Goal: Task Accomplishment & Management: Use online tool/utility

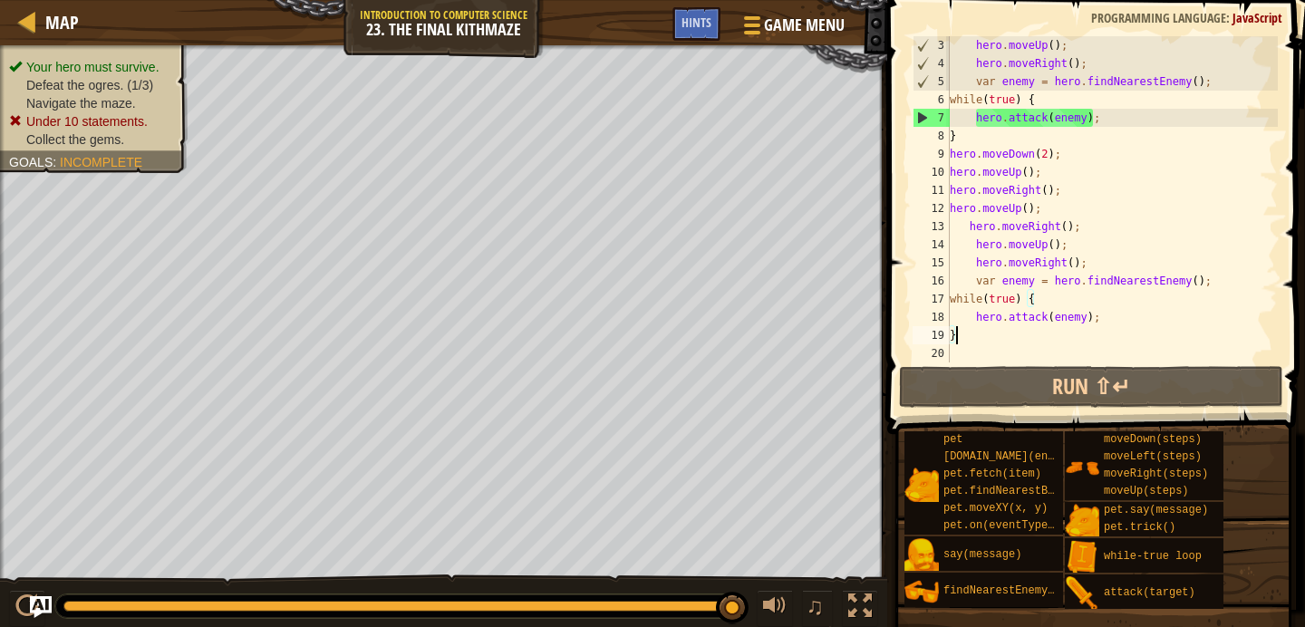
scroll to position [36, 0]
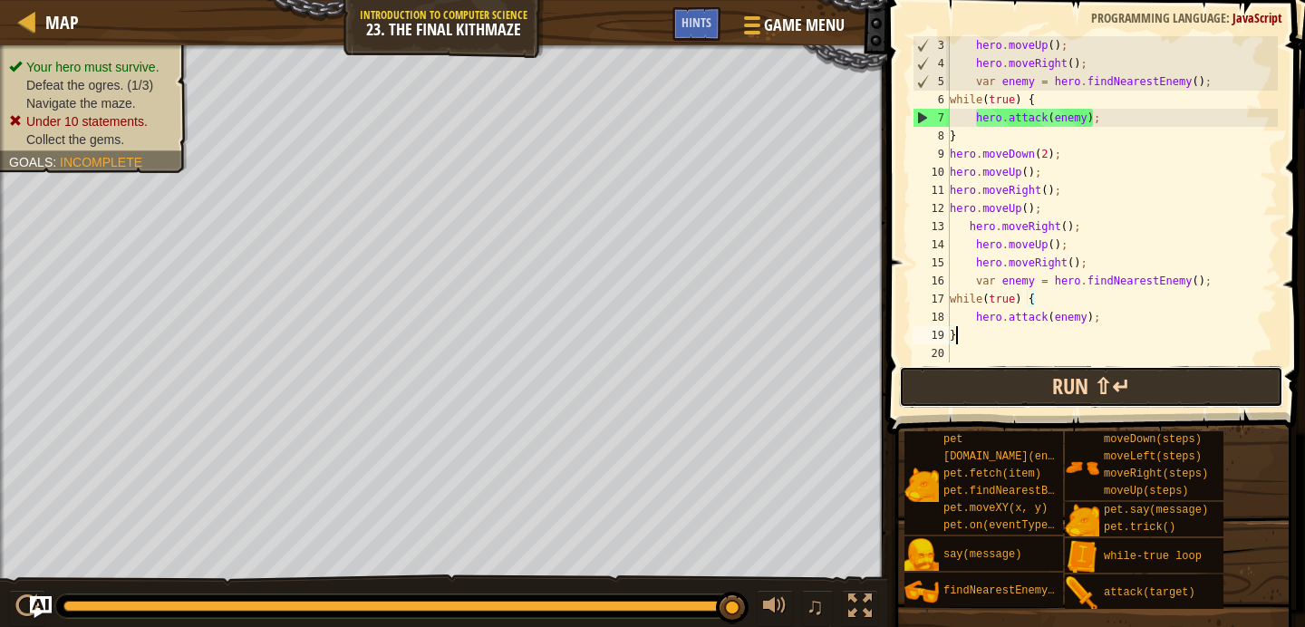
click at [957, 379] on button "Run ⇧↵" at bounding box center [1091, 387] width 384 height 42
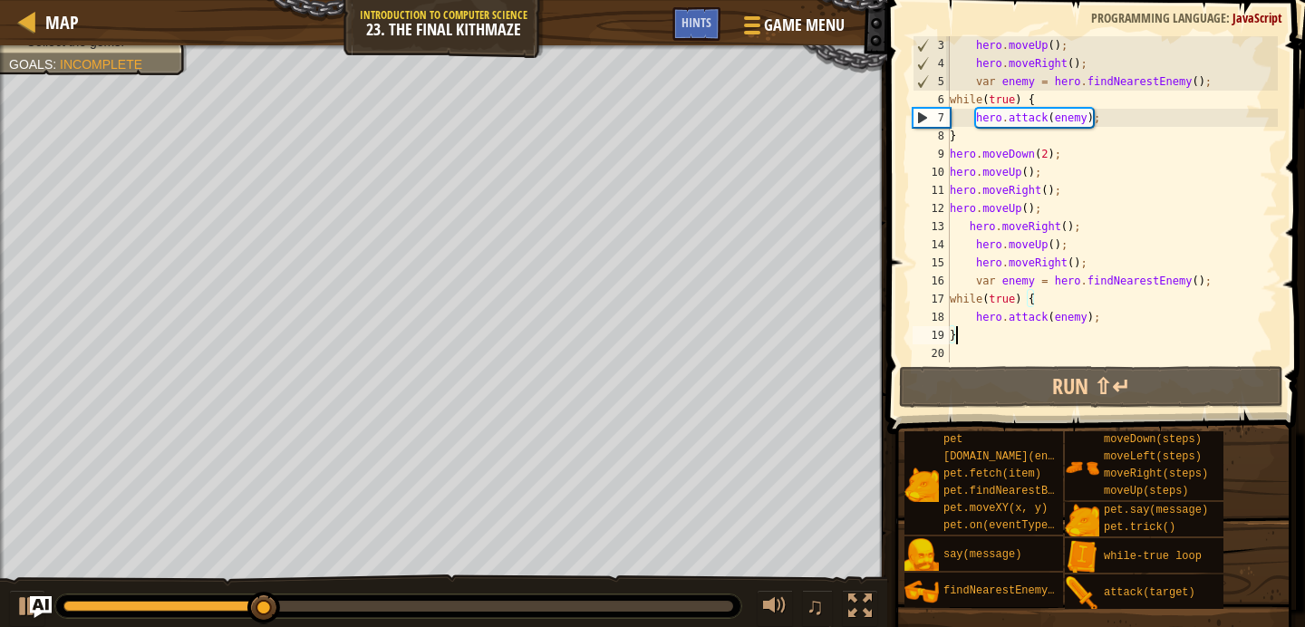
click at [1008, 350] on div "hero . moveUp ( ) ; hero . moveRight ( ) ; var enemy = hero . findNearestEnemy …" at bounding box center [1112, 217] width 332 height 362
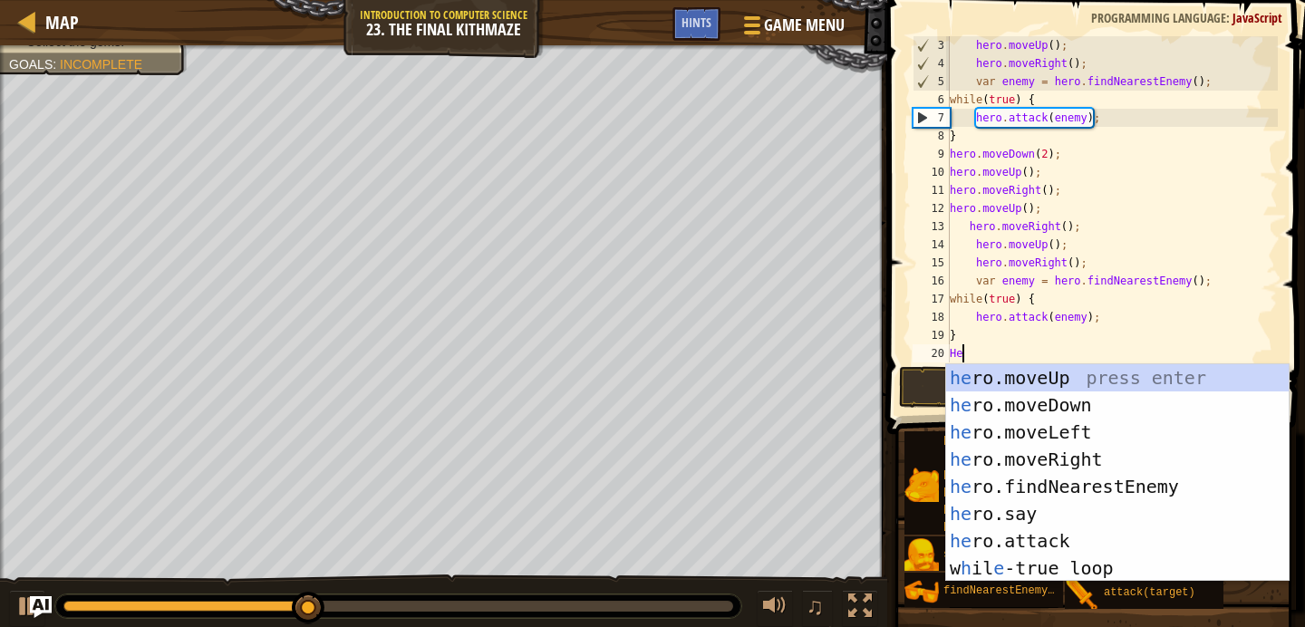
type textarea "Her"
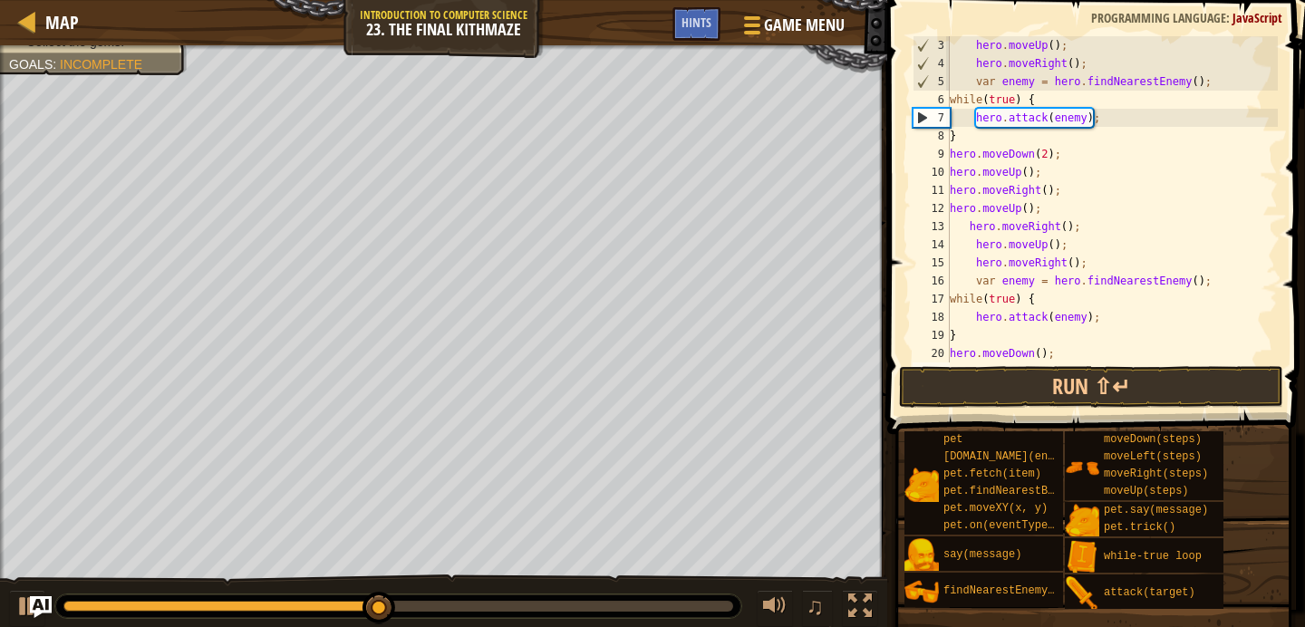
scroll to position [72, 0]
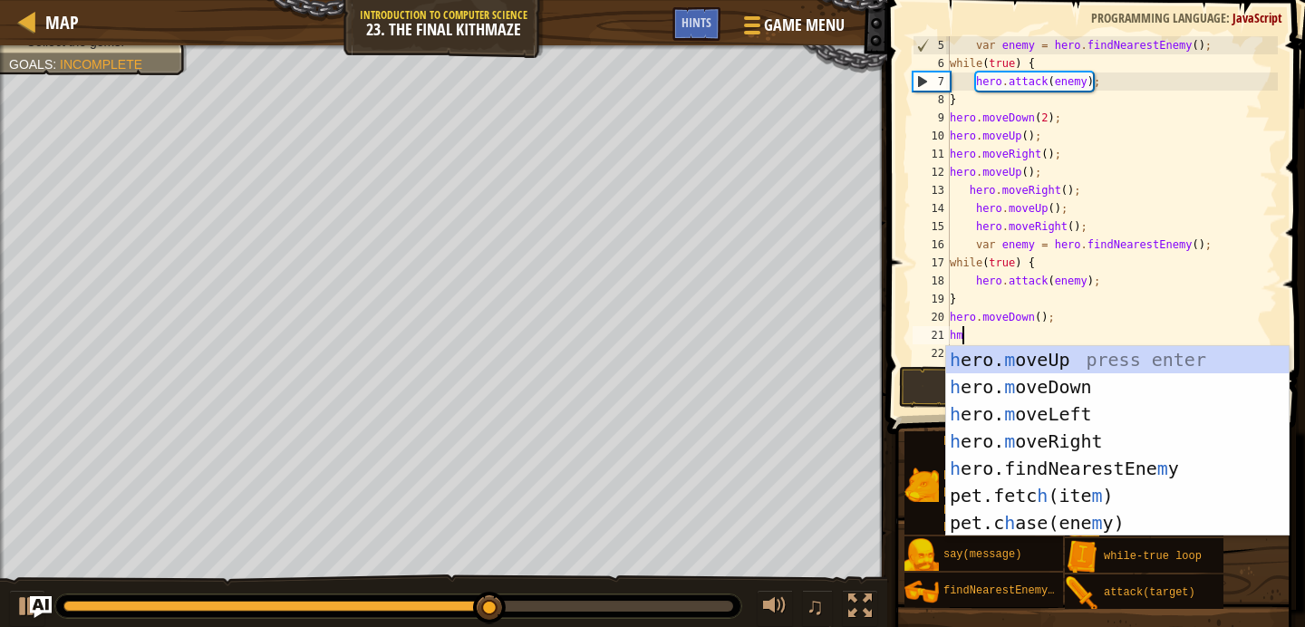
type textarea "hmd"
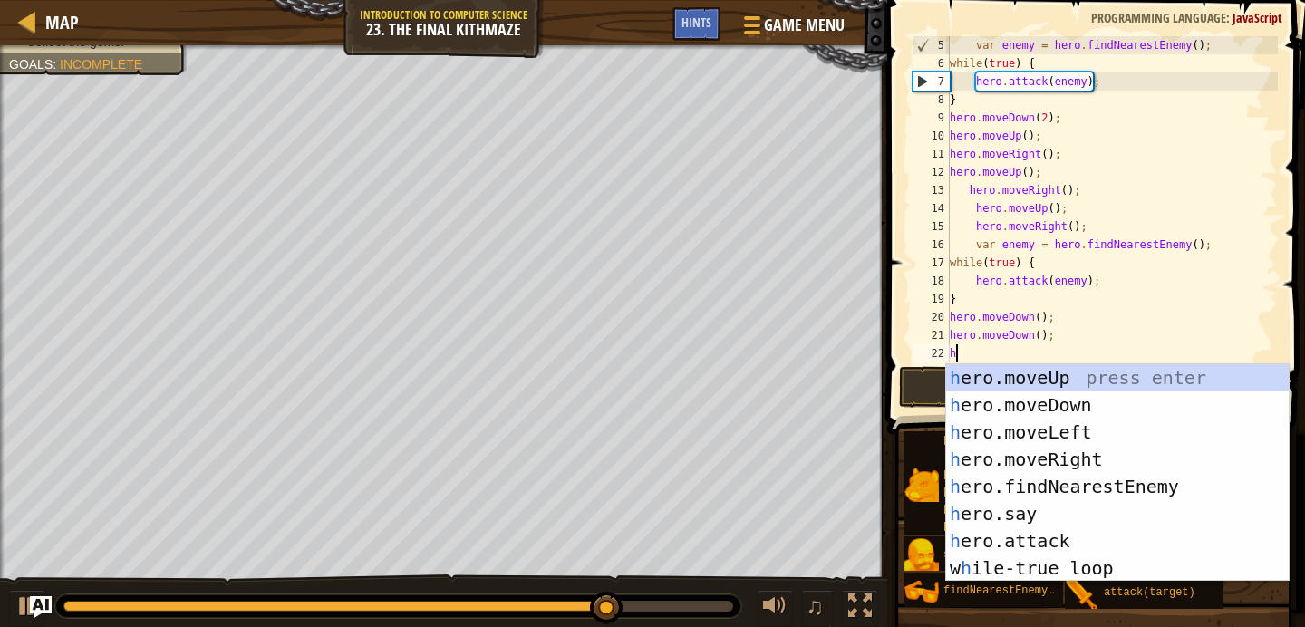
type textarea "hu"
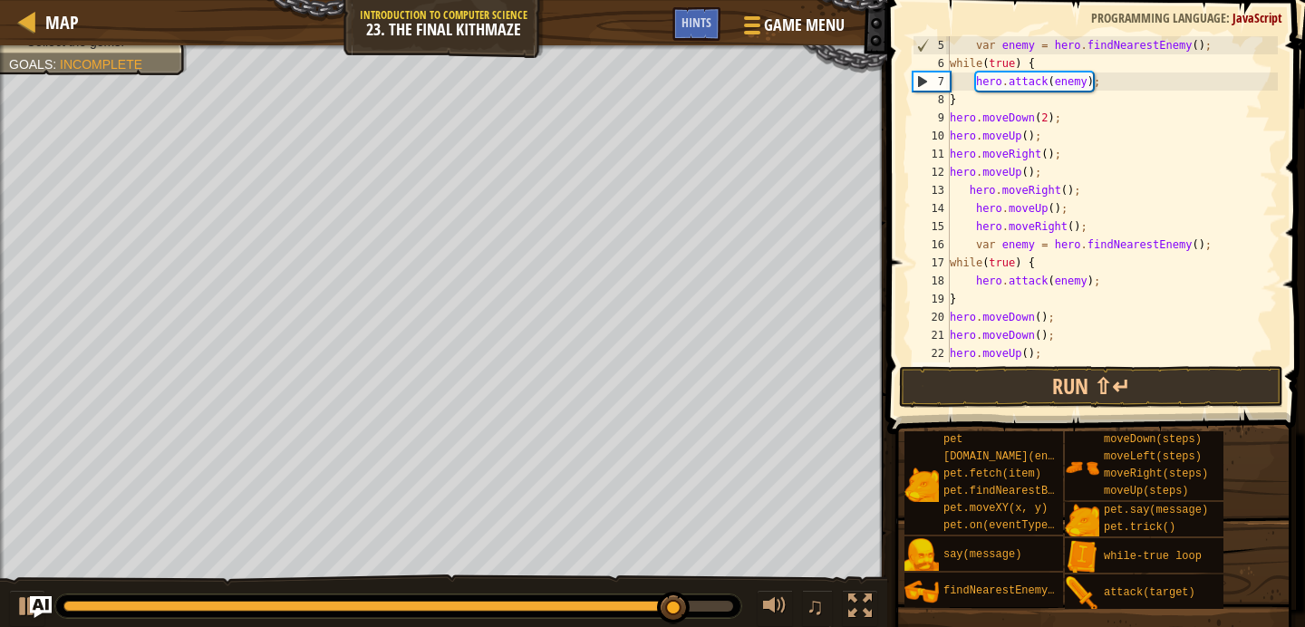
scroll to position [91, 0]
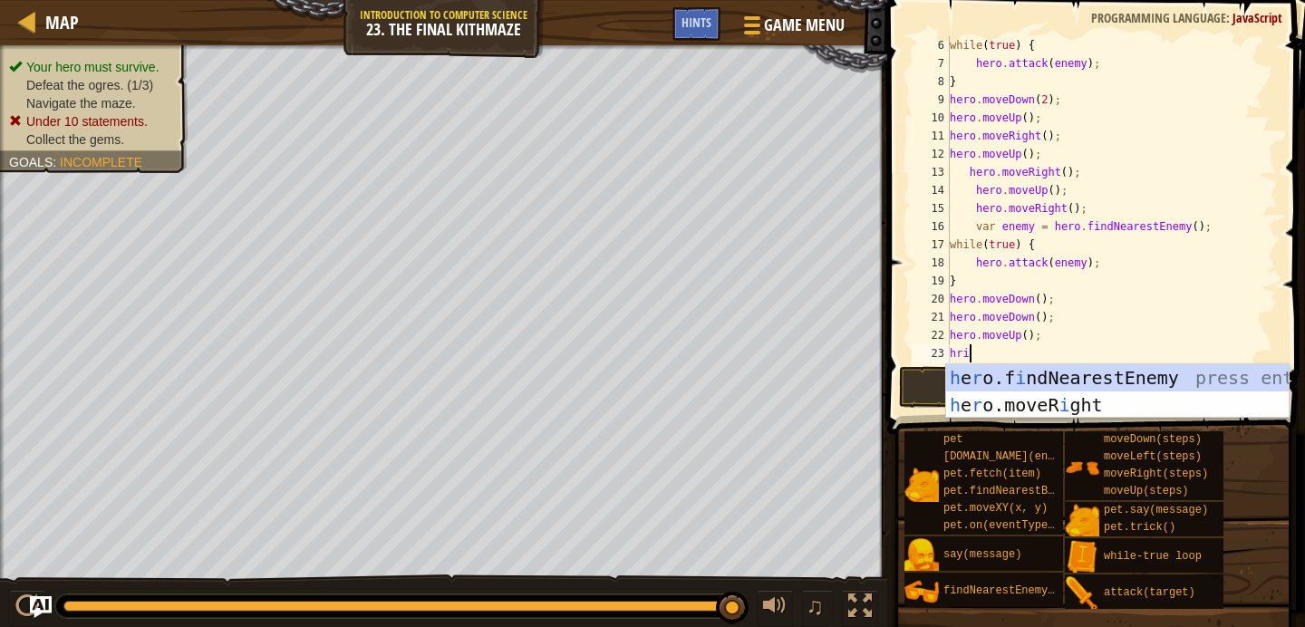
type textarea "hrig"
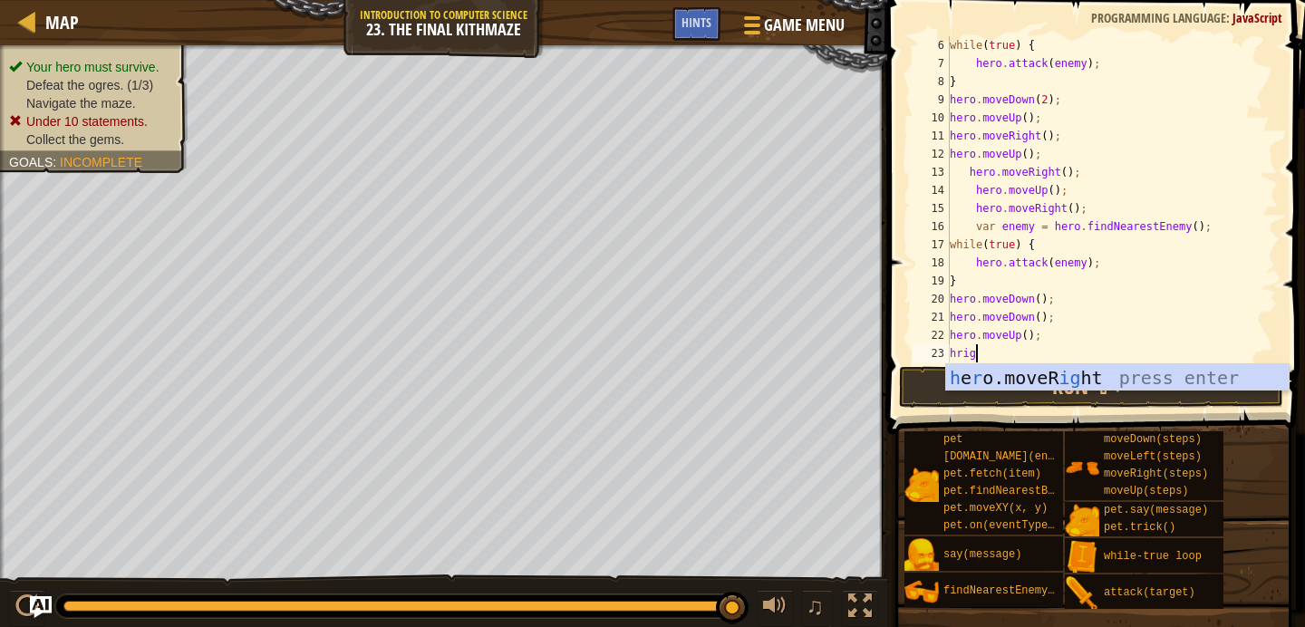
scroll to position [8, 0]
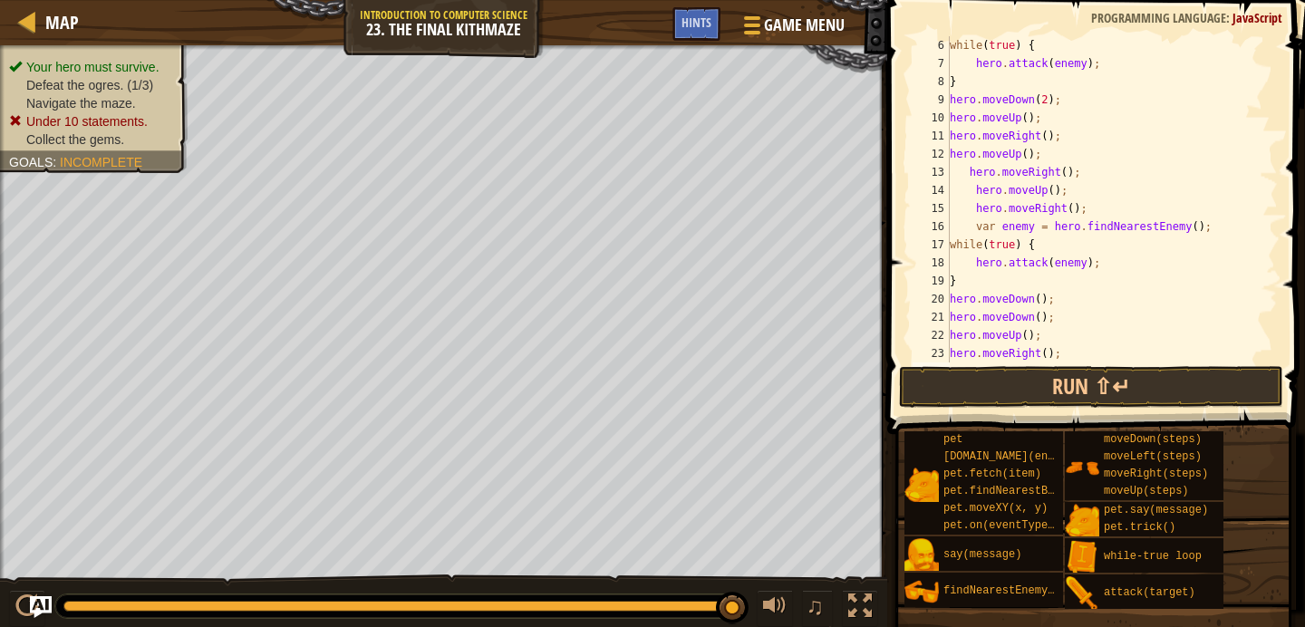
type textarea "h"
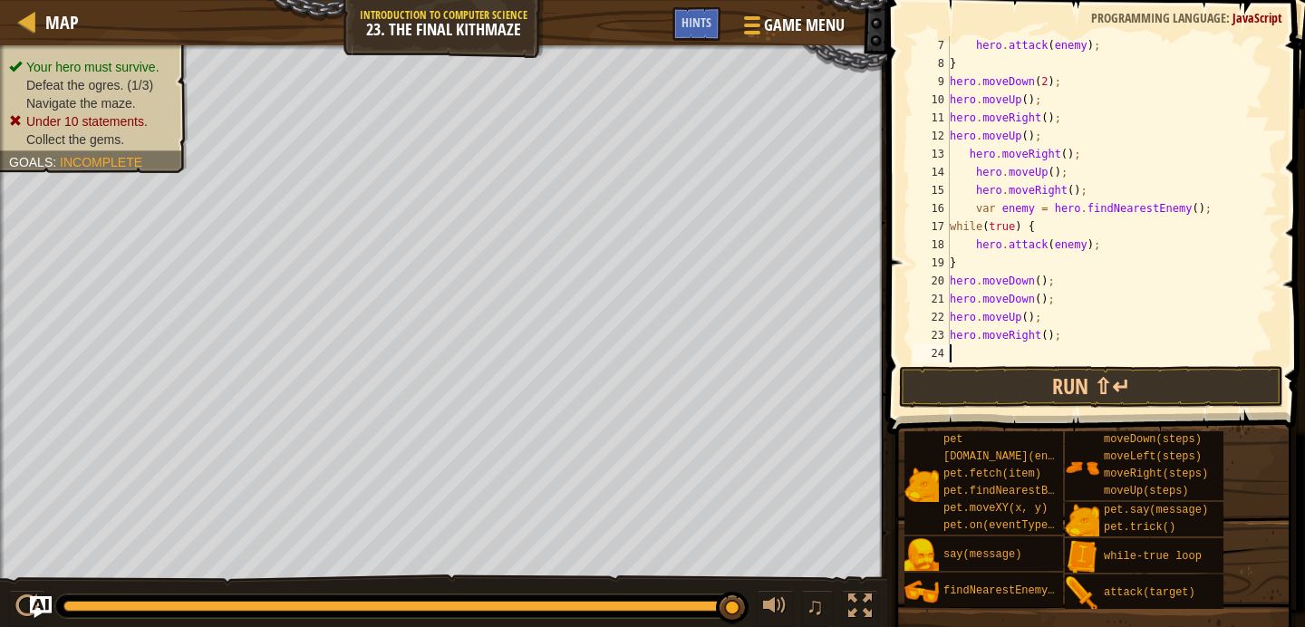
type textarea "m"
click at [1157, 384] on button "Run ⇧↵" at bounding box center [1091, 387] width 384 height 42
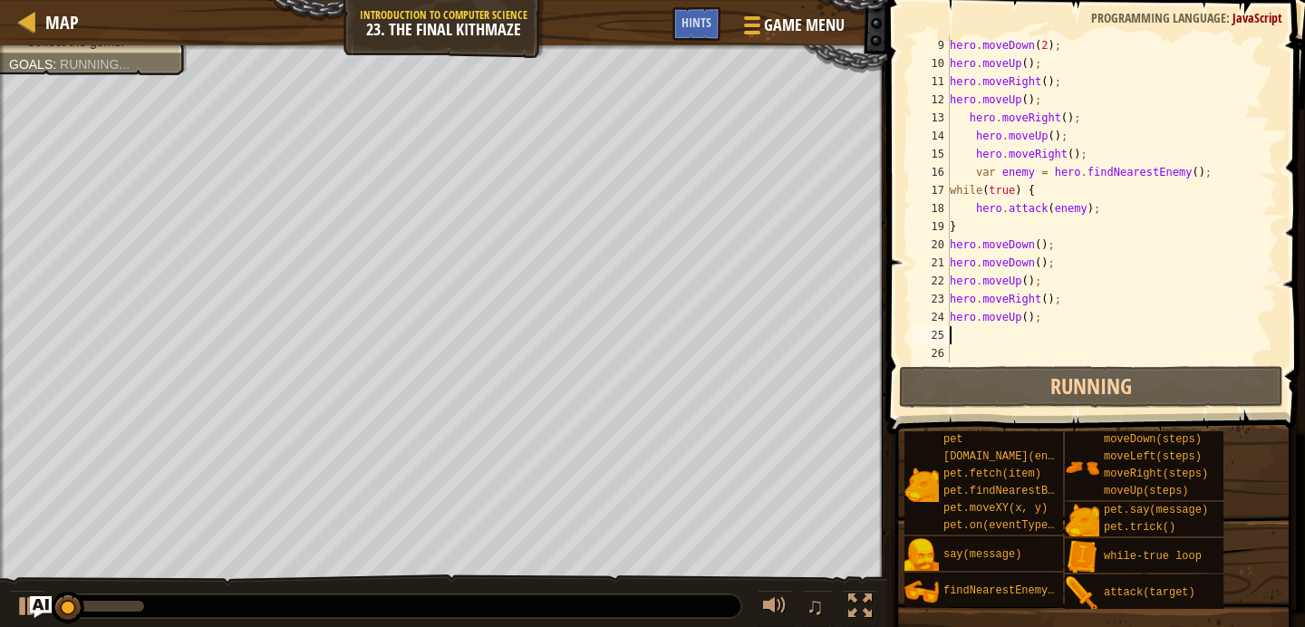
scroll to position [145, 0]
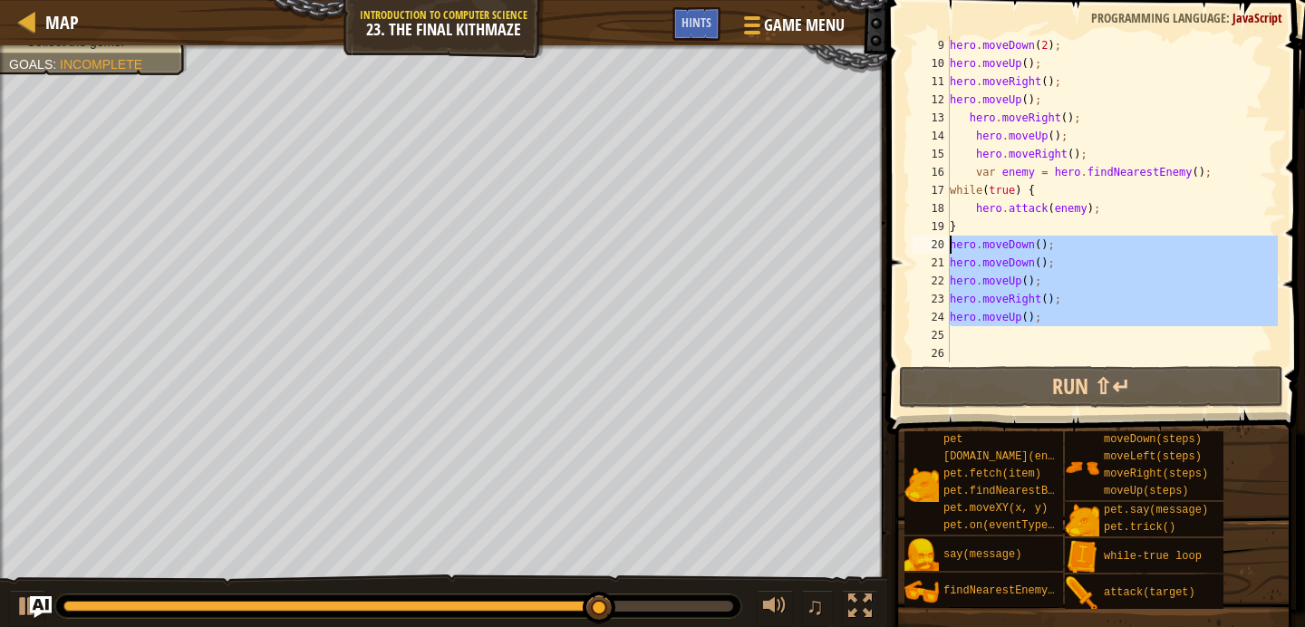
drag, startPoint x: 1050, startPoint y: 326, endPoint x: 947, endPoint y: 245, distance: 131.6
click at [949, 243] on div "9 10 11 12 13 14 15 16 17 18 19 20 21 22 23 24 25 26 hero . moveDown ( 2 ) ; he…" at bounding box center [1093, 199] width 369 height 326
type textarea "hero.moveDown(); hero.moveDown();"
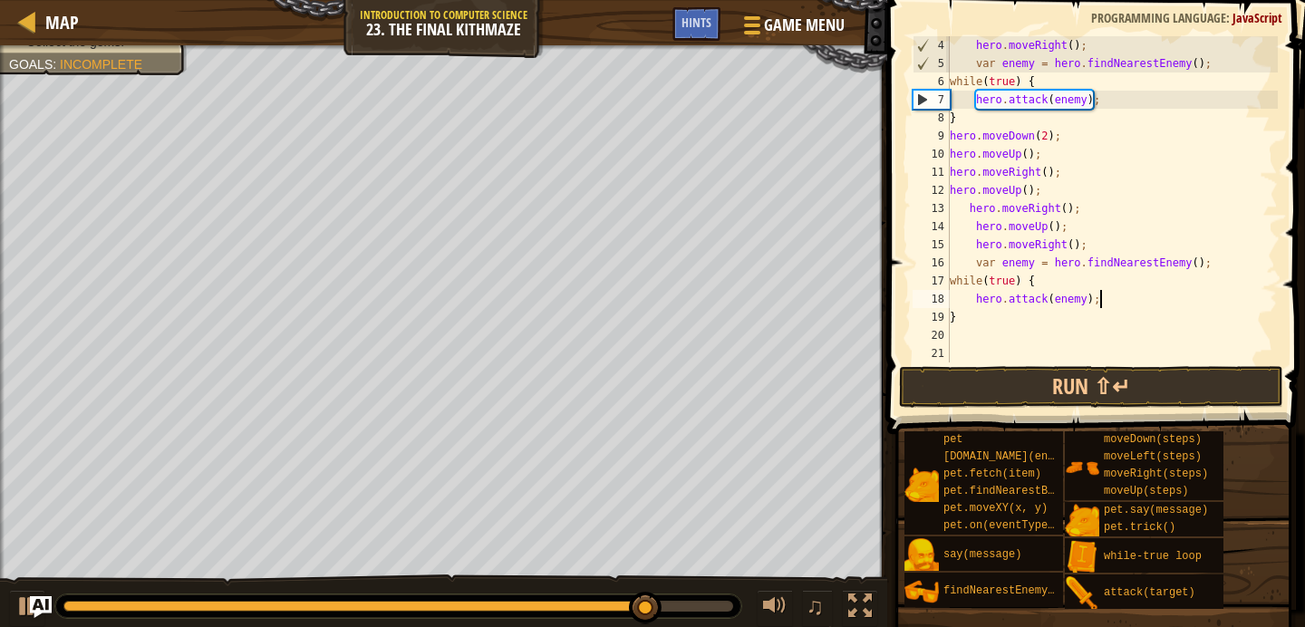
click at [1097, 300] on div "hero . moveRight ( ) ; var enemy = hero . findNearestEnemy ( ) ; while ( true )…" at bounding box center [1112, 217] width 332 height 362
type textarea "hero.attack(enemy);"
paste textarea
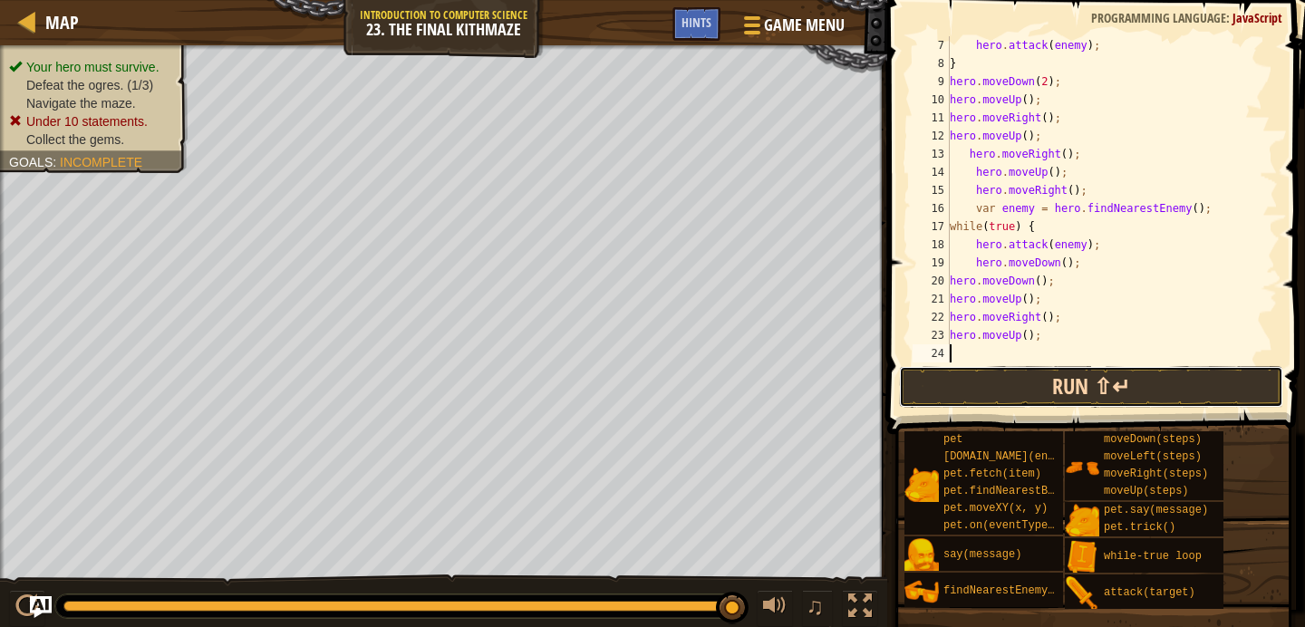
click at [1017, 381] on button "Run ⇧↵" at bounding box center [1091, 387] width 384 height 42
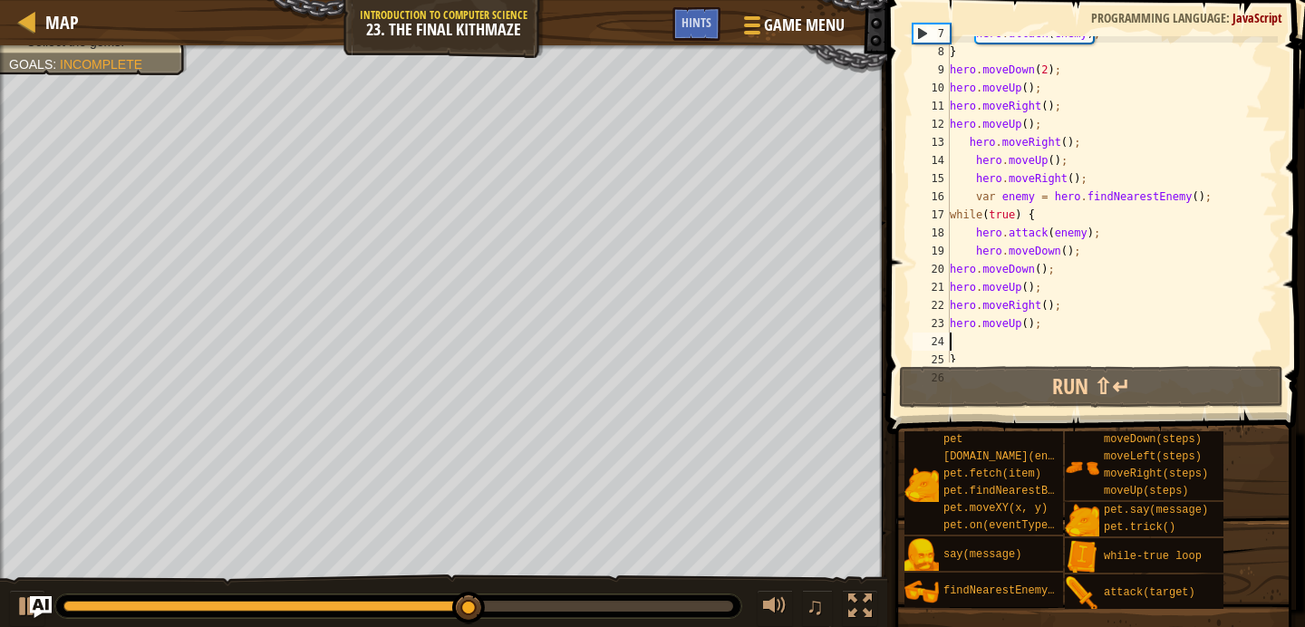
scroll to position [124, 0]
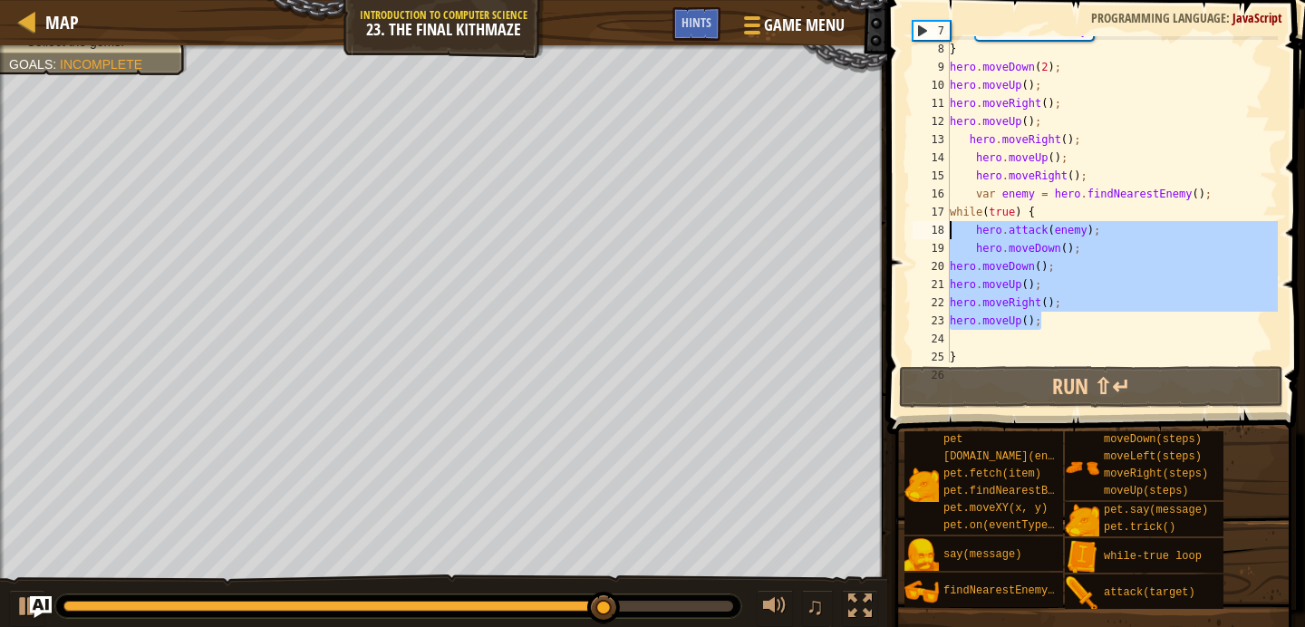
drag, startPoint x: 1050, startPoint y: 315, endPoint x: 951, endPoint y: 225, distance: 134.7
click at [951, 226] on div "hero . attack ( enemy ) ; } hero . moveDown ( 2 ) ; hero . moveUp ( ) ; hero . …" at bounding box center [1112, 203] width 332 height 362
type textarea "hero.attack(enemy); hero.moveDown();"
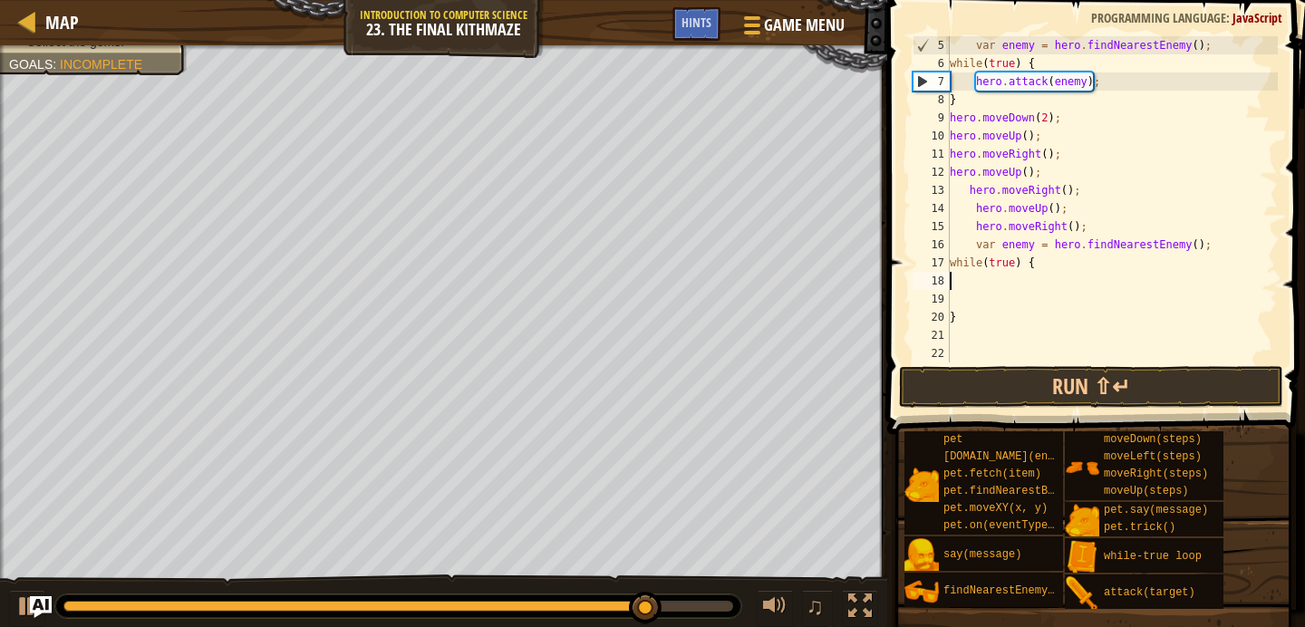
type textarea "while(true) {"
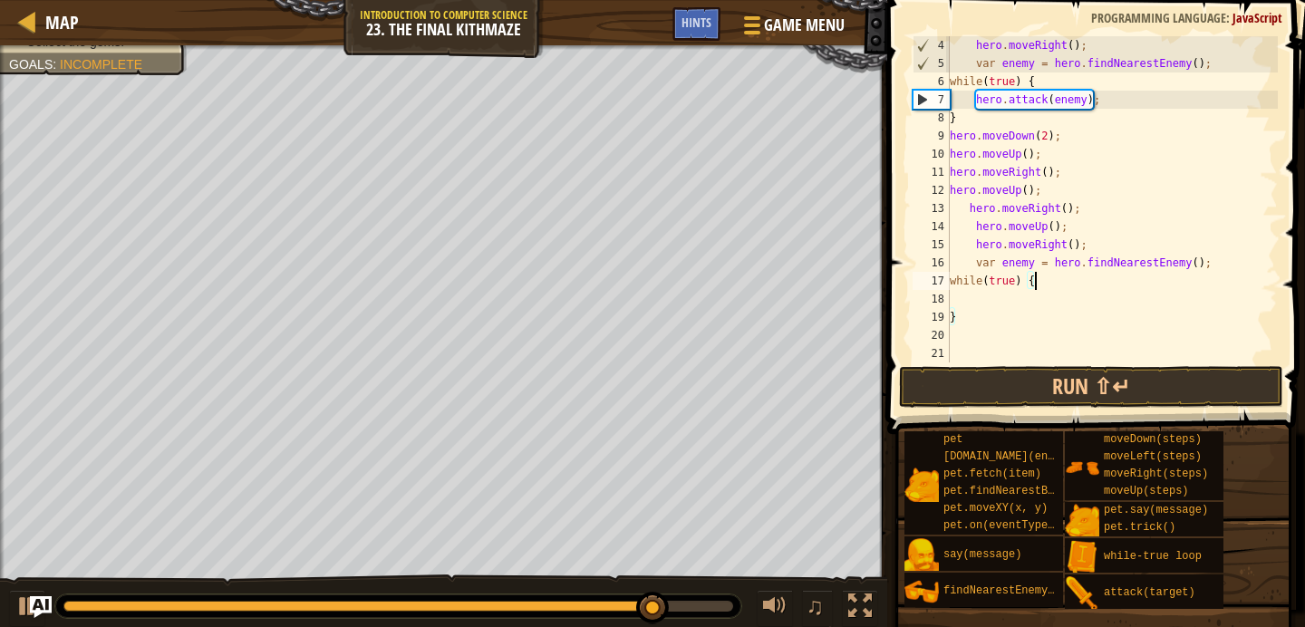
type textarea "var enemy = hero.findNearestEnemy();"
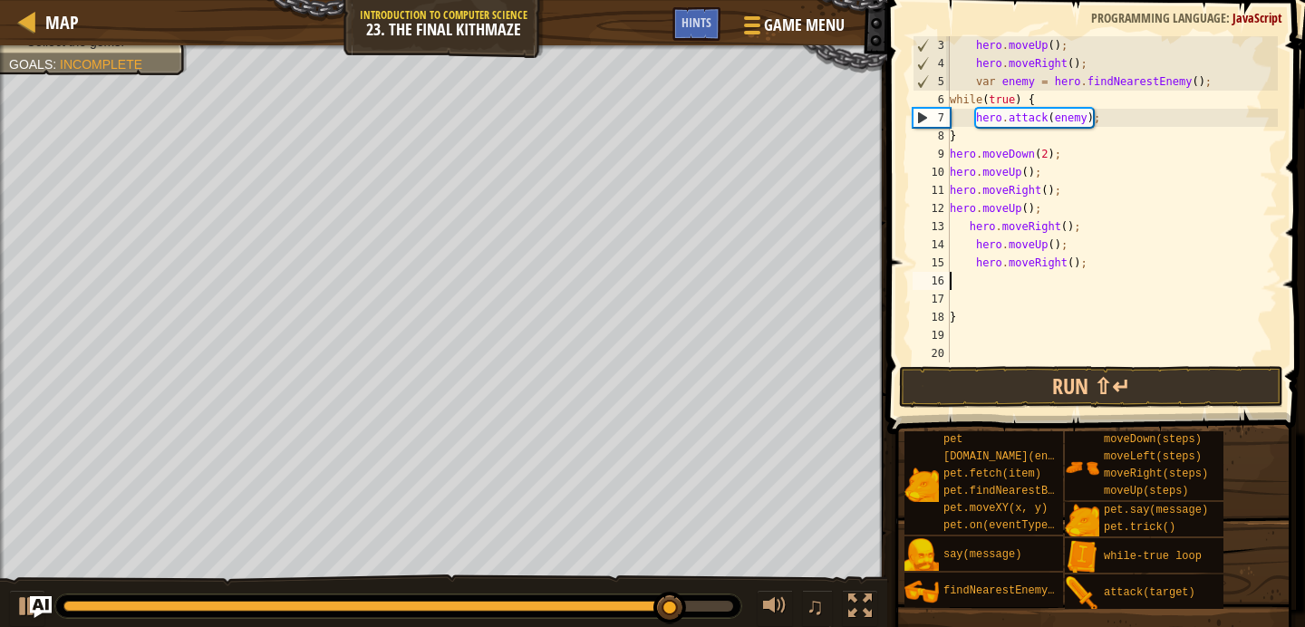
type textarea "hero.moveRight();"
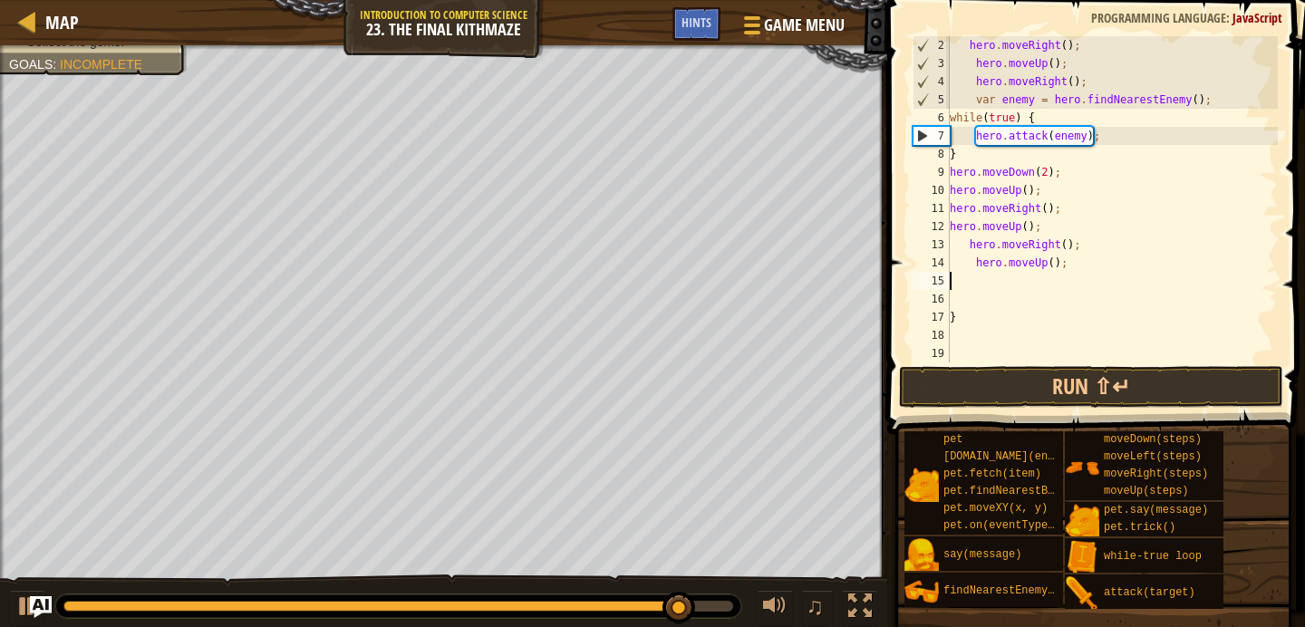
type textarea "hero.moveUp();"
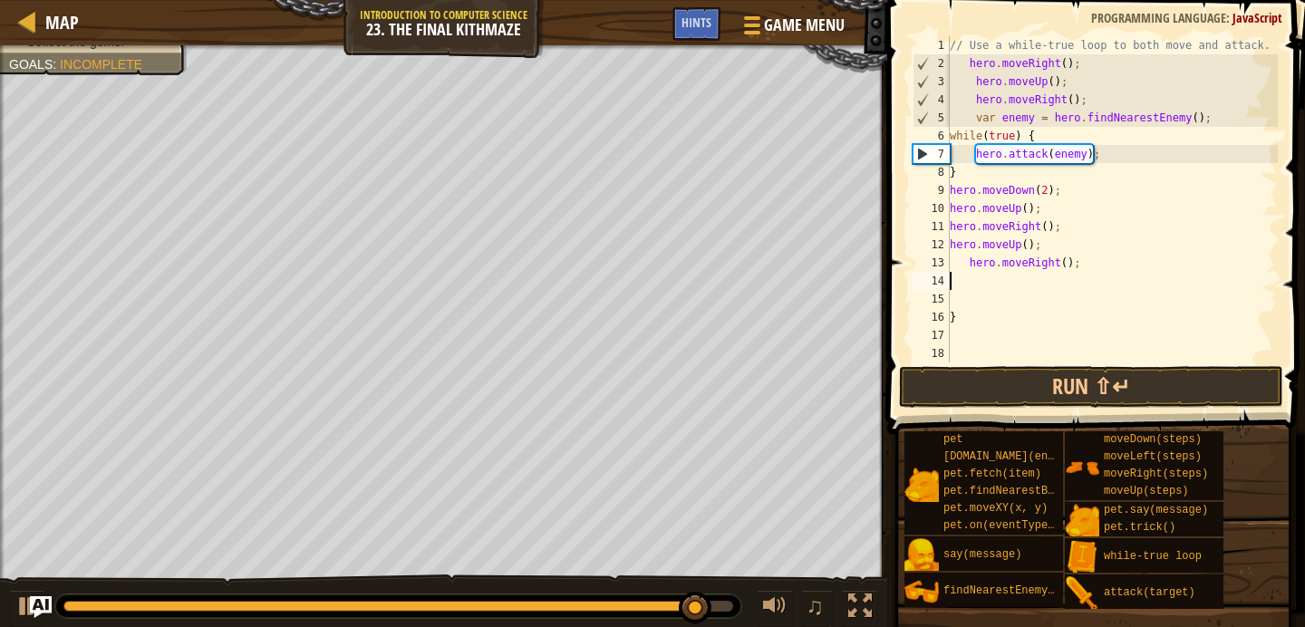
type textarea "hero.moveRight();"
type textarea "hero.moveUp();"
type textarea "hero.moveRight();"
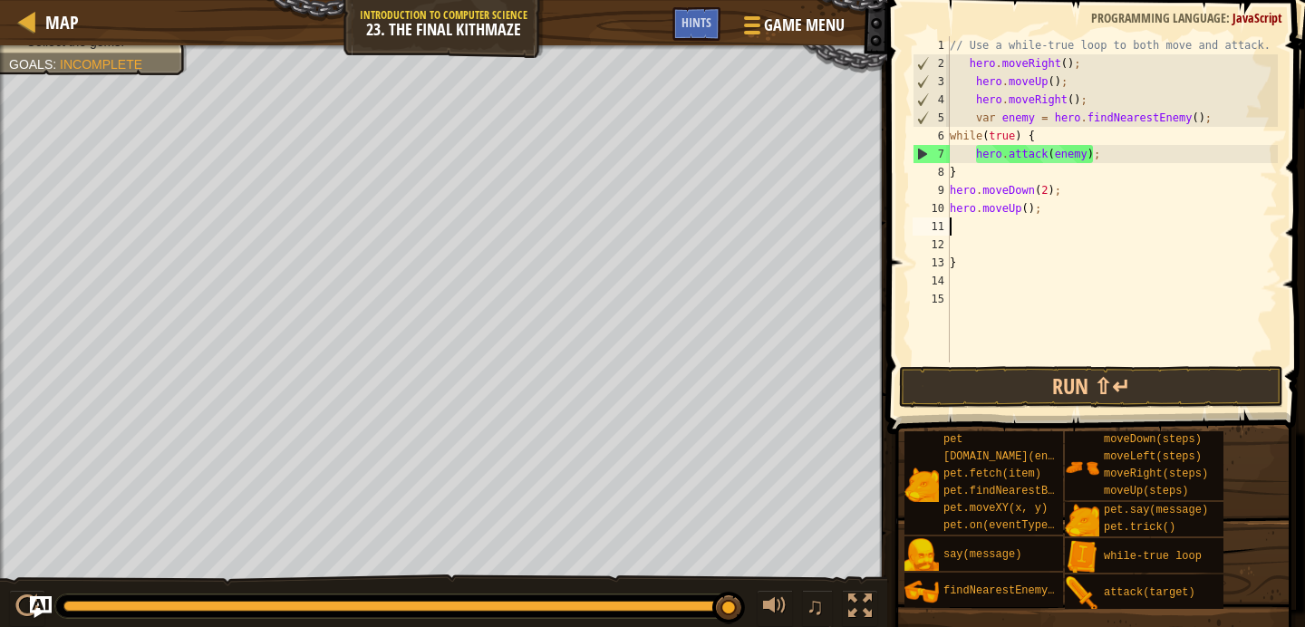
type textarea "hero.moveUp();"
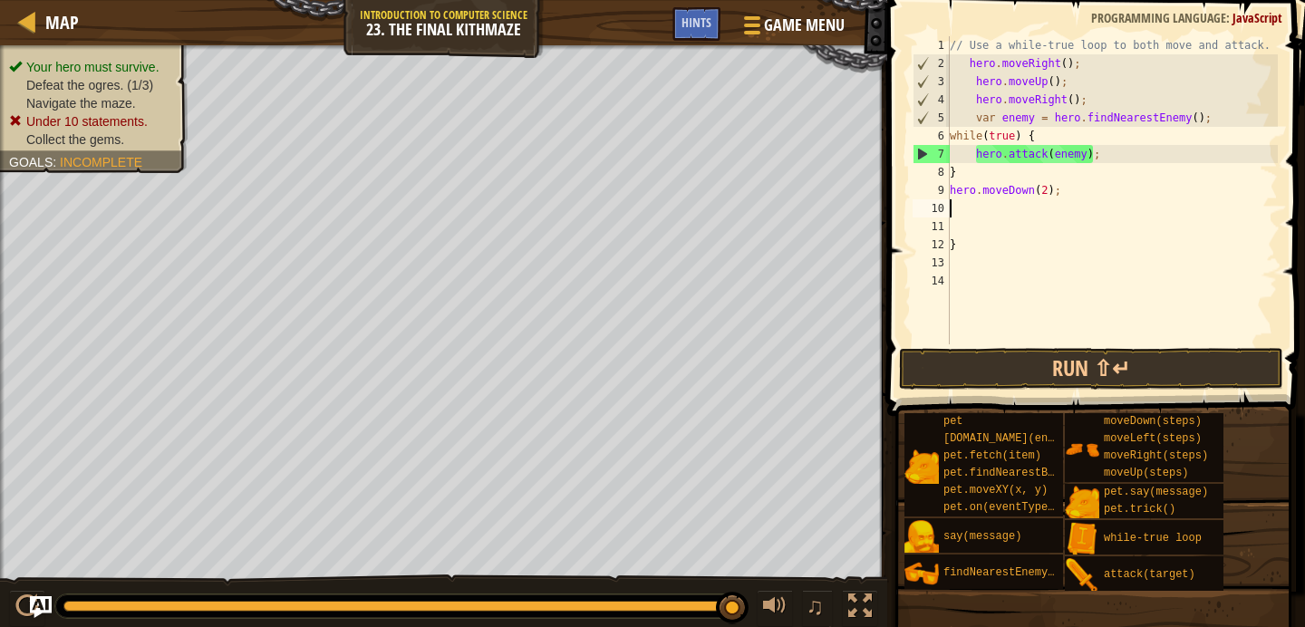
type textarea "hero.moveDown(2);"
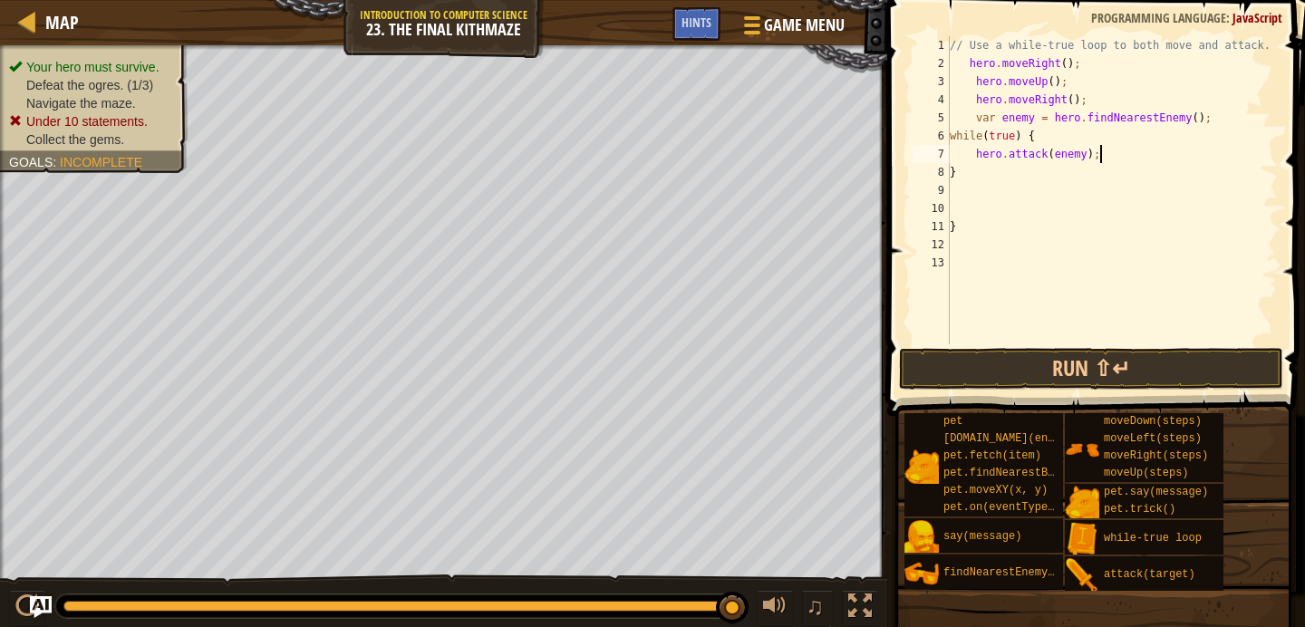
click at [1137, 160] on div "// Use a while-true loop to both move and attack. hero . moveRight ( ) ; hero .…" at bounding box center [1112, 208] width 332 height 344
type textarea "hero.attack(enemy);"
paste textarea "hero.moveUp();"
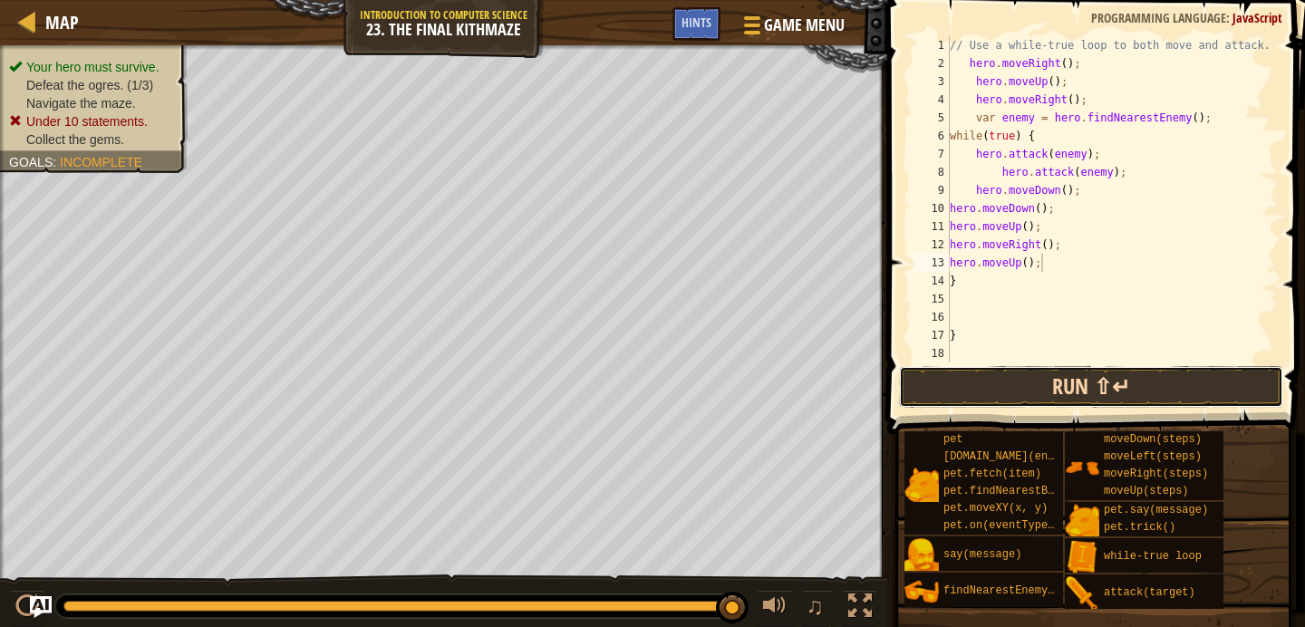
click at [1068, 378] on button "Run ⇧↵" at bounding box center [1091, 387] width 384 height 42
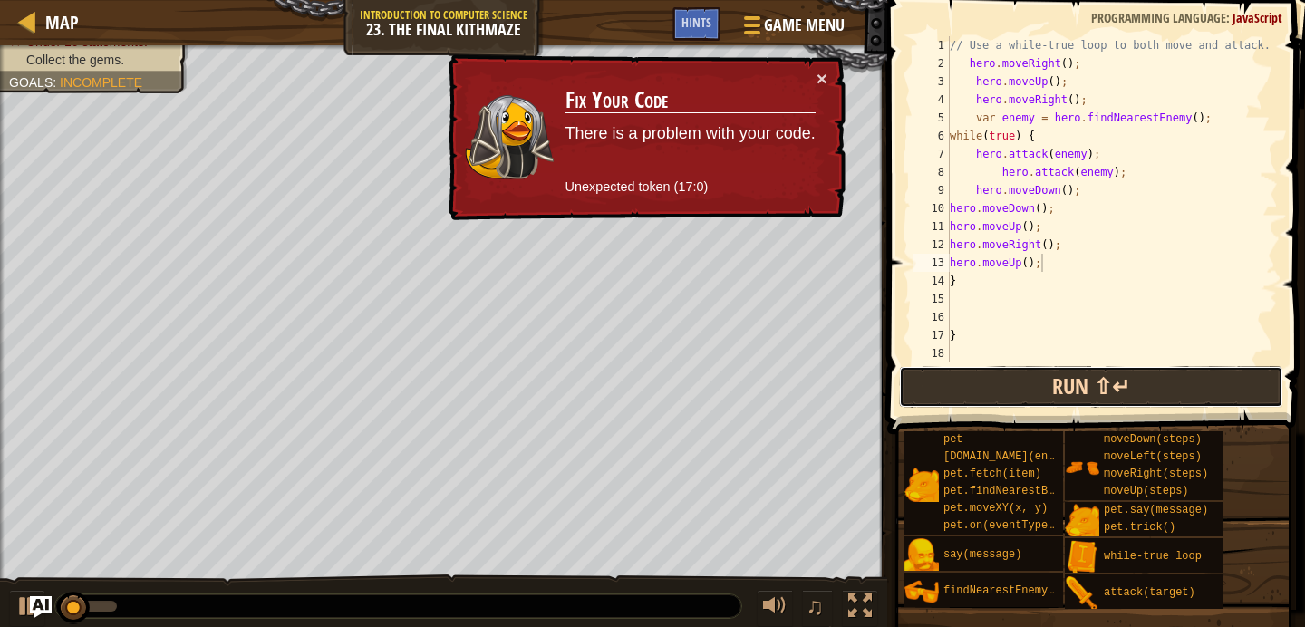
click at [1068, 378] on button "Run ⇧↵" at bounding box center [1091, 387] width 384 height 42
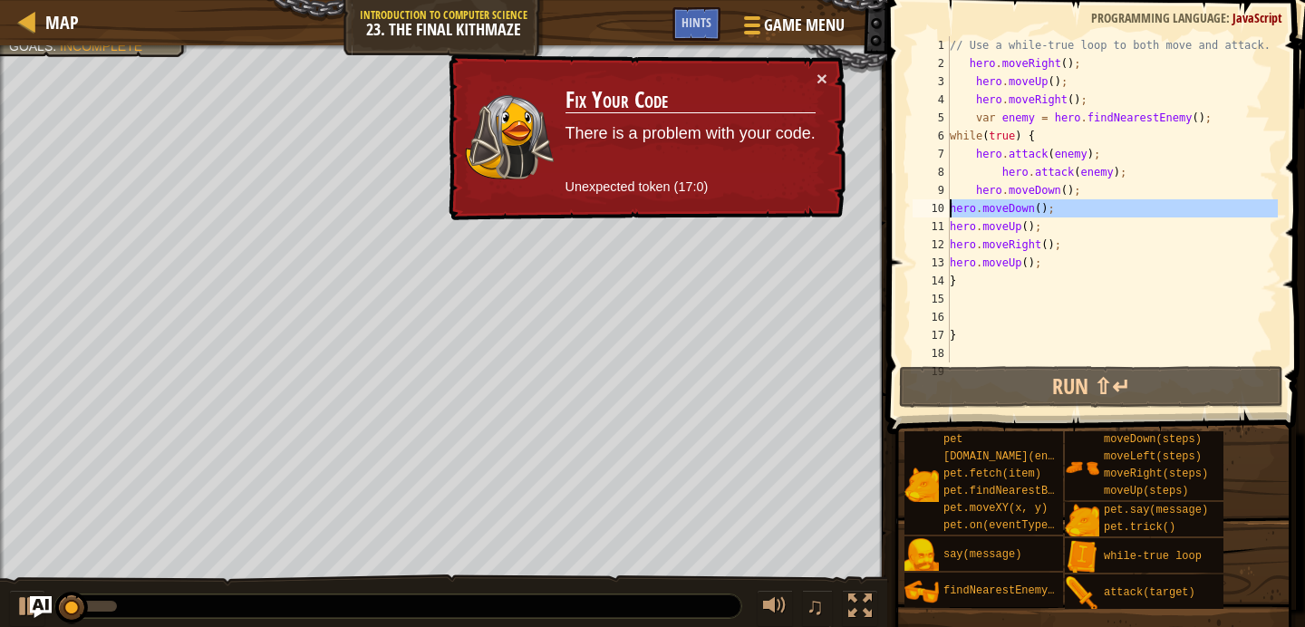
click at [941, 207] on div "10" at bounding box center [930, 208] width 37 height 18
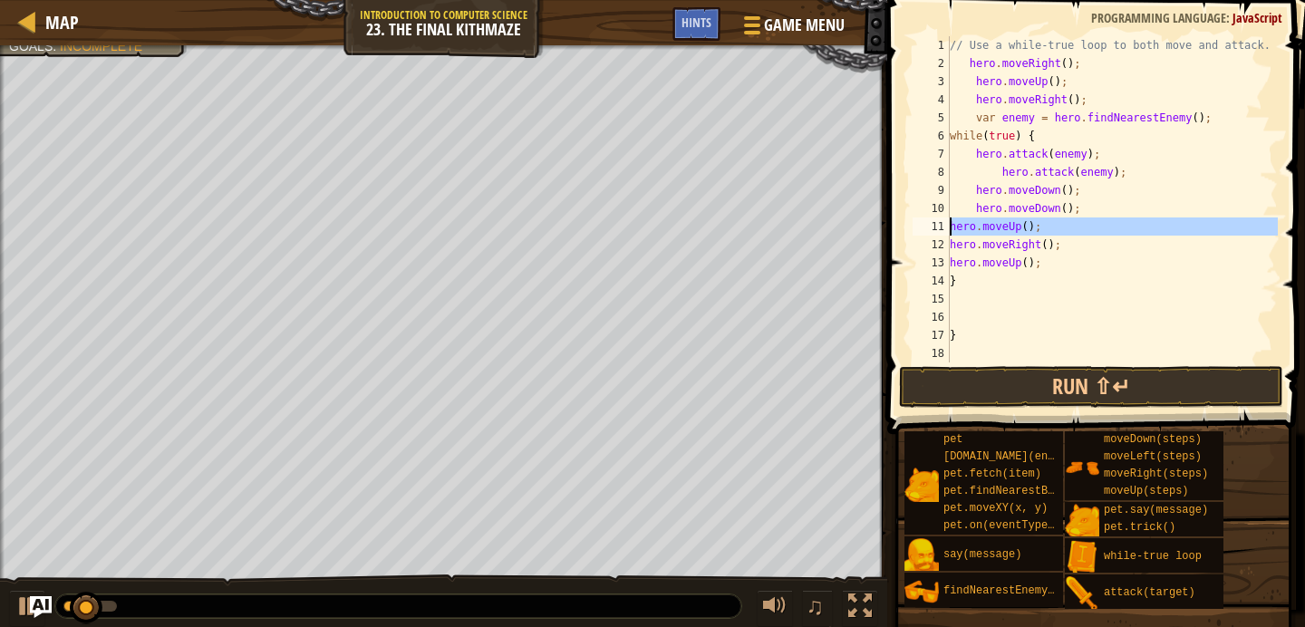
click at [946, 222] on div "11" at bounding box center [930, 226] width 37 height 18
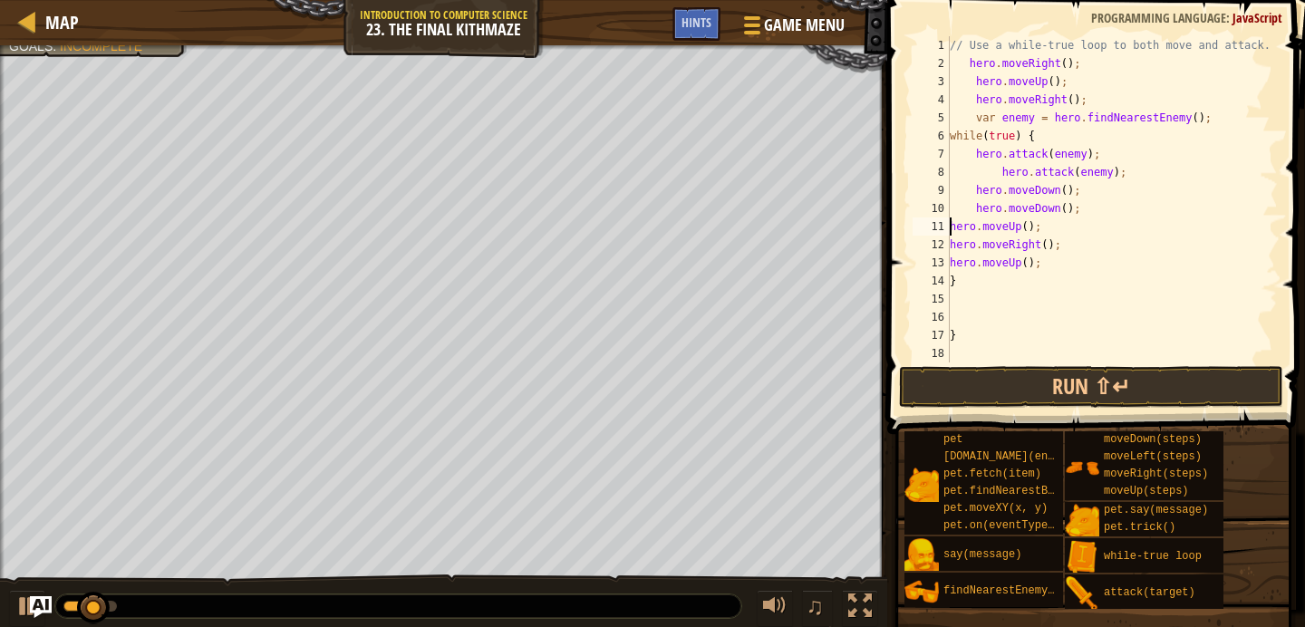
click at [951, 224] on div "// Use a while-true loop to both move and attack. hero . moveRight ( ) ; hero .…" at bounding box center [1112, 217] width 332 height 362
click at [947, 245] on div "12" at bounding box center [930, 245] width 37 height 18
click at [951, 264] on div "// Use a while-true loop to both move and attack. hero . moveRight ( ) ; hero .…" at bounding box center [1112, 217] width 332 height 362
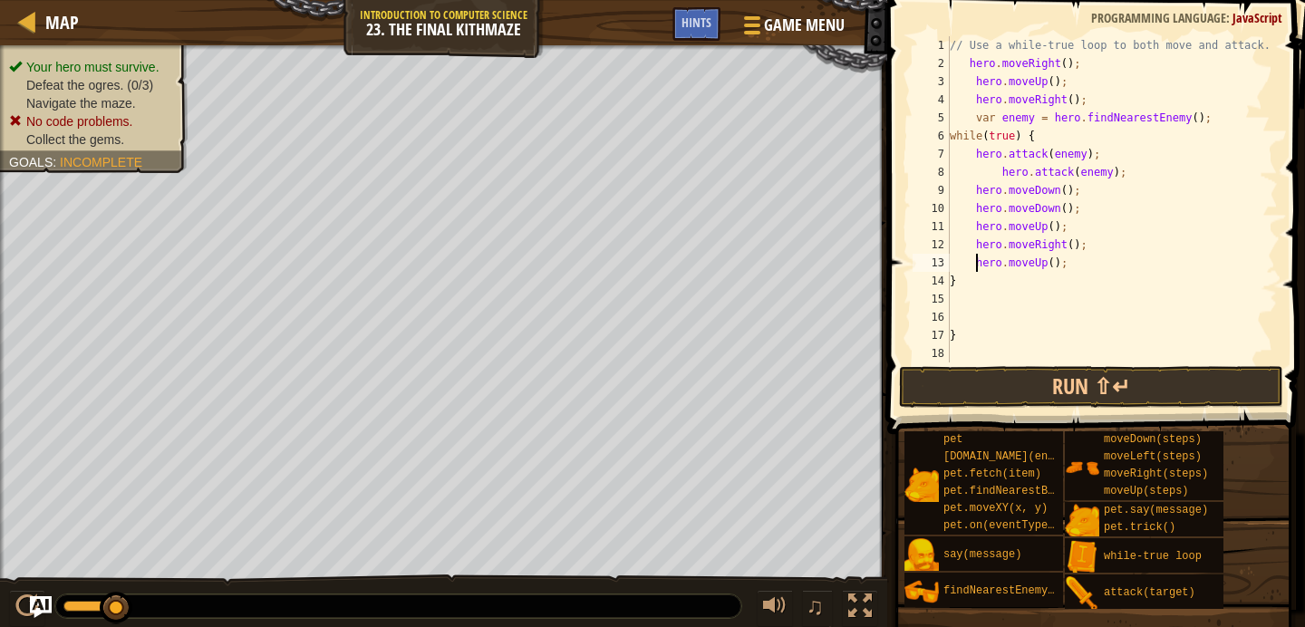
click at [1150, 174] on div "// Use a while-true loop to both move and attack. hero . moveRight ( ) ; hero .…" at bounding box center [1112, 217] width 332 height 362
type textarea "hero.attack(enemy);"
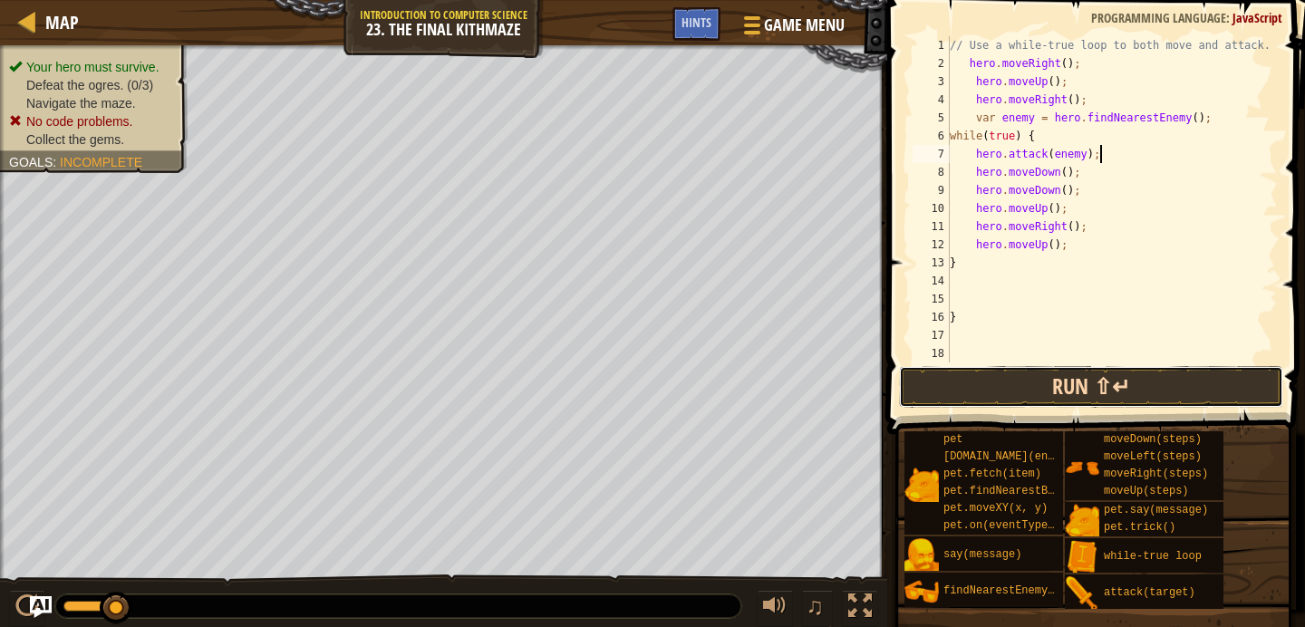
click at [1180, 376] on button "Run ⇧↵" at bounding box center [1091, 387] width 384 height 42
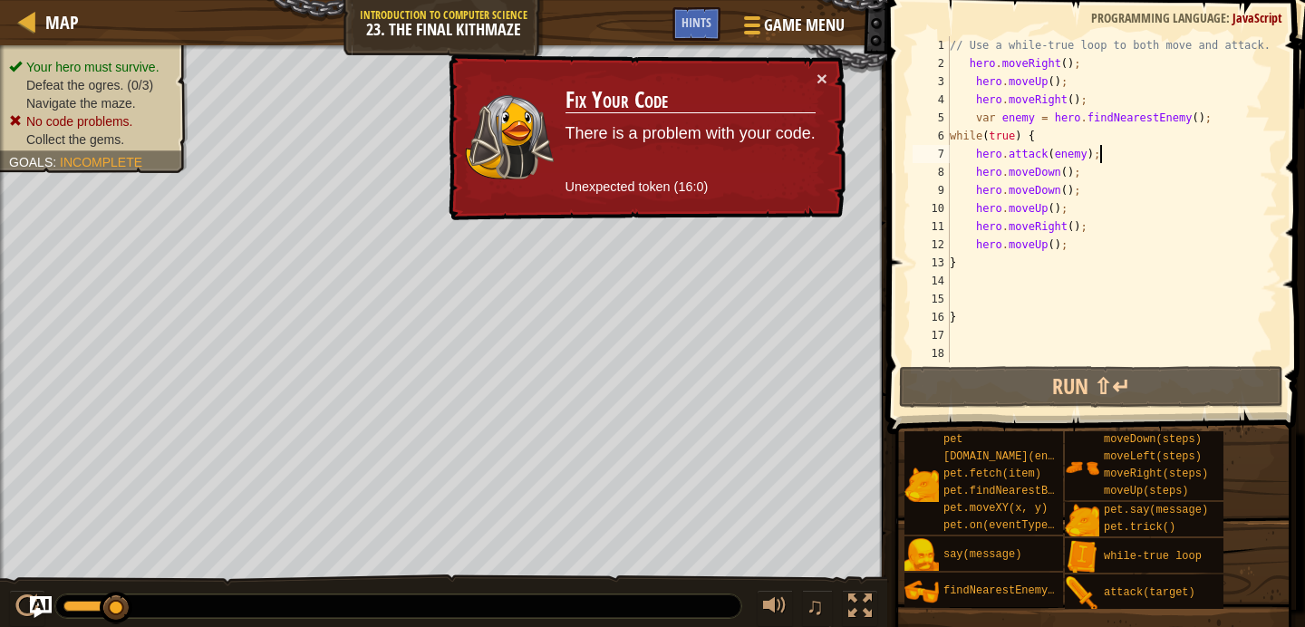
click at [1073, 271] on div "// Use a while-true loop to both move and attack. hero . moveRight ( ) ; hero .…" at bounding box center [1112, 217] width 332 height 362
type textarea "}"
click at [1025, 340] on div "// Use a while-true loop to both move and attack. hero . moveRight ( ) ; hero .…" at bounding box center [1112, 217] width 332 height 362
click at [1025, 319] on div "// Use a while-true loop to both move and attack. hero . moveRight ( ) ; hero .…" at bounding box center [1112, 217] width 332 height 362
type textarea "}"
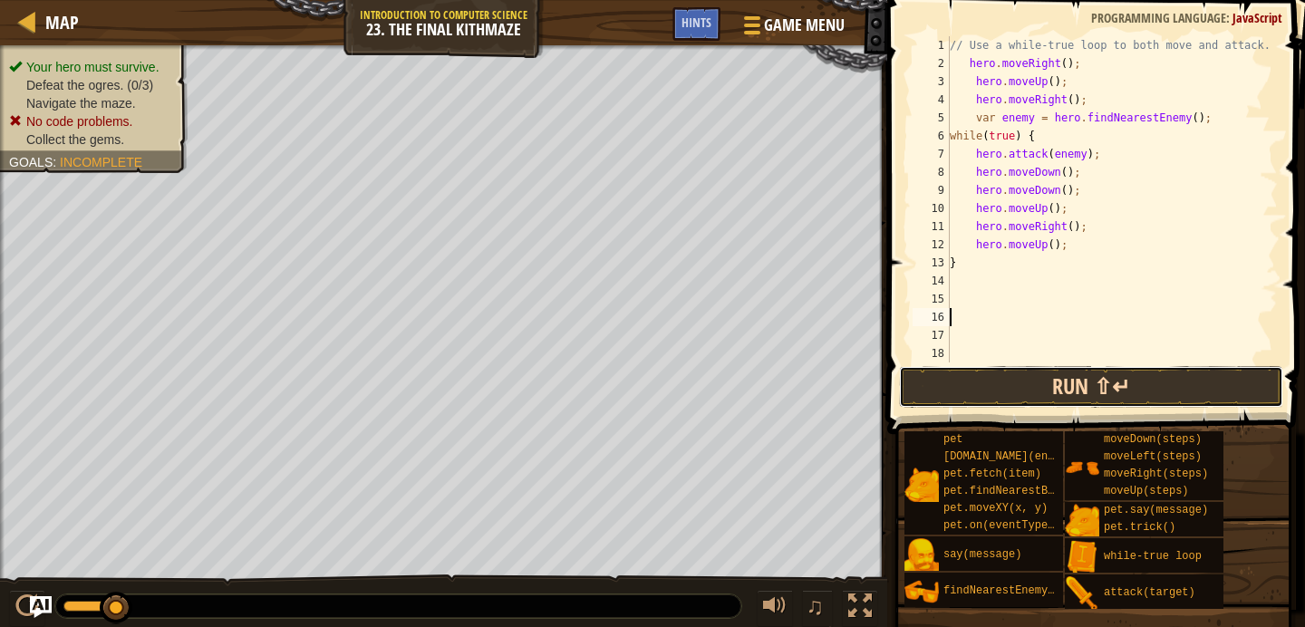
click at [1018, 390] on button "Run ⇧↵" at bounding box center [1091, 387] width 384 height 42
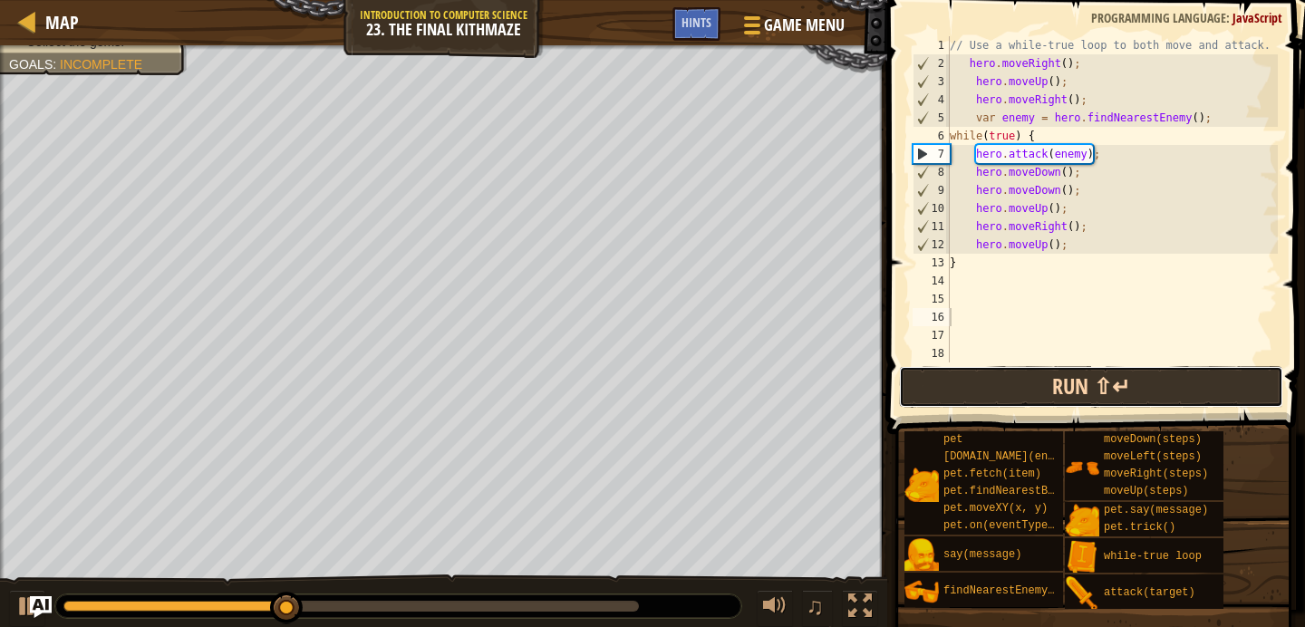
click at [1021, 385] on button "Run ⇧↵" at bounding box center [1091, 387] width 384 height 42
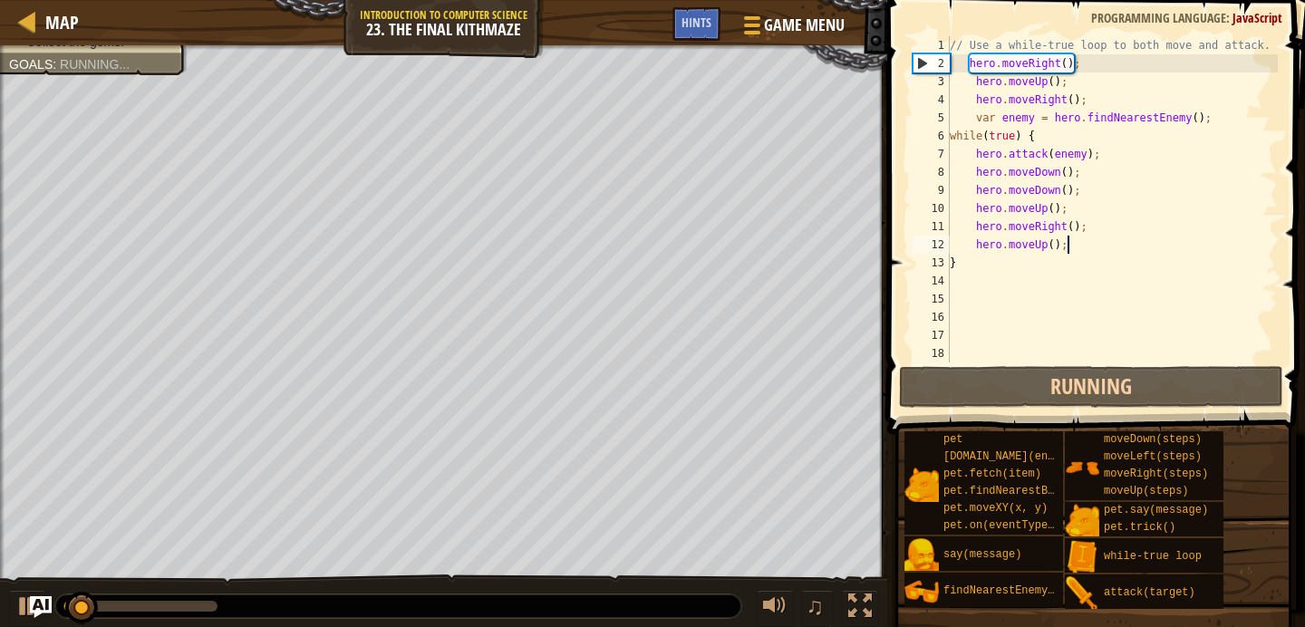
click at [1086, 241] on div "// Use a while-true loop to both move and attack. hero . moveRight ( ) ; hero .…" at bounding box center [1112, 217] width 332 height 362
type textarea "hero.moveUp();"
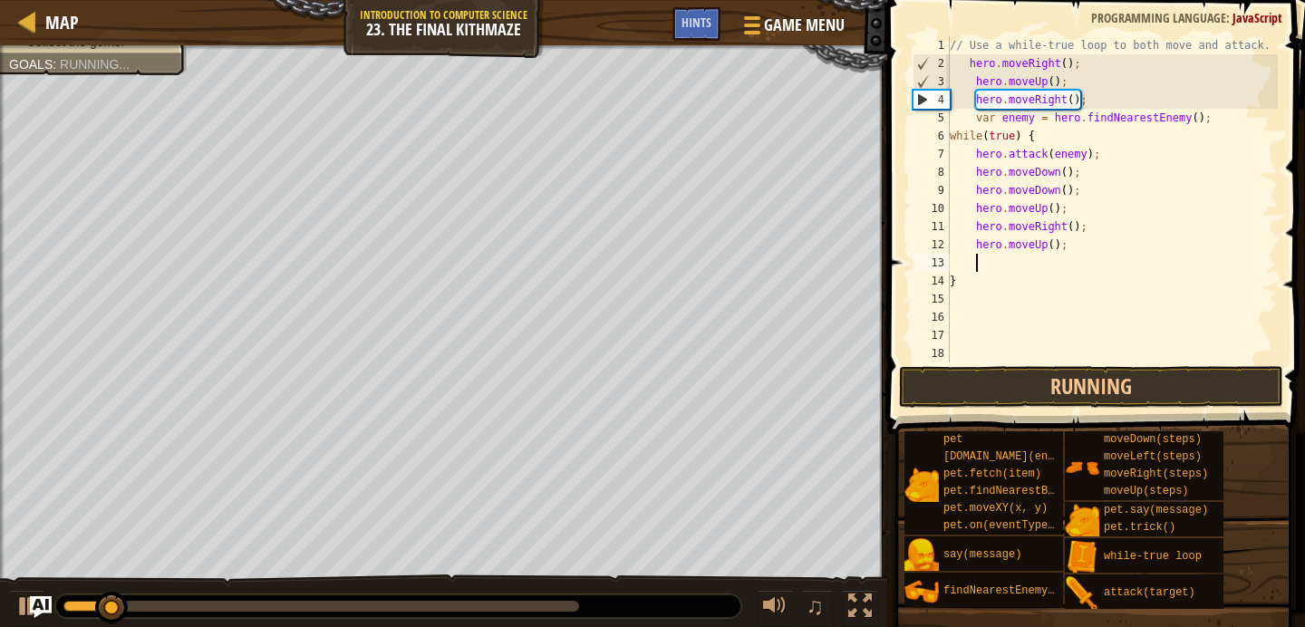
scroll to position [8, 2]
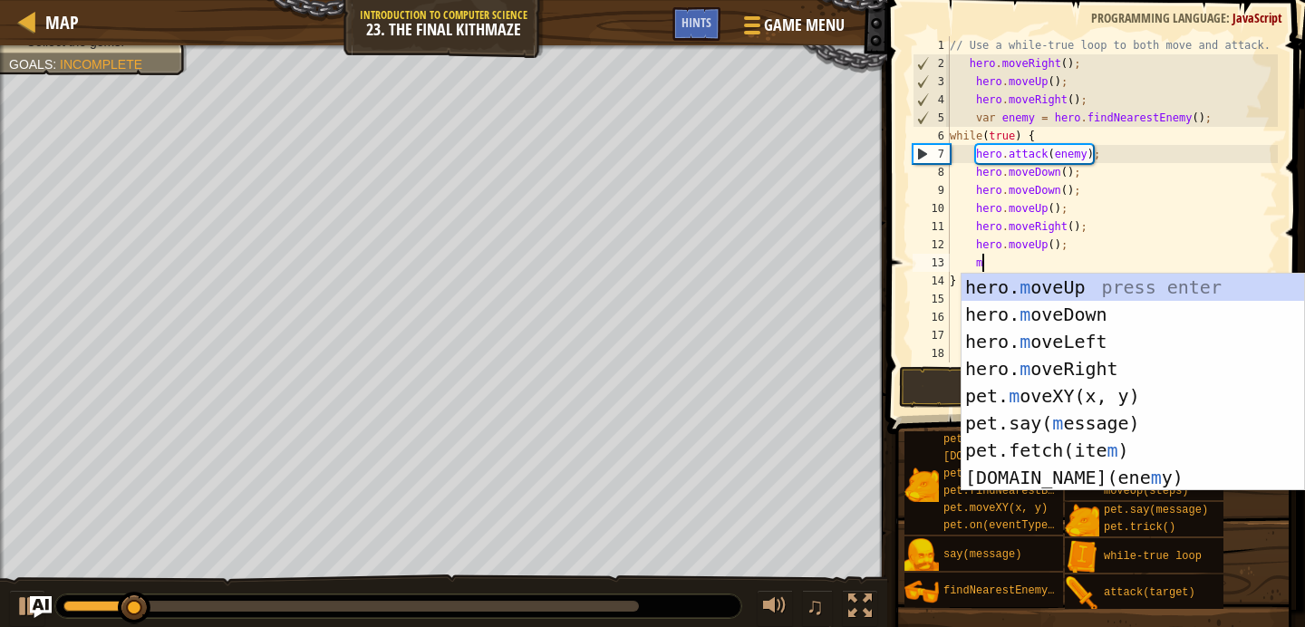
type textarea "mr"
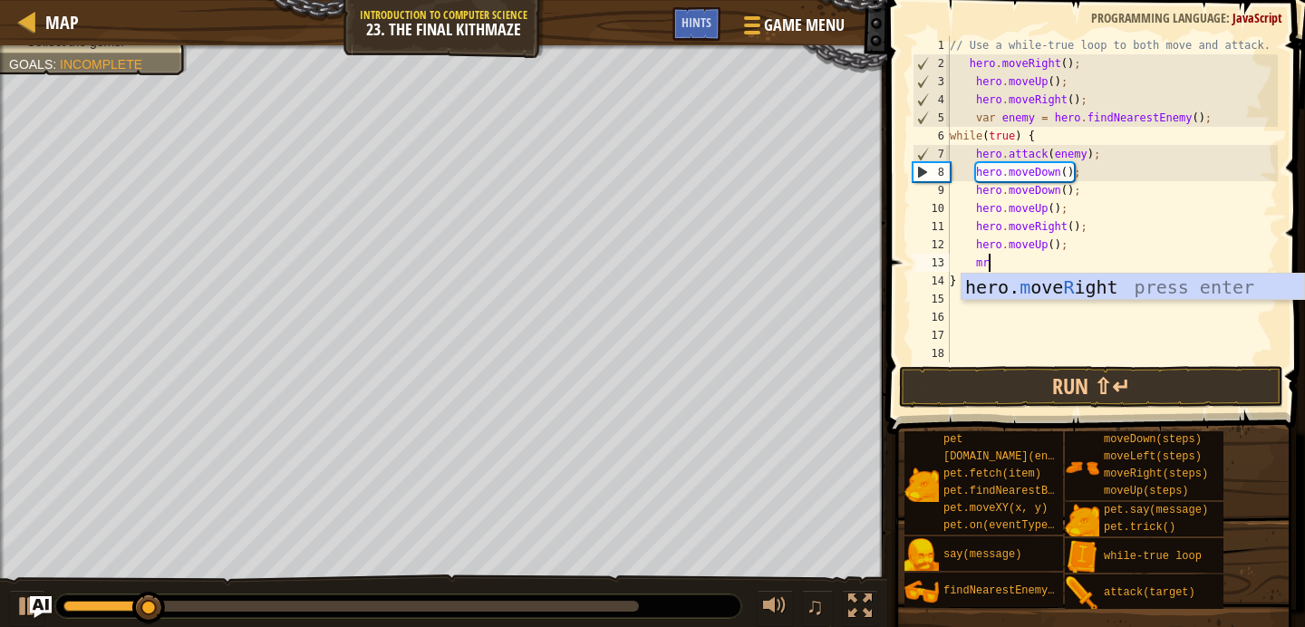
scroll to position [8, 1]
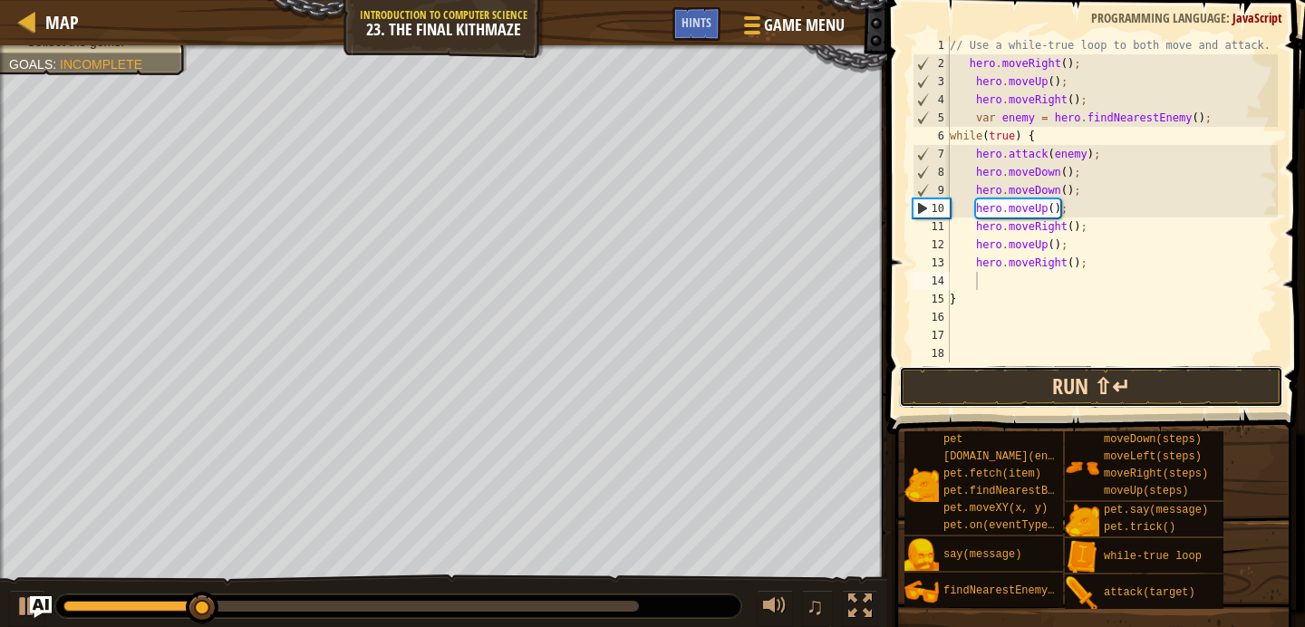
click at [1074, 374] on button "Run ⇧↵" at bounding box center [1091, 387] width 384 height 42
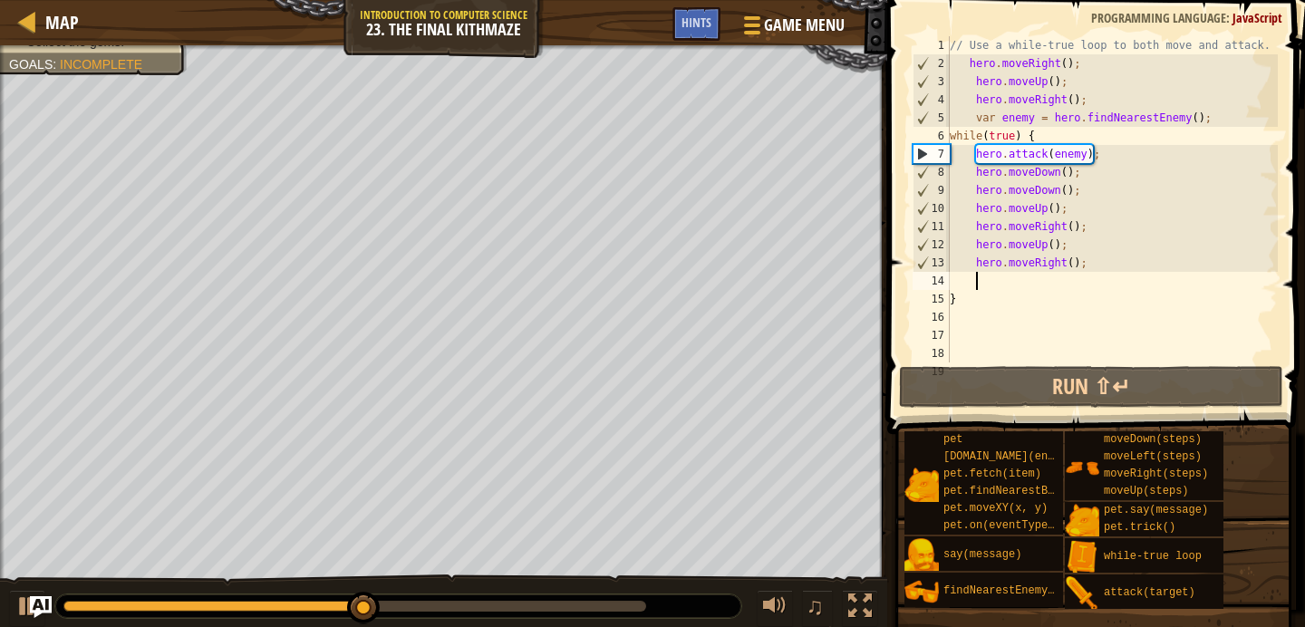
click at [1140, 157] on div "// Use a while-true loop to both move and attack. hero . moveRight ( ) ; hero .…" at bounding box center [1112, 217] width 332 height 362
type textarea "hero.attack(enemy);"
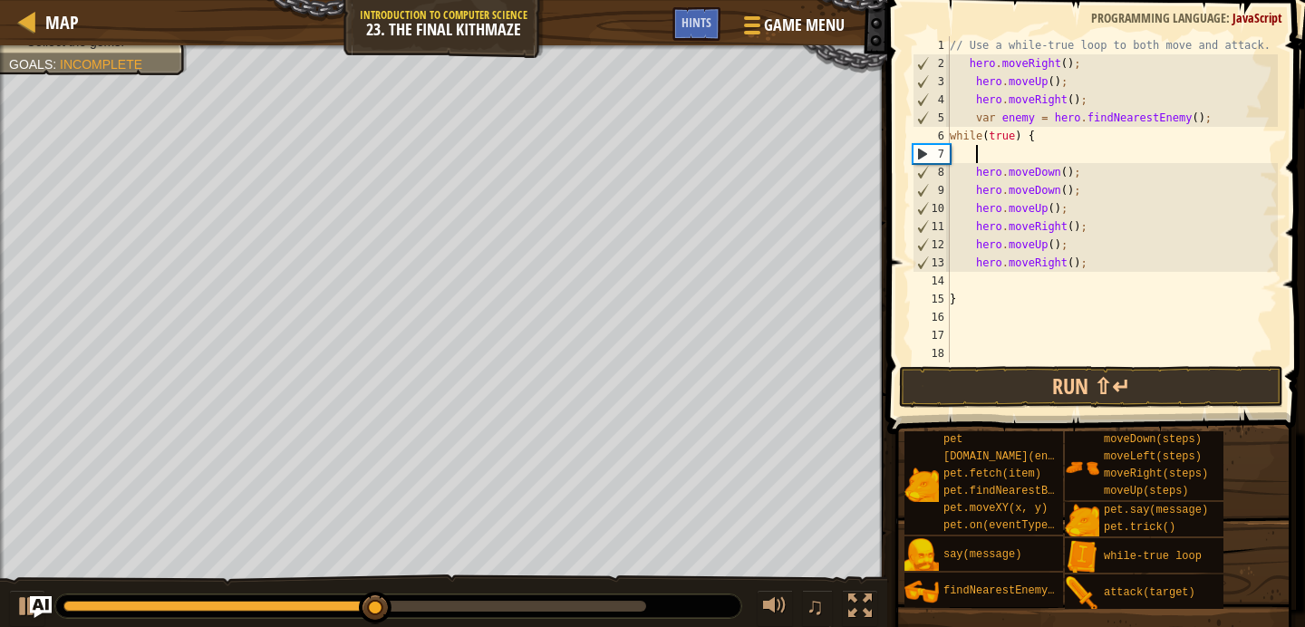
scroll to position [8, 2]
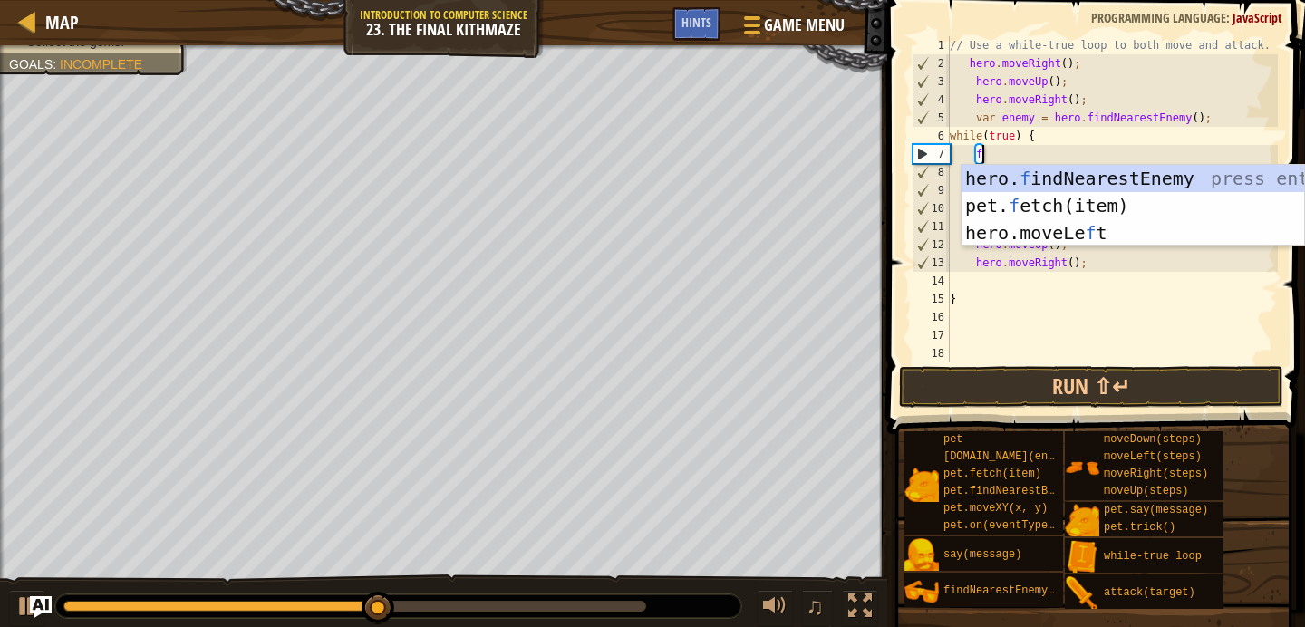
type textarea "fi"
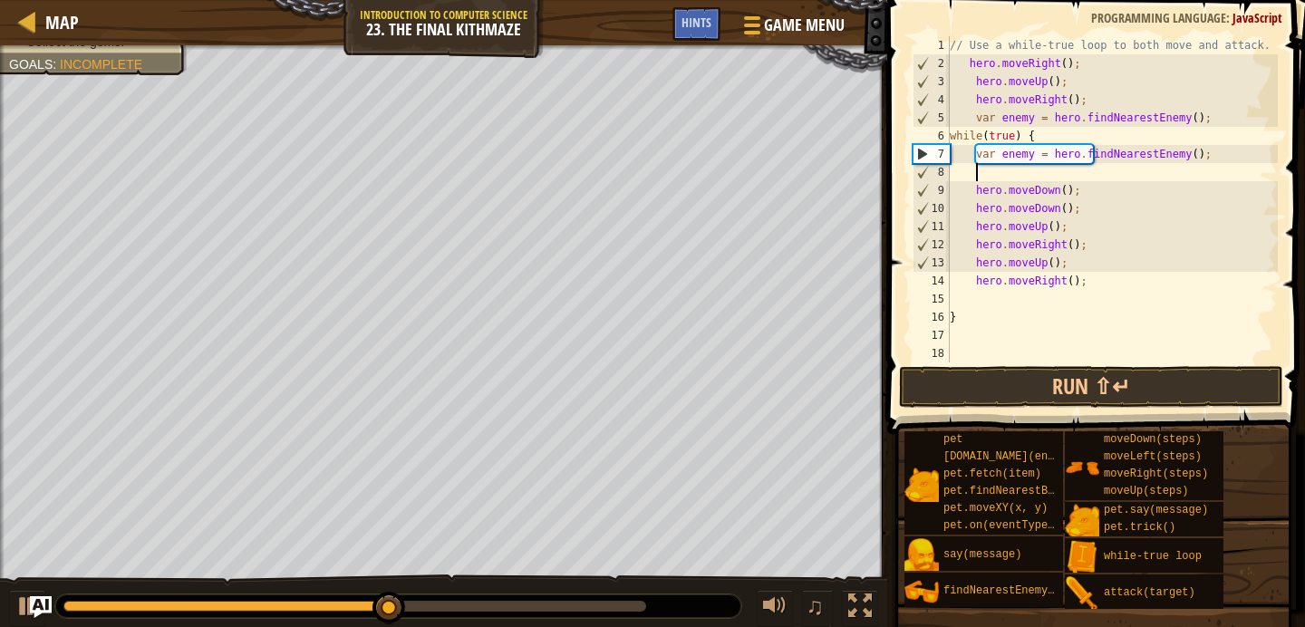
scroll to position [8, 1]
click at [1112, 391] on button "Run ⇧↵" at bounding box center [1091, 387] width 384 height 42
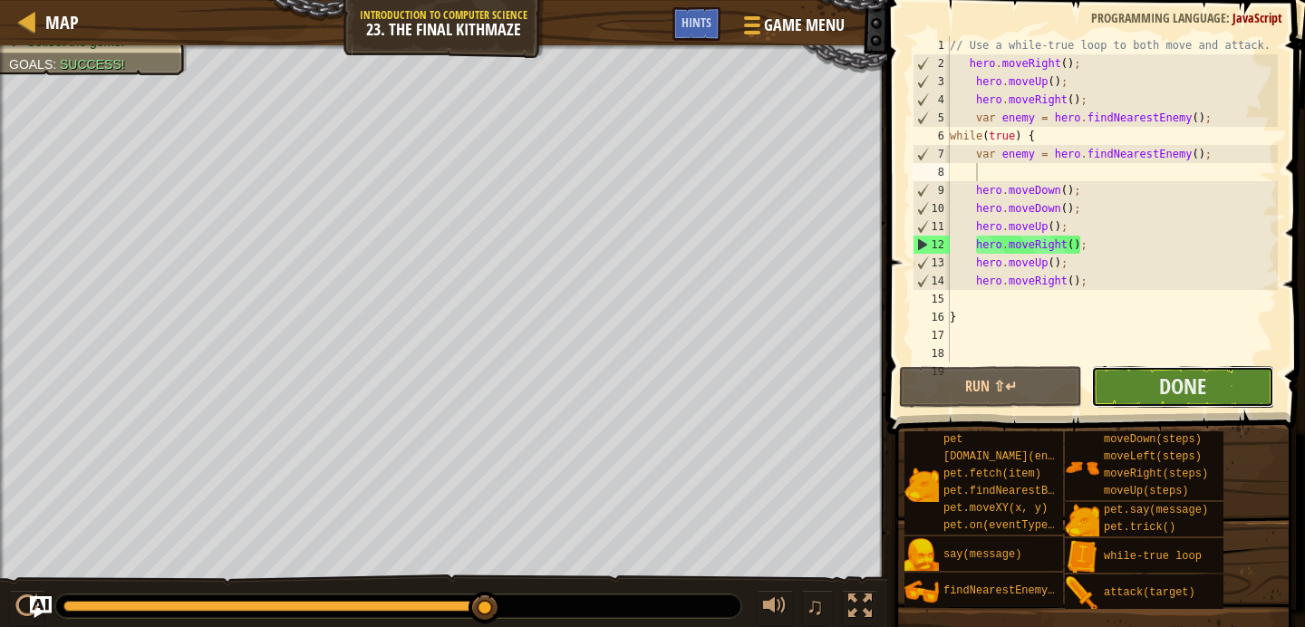
click at [1181, 405] on button "Done" at bounding box center [1182, 387] width 183 height 42
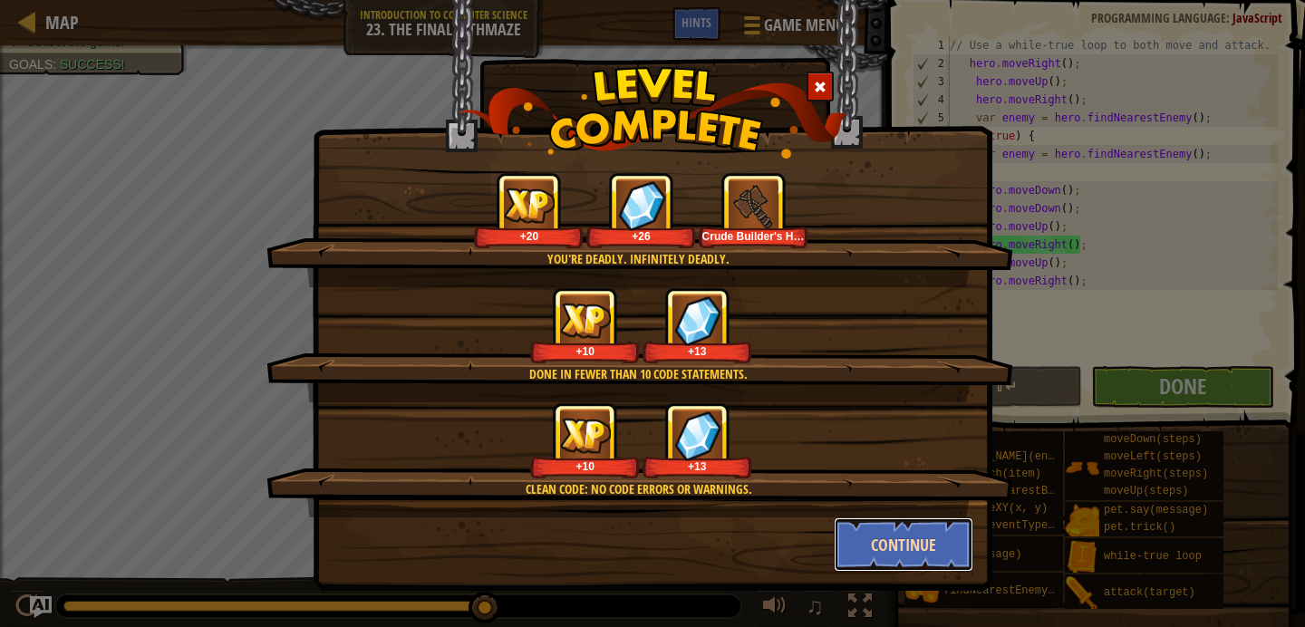
click at [854, 534] on button "Continue" at bounding box center [904, 544] width 140 height 54
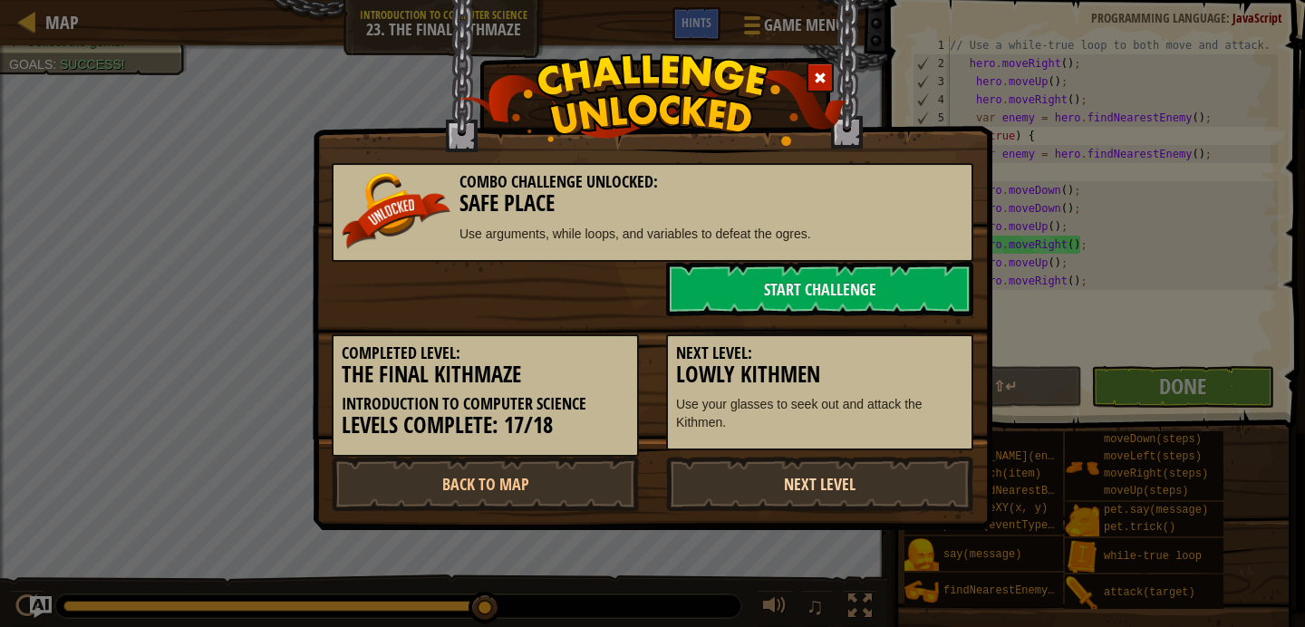
click at [834, 468] on link "Next Level" at bounding box center [819, 484] width 307 height 54
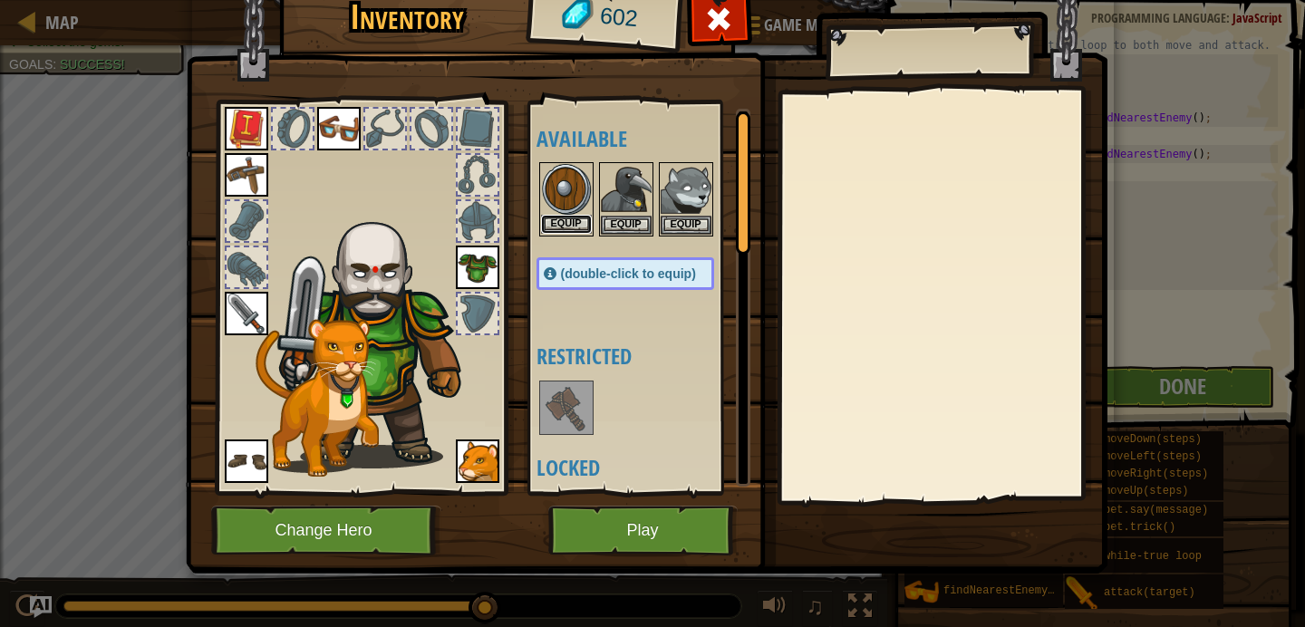
click at [571, 220] on button "Equip" at bounding box center [566, 224] width 51 height 19
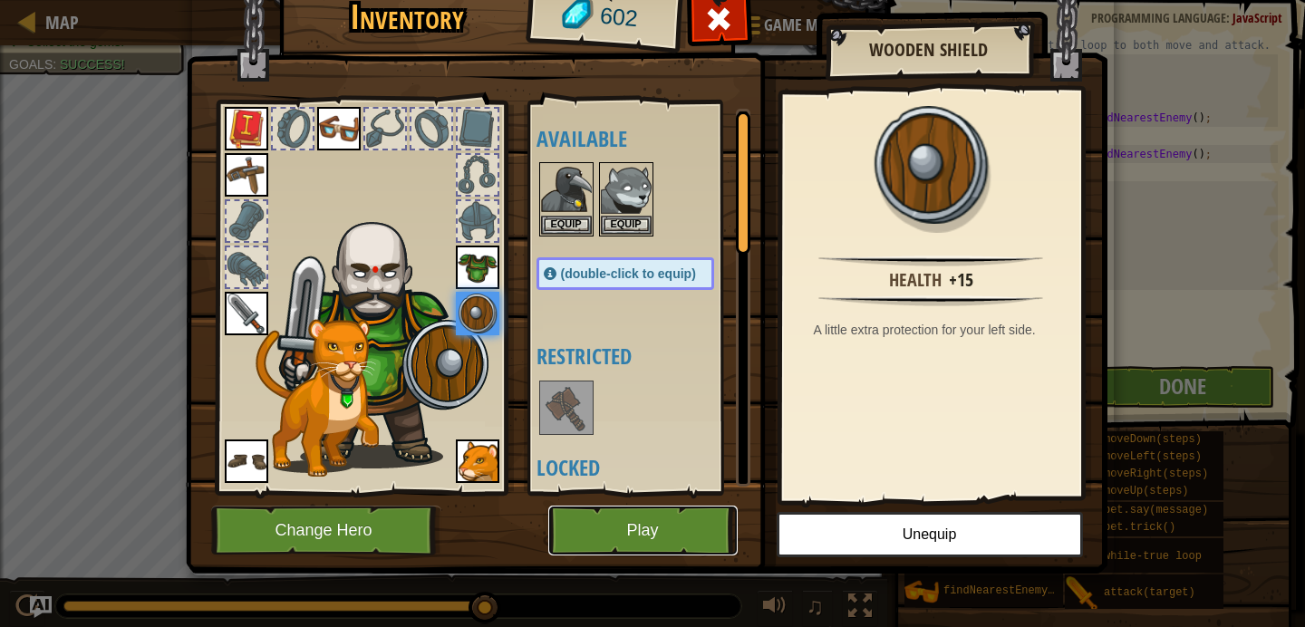
click at [626, 522] on button "Play" at bounding box center [642, 531] width 189 height 50
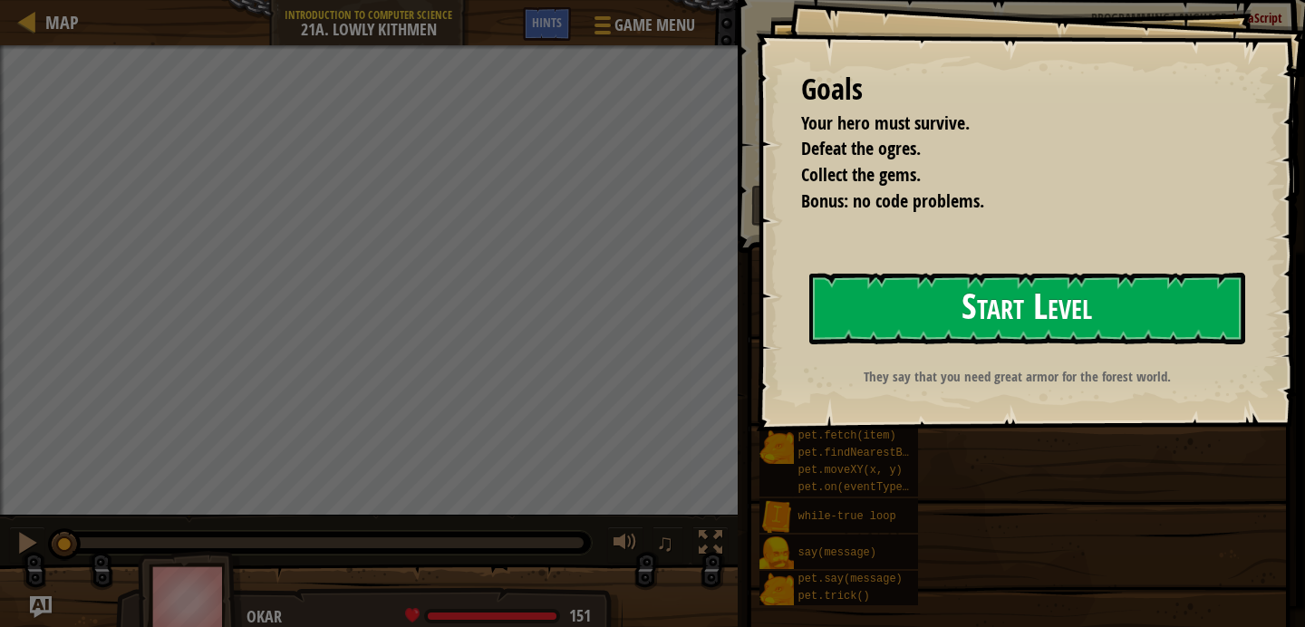
click at [941, 312] on button "Start Level" at bounding box center [1027, 309] width 436 height 72
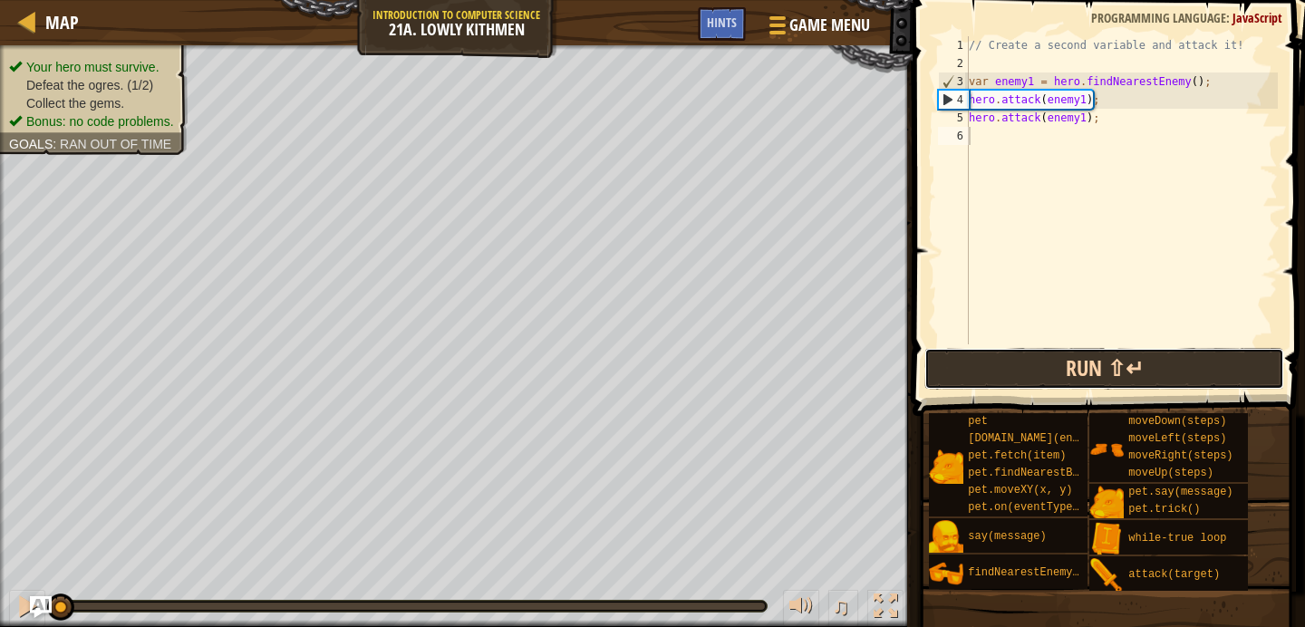
click at [1029, 359] on button "Run ⇧↵" at bounding box center [1104, 369] width 360 height 42
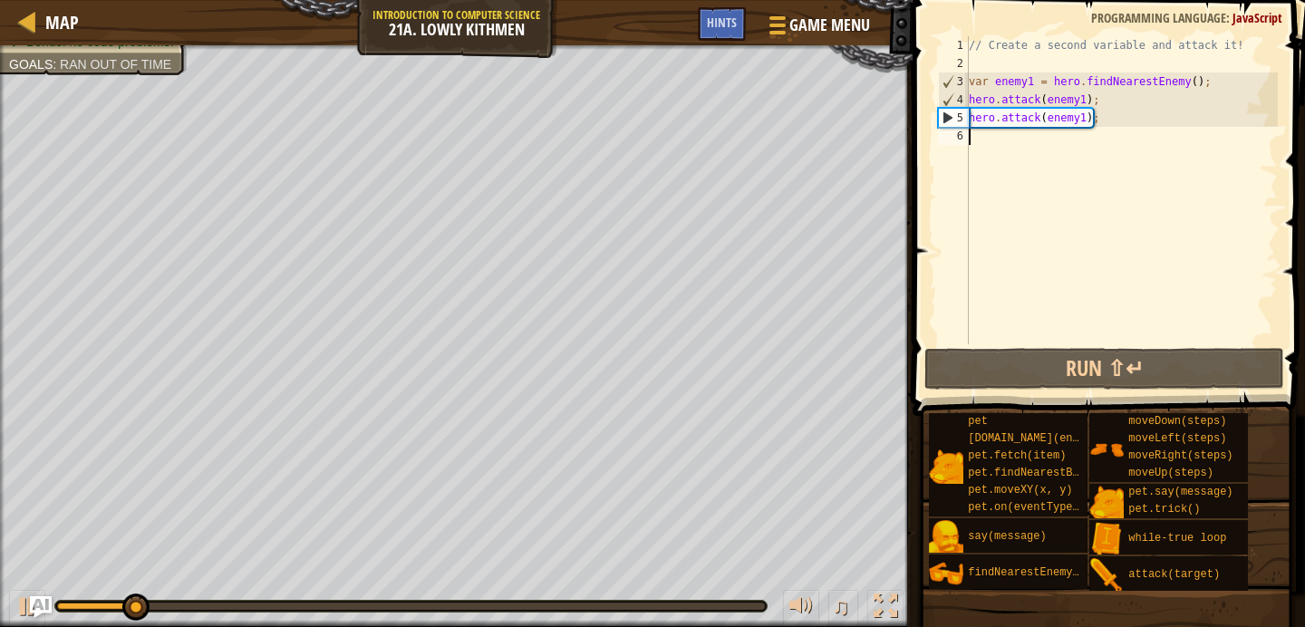
click at [1086, 121] on div "// Create a second variable and attack it! var enemy1 = hero . findNearestEnemy…" at bounding box center [1121, 208] width 313 height 344
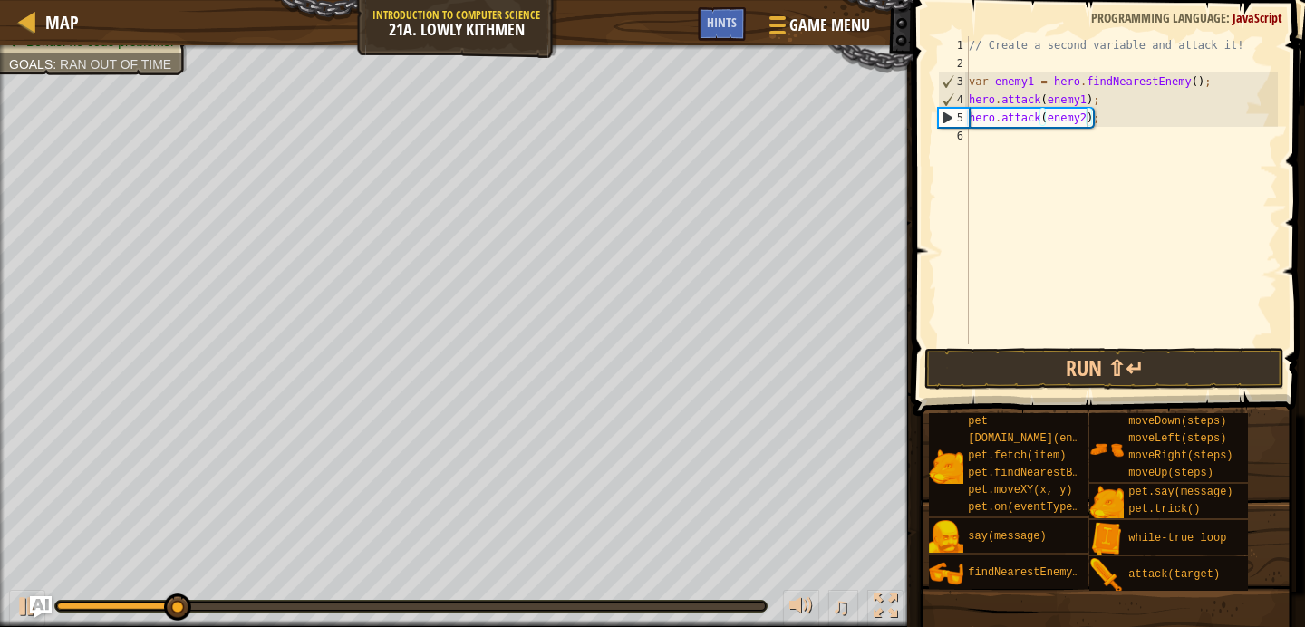
click at [1065, 344] on span at bounding box center [1110, 181] width 407 height 469
click at [1056, 363] on button "Run ⇧↵" at bounding box center [1104, 369] width 360 height 42
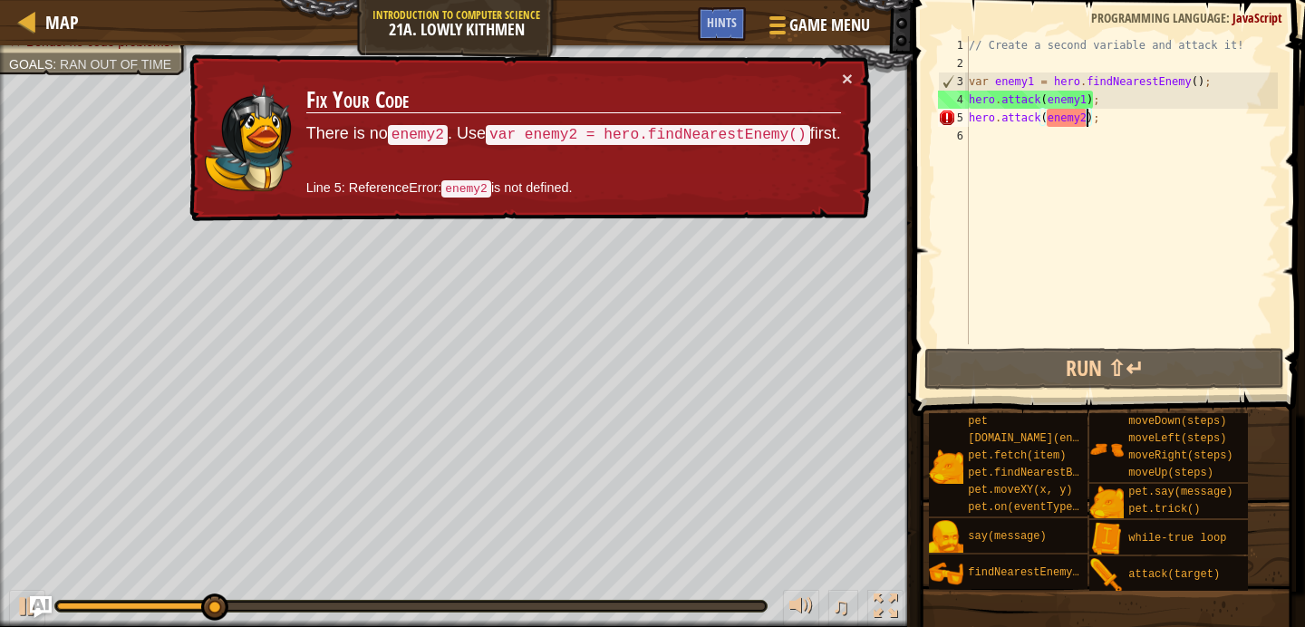
type textarea "hero.attack(enemy);"
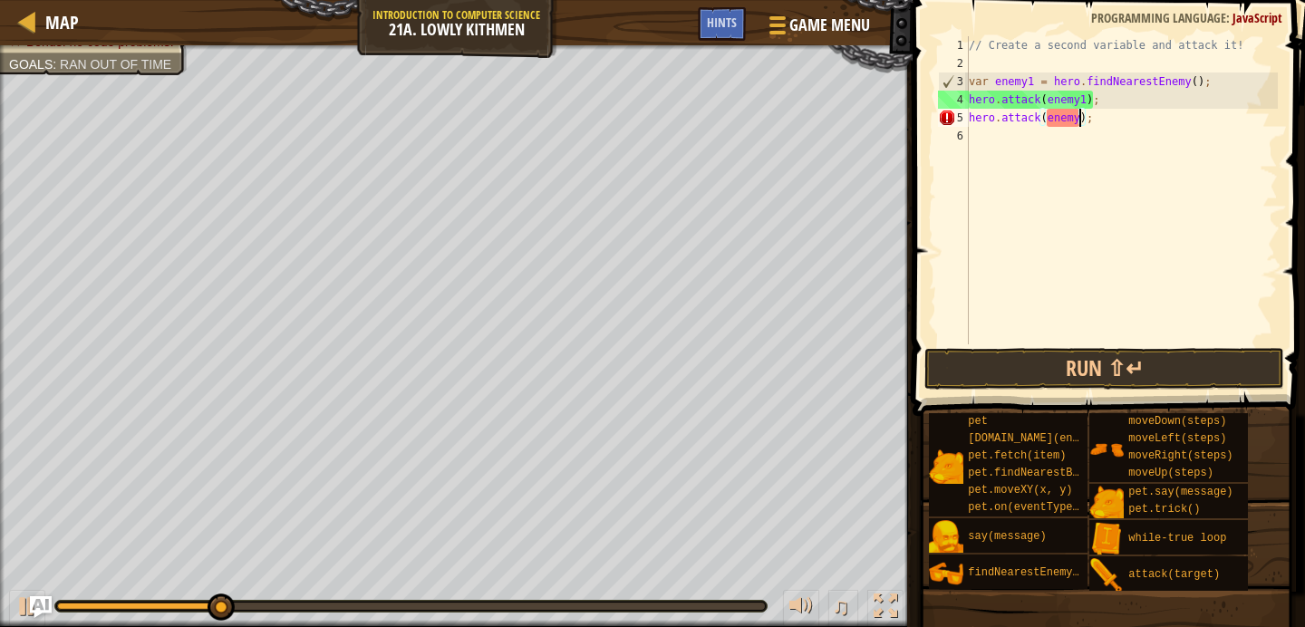
scroll to position [8, 9]
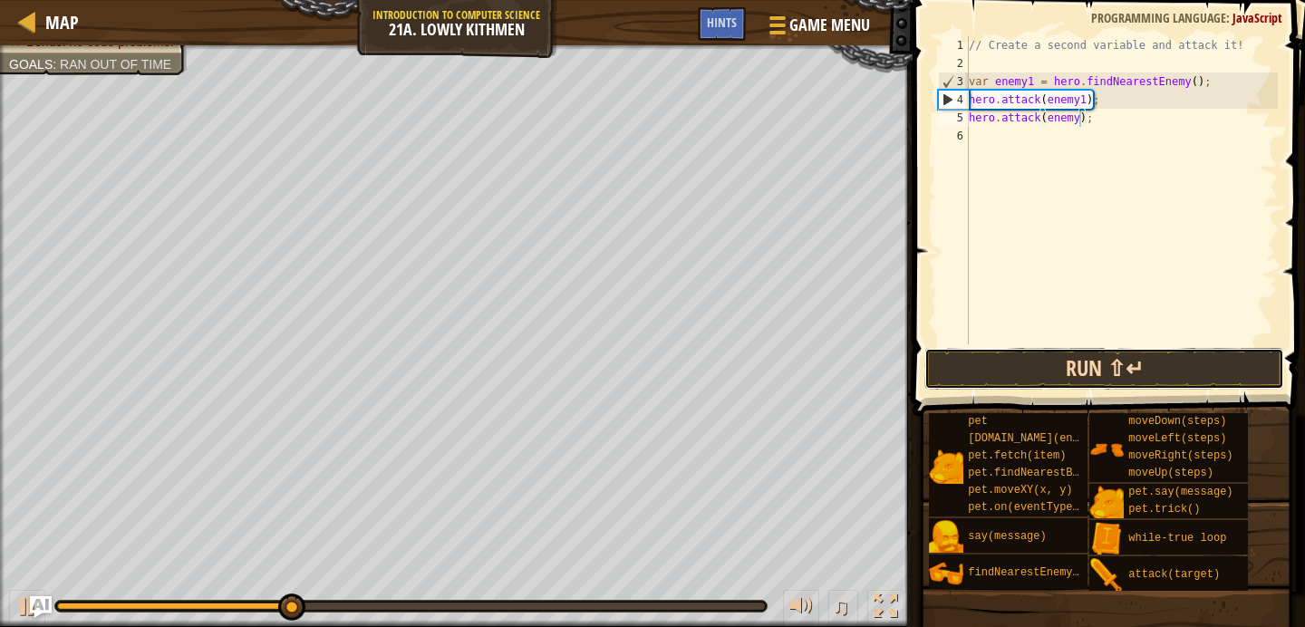
click at [1113, 386] on button "Run ⇧↵" at bounding box center [1104, 369] width 360 height 42
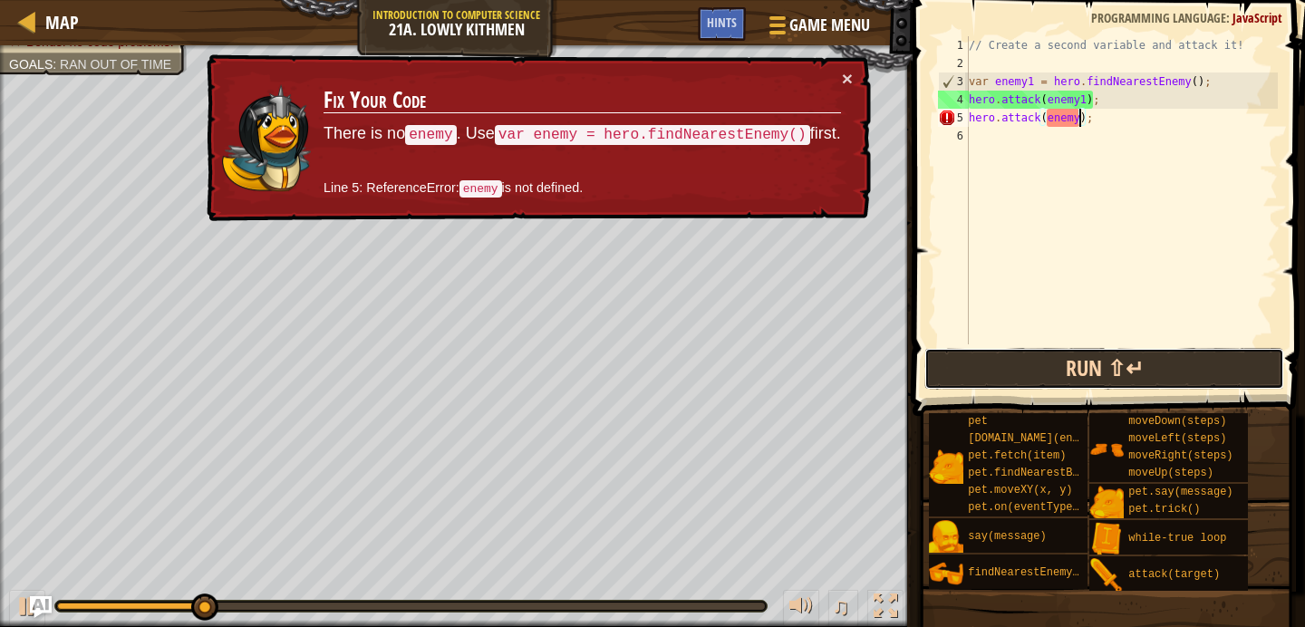
click at [1113, 386] on button "Run ⇧↵" at bounding box center [1104, 369] width 360 height 42
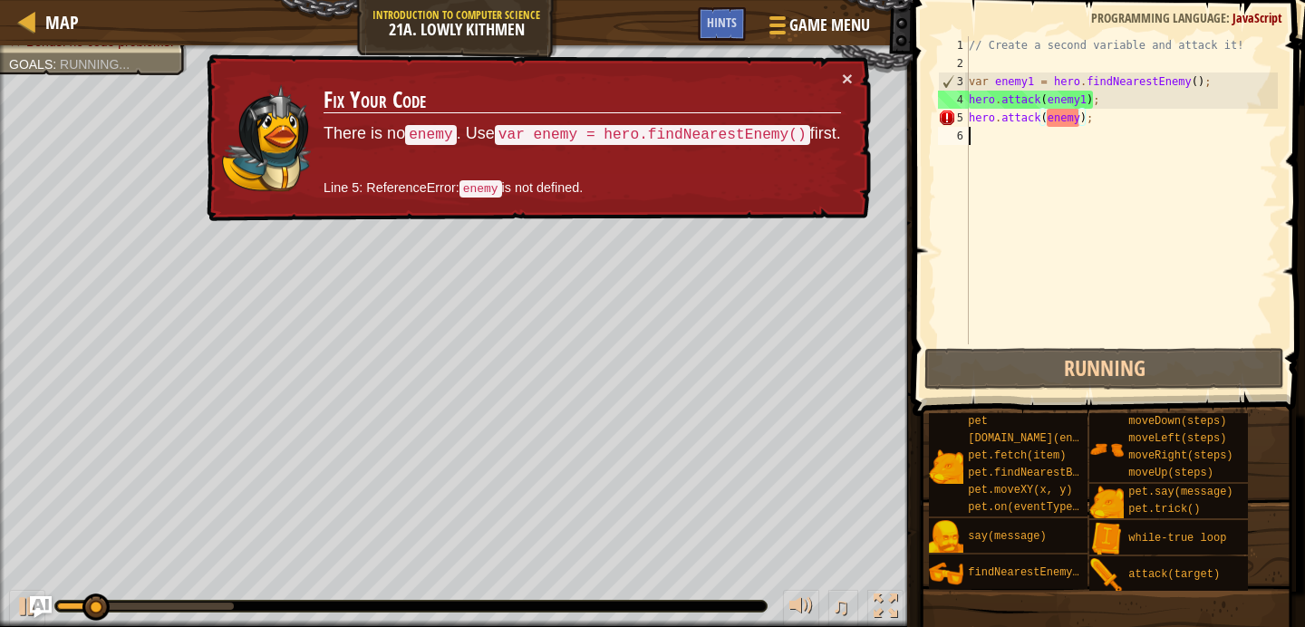
click at [1170, 129] on div "// Create a second variable and attack it! var enemy1 = hero . findNearestEnemy…" at bounding box center [1121, 208] width 313 height 344
click at [1170, 120] on div "// Create a second variable and attack it! var enemy1 = hero . findNearestEnemy…" at bounding box center [1121, 208] width 313 height 344
type textarea "hero.attack(enemy);"
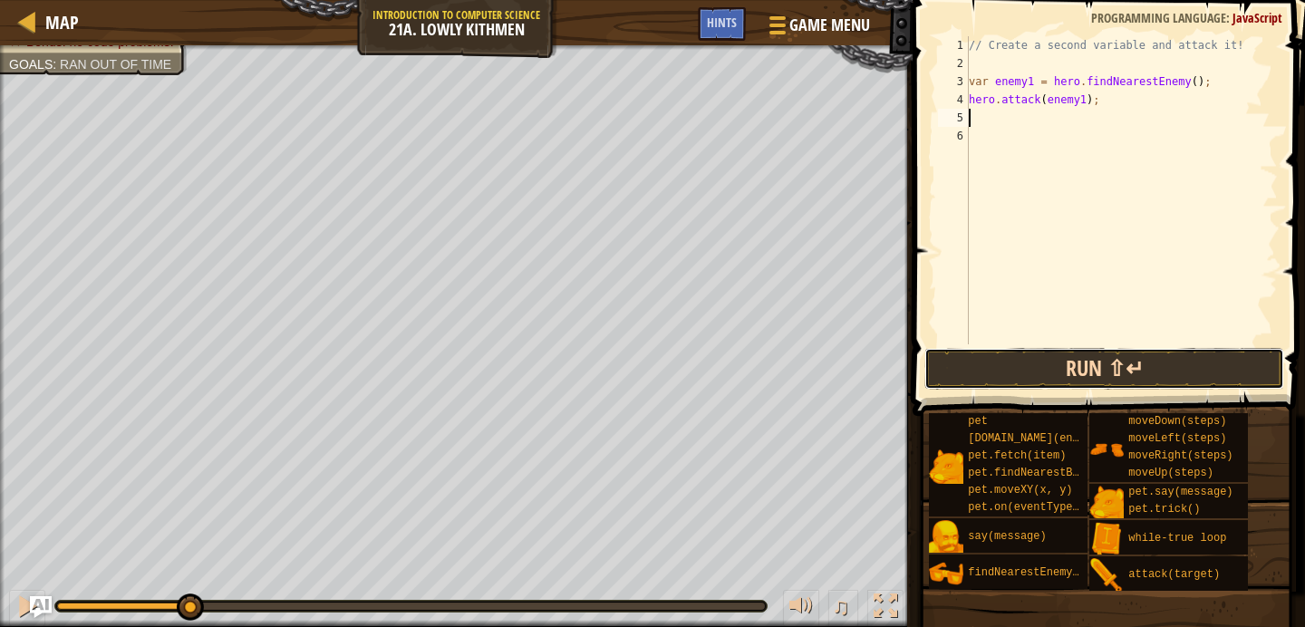
click at [1091, 388] on button "Run ⇧↵" at bounding box center [1104, 369] width 360 height 42
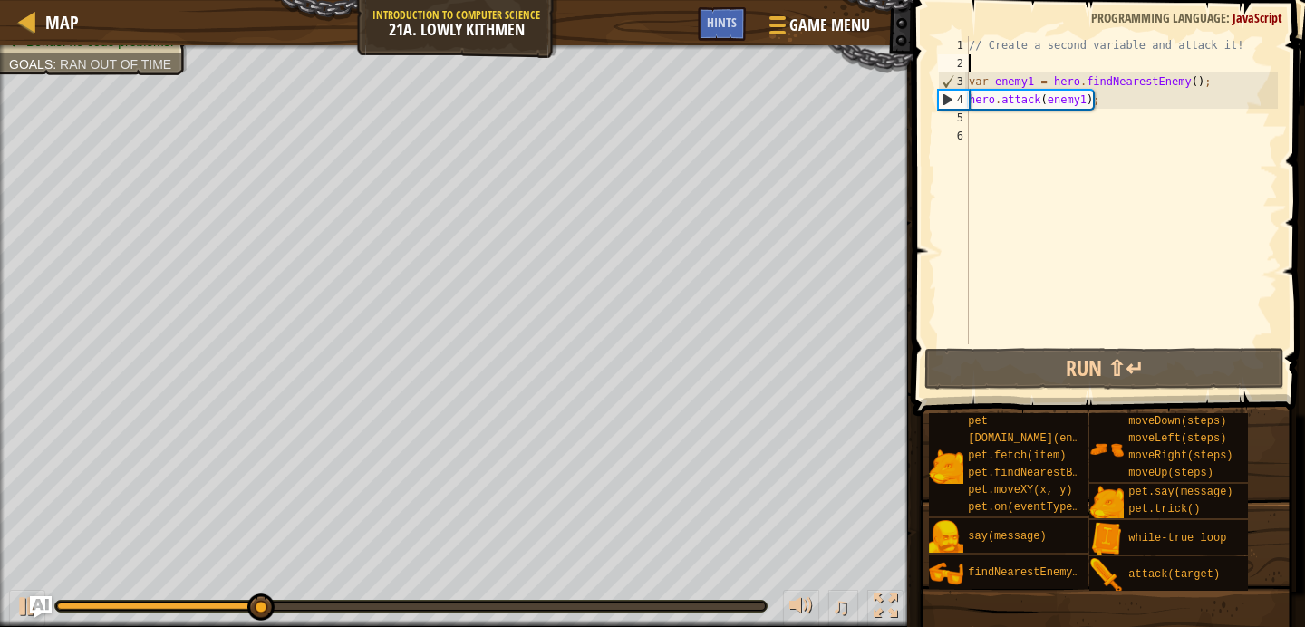
click at [1129, 63] on div "// Create a second variable and attack it! var enemy1 = hero . findNearestEnemy…" at bounding box center [1121, 208] width 313 height 344
type textarea "a"
click at [1118, 111] on div "// Create a second variable and attack it! var enemy1 = hero . findNearestEnemy…" at bounding box center [1121, 208] width 313 height 344
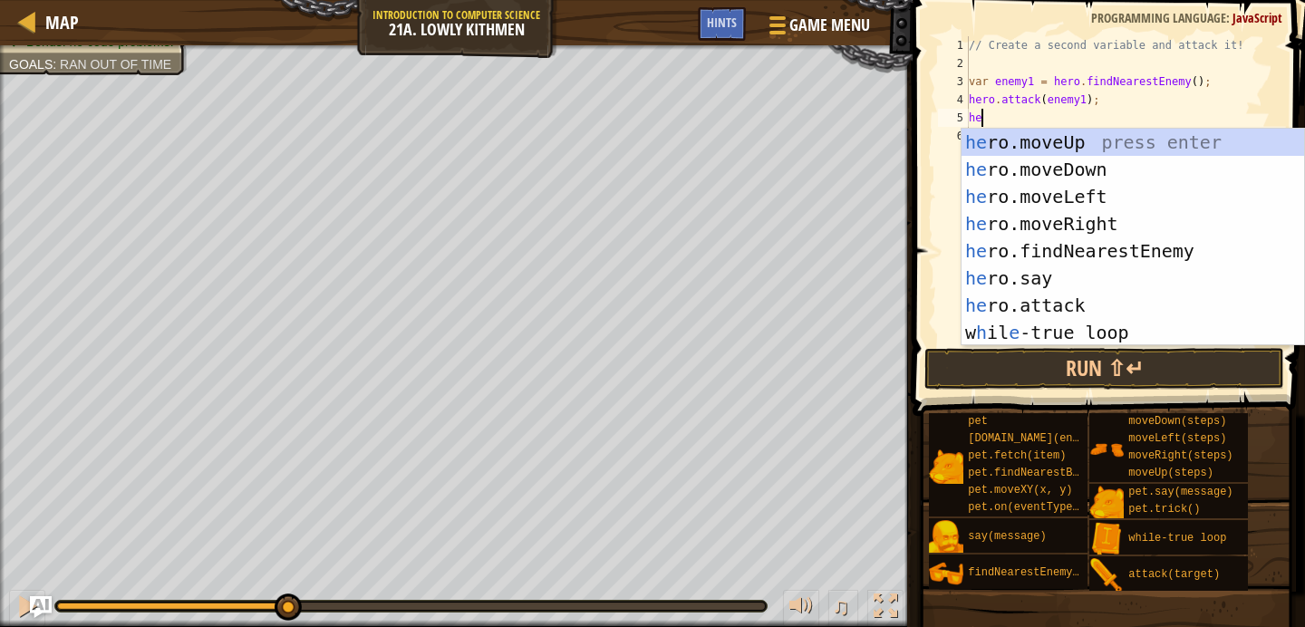
type textarea "her"
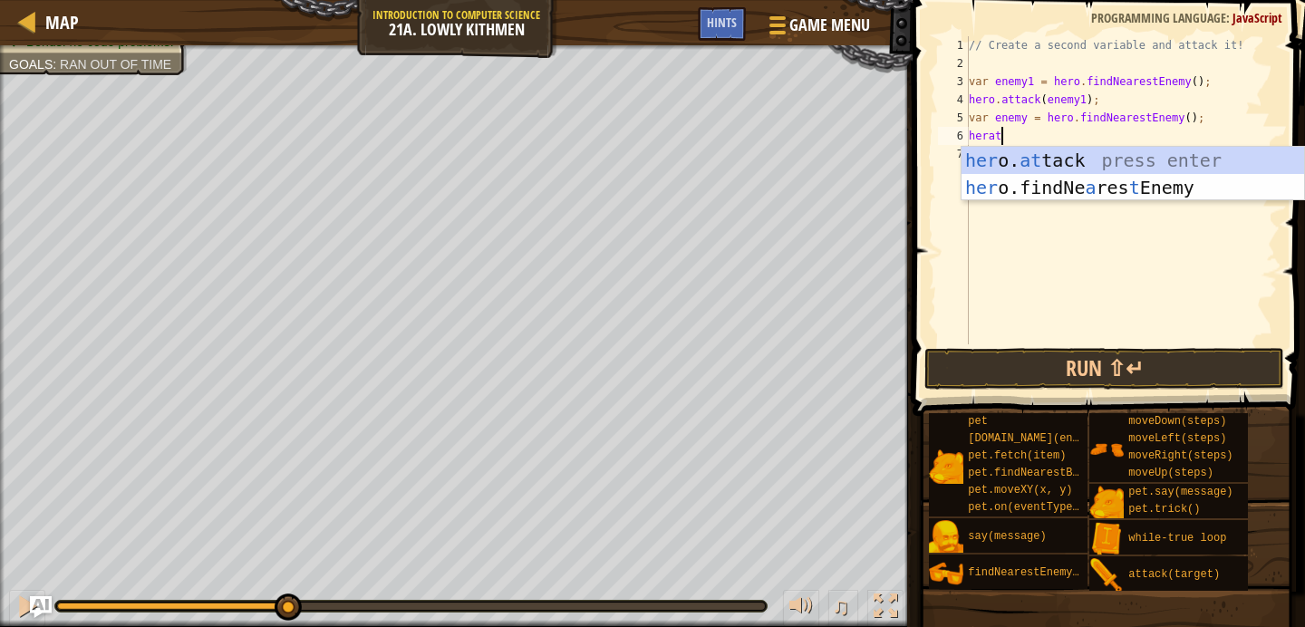
scroll to position [8, 2]
type textarea "hero.attack(enemy);"
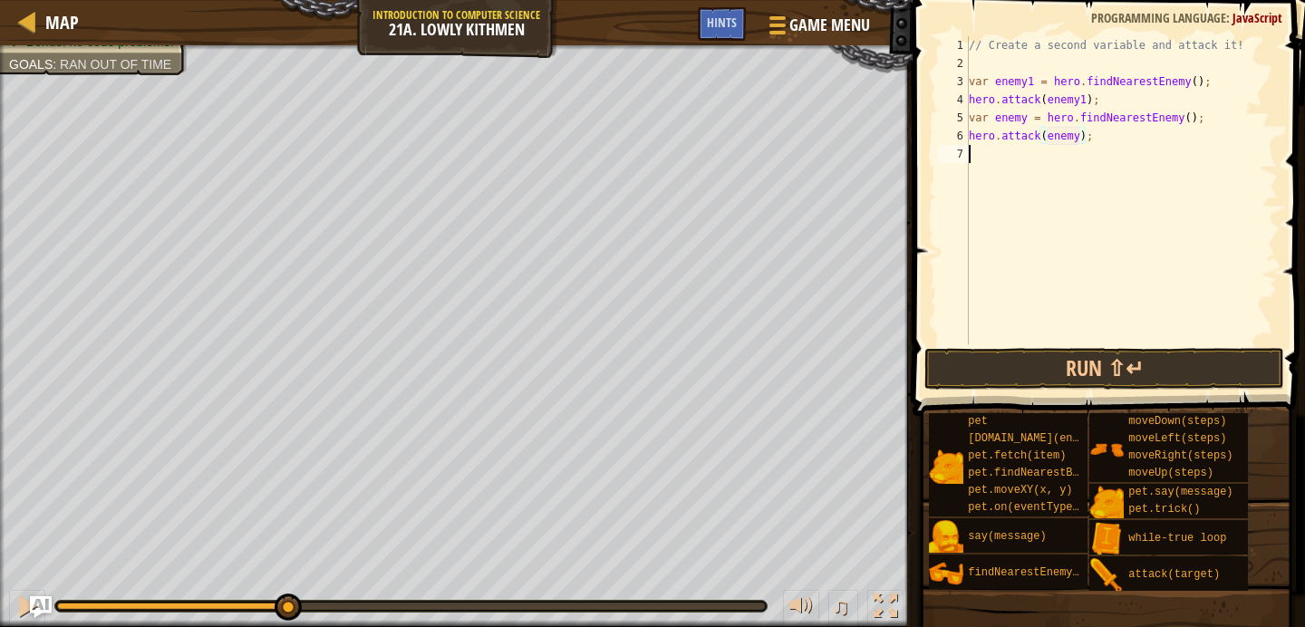
click at [1086, 343] on div "// Create a second variable and attack it! var enemy1 = hero . findNearestEnemy…" at bounding box center [1121, 208] width 313 height 344
click at [1086, 346] on span at bounding box center [1110, 181] width 407 height 469
click at [1086, 359] on button "Run ⇧↵" at bounding box center [1104, 369] width 360 height 42
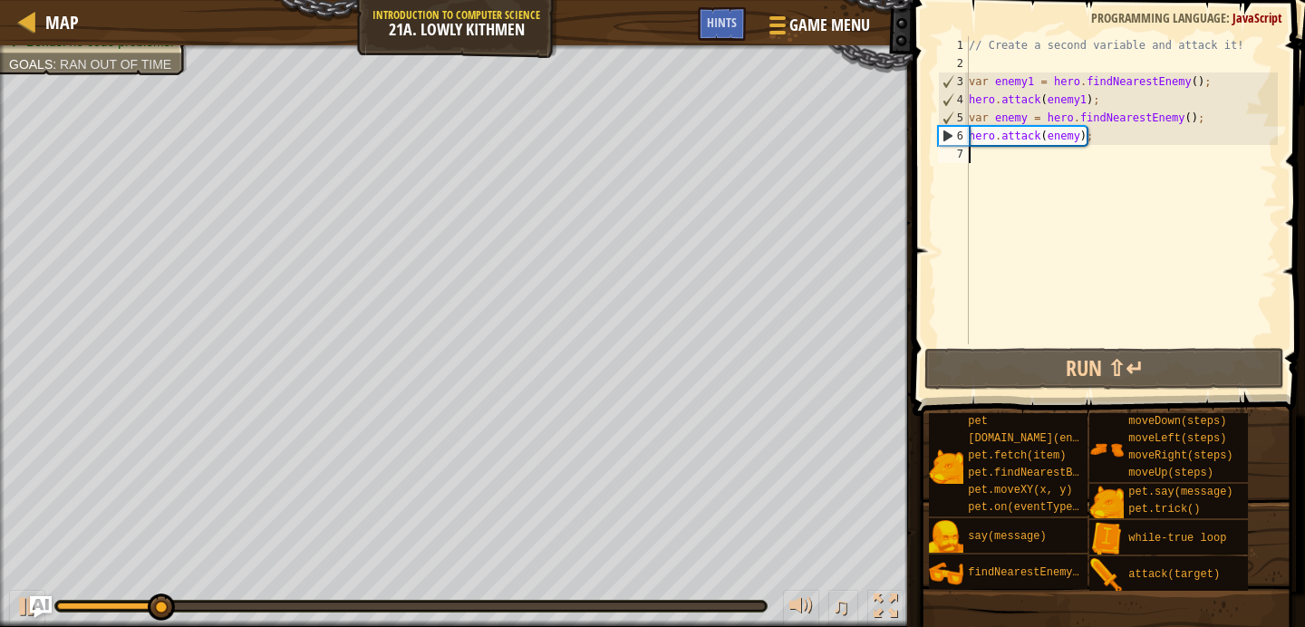
click at [1081, 140] on div "// Create a second variable and attack it! var enemy1 = hero . findNearestEnemy…" at bounding box center [1121, 208] width 313 height 344
type textarea "hero.attack(enemy2);"
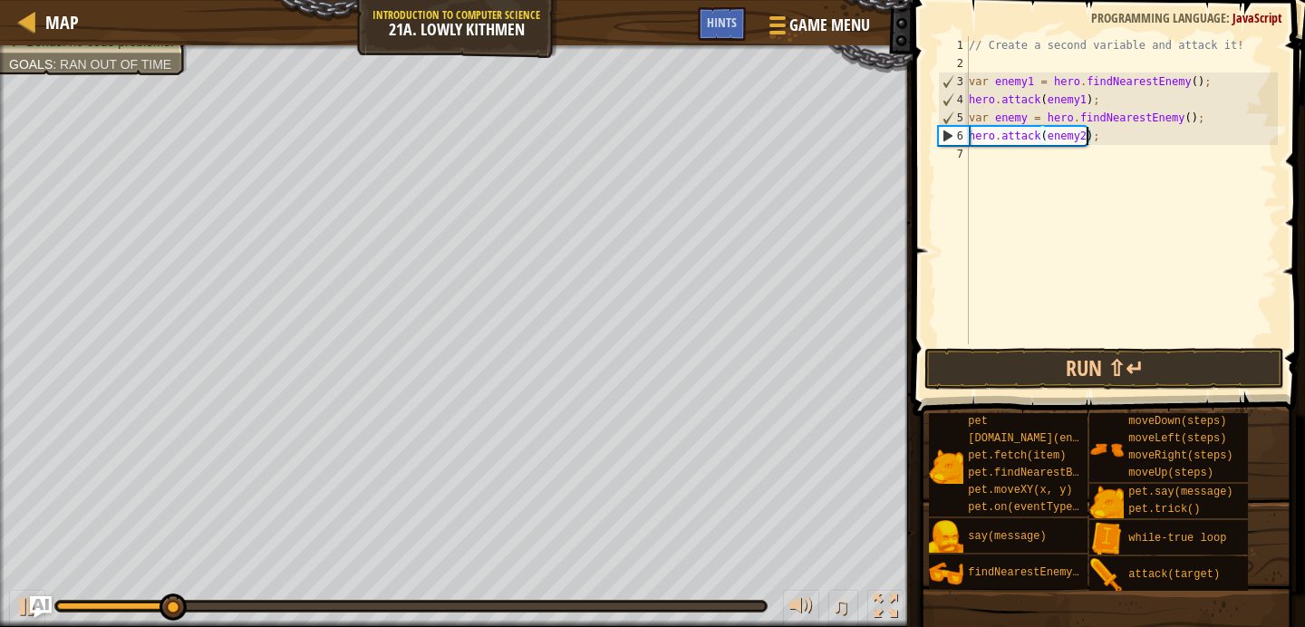
scroll to position [8, 10]
click at [1080, 324] on div "// Create a second variable and attack it! var enemy1 = hero . findNearestEnemy…" at bounding box center [1121, 208] width 313 height 344
click at [1071, 365] on button "Run ⇧↵" at bounding box center [1104, 369] width 360 height 42
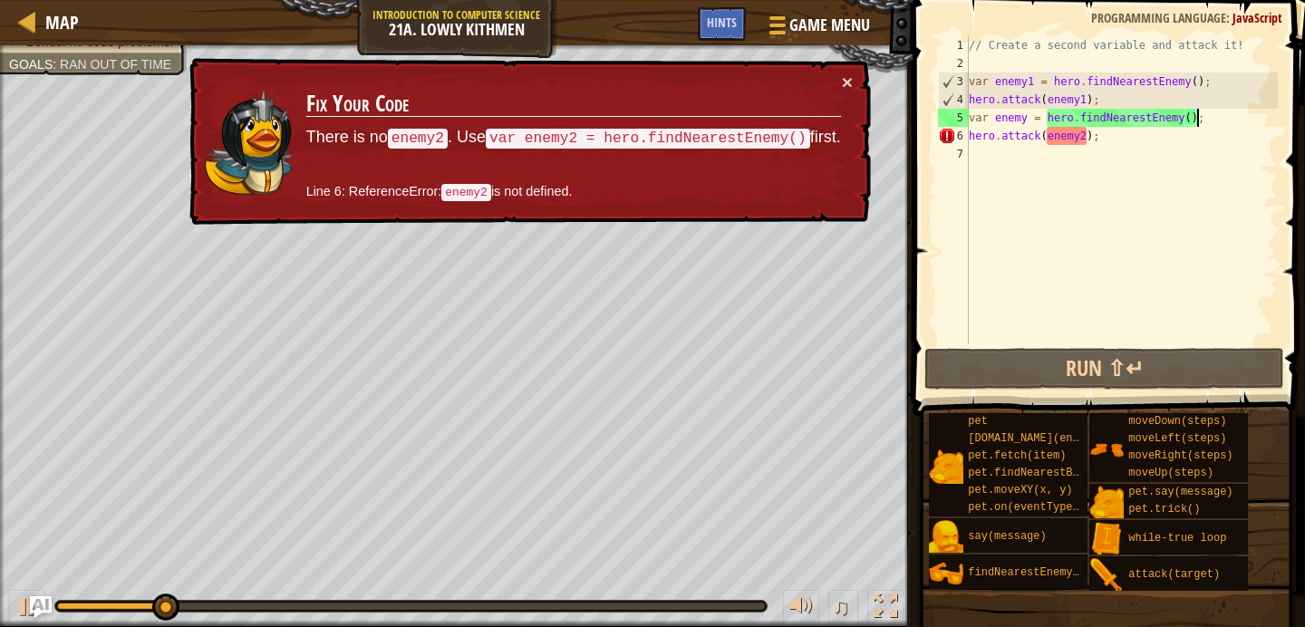
click at [1194, 121] on div "// Create a second variable and attack it! var enemy1 = hero . findNearestEnemy…" at bounding box center [1121, 208] width 313 height 344
click at [1192, 121] on div "// Create a second variable and attack it! var enemy1 = hero . findNearestEnemy…" at bounding box center [1121, 208] width 313 height 344
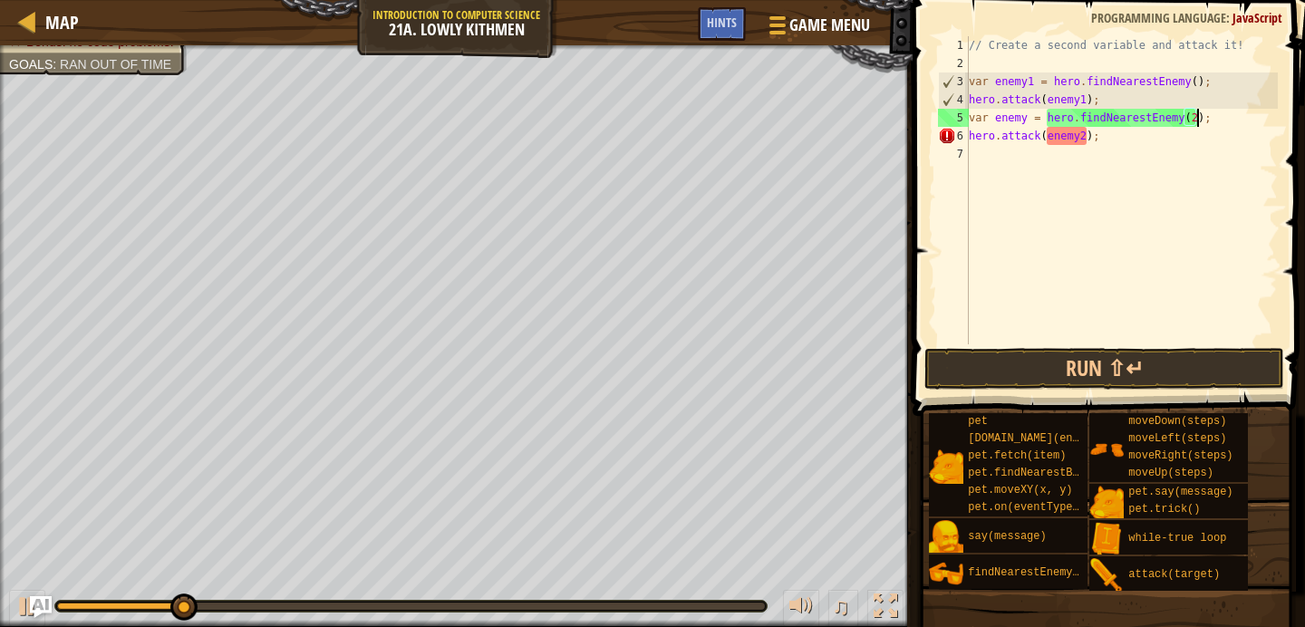
scroll to position [8, 19]
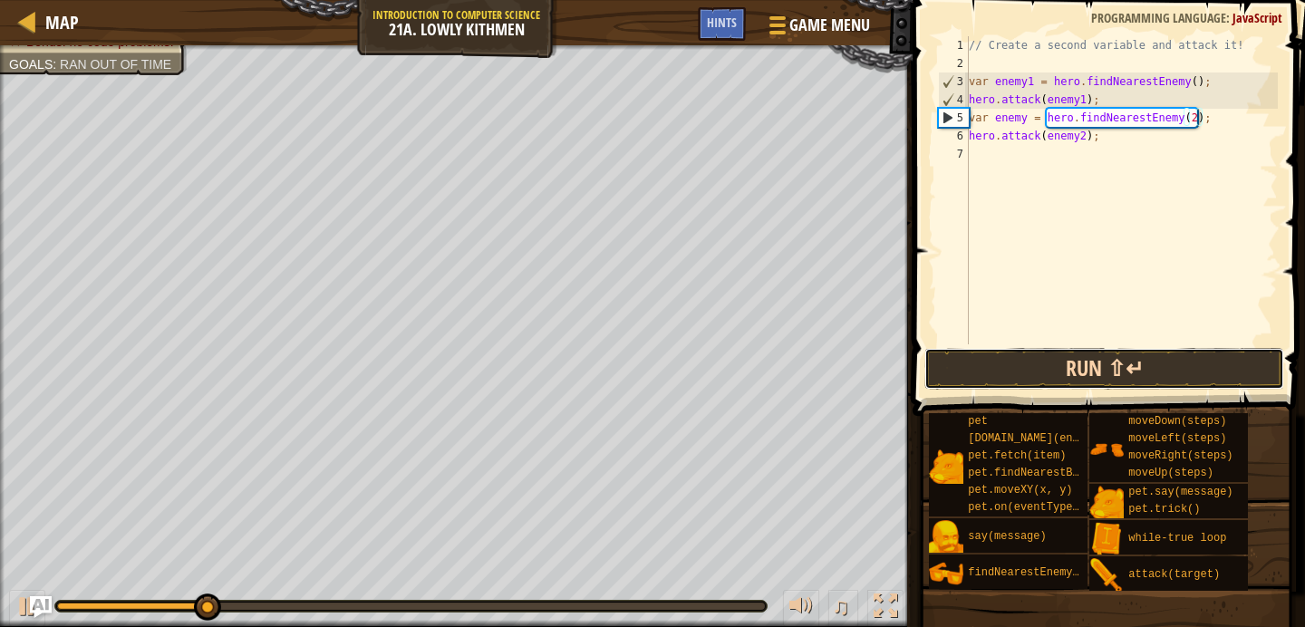
click at [1111, 366] on button "Run ⇧↵" at bounding box center [1104, 369] width 360 height 42
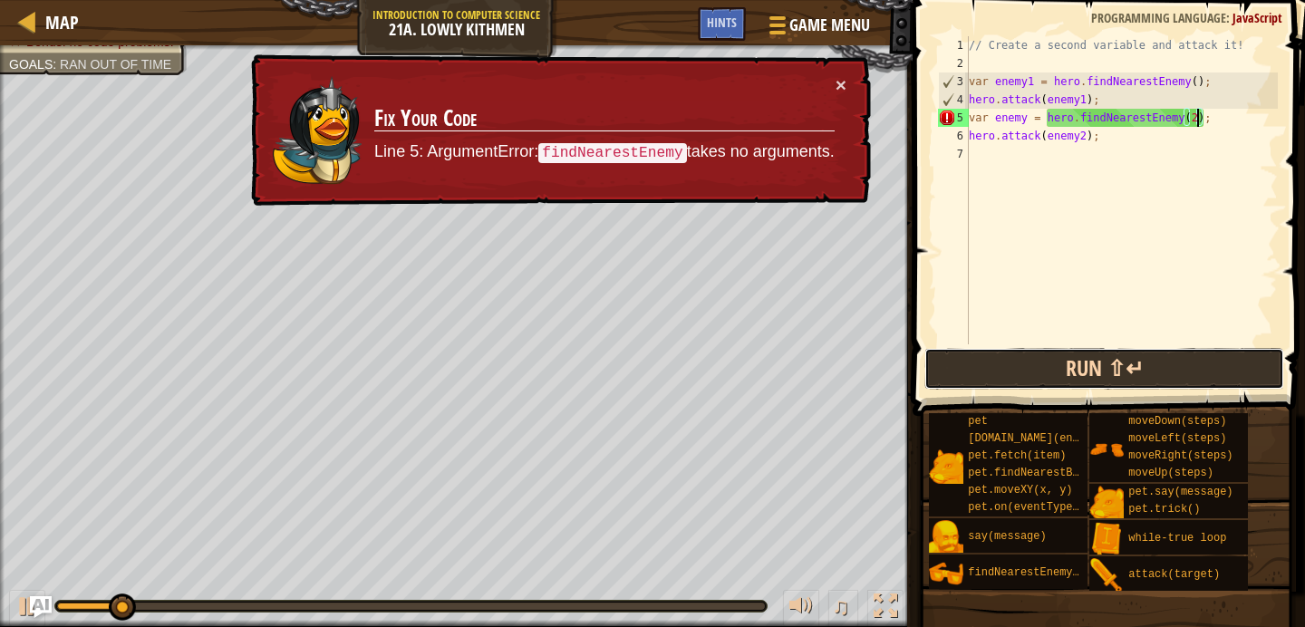
click at [1111, 366] on button "Run ⇧↵" at bounding box center [1104, 369] width 360 height 42
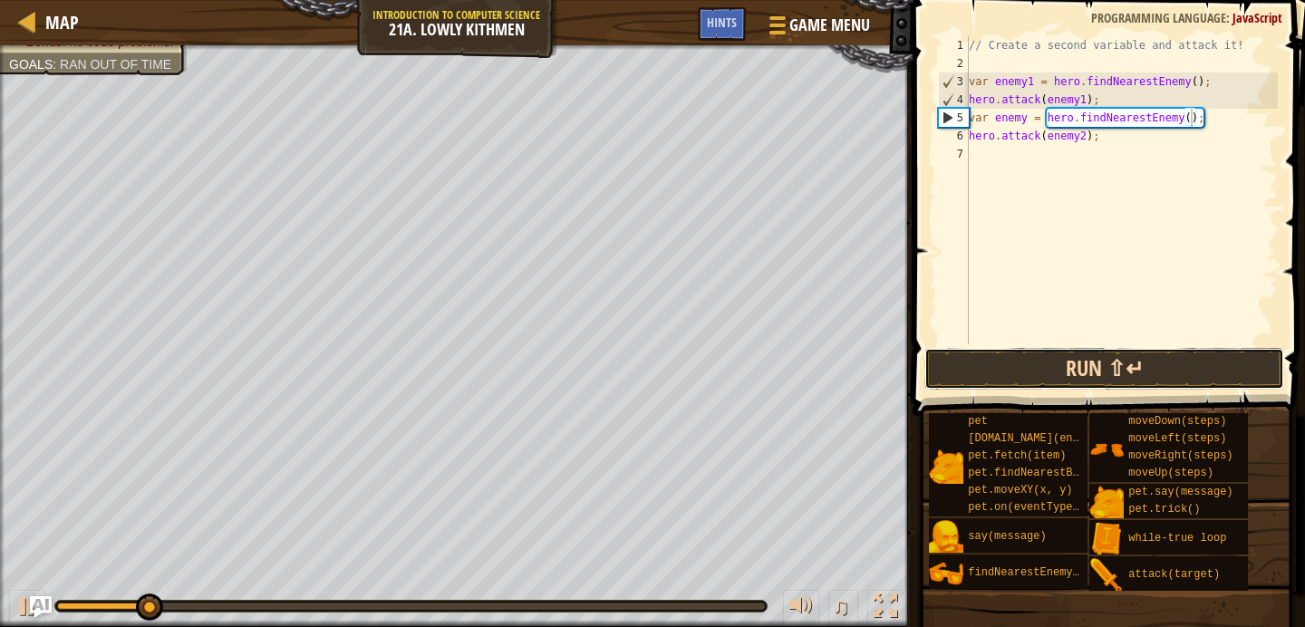
click at [1122, 361] on button "Run ⇧↵" at bounding box center [1104, 369] width 360 height 42
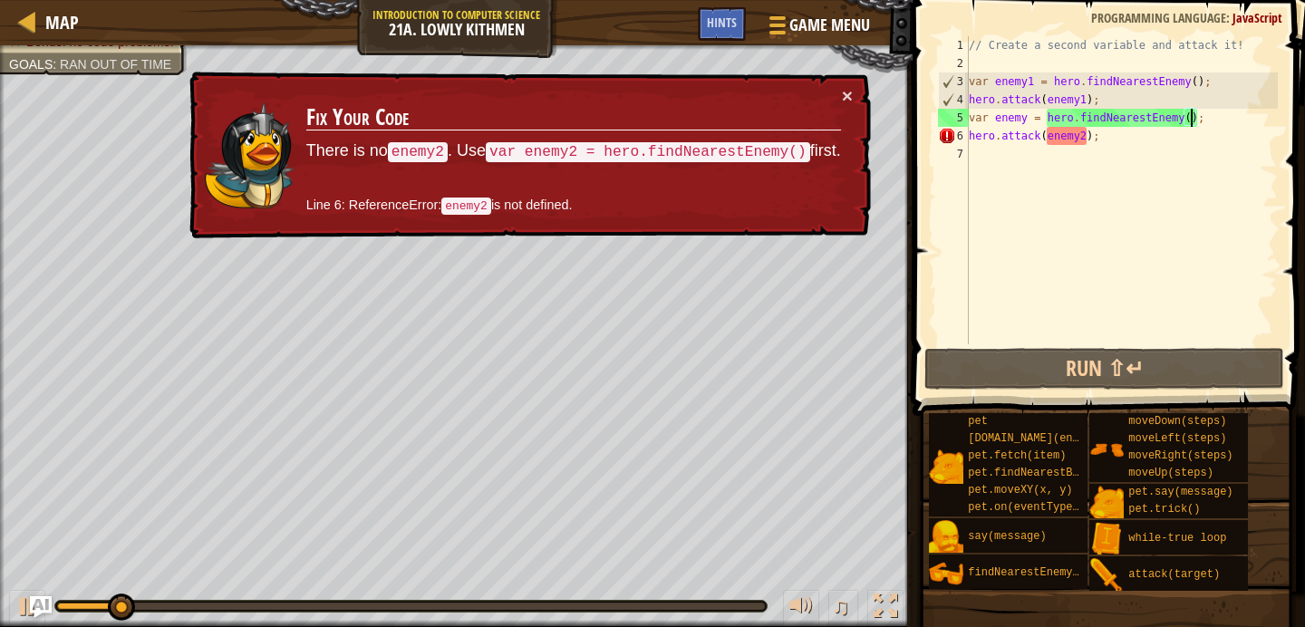
click at [1114, 132] on div "// Create a second variable and attack it! var enemy1 = hero . findNearestEnemy…" at bounding box center [1121, 208] width 313 height 344
type textarea "hero.attack(enemy2);"
type textarea "var enemy = hero.findNearestEnemy();"
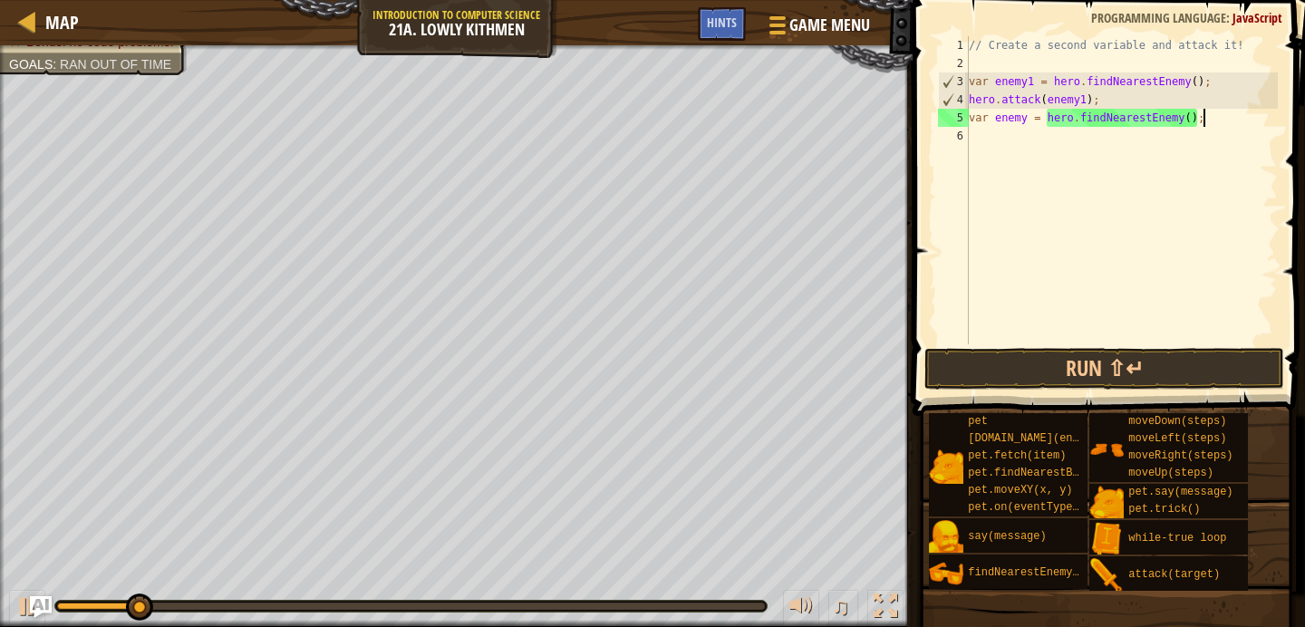
type textarea "hero.attack(enemy1);"
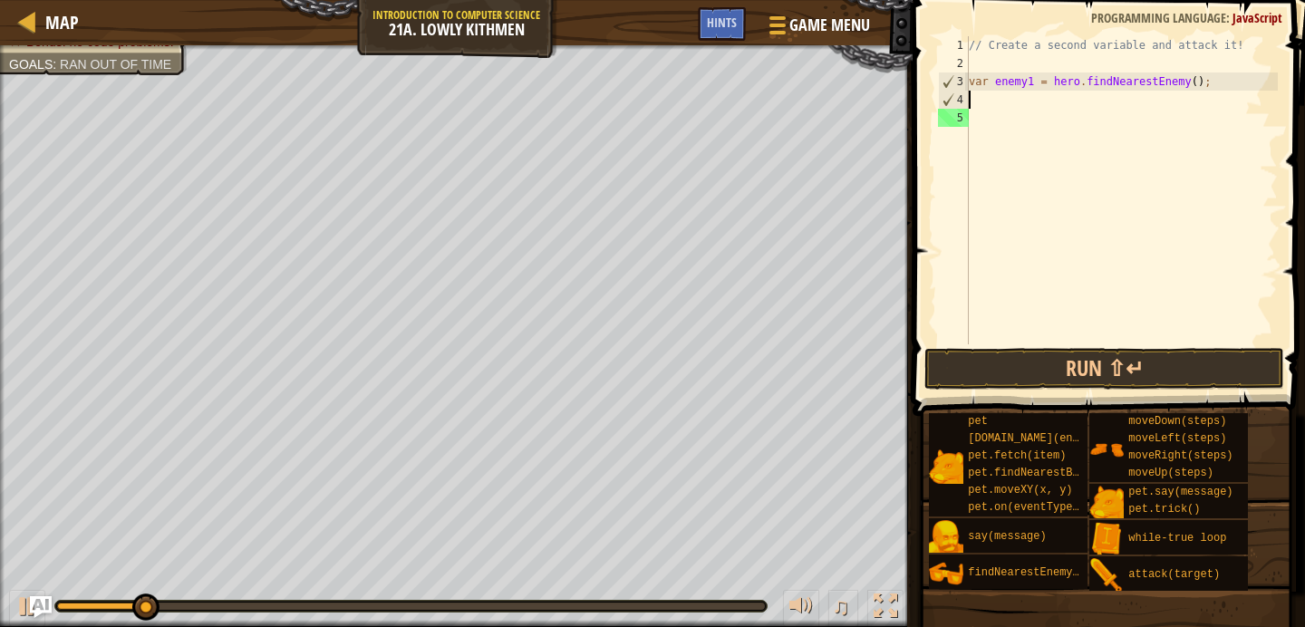
type textarea "var enemy1 = hero.findNearestEnemy();"
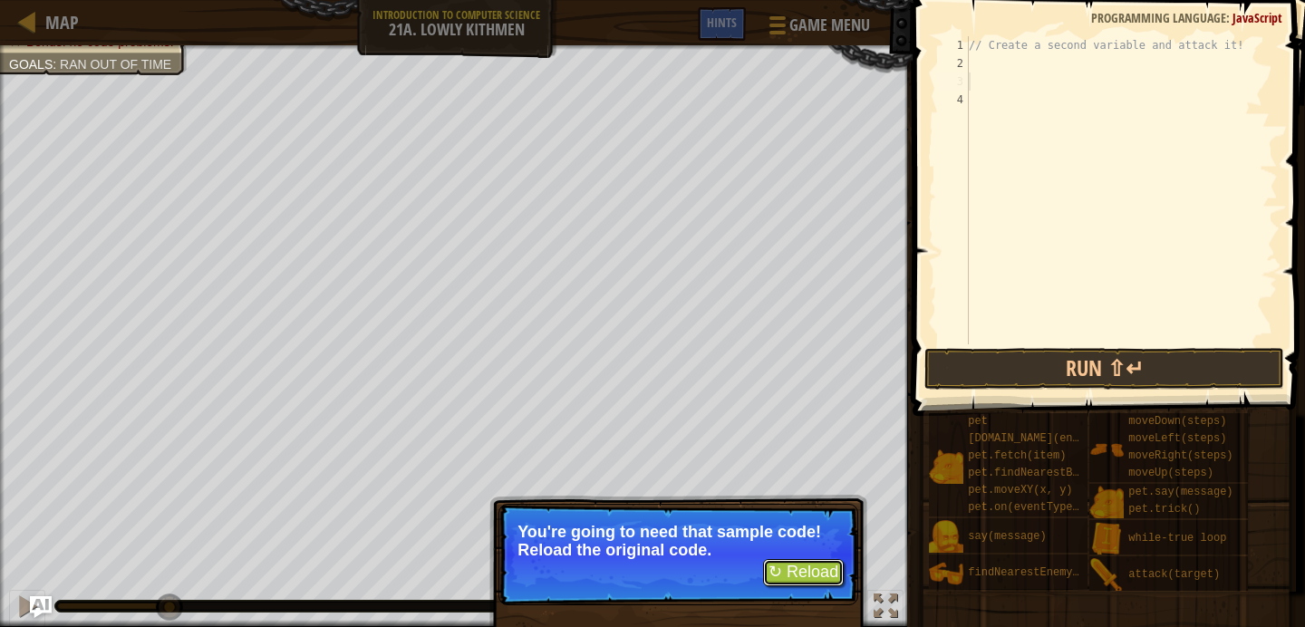
click at [785, 572] on button "↻ Reload" at bounding box center [803, 572] width 81 height 27
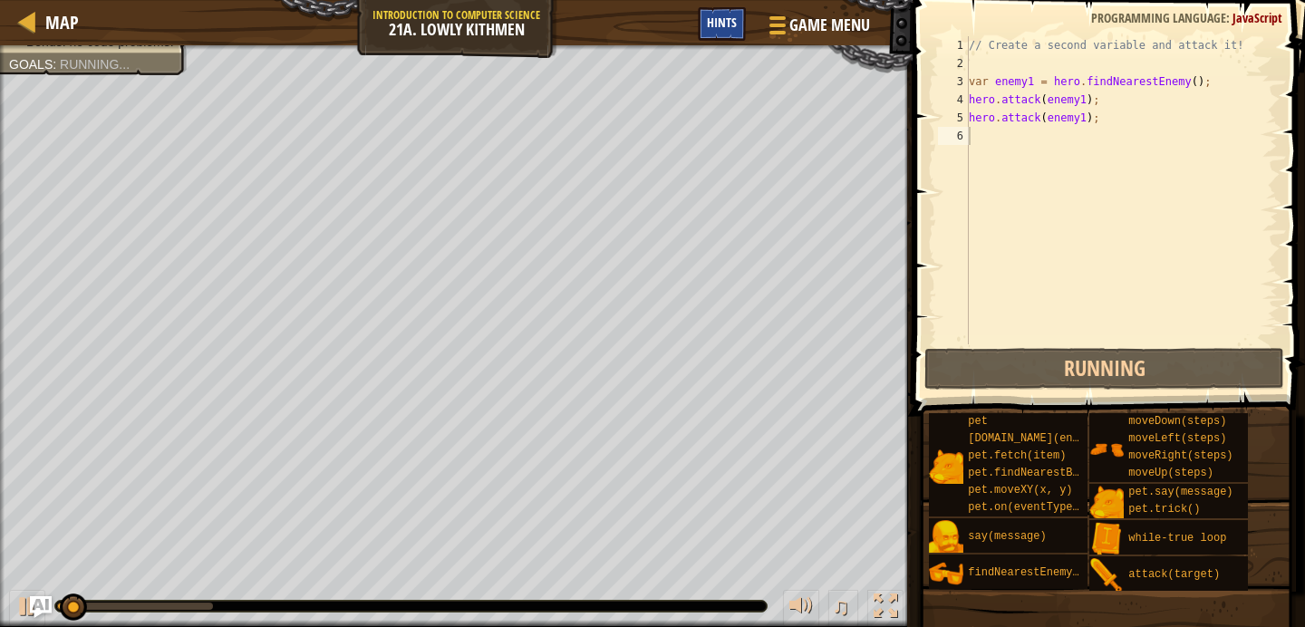
click at [721, 15] on span "Hints" at bounding box center [722, 22] width 30 height 17
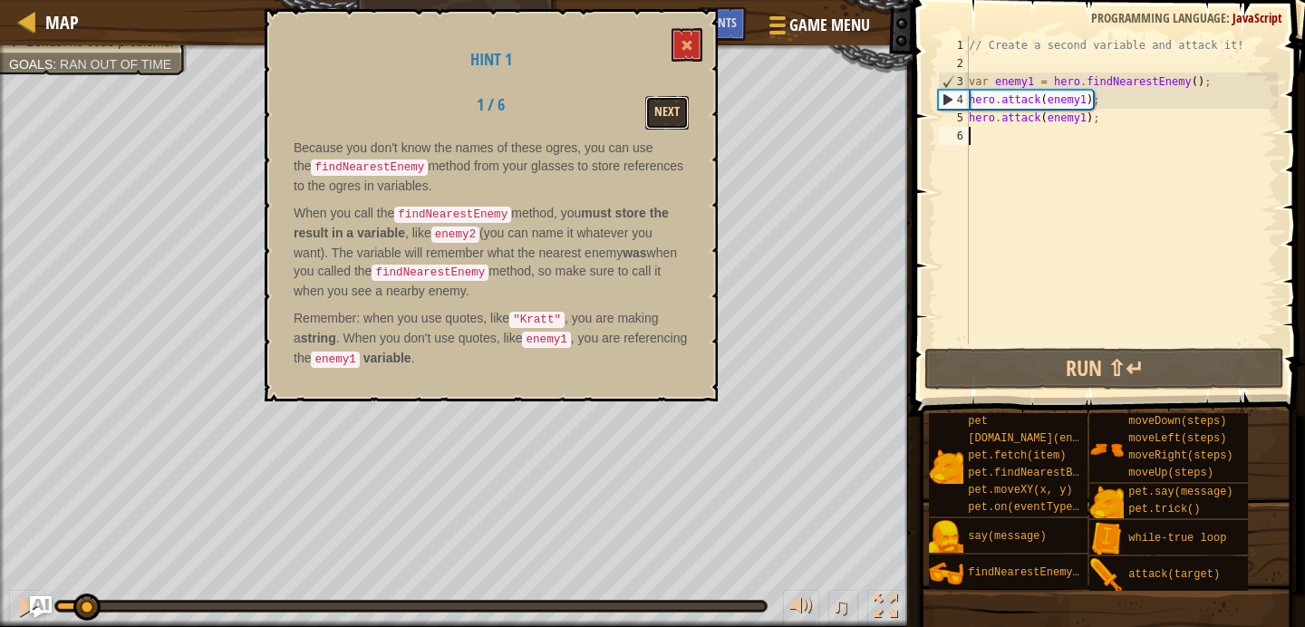
click at [669, 100] on button "Next" at bounding box center [666, 113] width 43 height 34
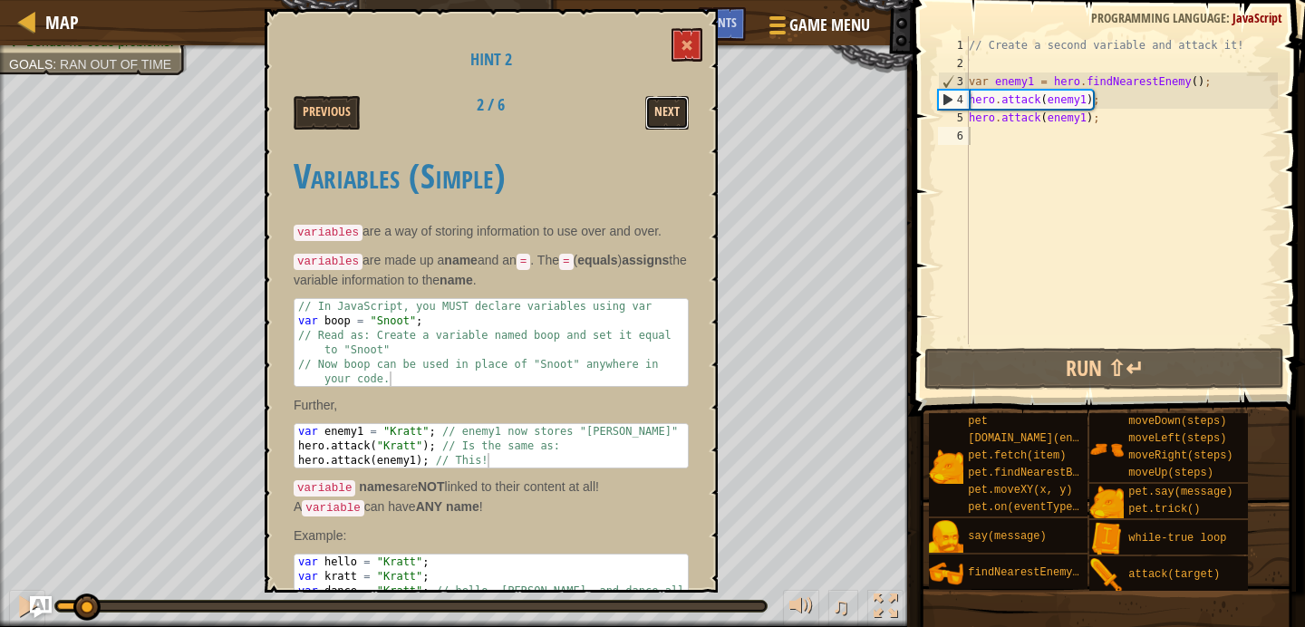
click at [670, 100] on button "Next" at bounding box center [666, 113] width 43 height 34
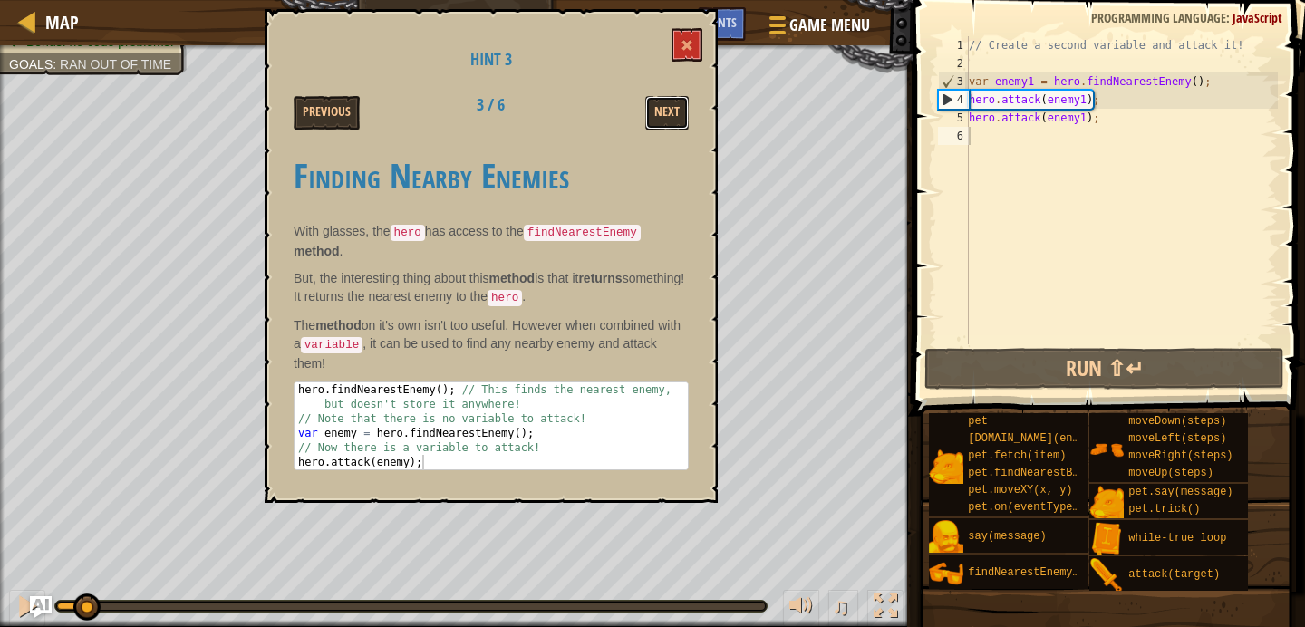
click at [670, 100] on button "Next" at bounding box center [666, 113] width 43 height 34
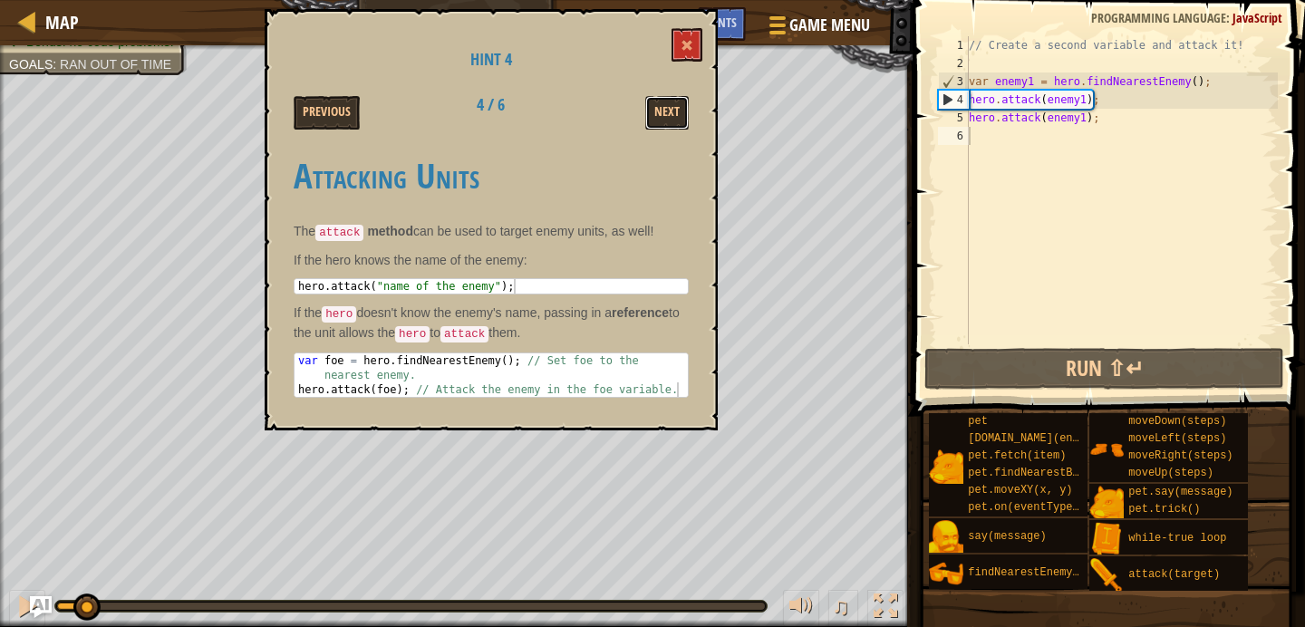
click at [670, 100] on button "Next" at bounding box center [666, 113] width 43 height 34
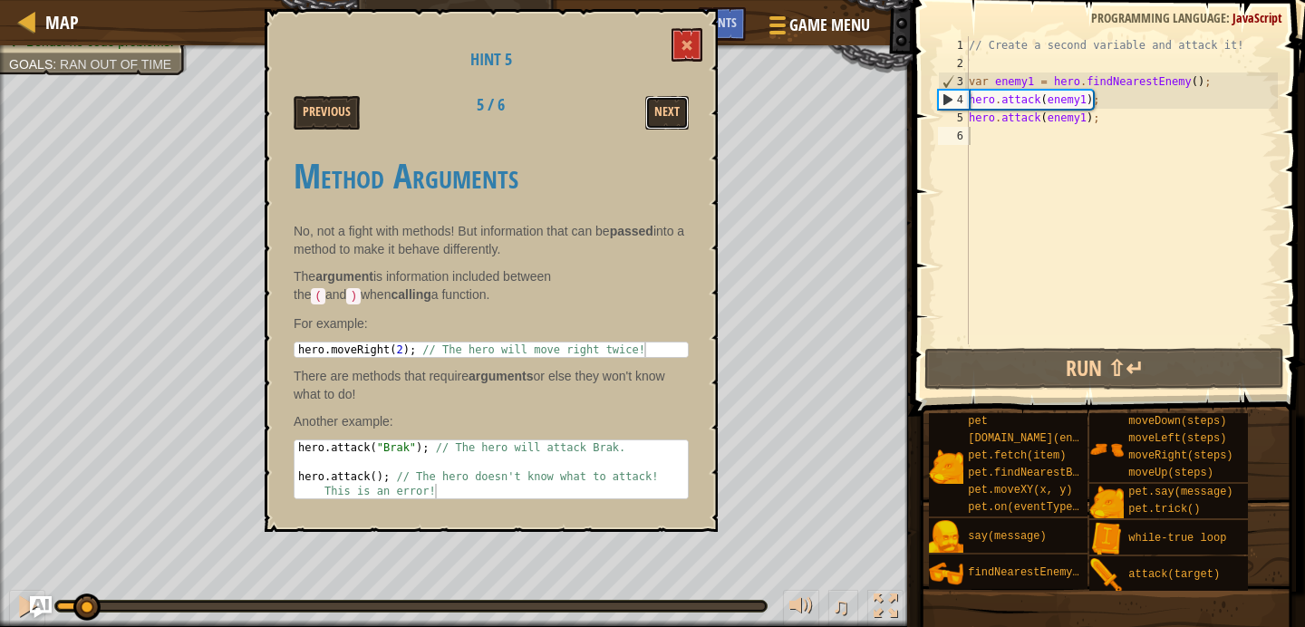
click at [670, 100] on button "Next" at bounding box center [666, 113] width 43 height 34
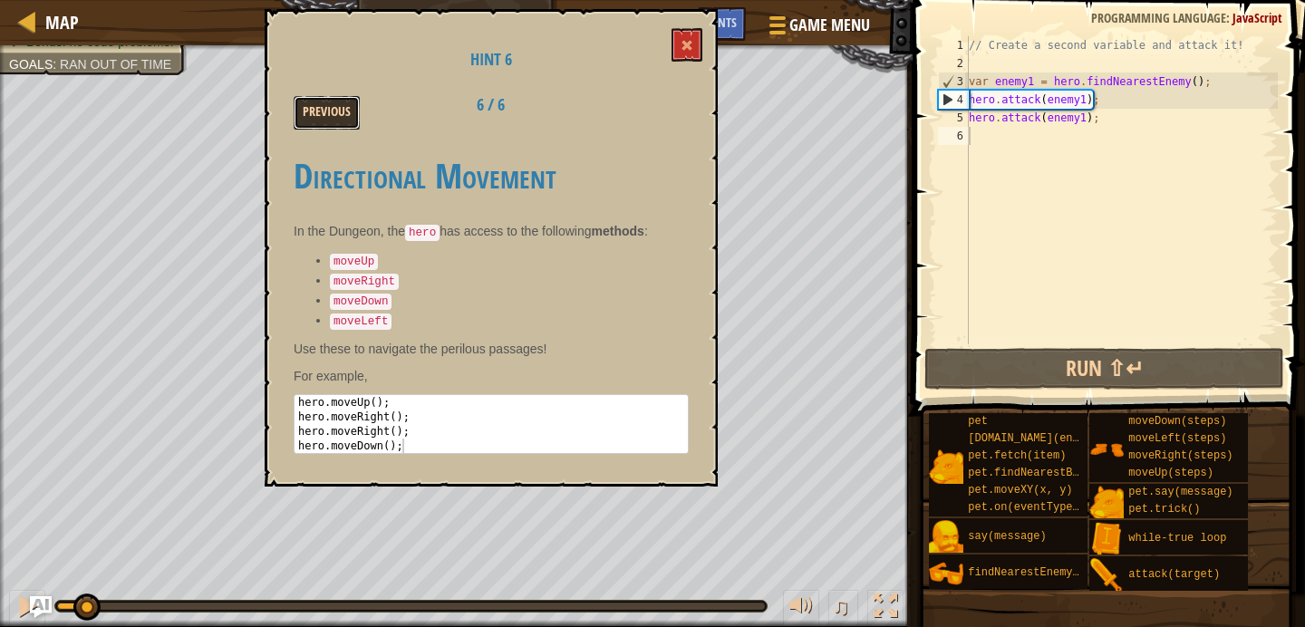
click at [341, 111] on button "Previous" at bounding box center [327, 113] width 66 height 34
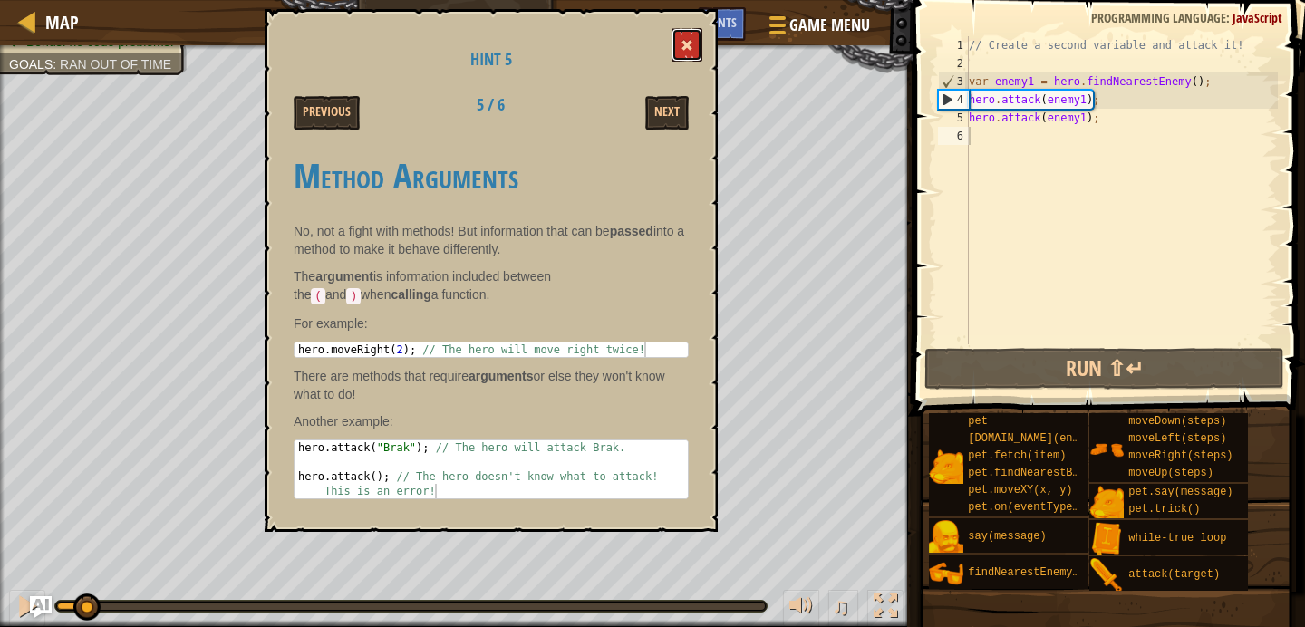
click at [680, 40] on button at bounding box center [686, 45] width 31 height 34
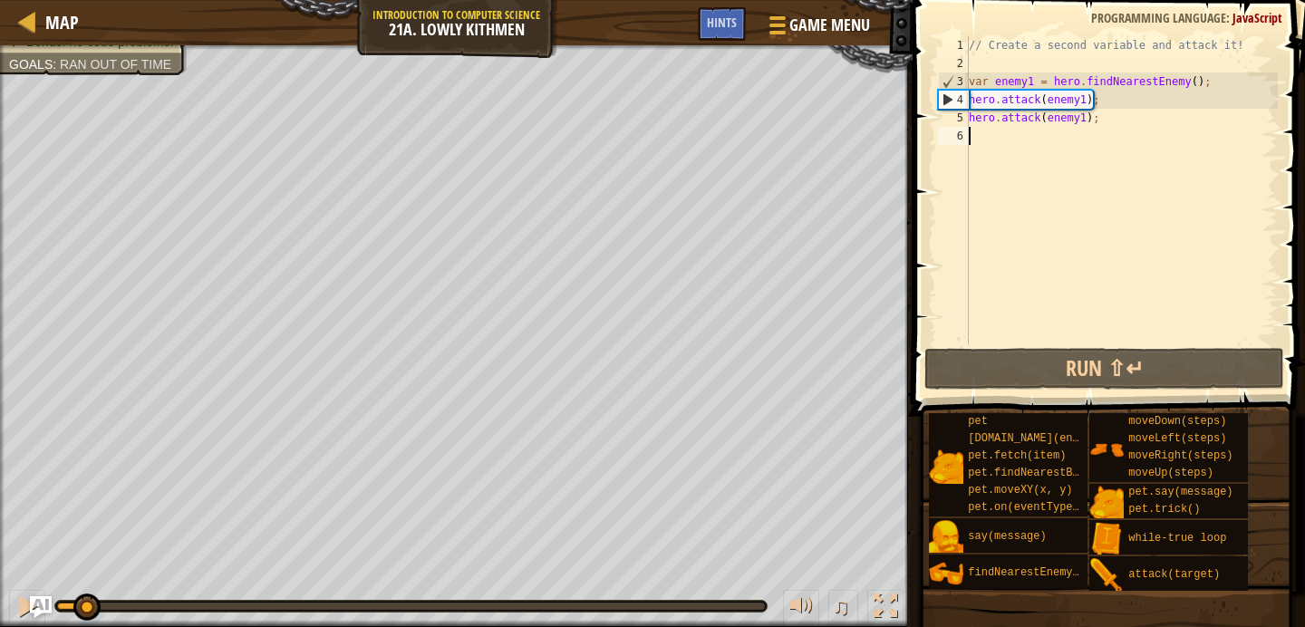
click at [1095, 141] on div "// Create a second variable and attack it! var enemy1 = hero . findNearestEnemy…" at bounding box center [1121, 208] width 313 height 344
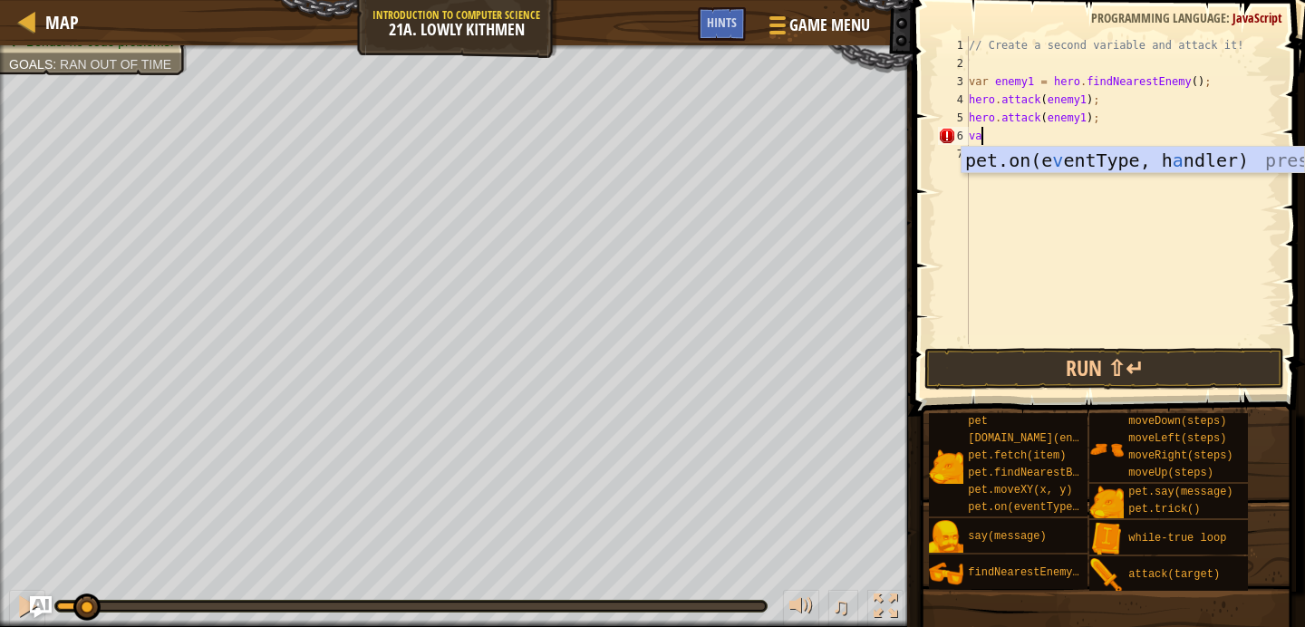
type textarea "v"
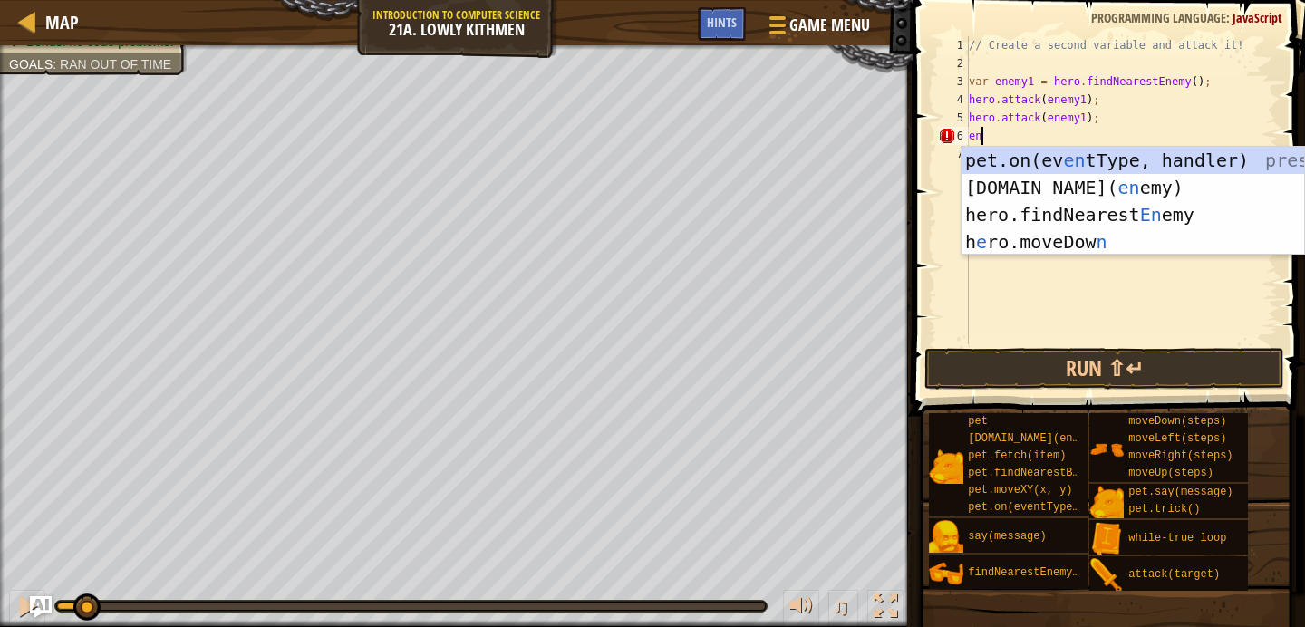
type textarea "enm"
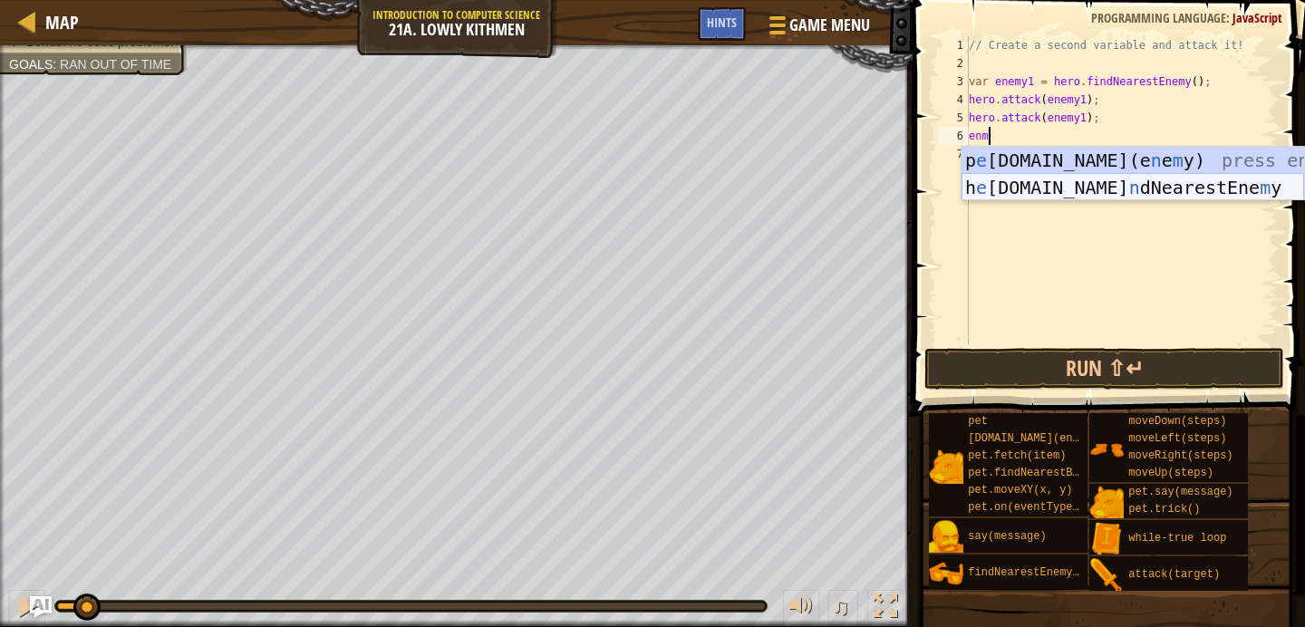
click at [1086, 179] on div "[PERSON_NAME][DOMAIN_NAME](e n e m y) press enter h e [DOMAIN_NAME] n dNearestE…" at bounding box center [1132, 201] width 343 height 109
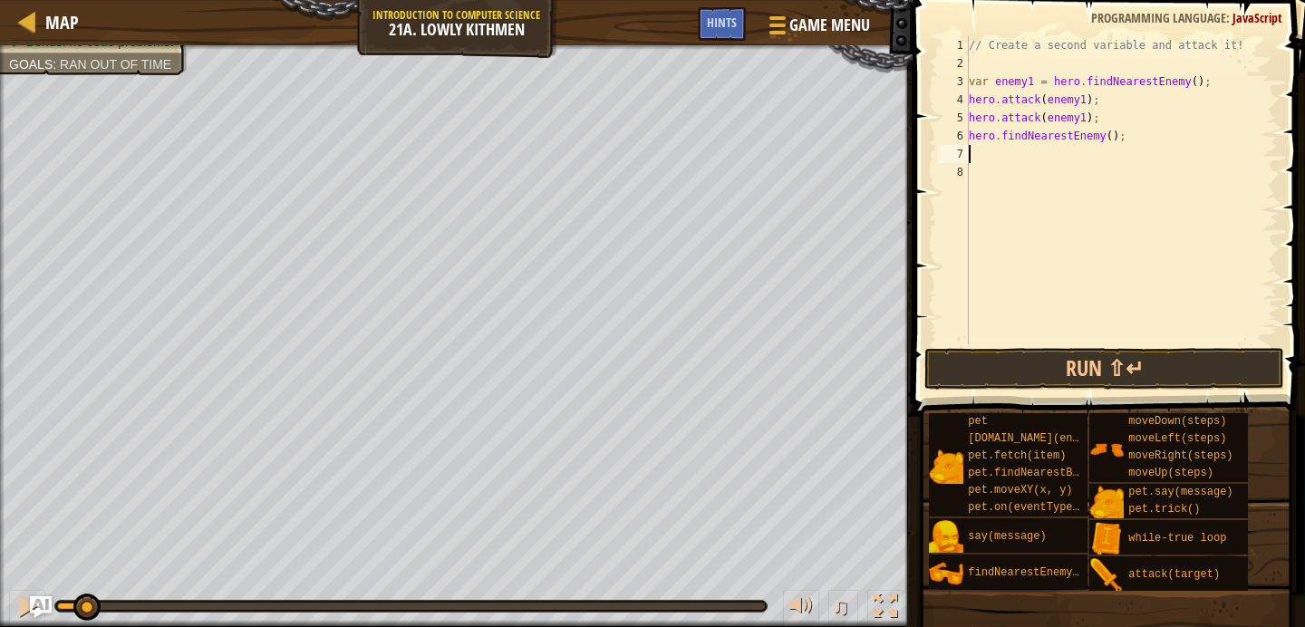
scroll to position [8, 0]
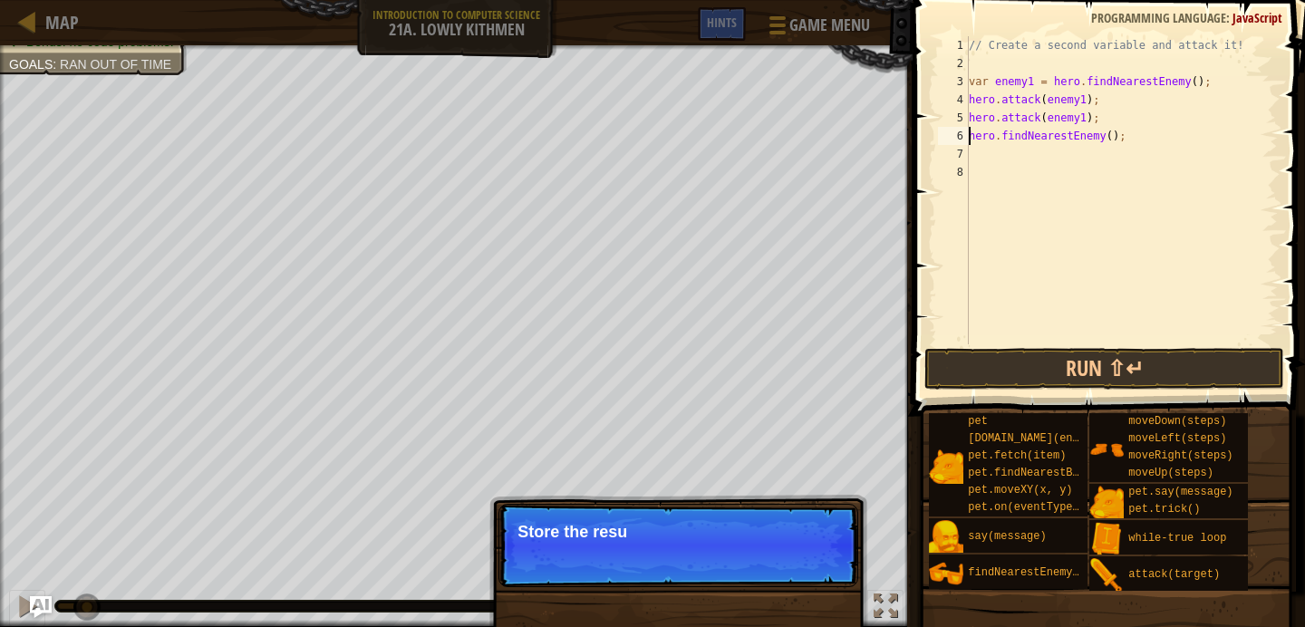
click at [969, 134] on div "// Create a second variable and attack it! var enemy1 = hero . findNearestEnemy…" at bounding box center [1121, 208] width 313 height 344
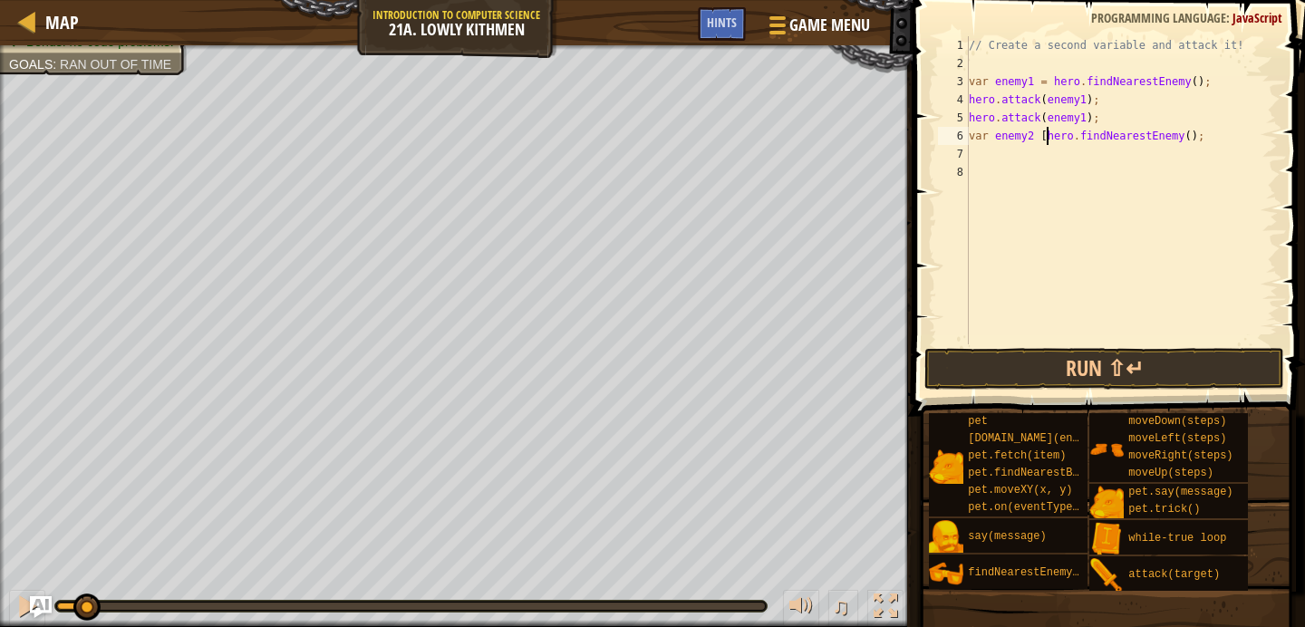
scroll to position [8, 7]
drag, startPoint x: 1099, startPoint y: 117, endPoint x: 968, endPoint y: 111, distance: 131.5
click at [968, 111] on div "var enemy2 = hero.findNearestEnemy(); 1 2 3 4 5 6 7 8 // Create a second variab…" at bounding box center [1105, 190] width 343 height 308
type textarea "hero.attack(enemy1);"
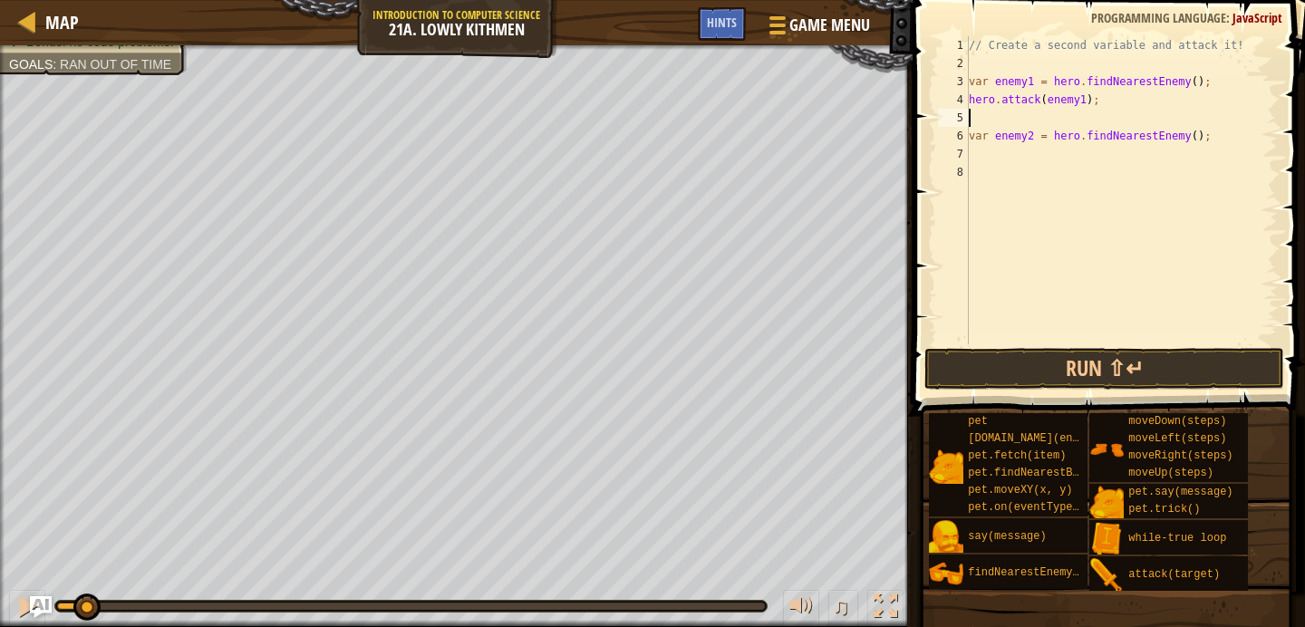
click at [986, 140] on div "// Create a second variable and attack it! var enemy1 = hero . findNearestEnemy…" at bounding box center [1121, 208] width 313 height 344
type textarea "var enemy2 = hero.findNearestEnemy();"
click at [986, 157] on div "// Create a second variable and attack it! var enemy1 = hero . findNearestEnemy…" at bounding box center [1121, 208] width 313 height 344
paste textarea "hero.attack(enemy1);"
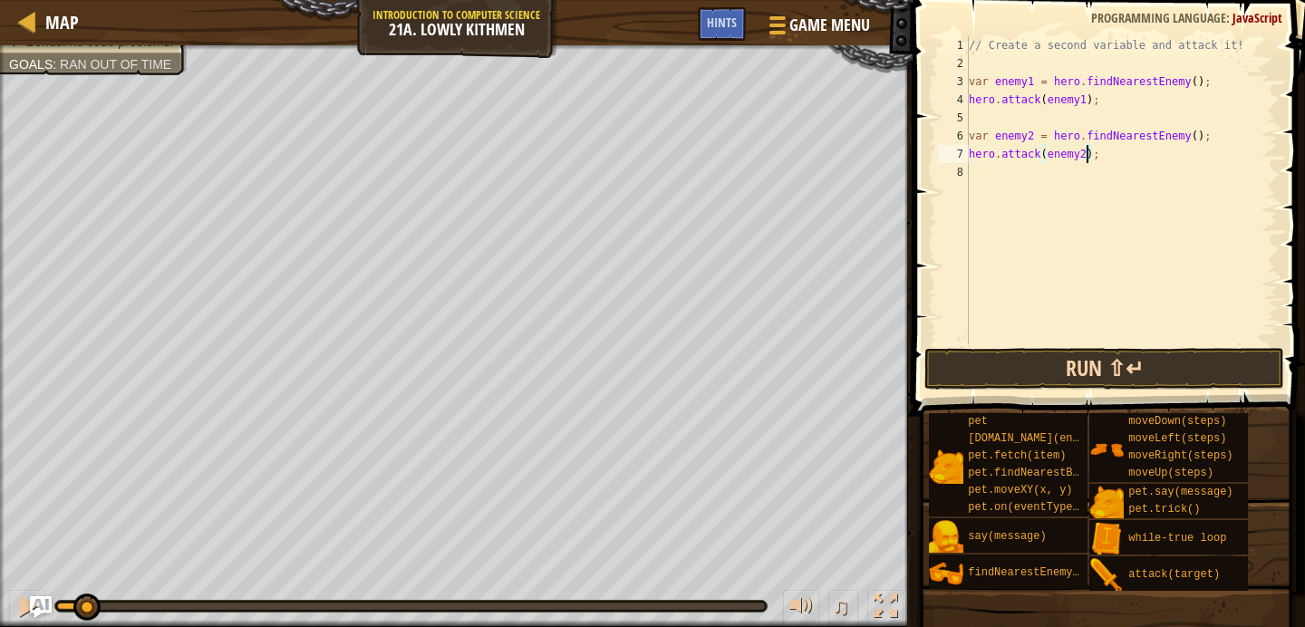
type textarea "hero.attack(enemy2);"
click at [1096, 353] on button "Run ⇧↵" at bounding box center [1104, 369] width 360 height 42
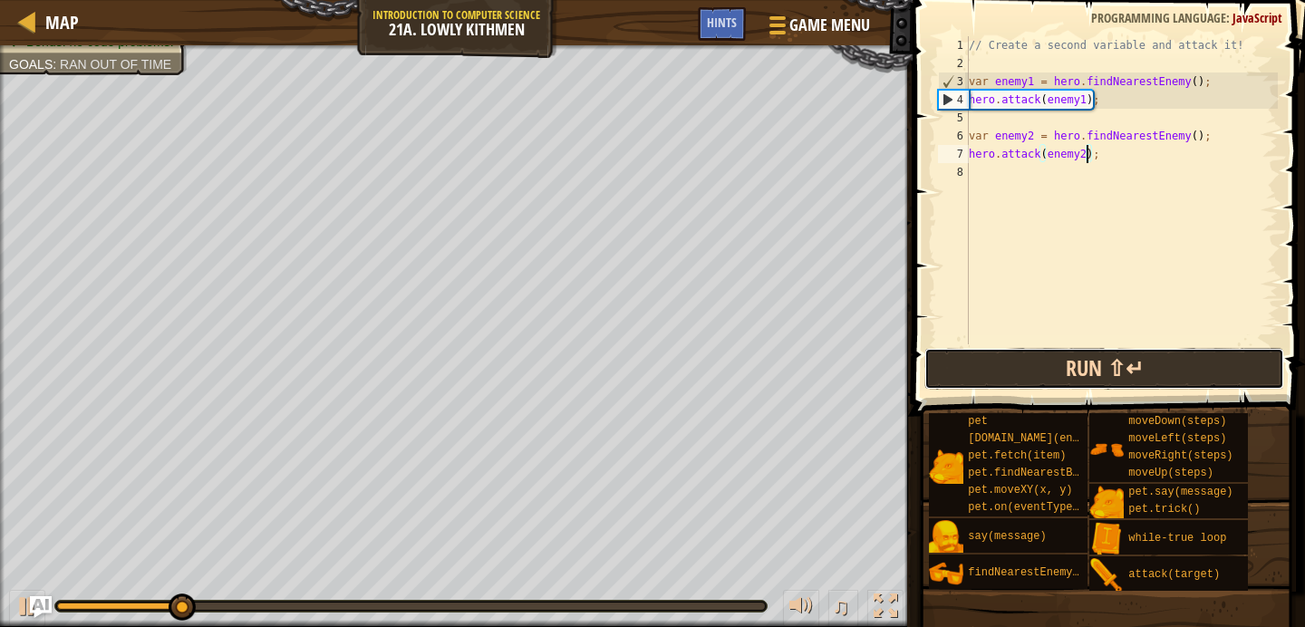
click at [1098, 354] on button "Run ⇧↵" at bounding box center [1104, 369] width 360 height 42
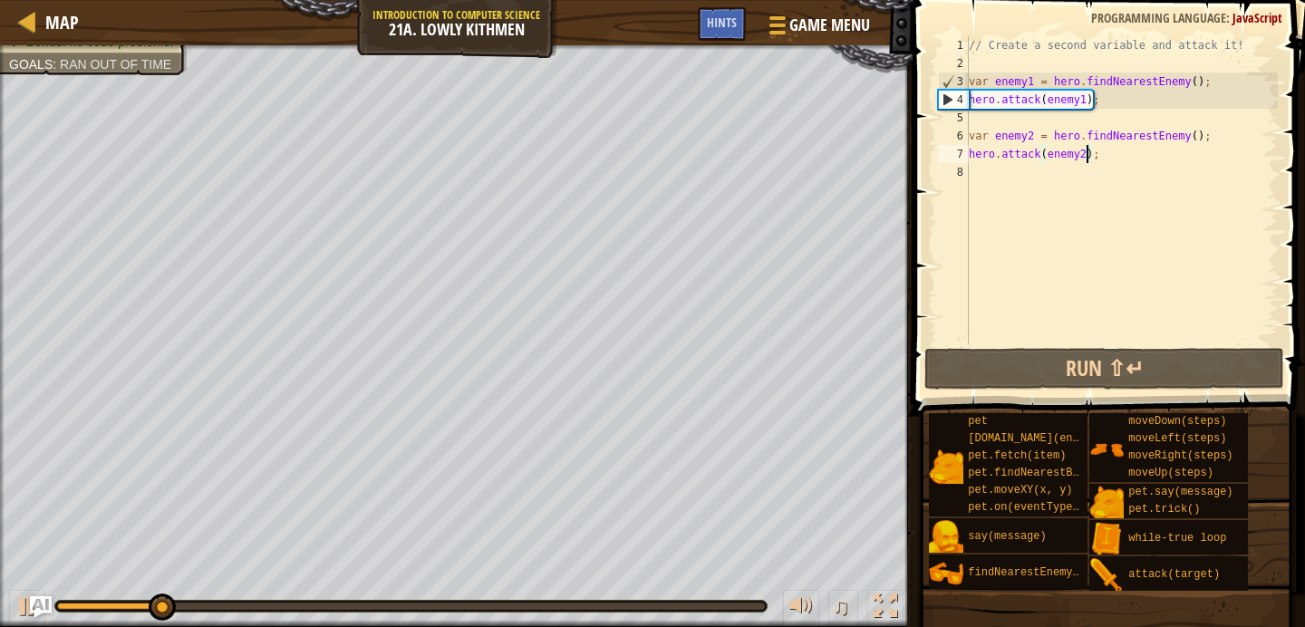
click at [1196, 150] on div "// Create a second variable and attack it! var enemy1 = hero . findNearestEnemy…" at bounding box center [1121, 208] width 313 height 344
type textarea "var enemy2 = hero.findNearestEnemy();"
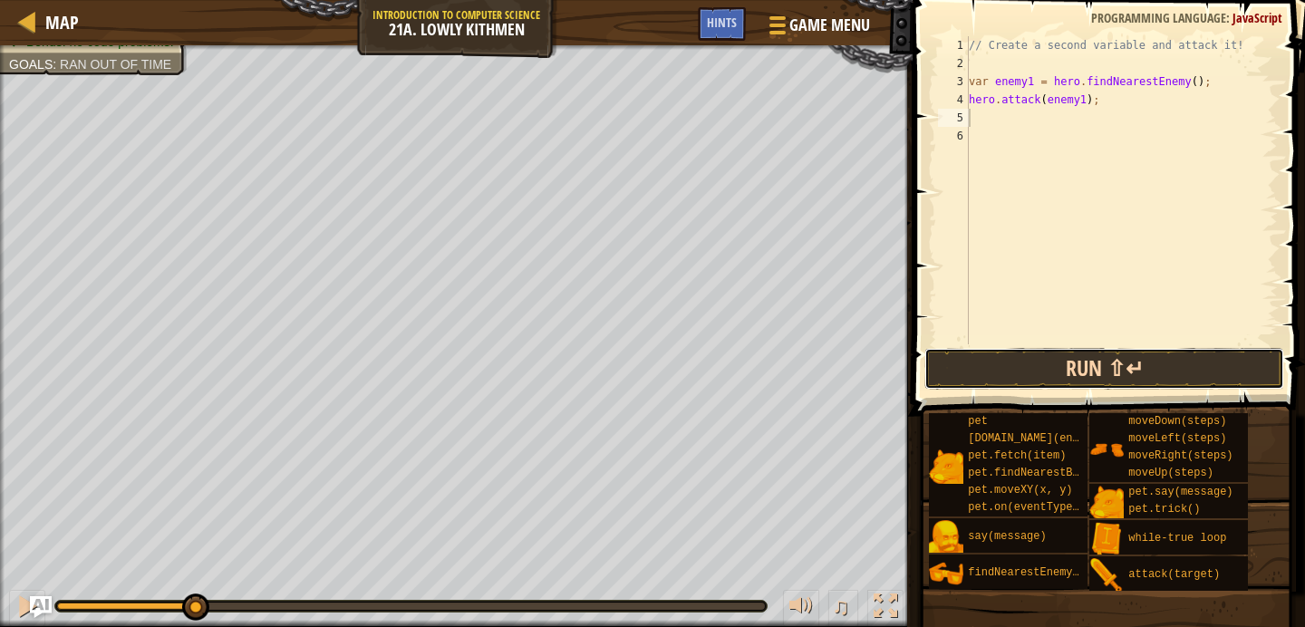
click at [1139, 359] on button "Run ⇧↵" at bounding box center [1104, 369] width 360 height 42
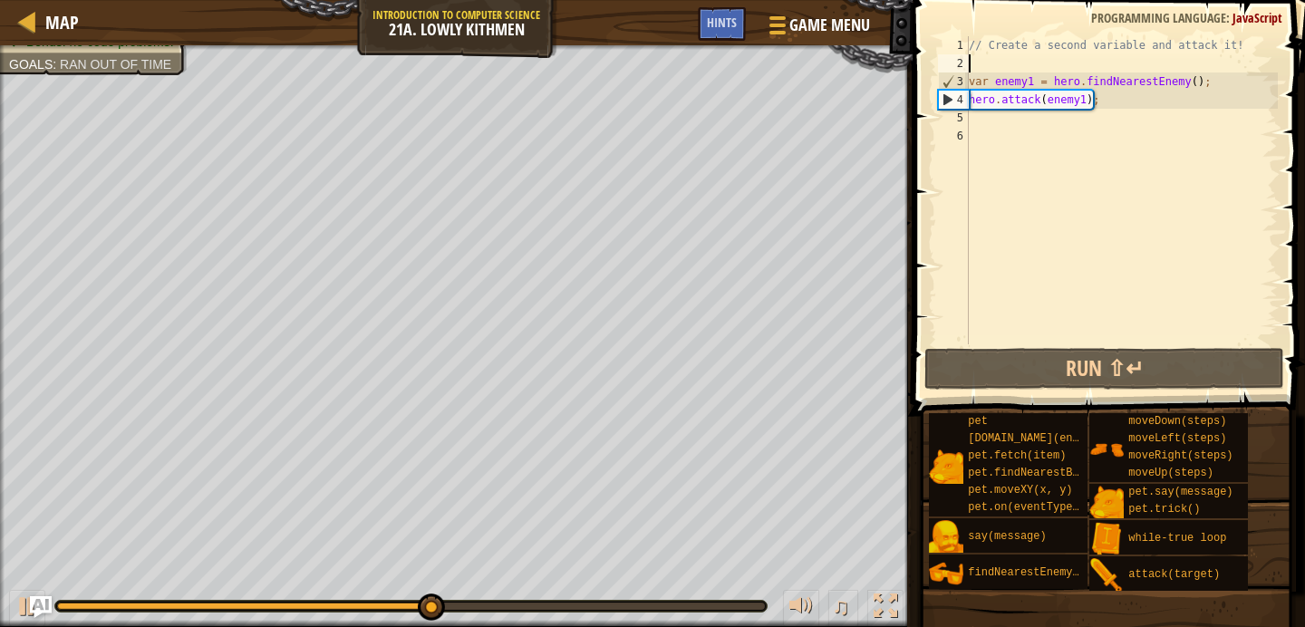
click at [1052, 63] on div "// Create a second variable and attack it! var enemy1 = hero . findNearestEnemy…" at bounding box center [1121, 208] width 313 height 344
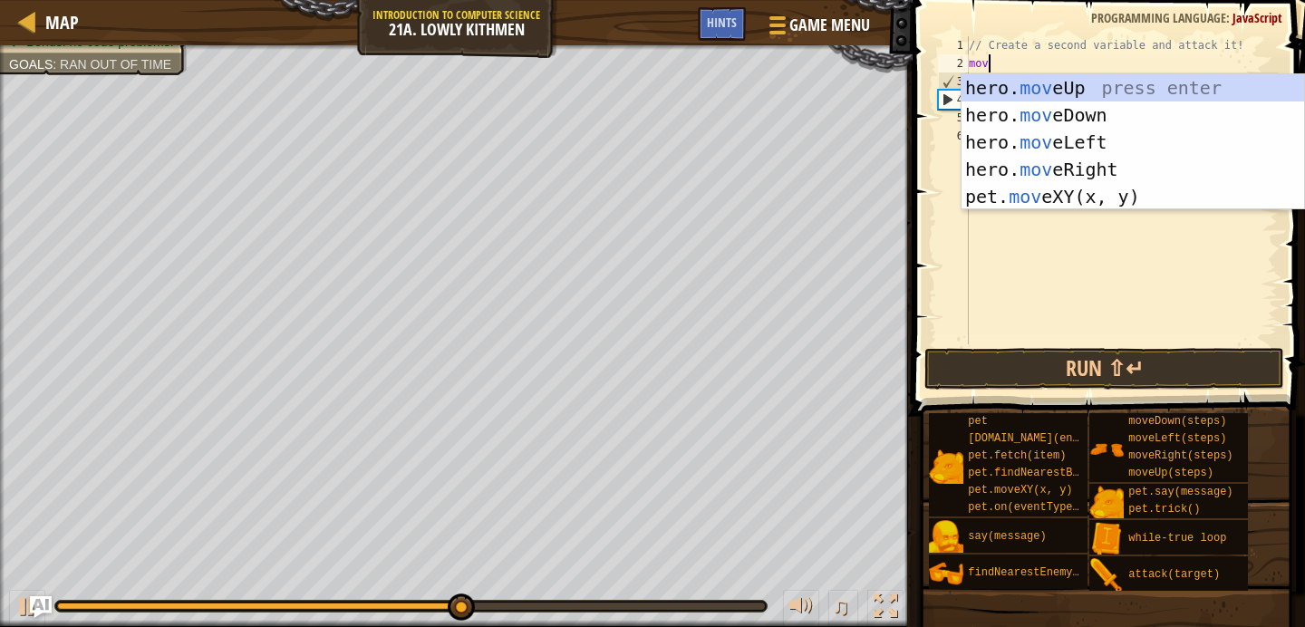
scroll to position [8, 1]
type textarea "move"
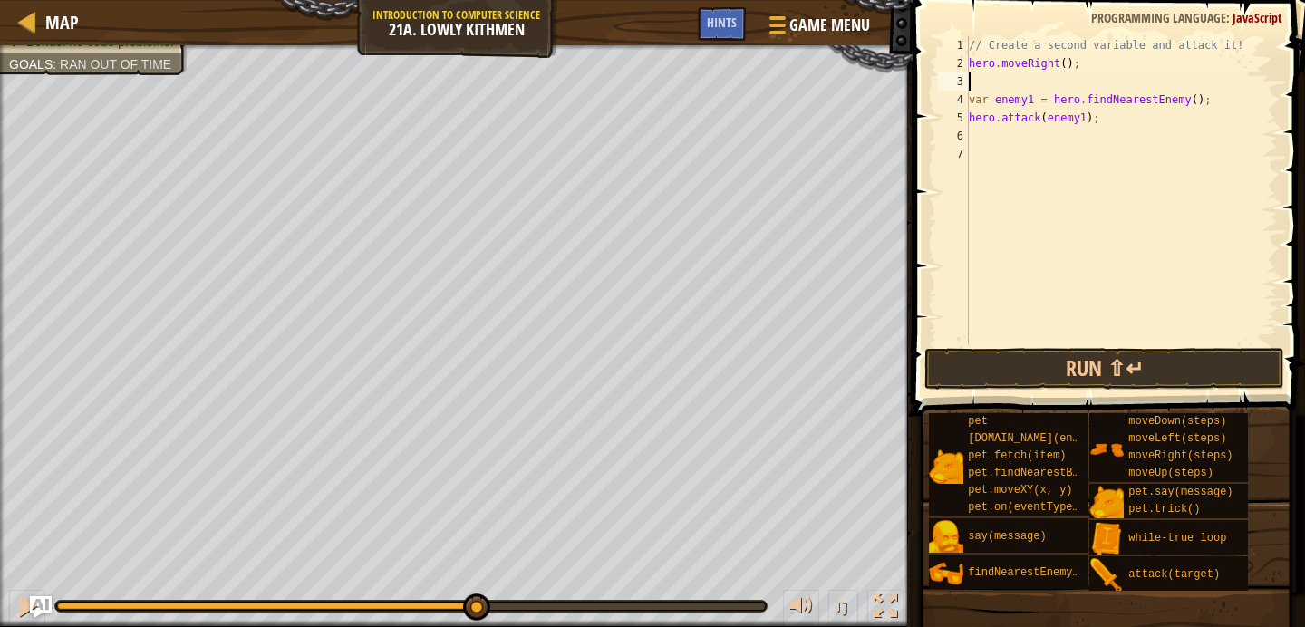
scroll to position [8, 0]
click at [1022, 348] on button "Run ⇧↵" at bounding box center [1104, 369] width 360 height 42
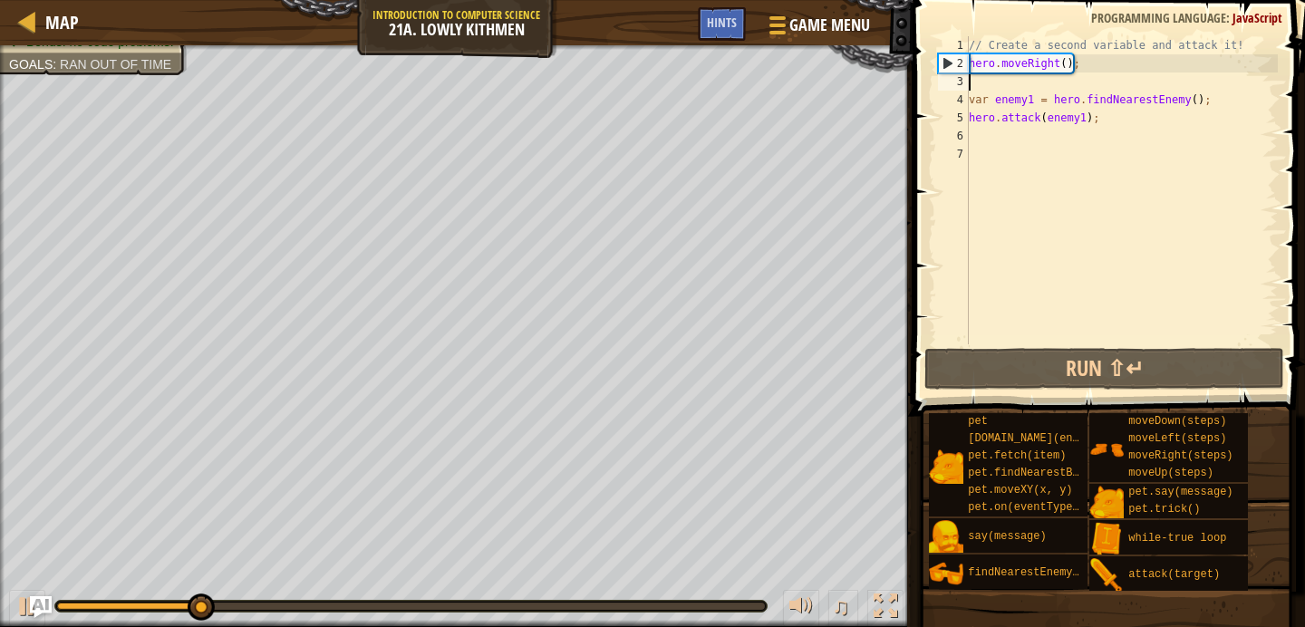
click at [1135, 121] on div "// Create a second variable and attack it! hero . moveRight ( ) ; var enemy1 = …" at bounding box center [1121, 208] width 313 height 344
type textarea "hero.attack(enemy1);"
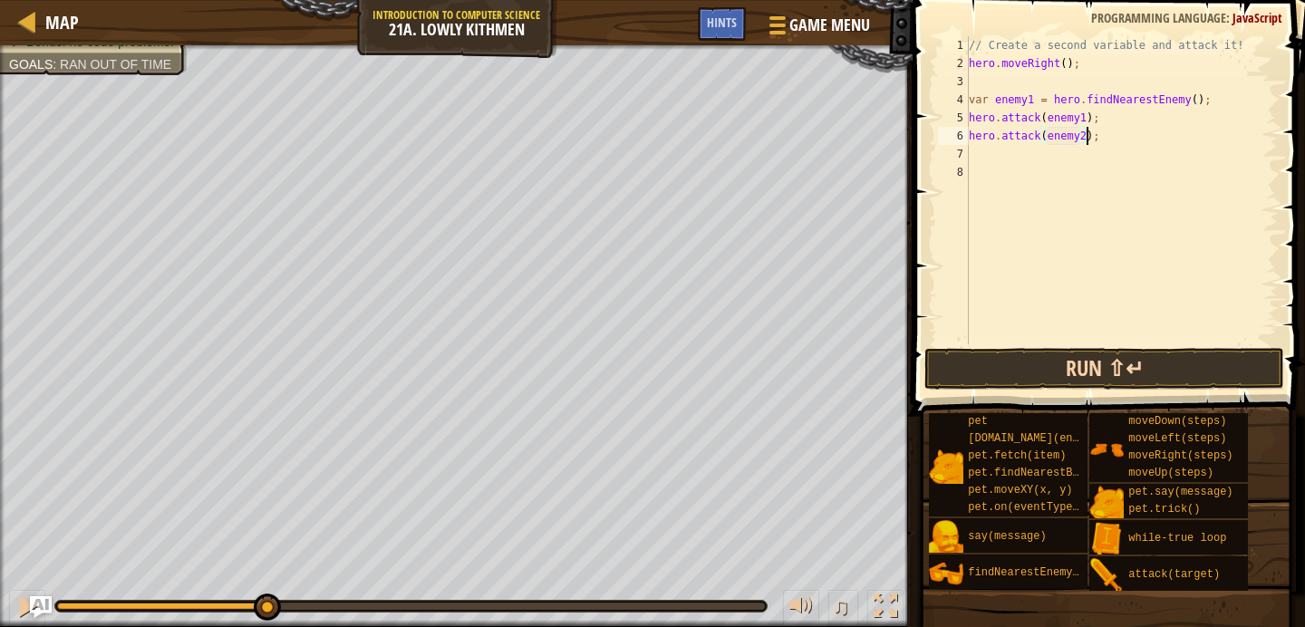
scroll to position [8, 10]
type textarea "hero.attack(enemy2);"
click at [1141, 378] on button "Run ⇧↵" at bounding box center [1104, 369] width 360 height 42
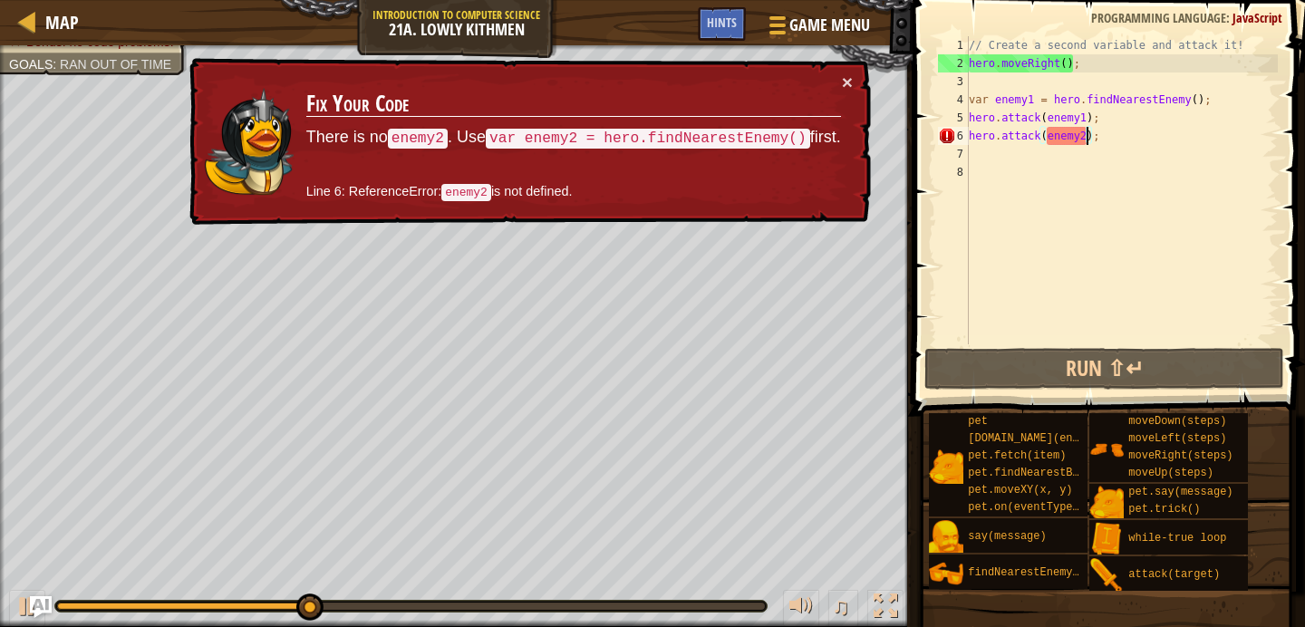
click at [1117, 138] on div "// Create a second variable and attack it! hero . moveRight ( ) ; var enemy1 = …" at bounding box center [1121, 208] width 313 height 344
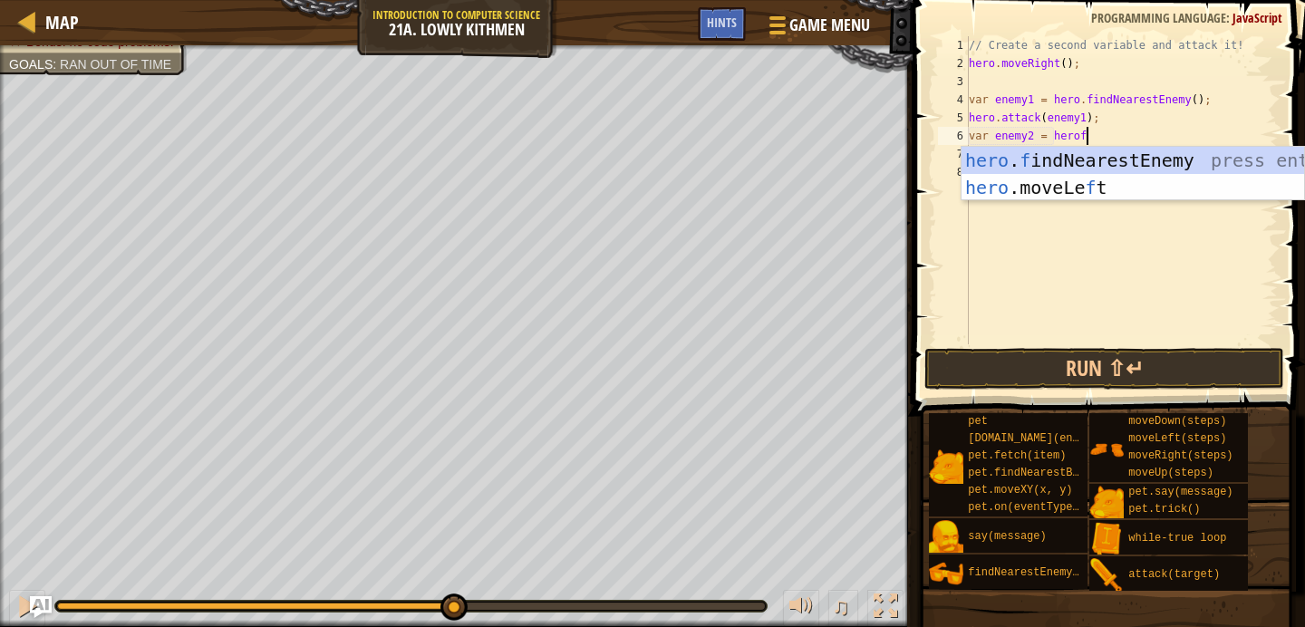
scroll to position [8, 9]
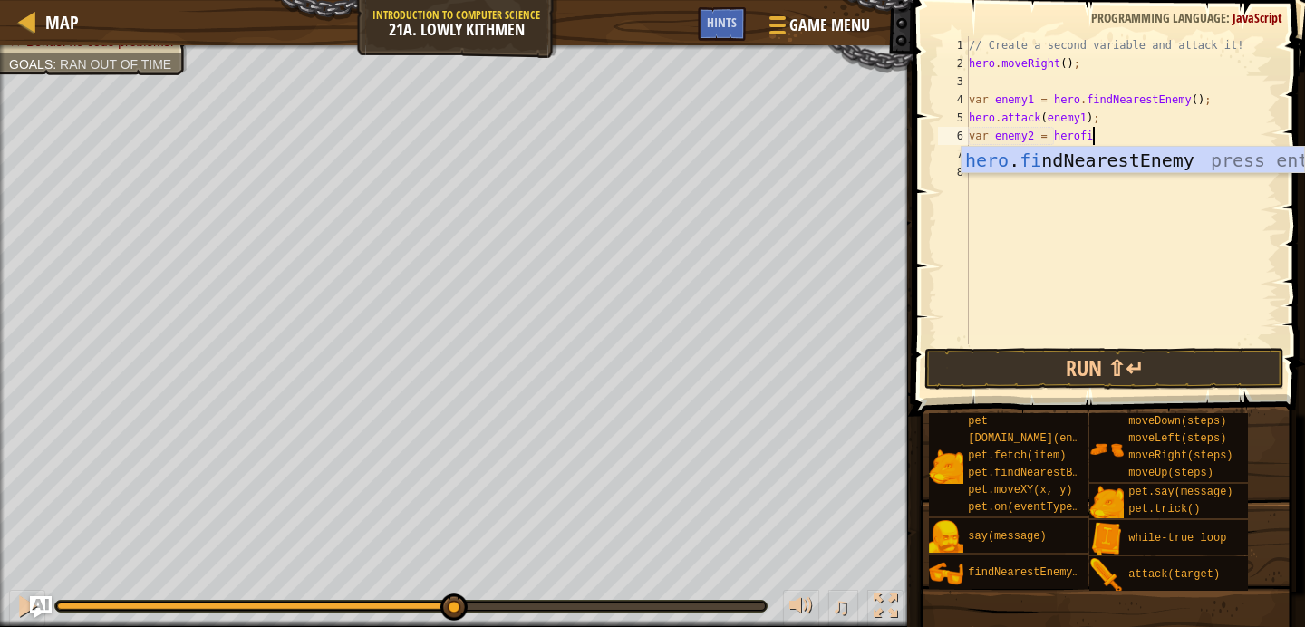
type textarea "var enemy2 = hero.findNearestEnemy()"
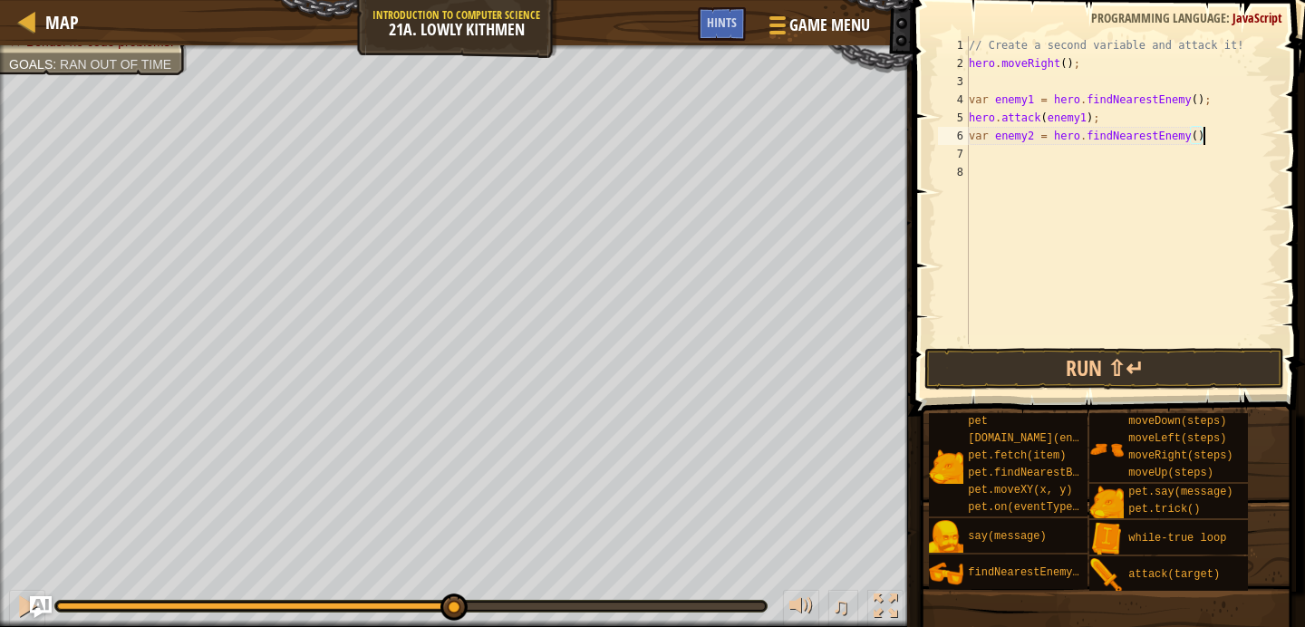
scroll to position [8, 0]
type textarea "var enemy2 = hero.findNearestEnemy();"
type textarea "hero.attack(enemy2);"
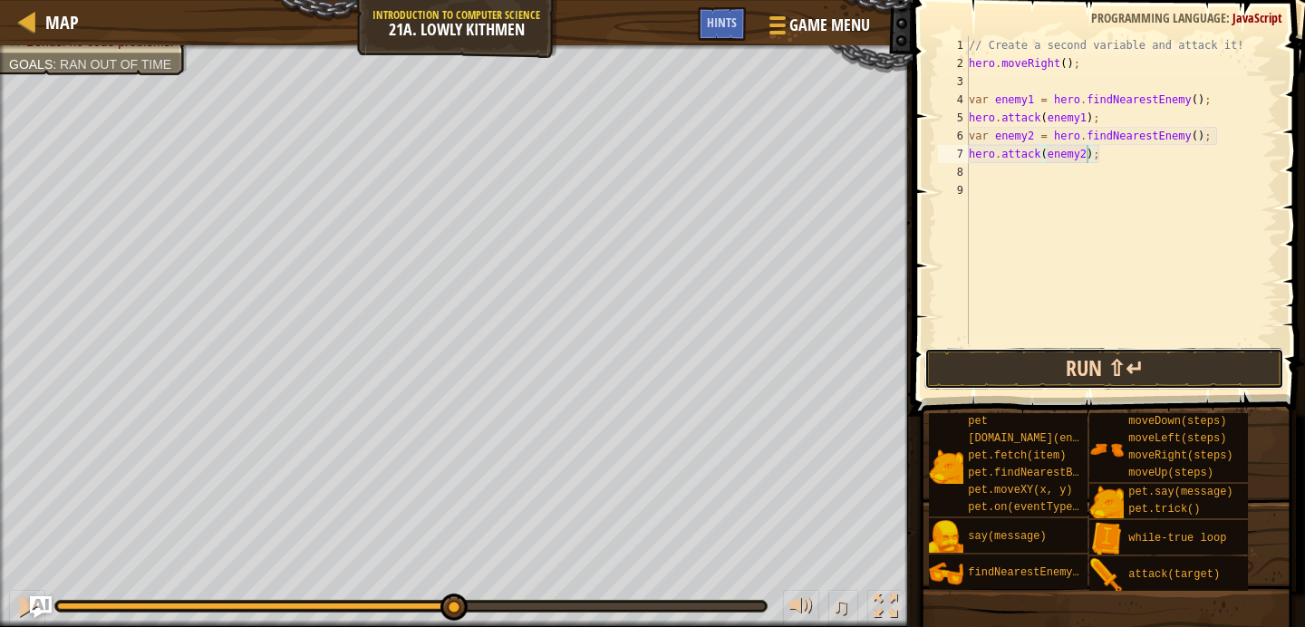
click at [1114, 358] on button "Run ⇧↵" at bounding box center [1104, 369] width 360 height 42
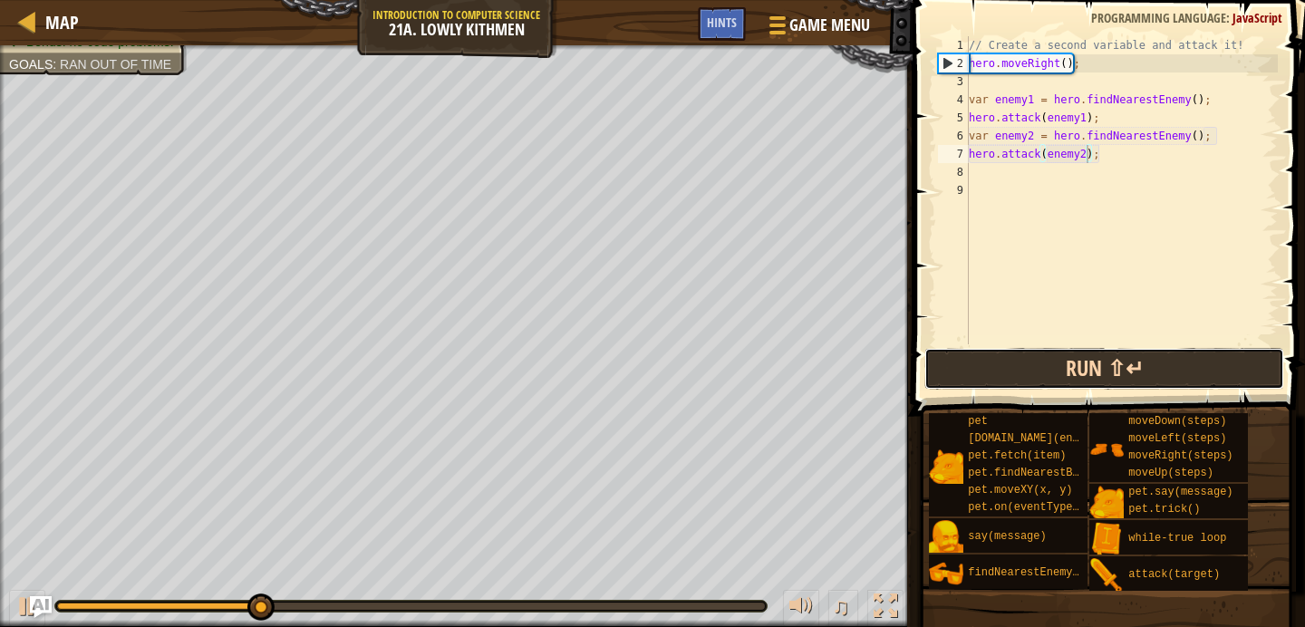
click at [1095, 366] on button "Run ⇧↵" at bounding box center [1104, 369] width 360 height 42
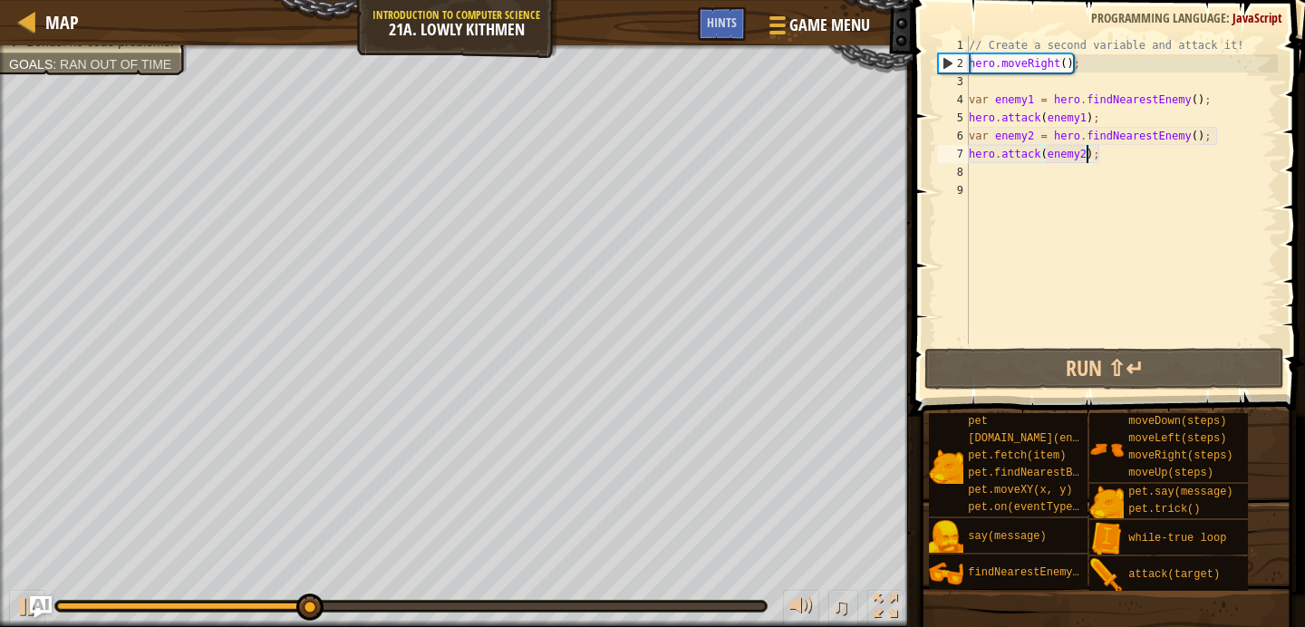
click at [1072, 186] on div "// Create a second variable and attack it! hero . moveRight ( ) ; var enemy1 = …" at bounding box center [1121, 208] width 313 height 344
click at [1062, 178] on div "// Create a second variable and attack it! hero . moveRight ( ) ; var enemy1 = …" at bounding box center [1121, 208] width 313 height 344
type textarea "m"
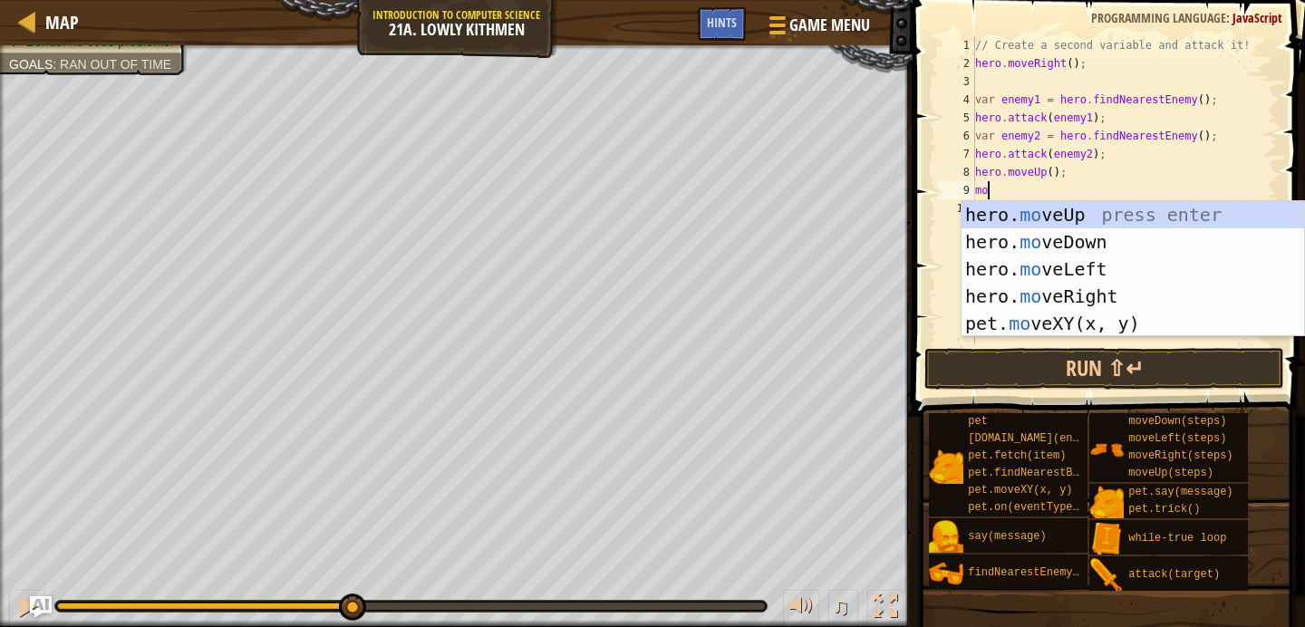
type textarea "mor"
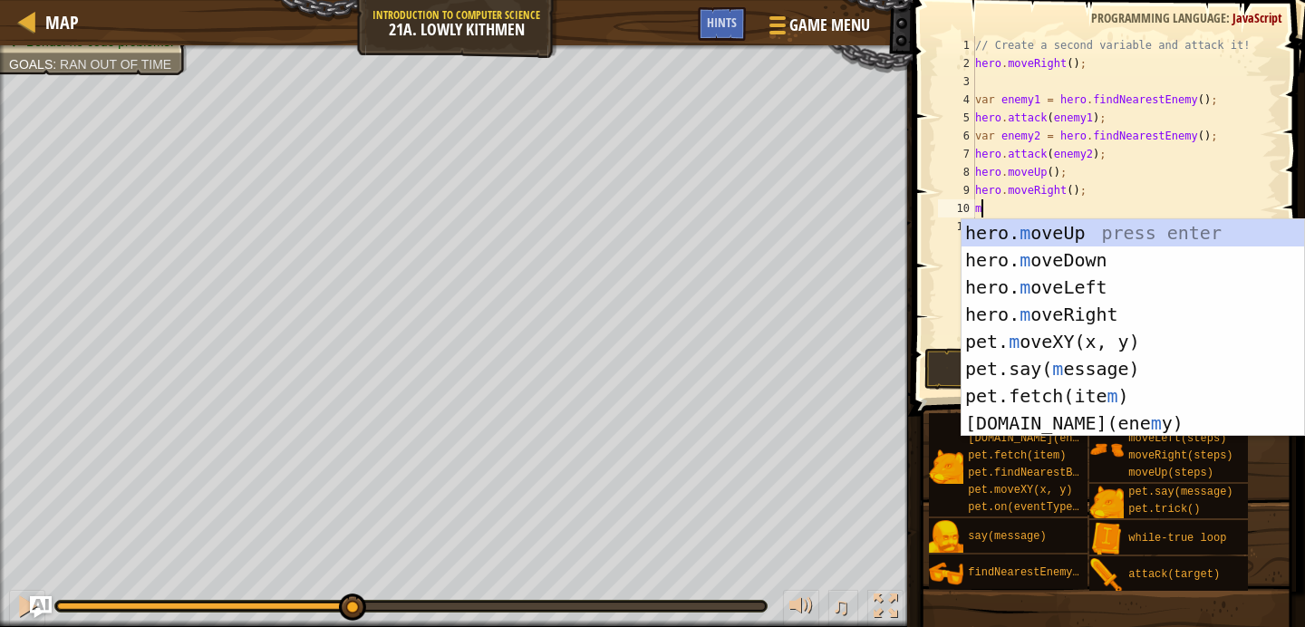
type textarea "md"
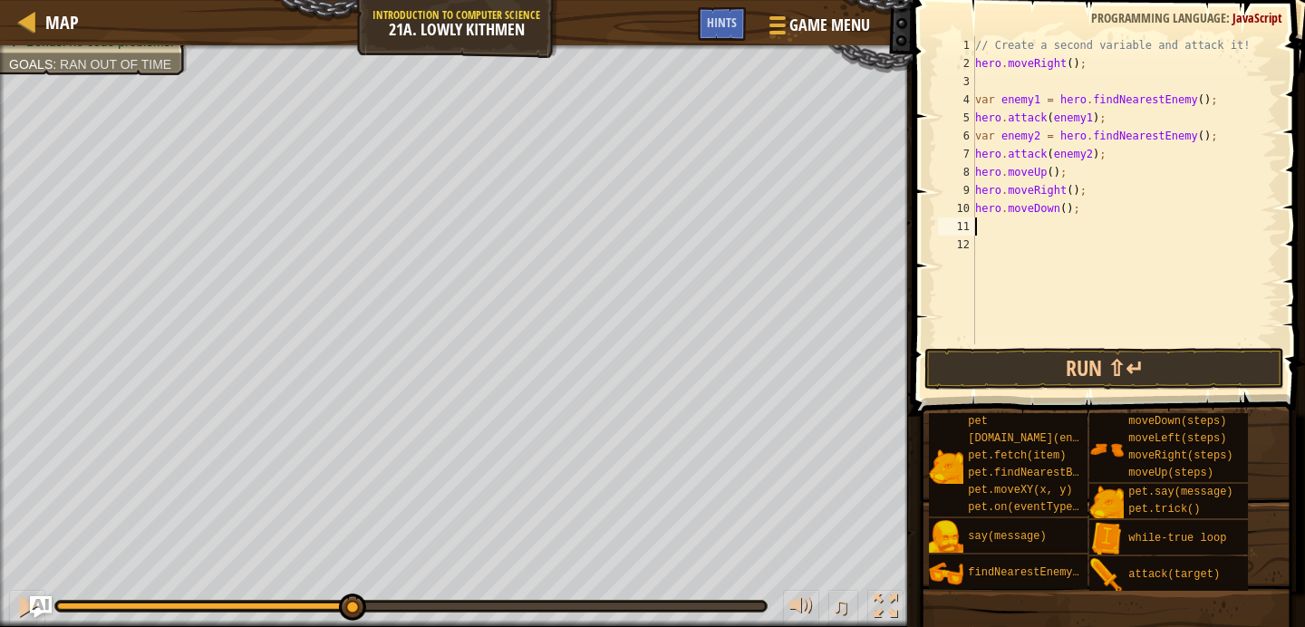
click at [1019, 346] on span at bounding box center [1110, 181] width 407 height 469
click at [1019, 360] on button "Run ⇧↵" at bounding box center [1104, 369] width 360 height 42
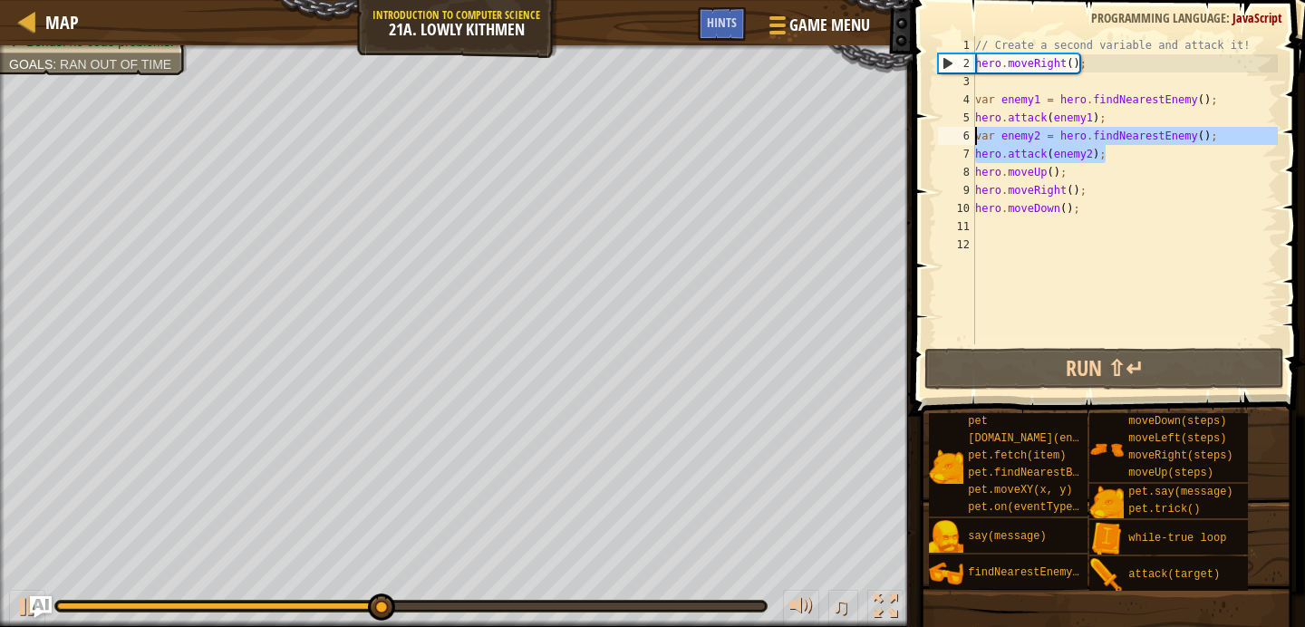
drag, startPoint x: 1148, startPoint y: 151, endPoint x: 968, endPoint y: 134, distance: 181.1
click at [967, 134] on div "1 2 3 4 5 6 7 8 9 10 11 12 // Create a second variable and attack it! hero . mo…" at bounding box center [1105, 190] width 343 height 308
type textarea "var enemy2 = hero.findNearestEnemy(); hero.attack(enemy2);"
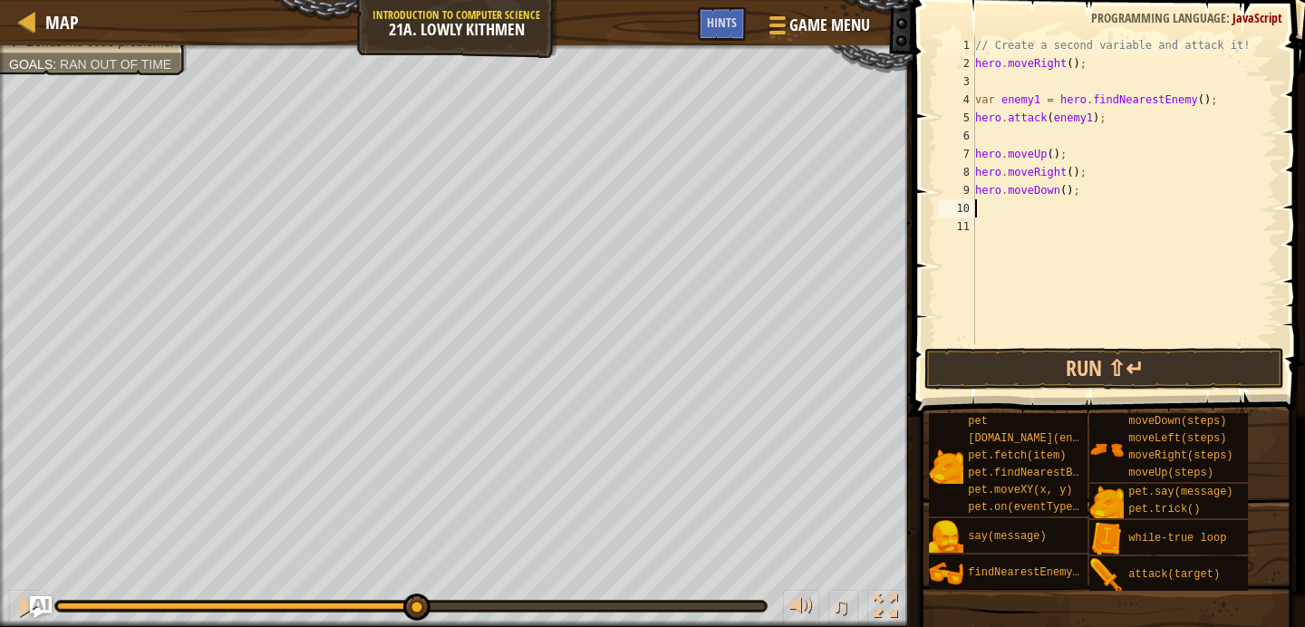
click at [990, 207] on div "// Create a second variable and attack it! hero . moveRight ( ) ; var enemy1 = …" at bounding box center [1124, 208] width 307 height 344
paste textarea "hero.attack(enemy2);"
type textarea "hero.attack(enemy2);"
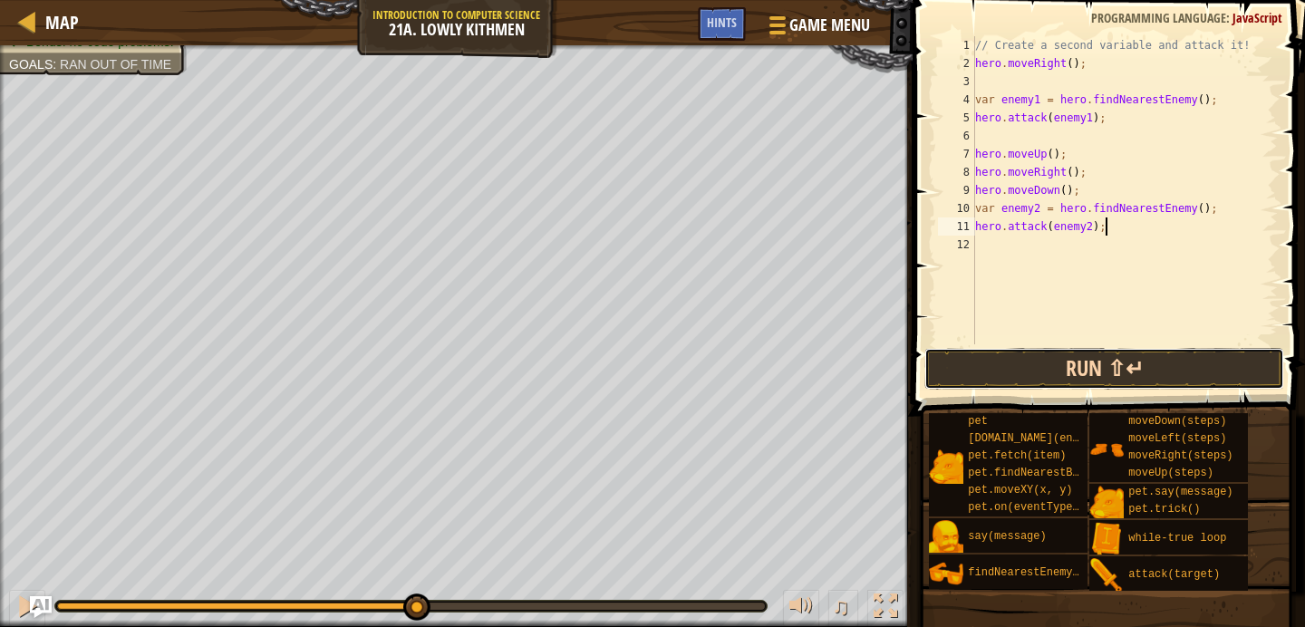
click at [981, 350] on button "Run ⇧↵" at bounding box center [1104, 369] width 360 height 42
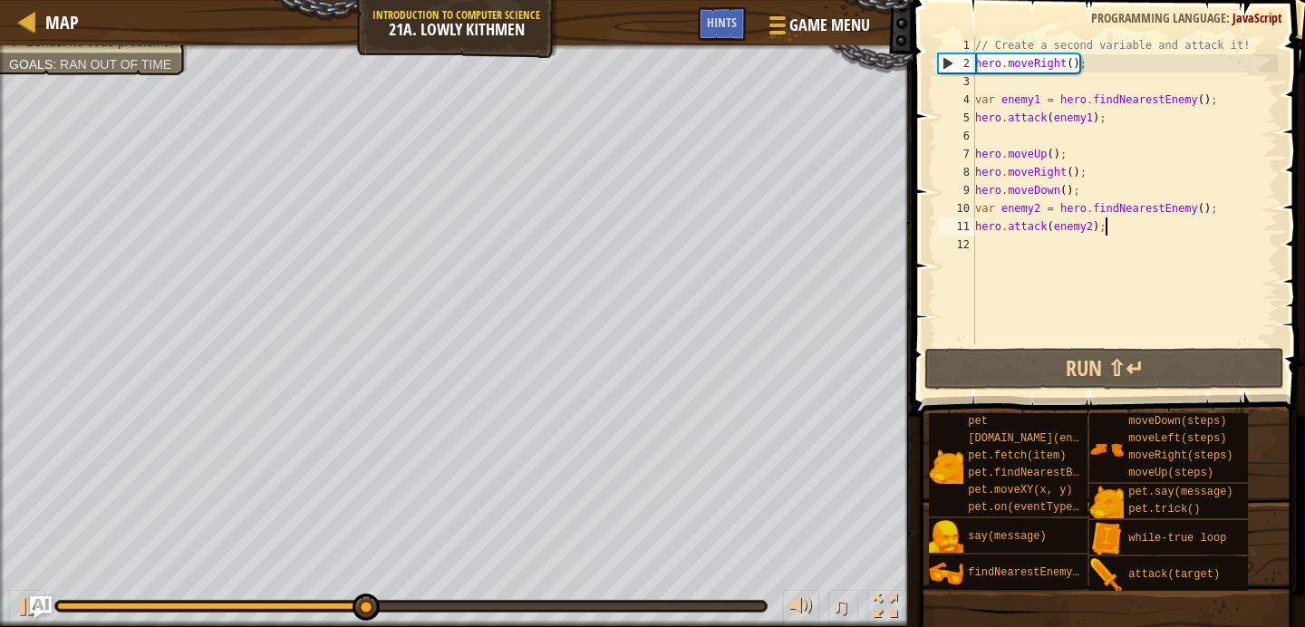
click at [1084, 133] on div "// Create a second variable and attack it! hero . moveRight ( ) ; var enemy1 = …" at bounding box center [1124, 208] width 307 height 344
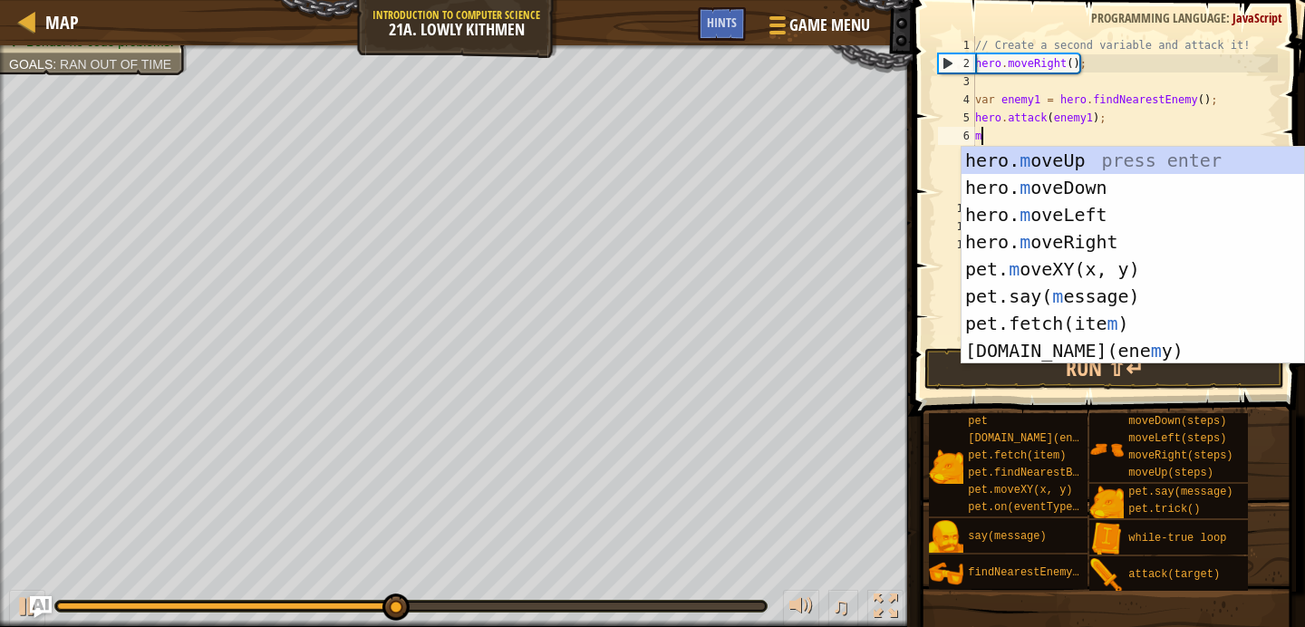
type textarea "md"
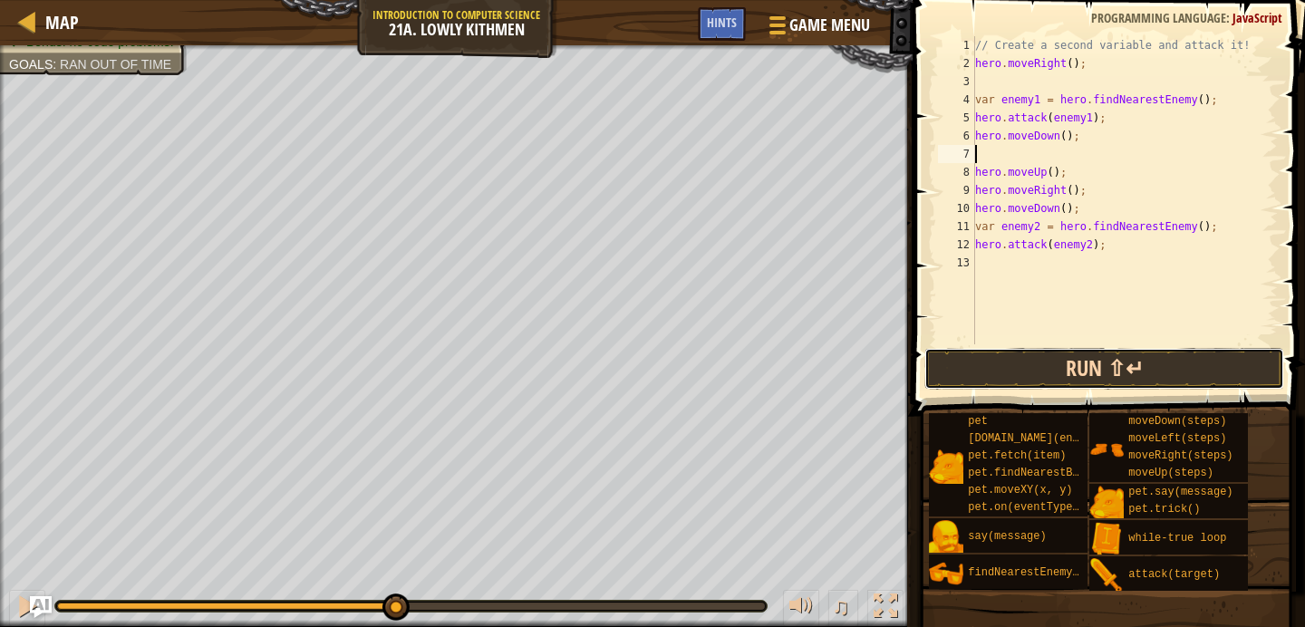
click at [1038, 381] on button "Run ⇧↵" at bounding box center [1104, 369] width 360 height 42
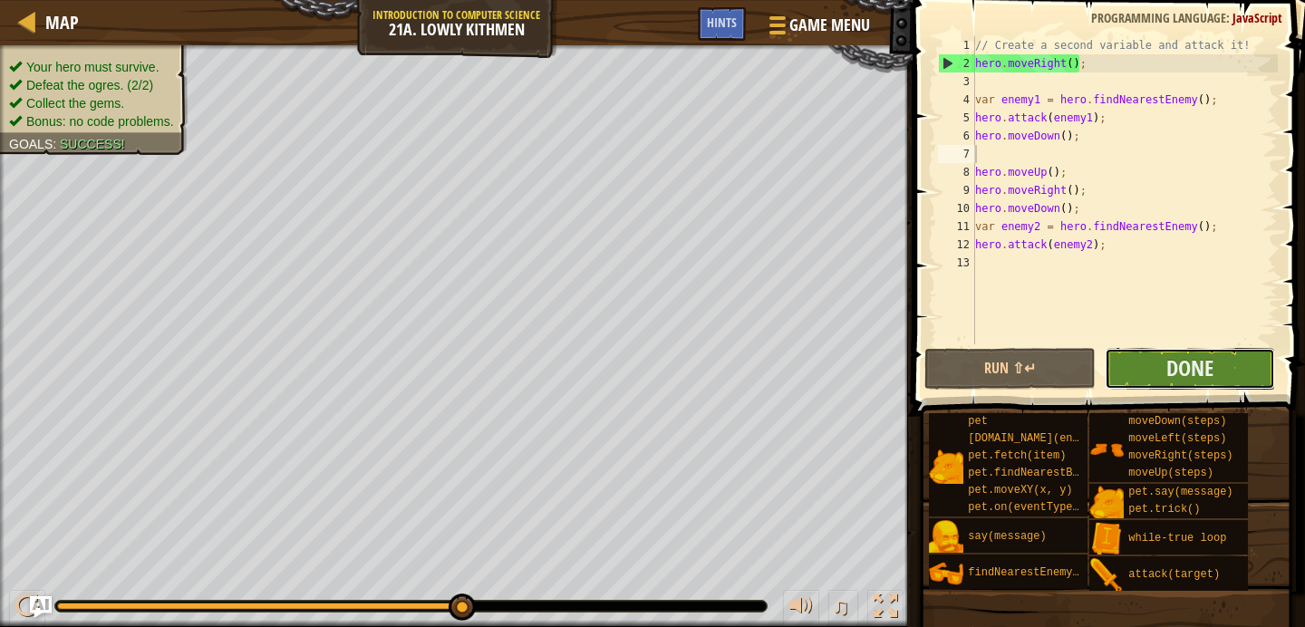
click at [1153, 368] on button "Done" at bounding box center [1190, 369] width 170 height 42
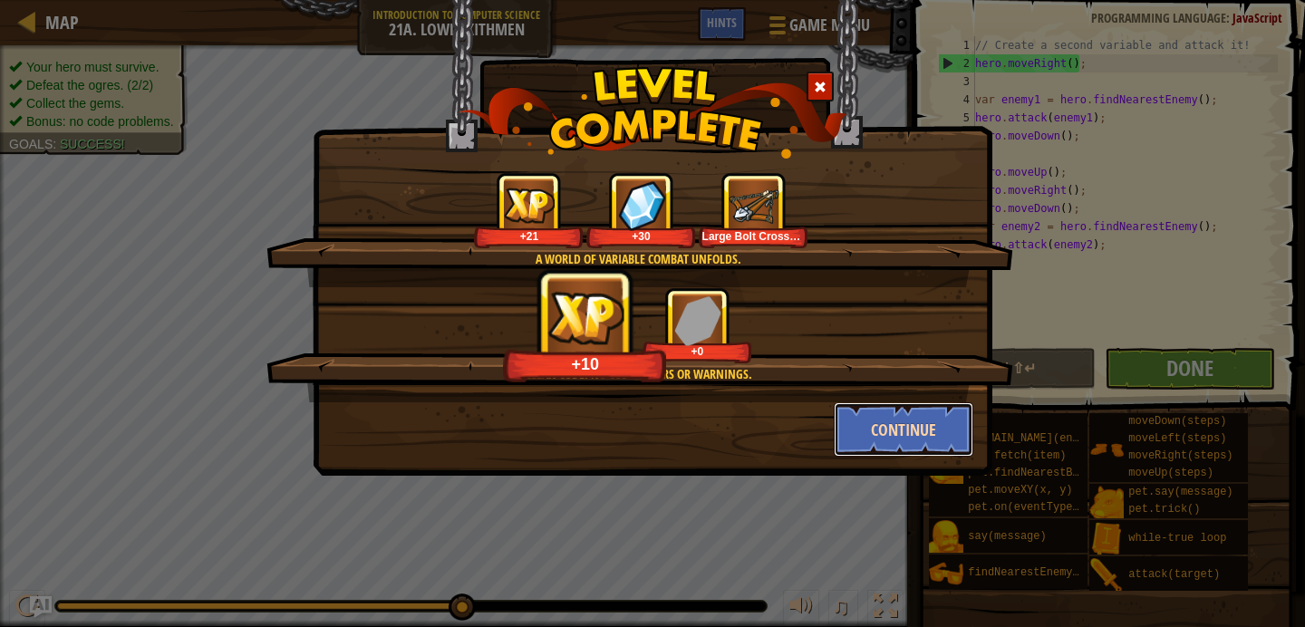
click at [943, 414] on button "Continue" at bounding box center [904, 429] width 140 height 54
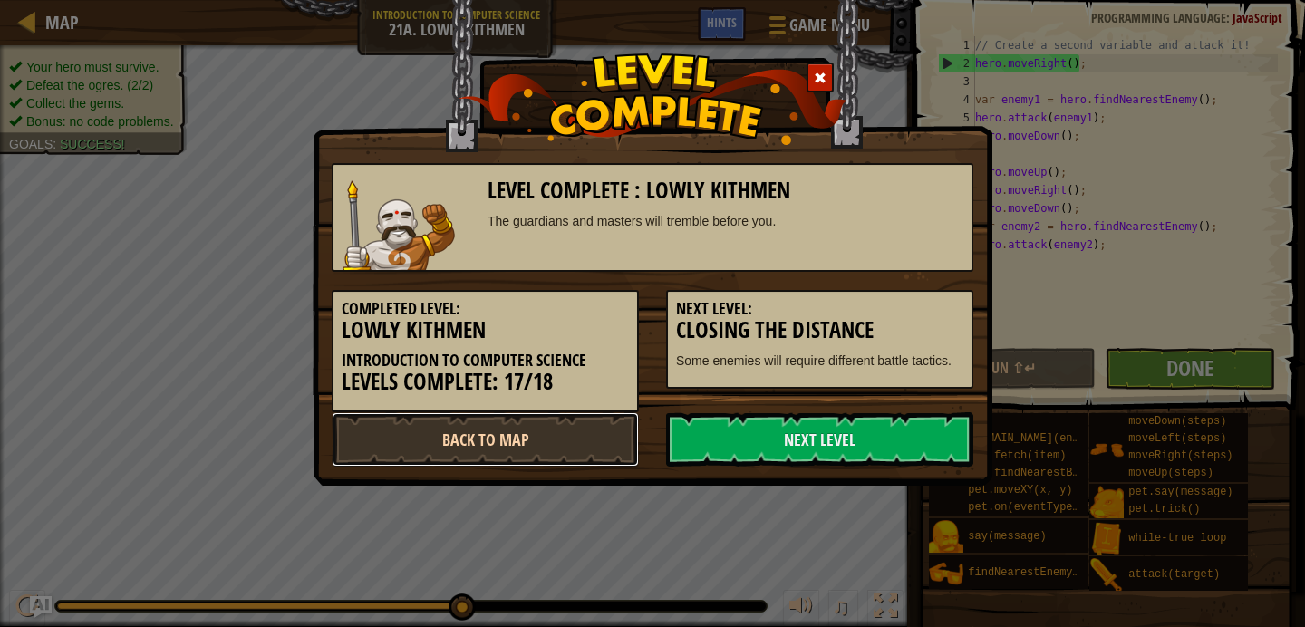
click at [565, 435] on link "Back to Map" at bounding box center [485, 439] width 307 height 54
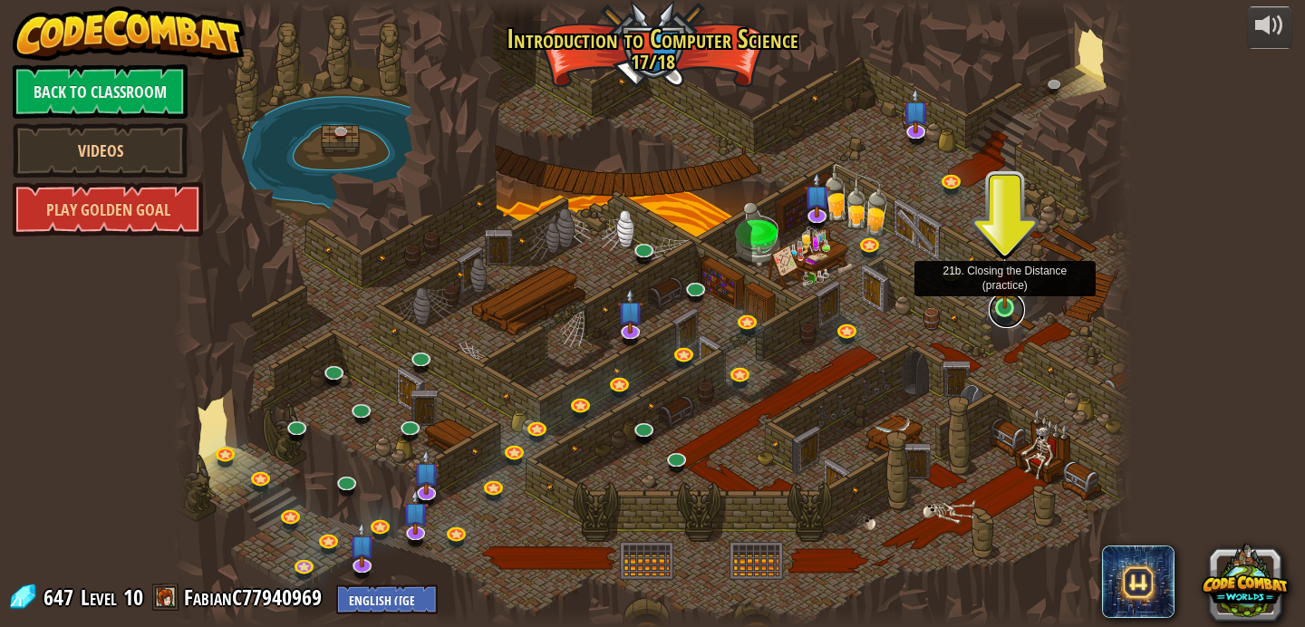
click at [1000, 314] on link at bounding box center [1007, 310] width 36 height 36
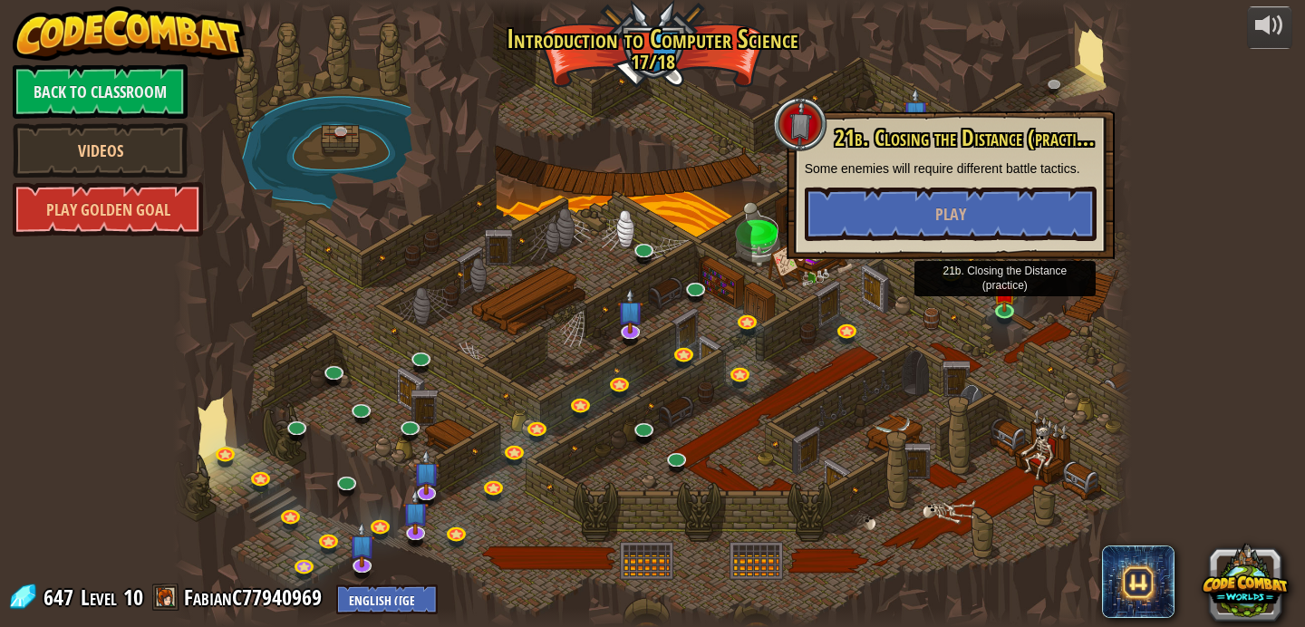
click at [892, 294] on div at bounding box center [653, 313] width 960 height 627
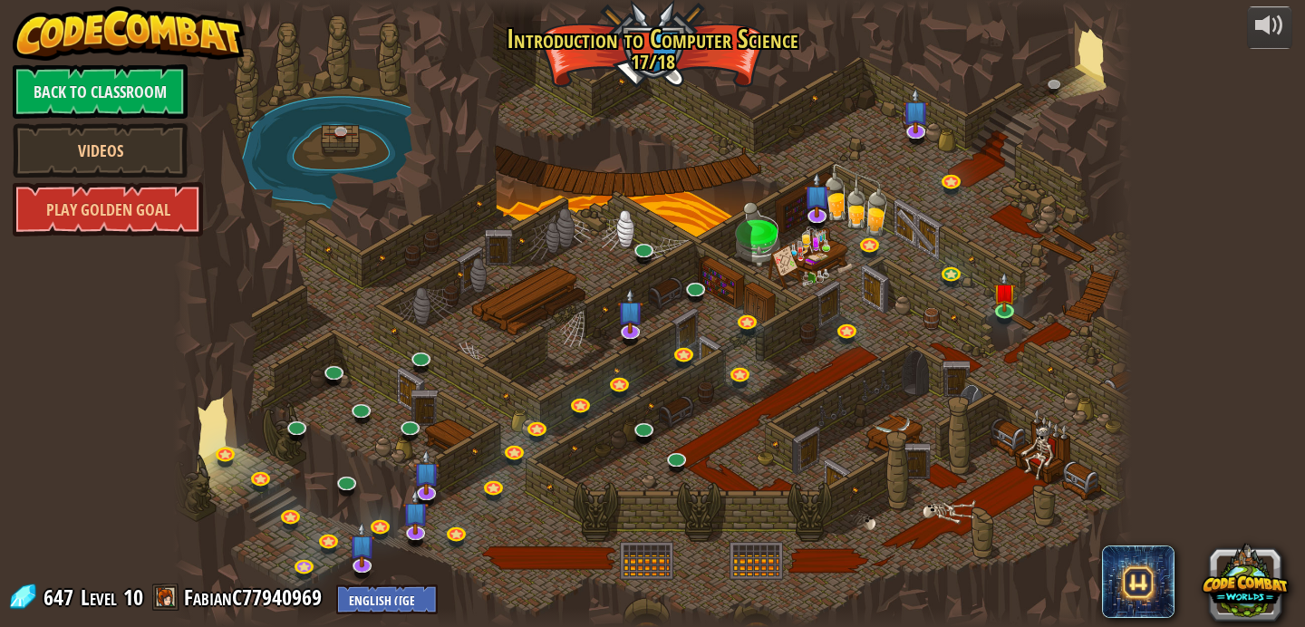
click at [652, 52] on div at bounding box center [653, 313] width 960 height 627
click at [1006, 309] on div at bounding box center [1004, 307] width 19 height 19
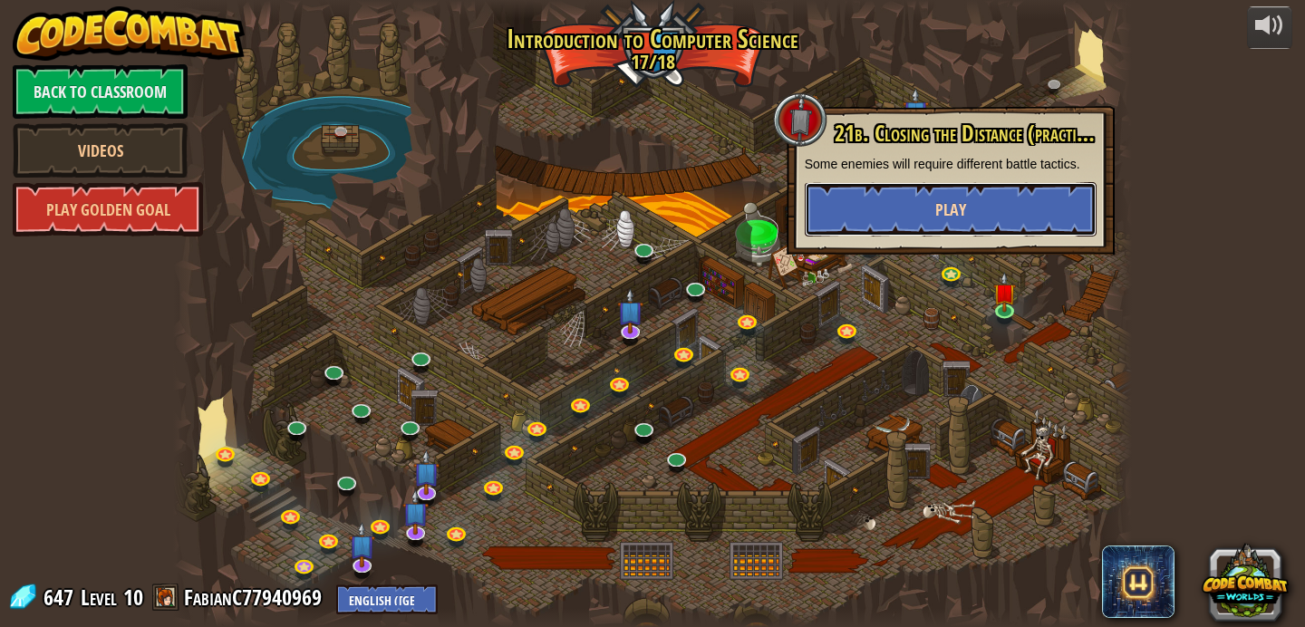
click at [959, 231] on button "Play" at bounding box center [951, 209] width 292 height 54
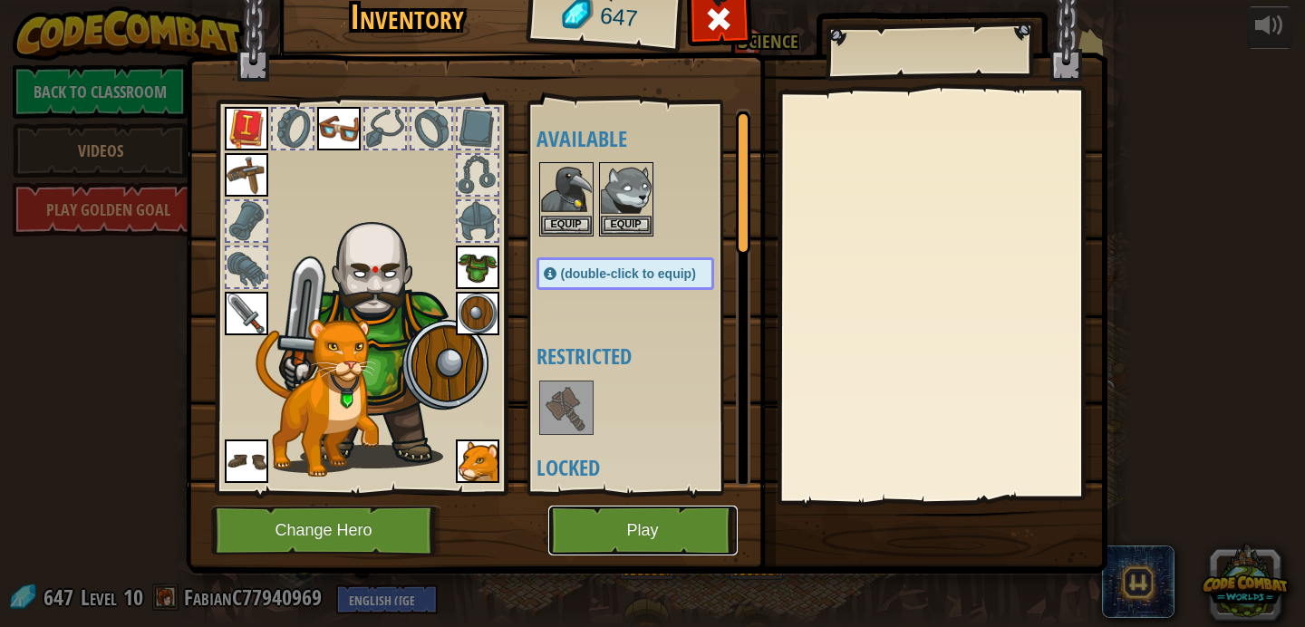
click at [563, 537] on button "Play" at bounding box center [642, 531] width 189 height 50
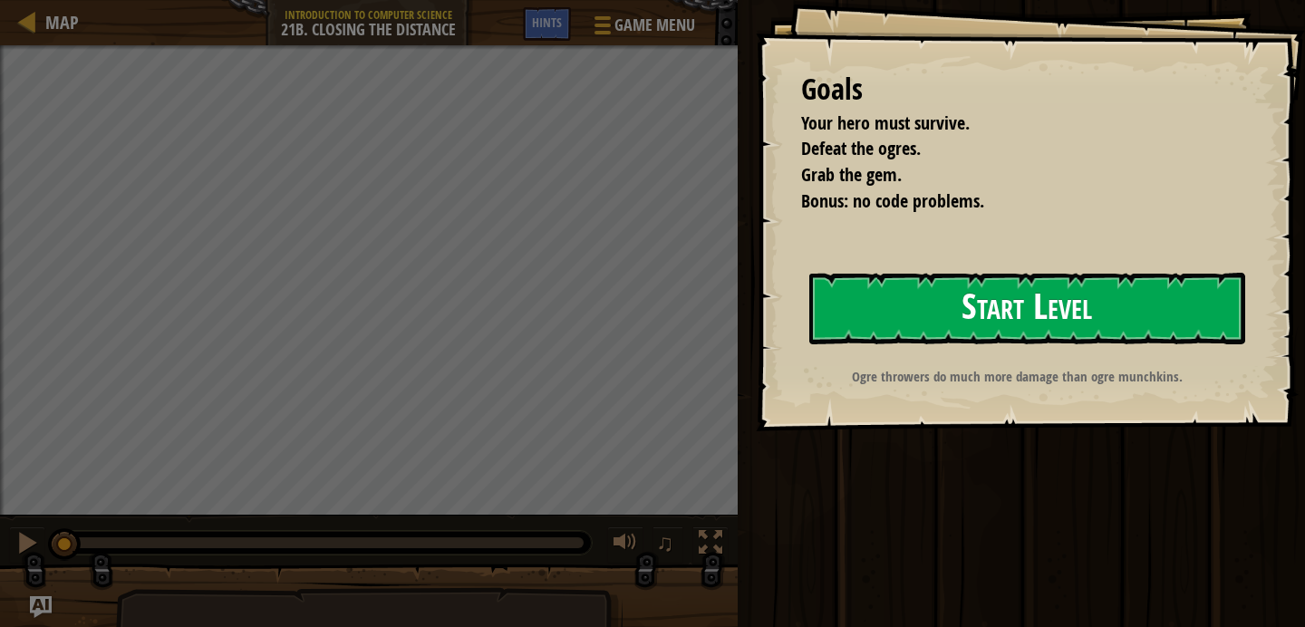
click at [890, 323] on button "Start Level" at bounding box center [1027, 309] width 436 height 72
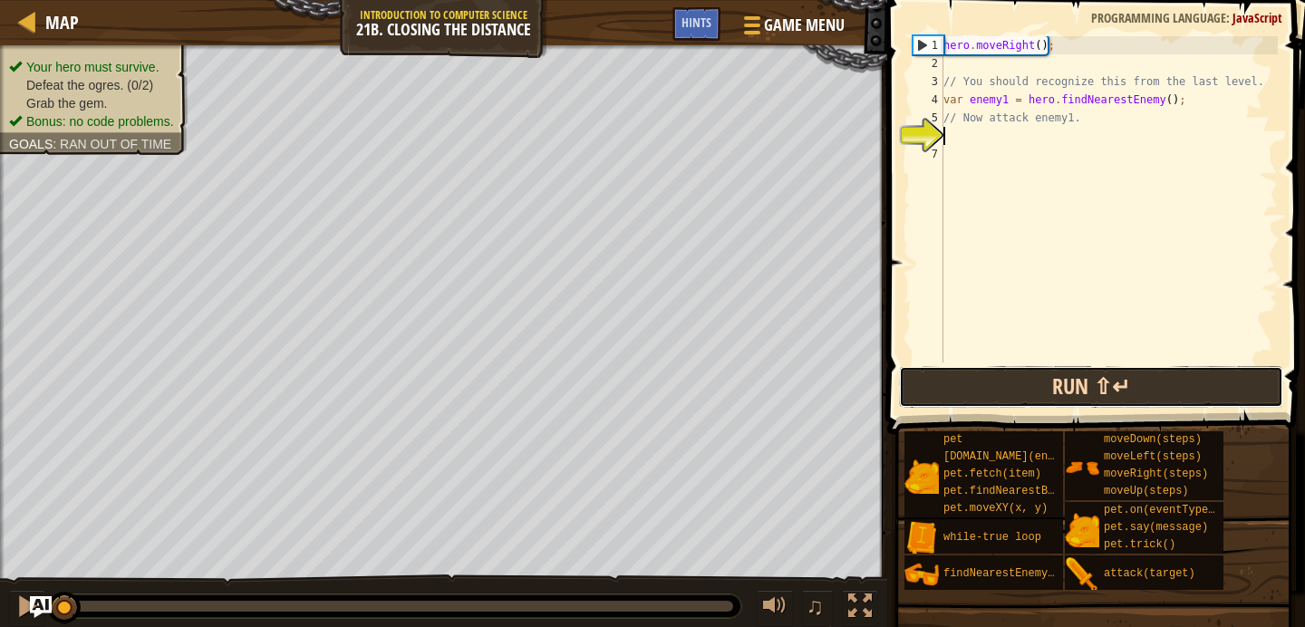
click at [993, 378] on button "Run ⇧↵" at bounding box center [1091, 387] width 384 height 42
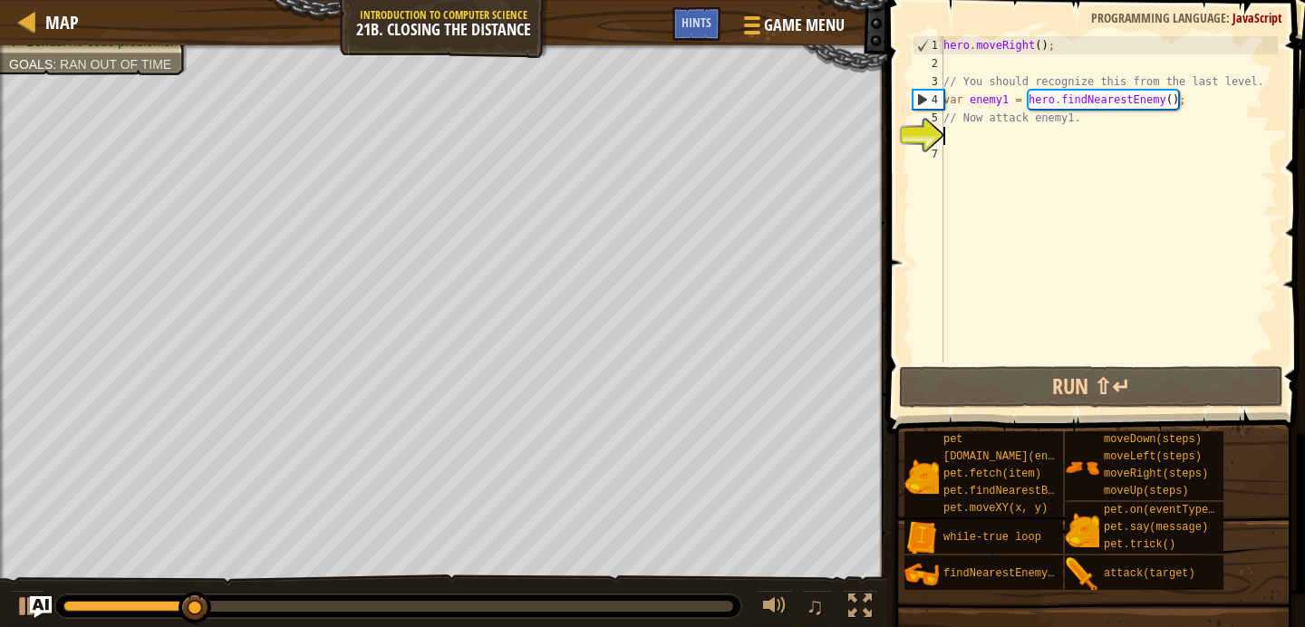
type textarea "h"
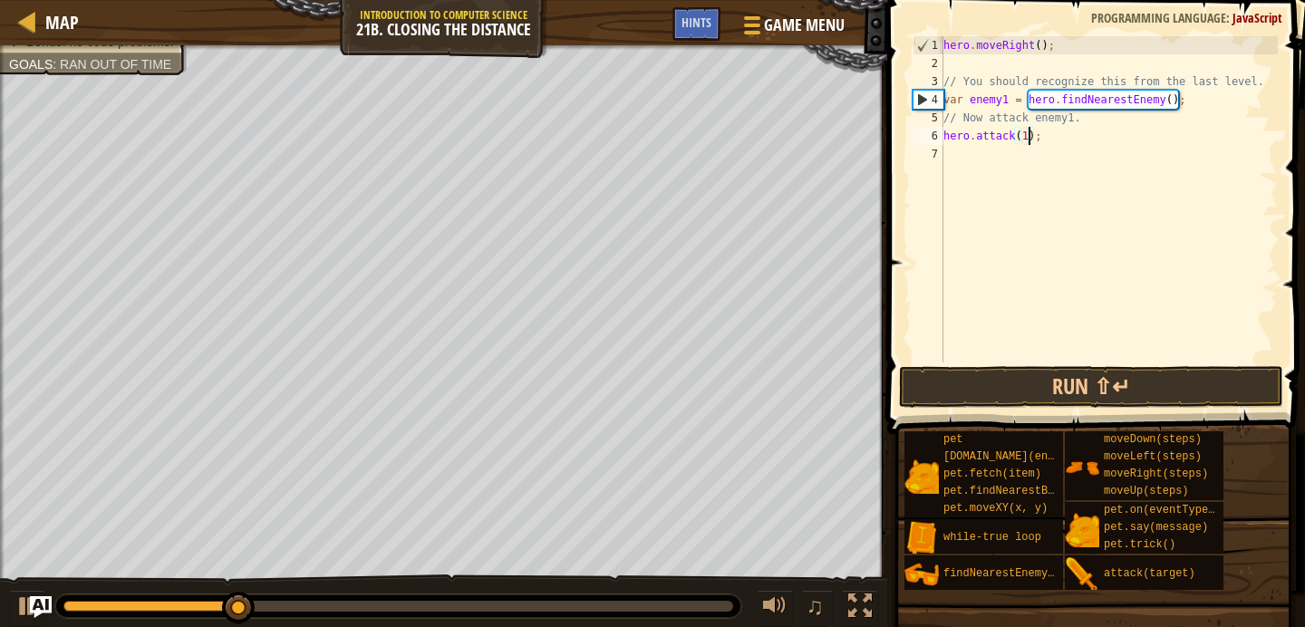
scroll to position [8, 6]
click at [1051, 400] on button "Run ⇧↵" at bounding box center [1091, 387] width 384 height 42
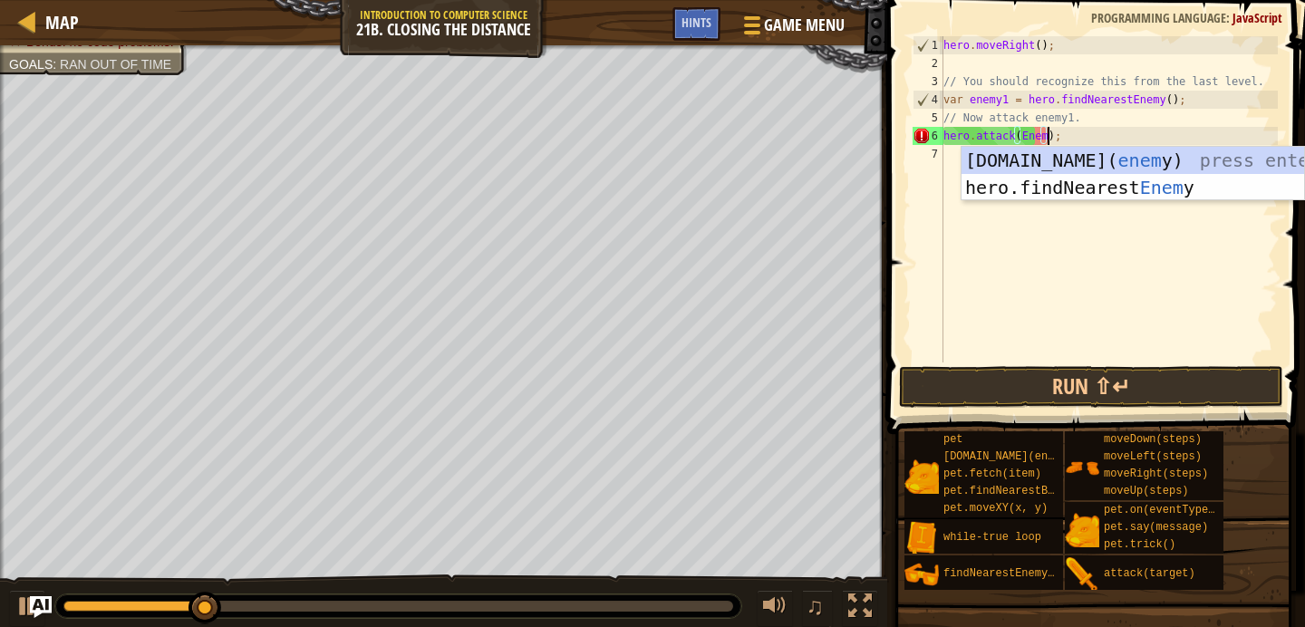
scroll to position [8, 9]
type textarea "hero.attack(Enemy1);"
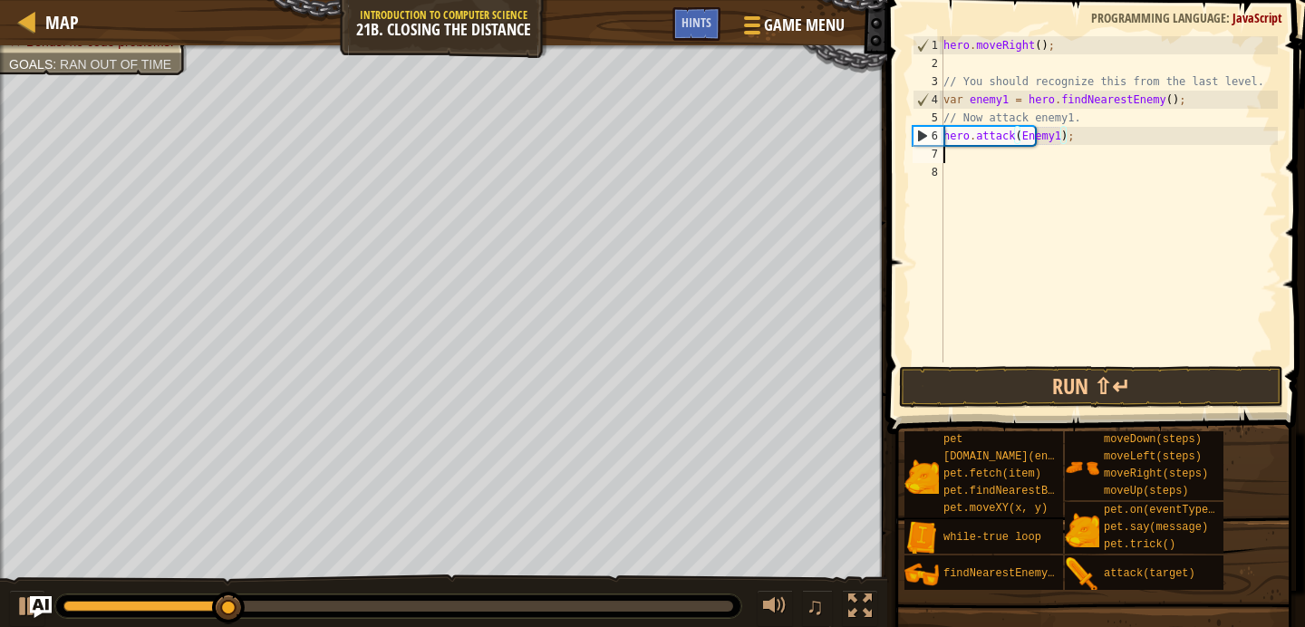
scroll to position [8, 0]
click at [1030, 407] on button "Run ⇧↵" at bounding box center [1091, 387] width 384 height 42
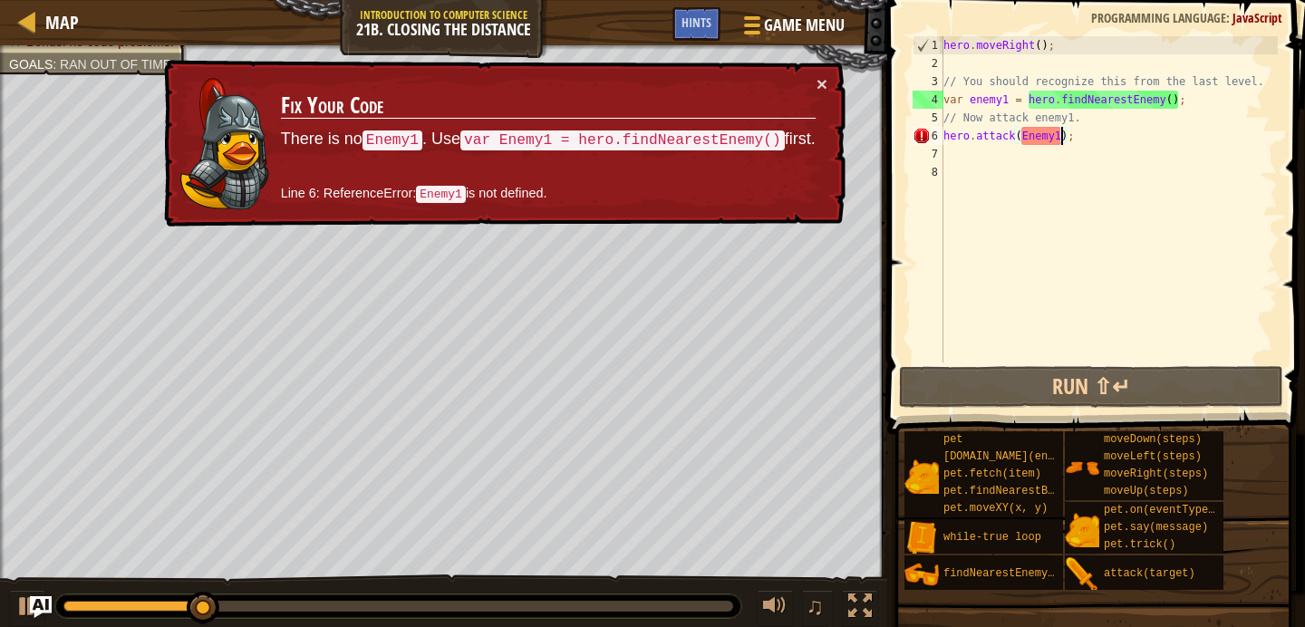
click at [1061, 142] on div "hero . moveRight ( ) ; // You should recognize this from the last level. var en…" at bounding box center [1109, 217] width 338 height 362
type textarea "hero.attack(Enemy);"
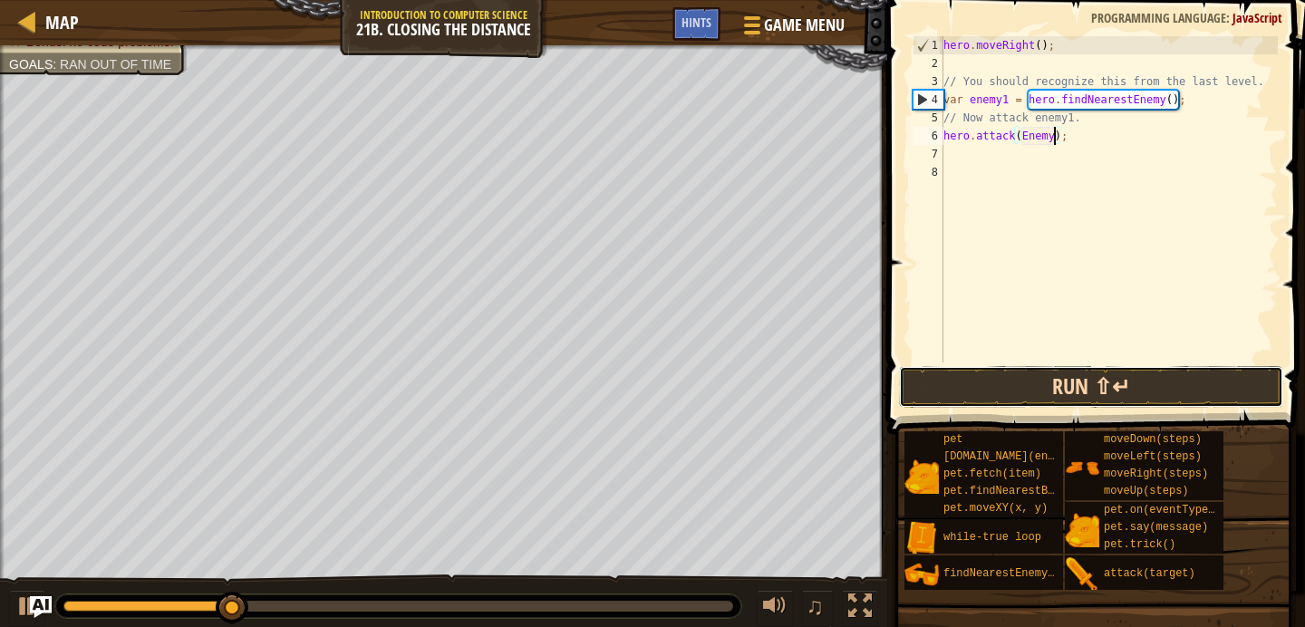
click at [1038, 381] on button "Run ⇧↵" at bounding box center [1091, 387] width 384 height 42
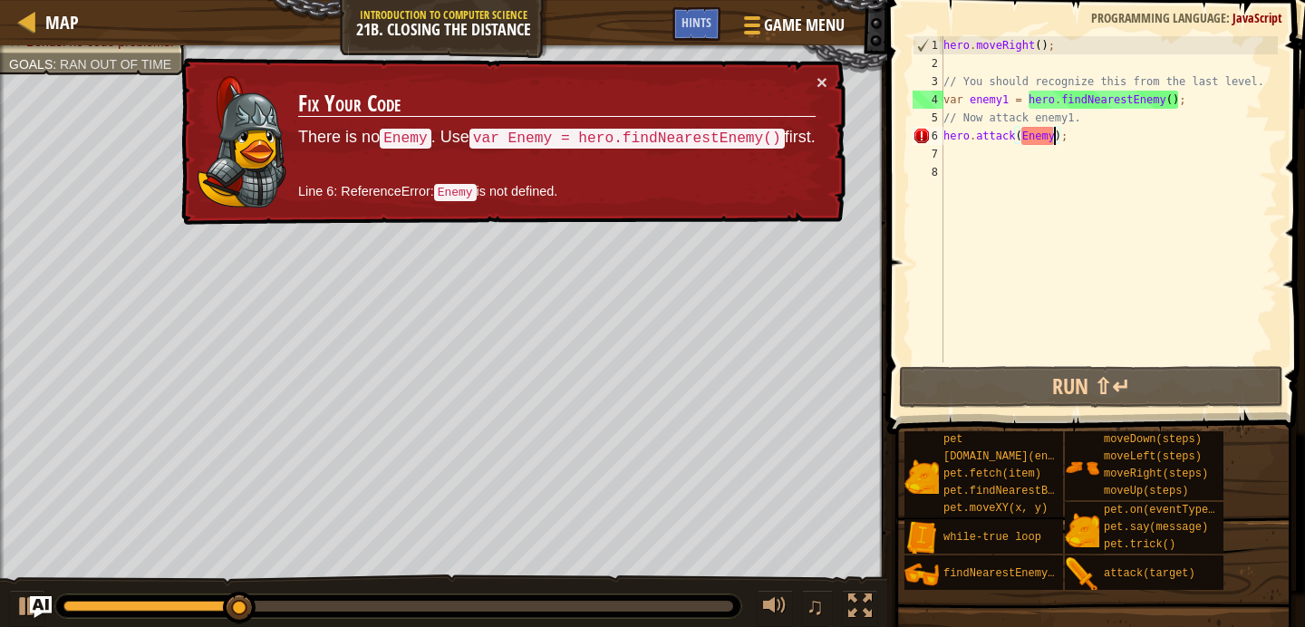
click at [1100, 134] on div "hero . moveRight ( ) ; // You should recognize this from the last level. var en…" at bounding box center [1109, 217] width 338 height 362
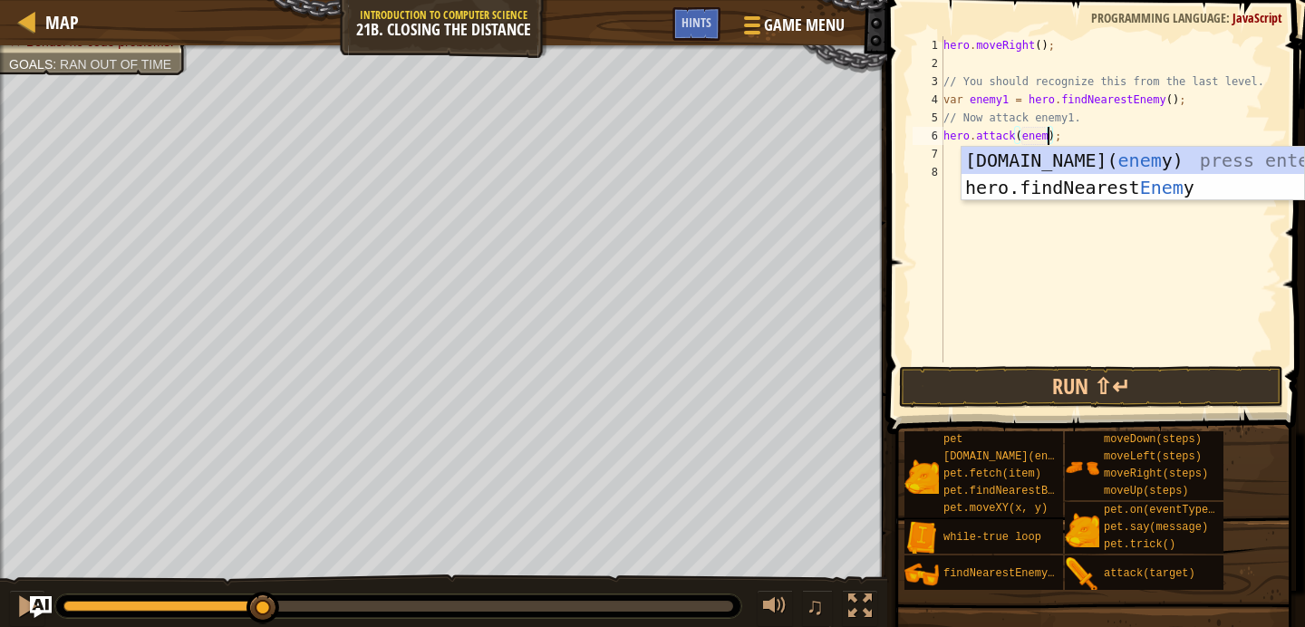
scroll to position [8, 9]
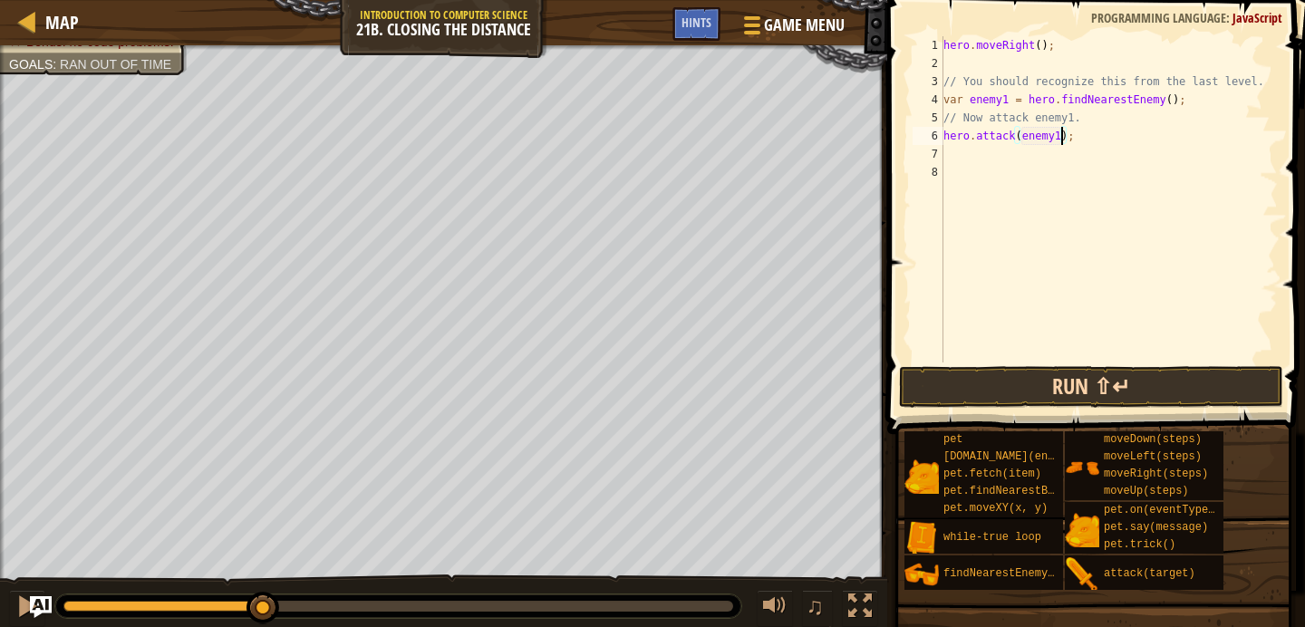
type textarea "hero.attack(enemy1);"
click at [1015, 390] on button "Run ⇧↵" at bounding box center [1091, 387] width 384 height 42
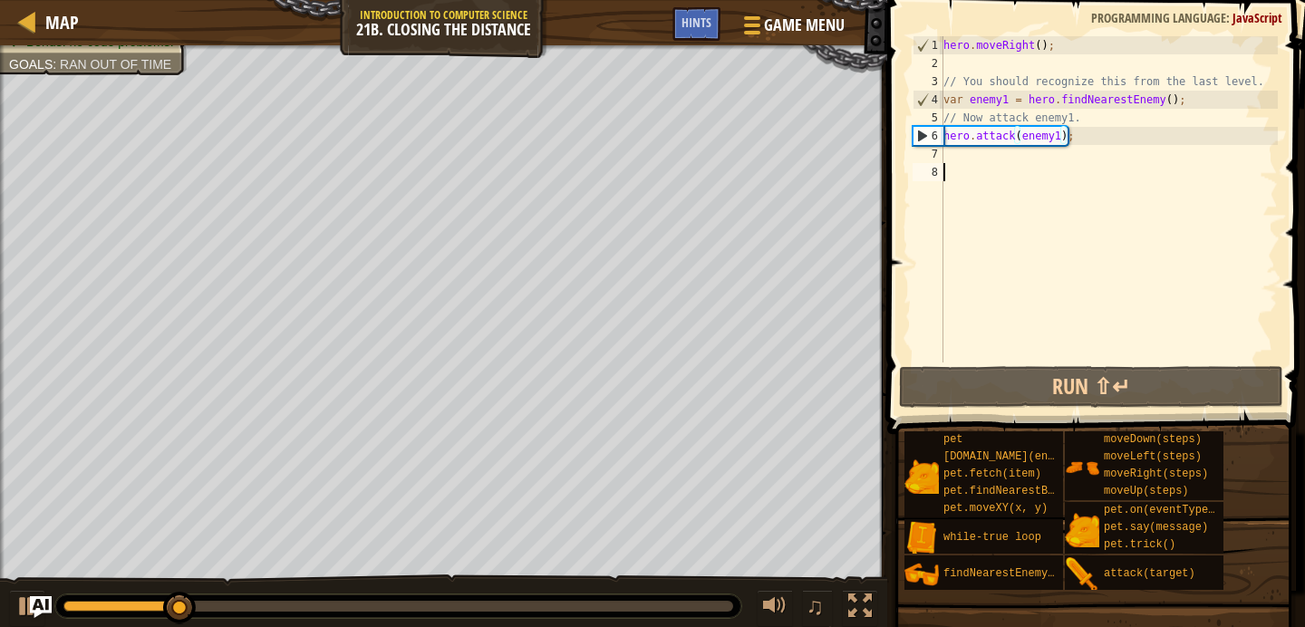
click at [1101, 166] on div "hero . moveRight ( ) ; // You should recognize this from the last level. var en…" at bounding box center [1109, 217] width 338 height 362
click at [1088, 151] on div "hero . moveRight ( ) ; // You should recognize this from the last level. var en…" at bounding box center [1109, 217] width 338 height 362
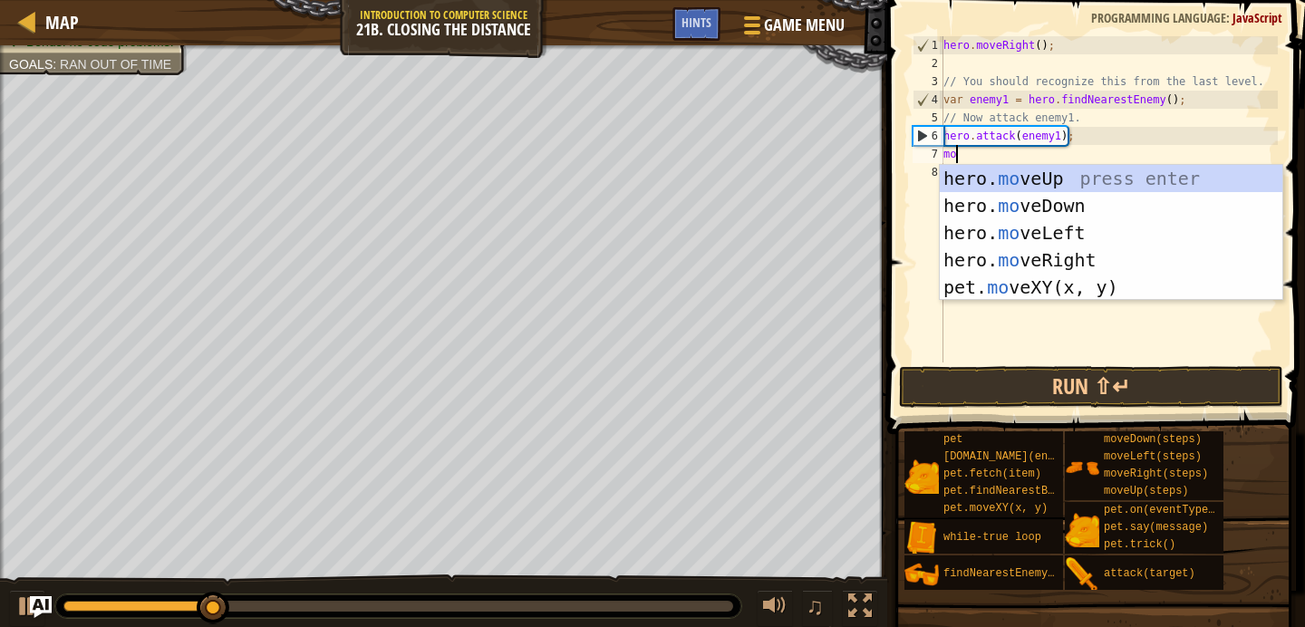
type textarea "move"
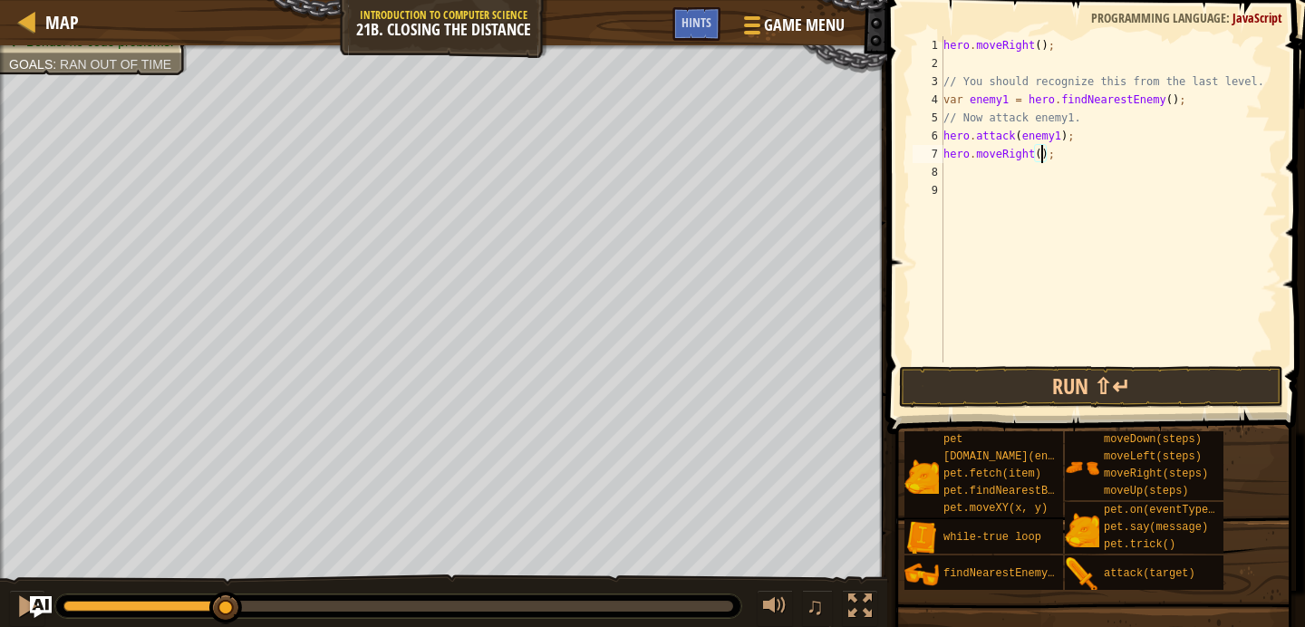
type textarea "hero.moveRight(2);"
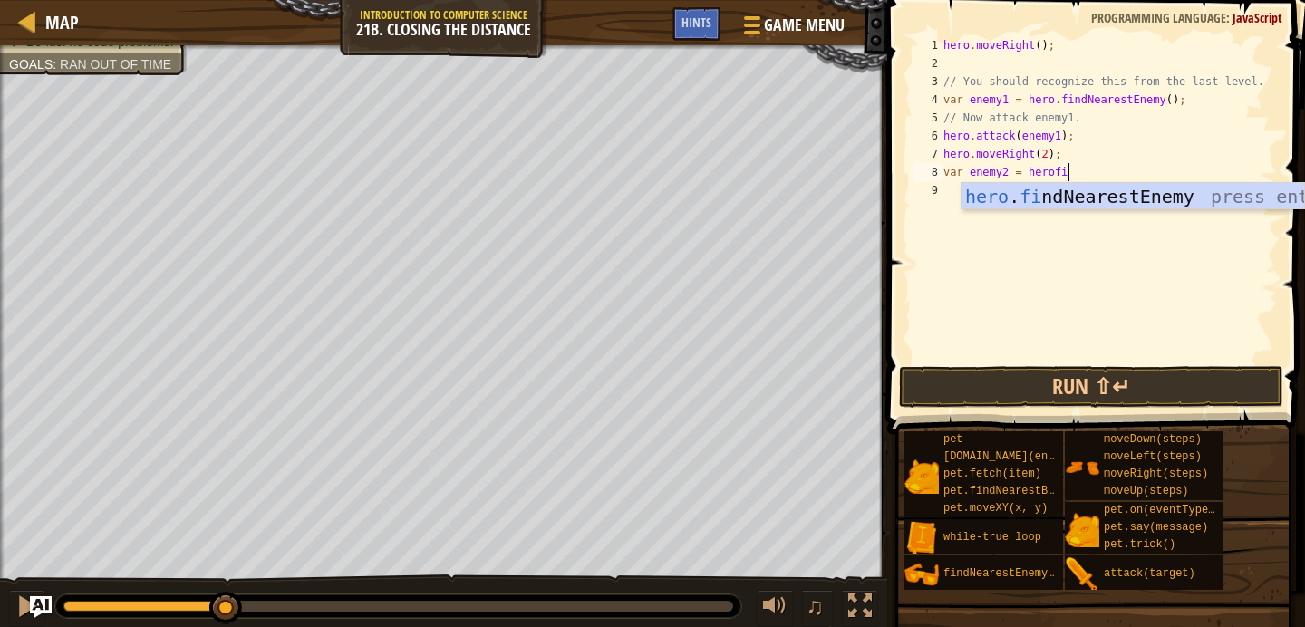
scroll to position [8, 9]
type textarea "var enemy2 = hero.findNearestEnemy()"
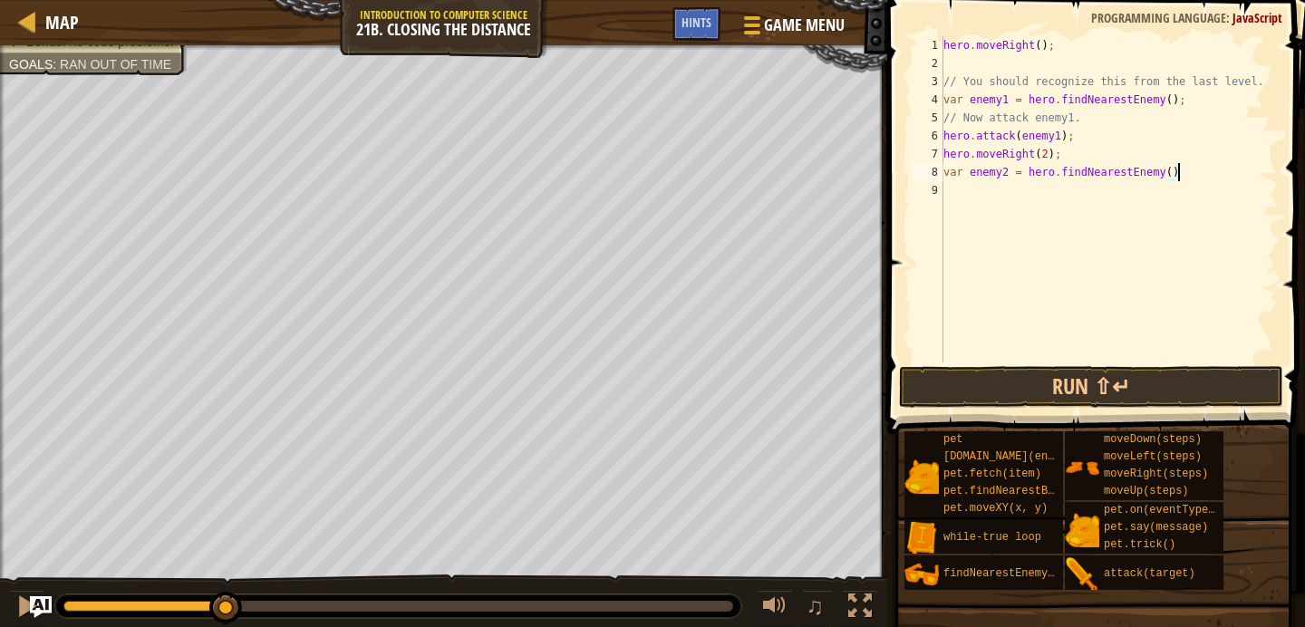
scroll to position [8, 0]
type textarea "a"
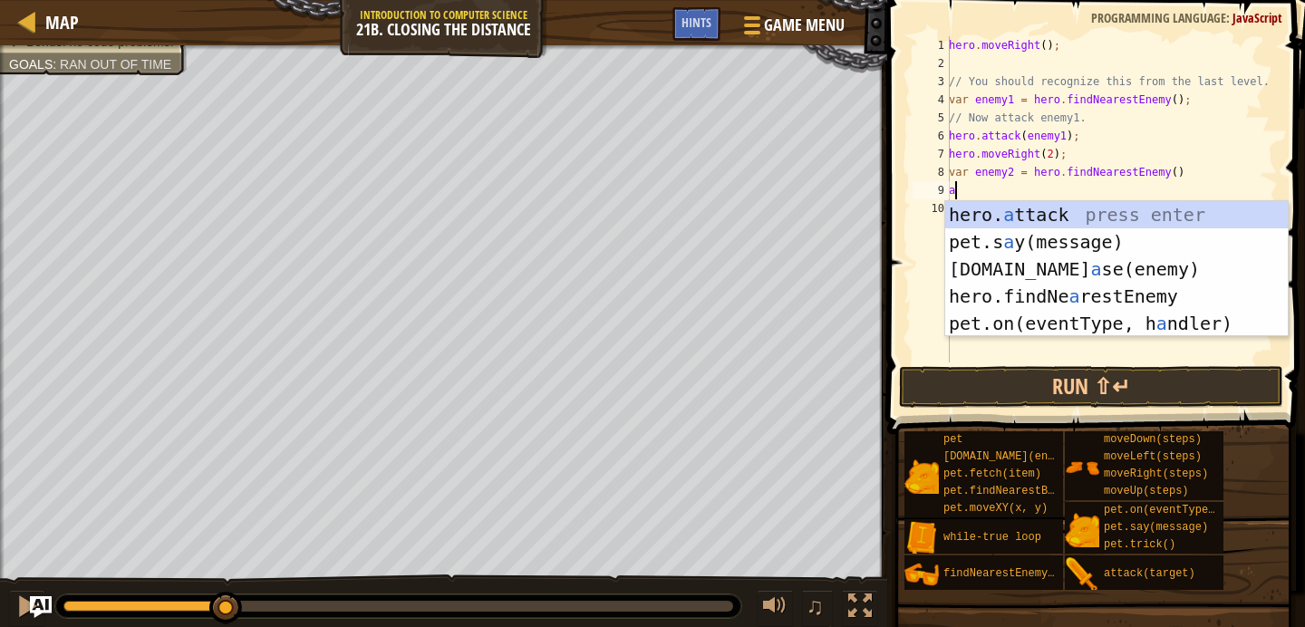
type textarea "h"
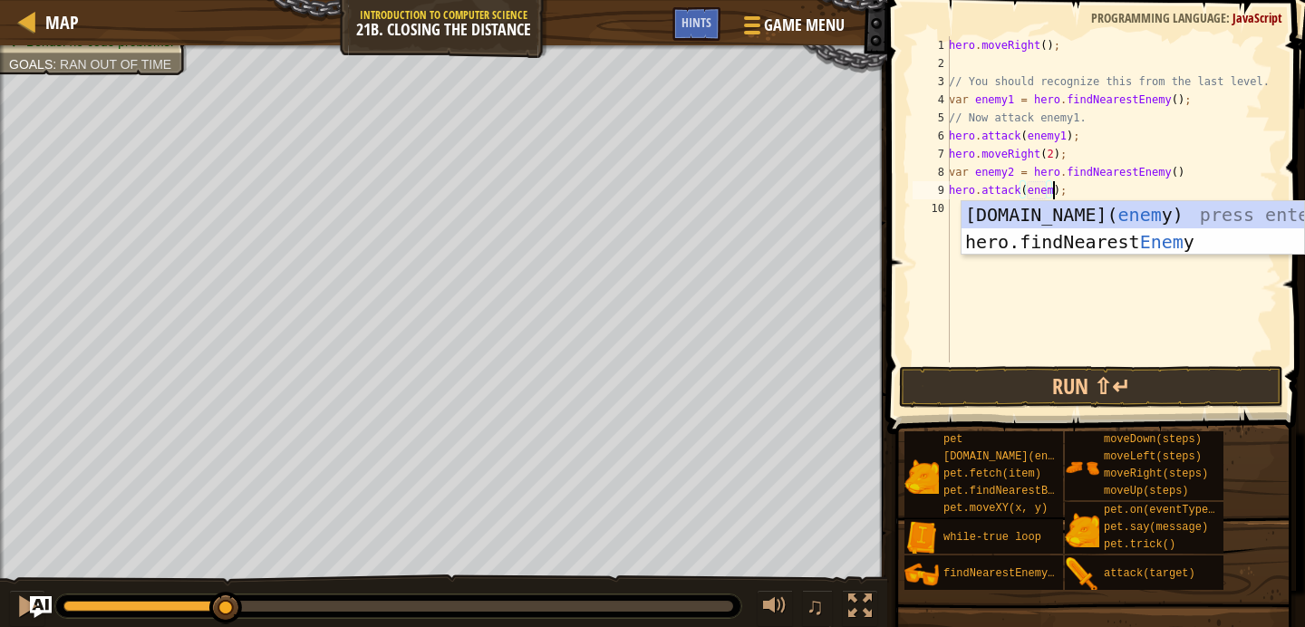
scroll to position [8, 9]
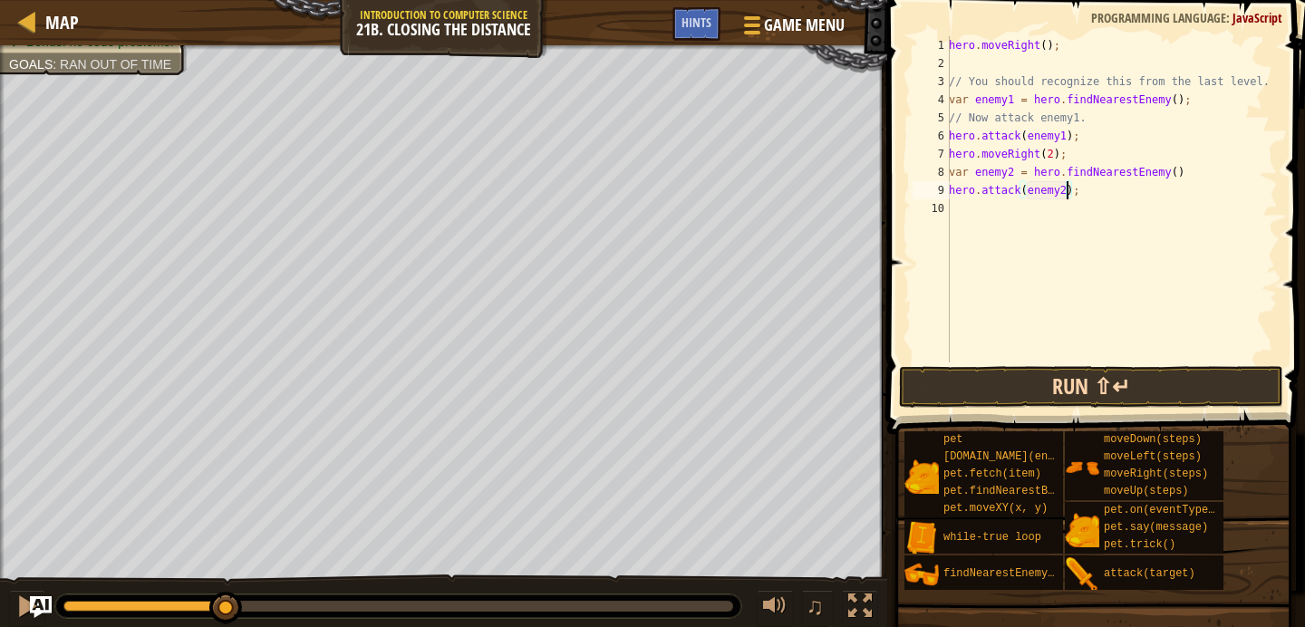
type textarea "hero.attack(enemy2);"
click at [1089, 370] on button "Run ⇧↵" at bounding box center [1091, 387] width 384 height 42
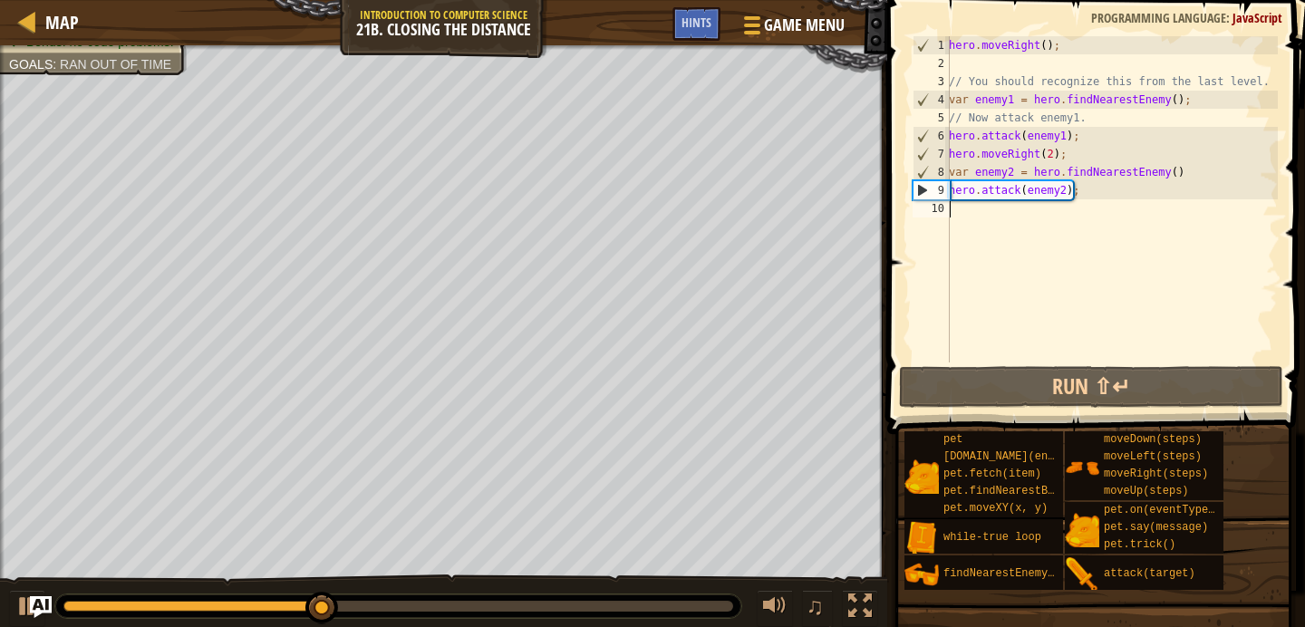
click at [1030, 222] on div "hero . moveRight ( ) ; // You should recognize this from the last level. var en…" at bounding box center [1111, 217] width 333 height 362
type textarea ","
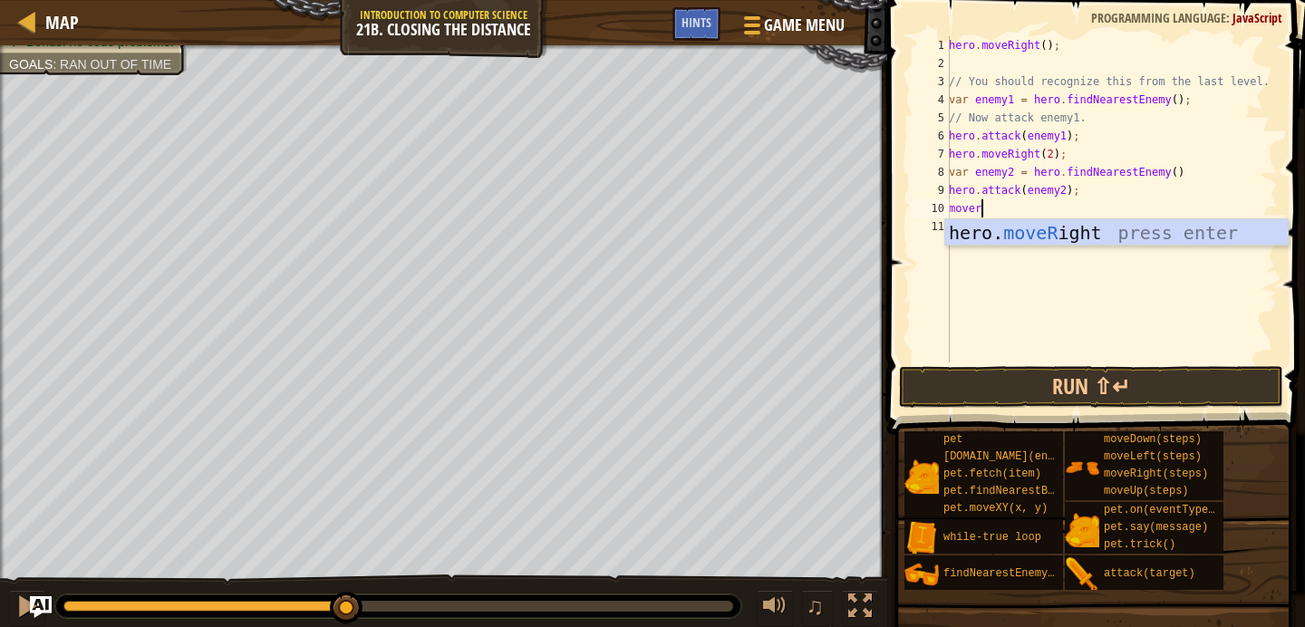
scroll to position [8, 2]
type textarea "moveri"
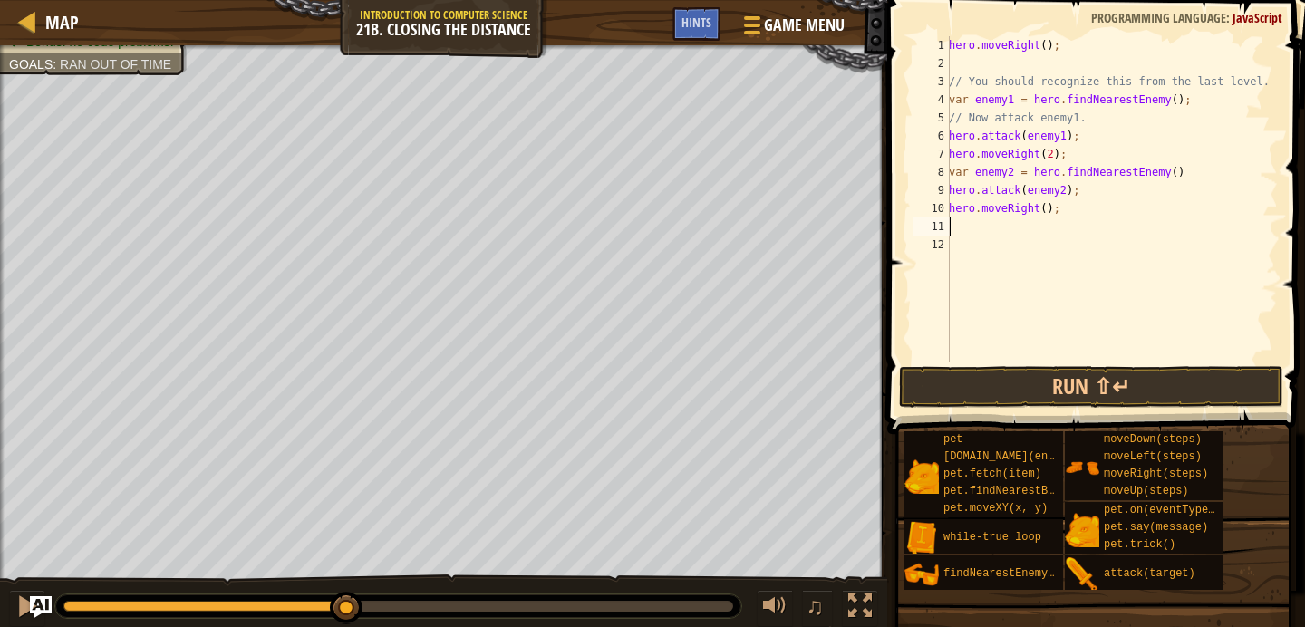
scroll to position [8, 0]
click at [1004, 381] on button "Run ⇧↵" at bounding box center [1091, 387] width 384 height 42
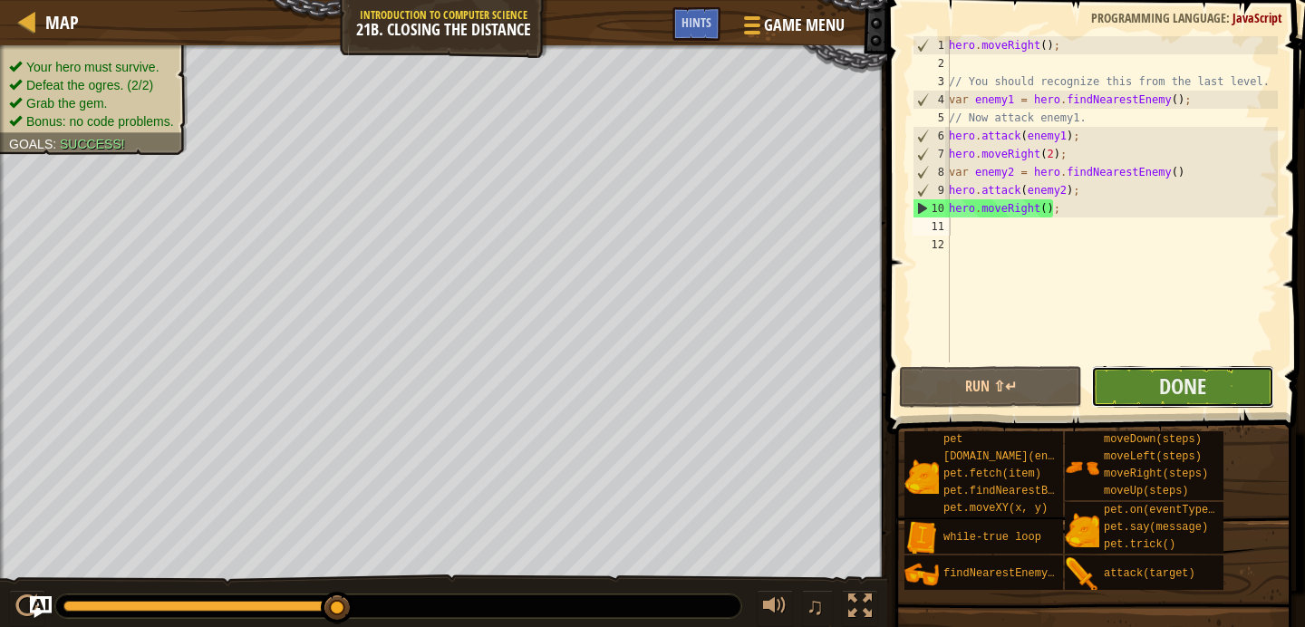
click at [1126, 404] on button "Done" at bounding box center [1182, 387] width 183 height 42
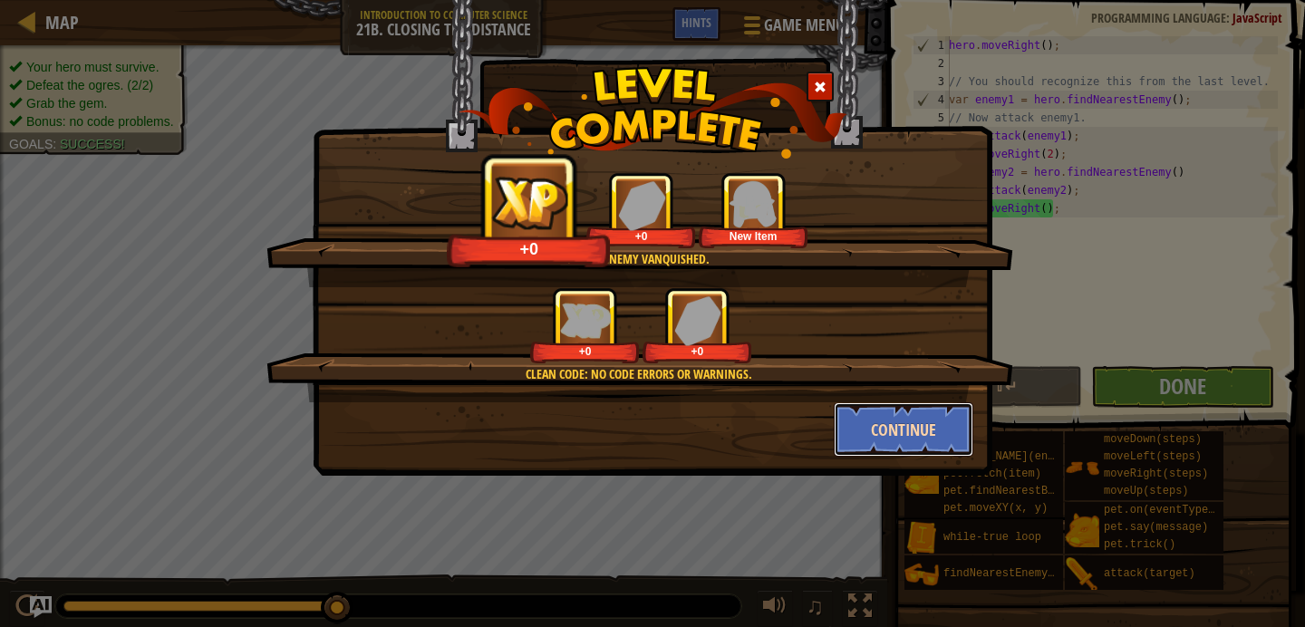
click at [911, 420] on button "Continue" at bounding box center [904, 429] width 140 height 54
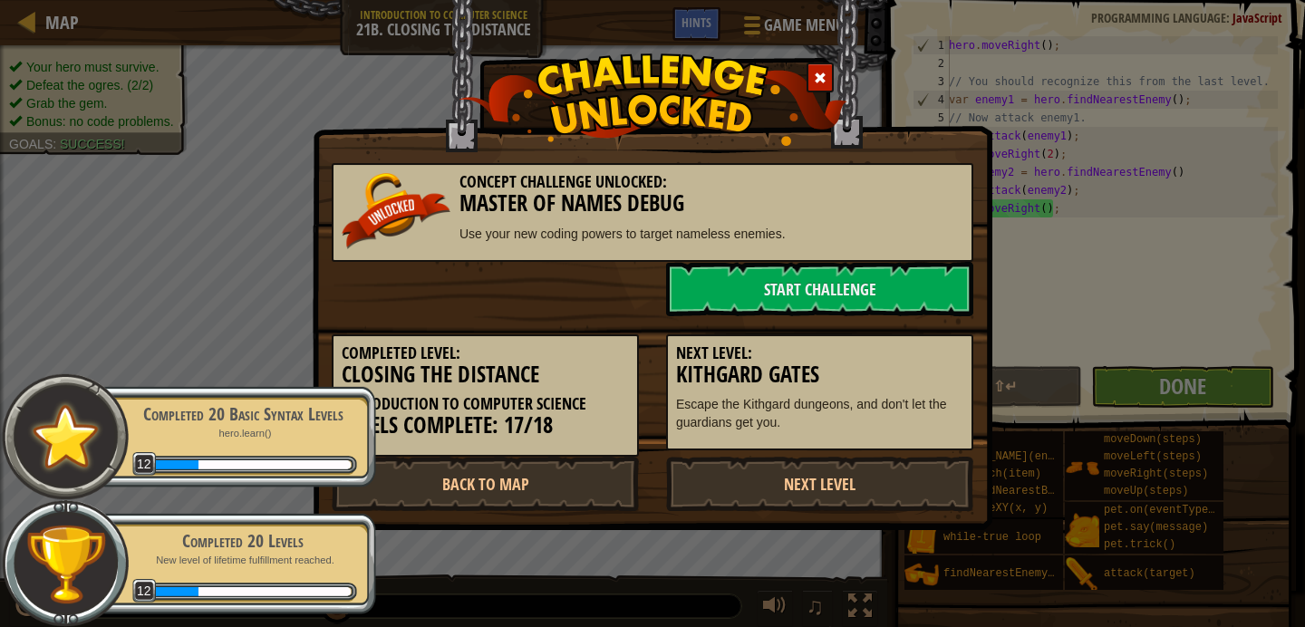
click at [551, 425] on h3 "Levels Complete: 17/18" at bounding box center [485, 425] width 287 height 24
click at [246, 554] on p "New level of lifetime fulfillment reached." at bounding box center [243, 561] width 228 height 14
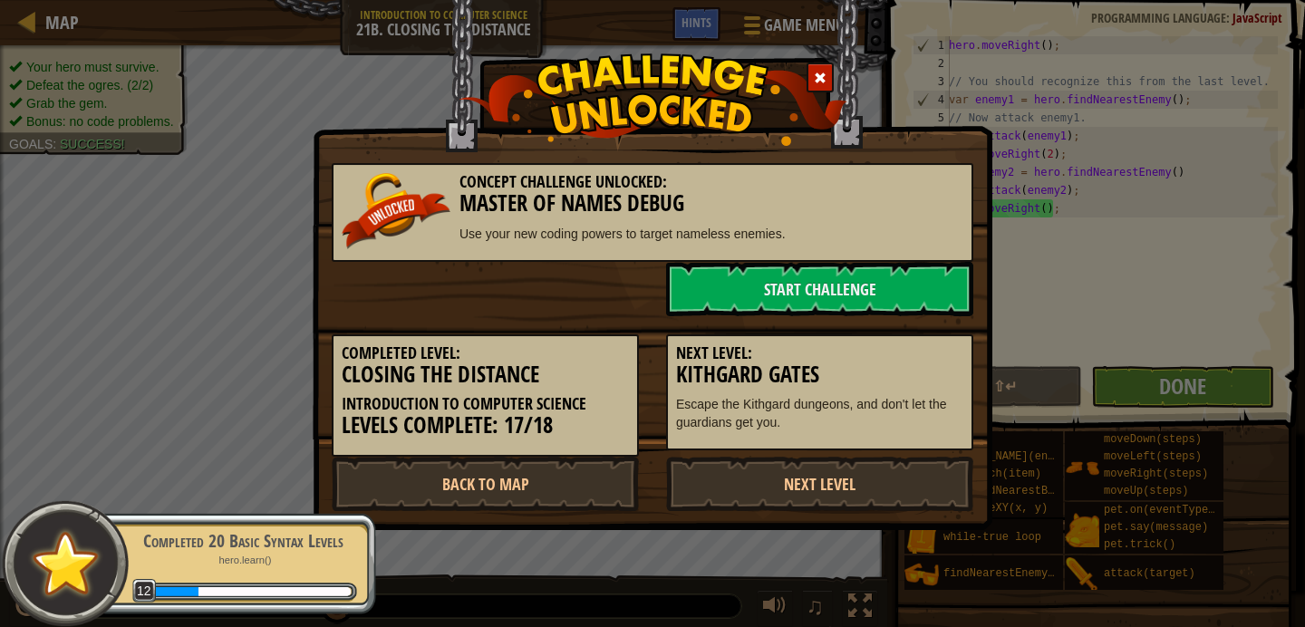
click at [257, 449] on div "Concept Challenge Unlocked: Master Of Names Debug Use your new coding powers to…" at bounding box center [652, 313] width 1305 height 627
click at [256, 521] on div "Completed 20 Basic Syntax Levels hero.learn() 12" at bounding box center [233, 563] width 285 height 101
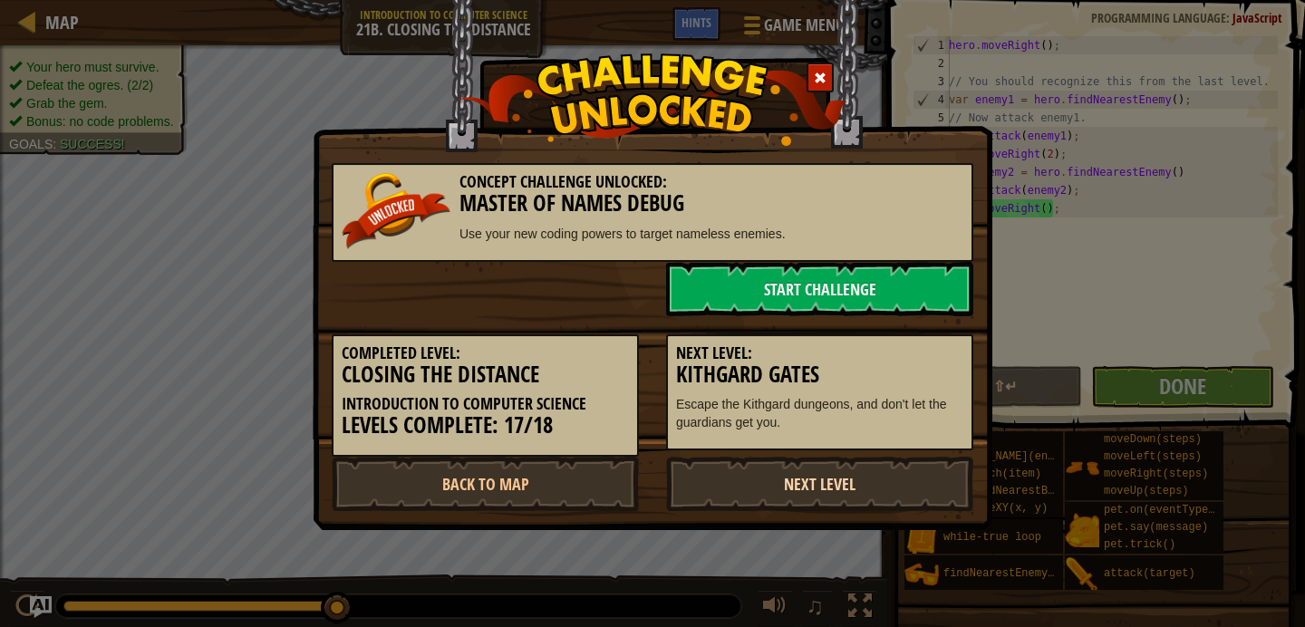
click at [693, 506] on link "Next Level" at bounding box center [819, 484] width 307 height 54
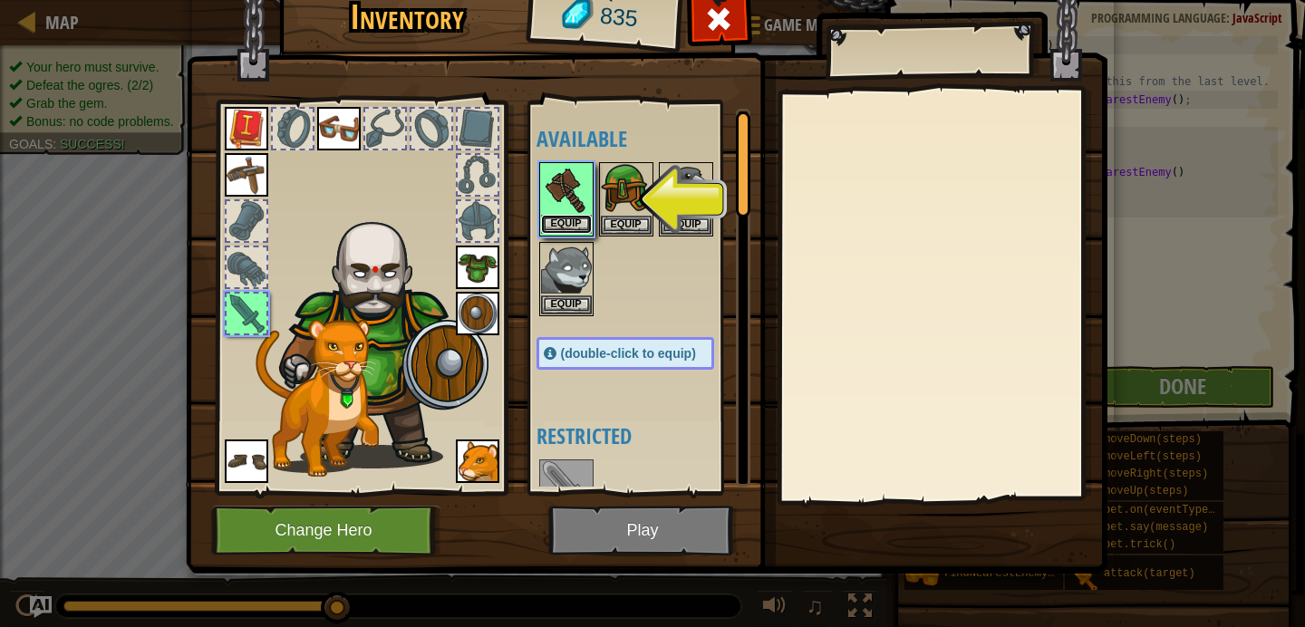
click at [581, 225] on button "Equip" at bounding box center [566, 224] width 51 height 19
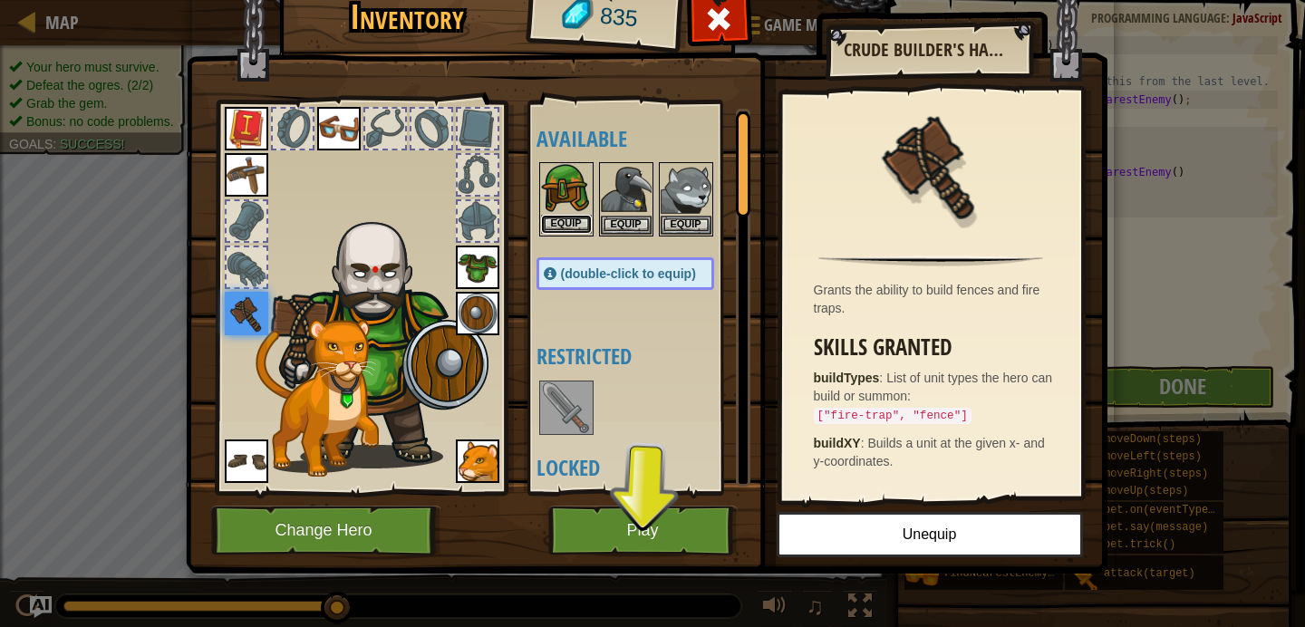
click at [577, 226] on button "Equip" at bounding box center [566, 224] width 51 height 19
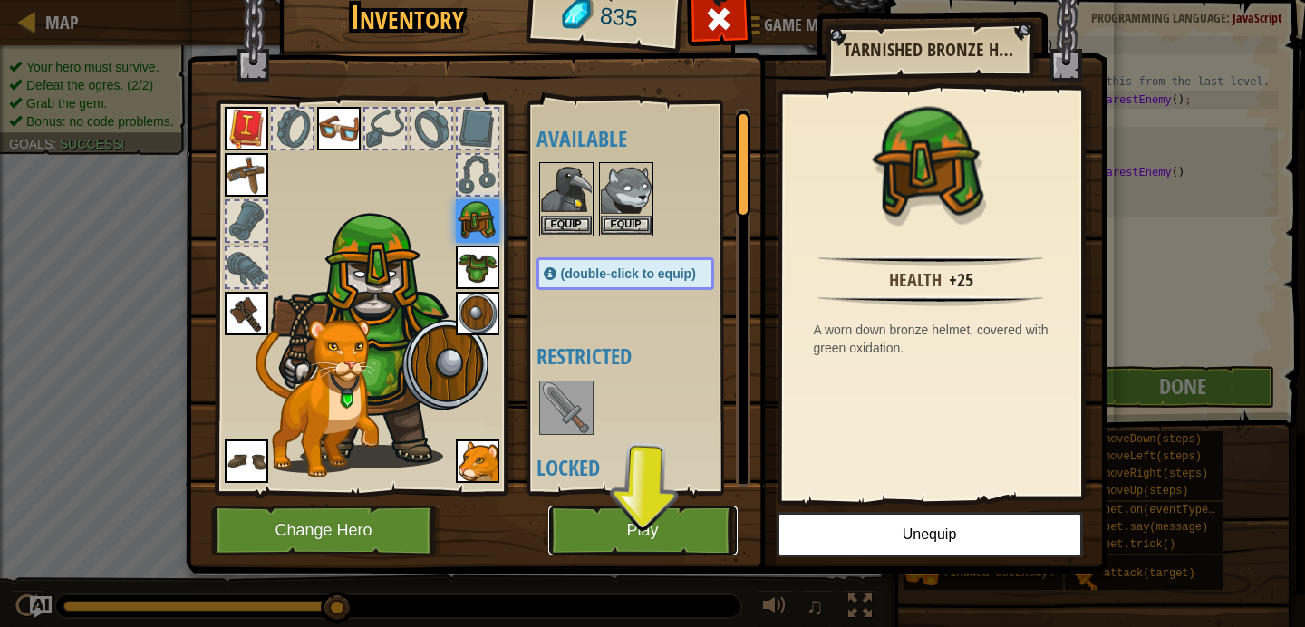
click at [668, 534] on button "Play" at bounding box center [642, 531] width 189 height 50
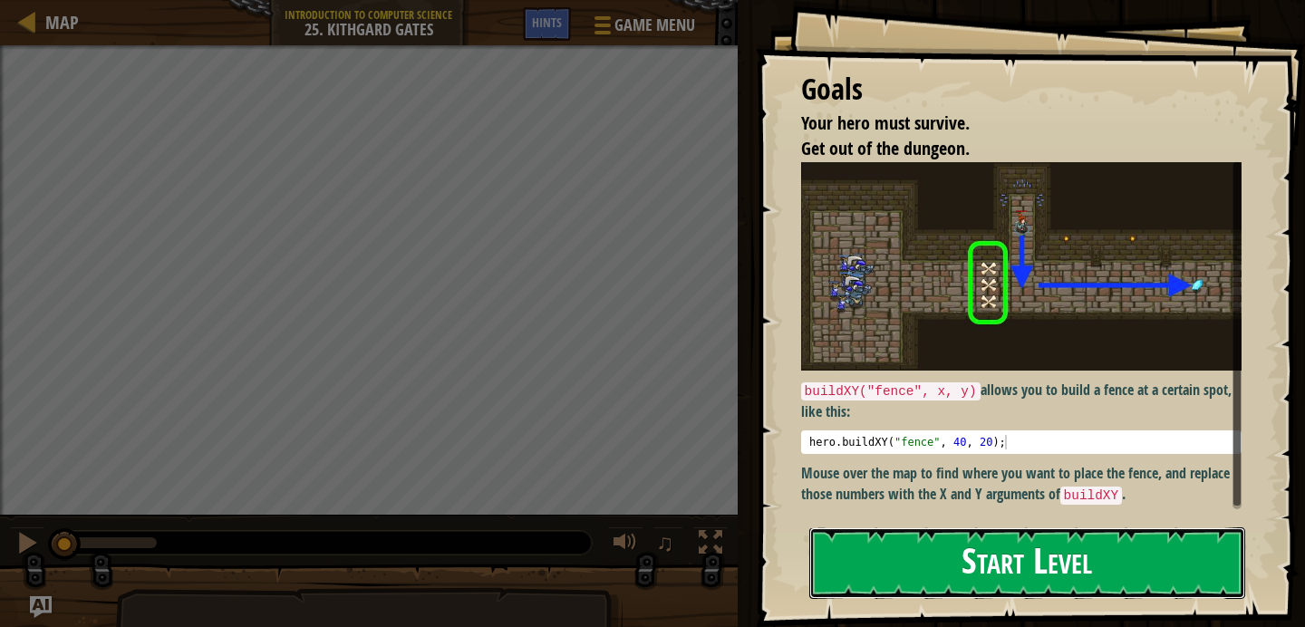
click at [821, 552] on button "Start Level" at bounding box center [1027, 563] width 436 height 72
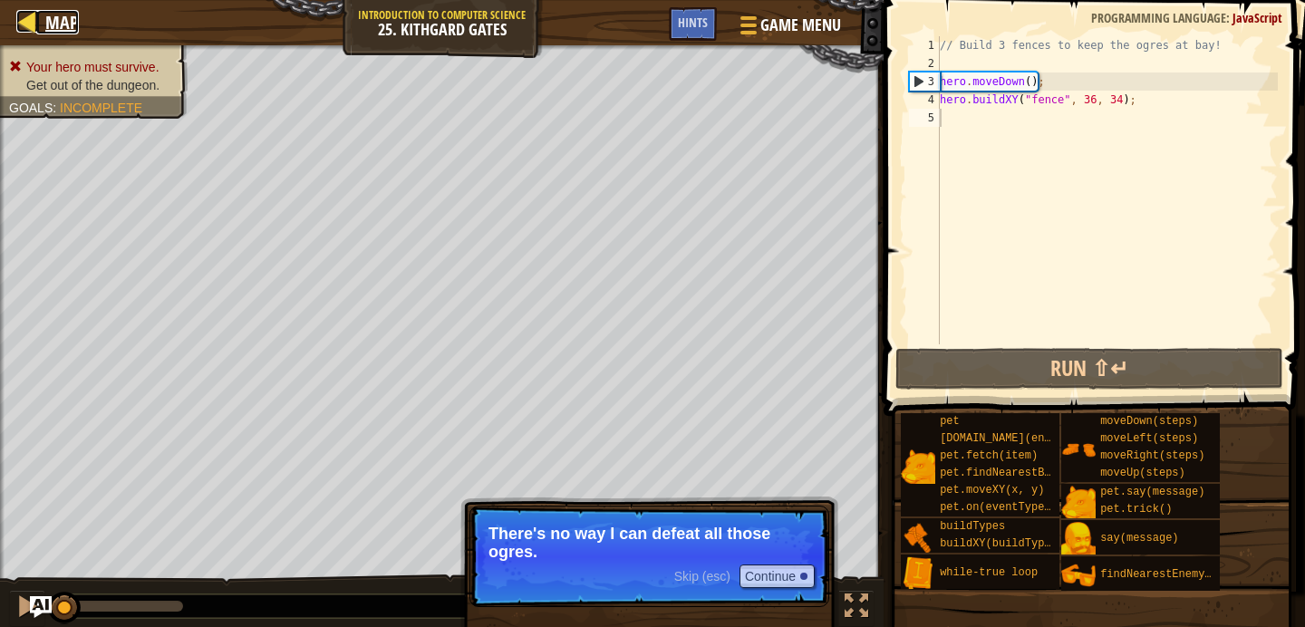
click at [27, 24] on div at bounding box center [27, 21] width 23 height 23
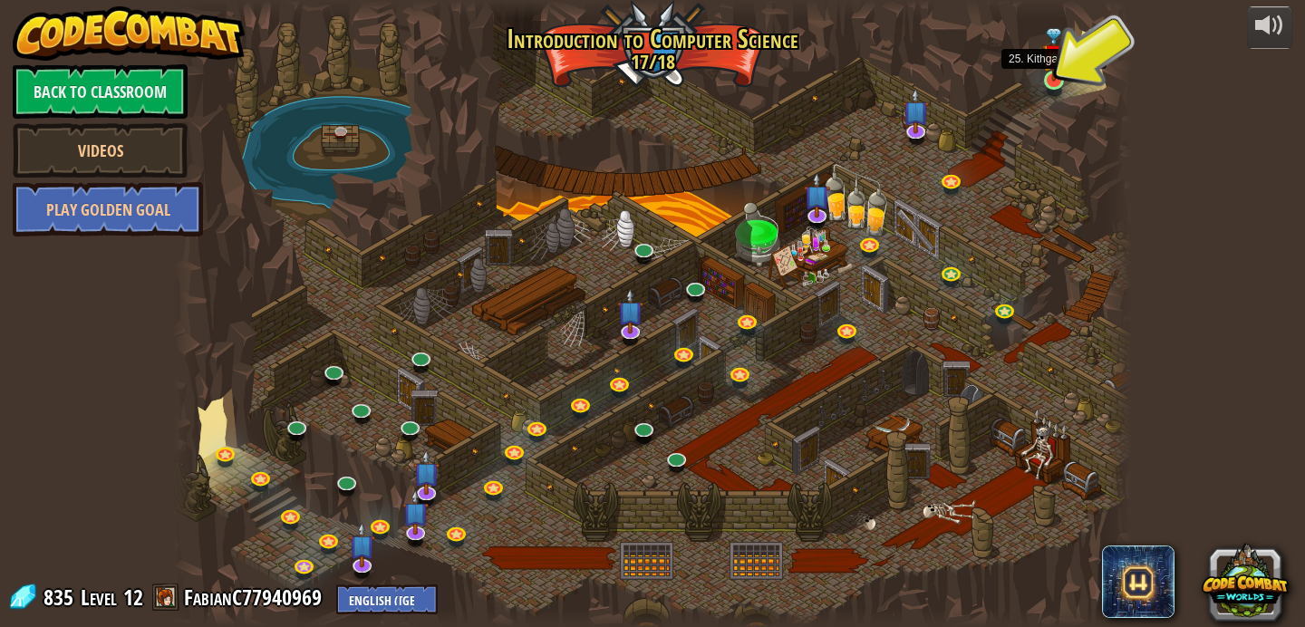
click at [1050, 72] on img at bounding box center [1054, 55] width 24 height 54
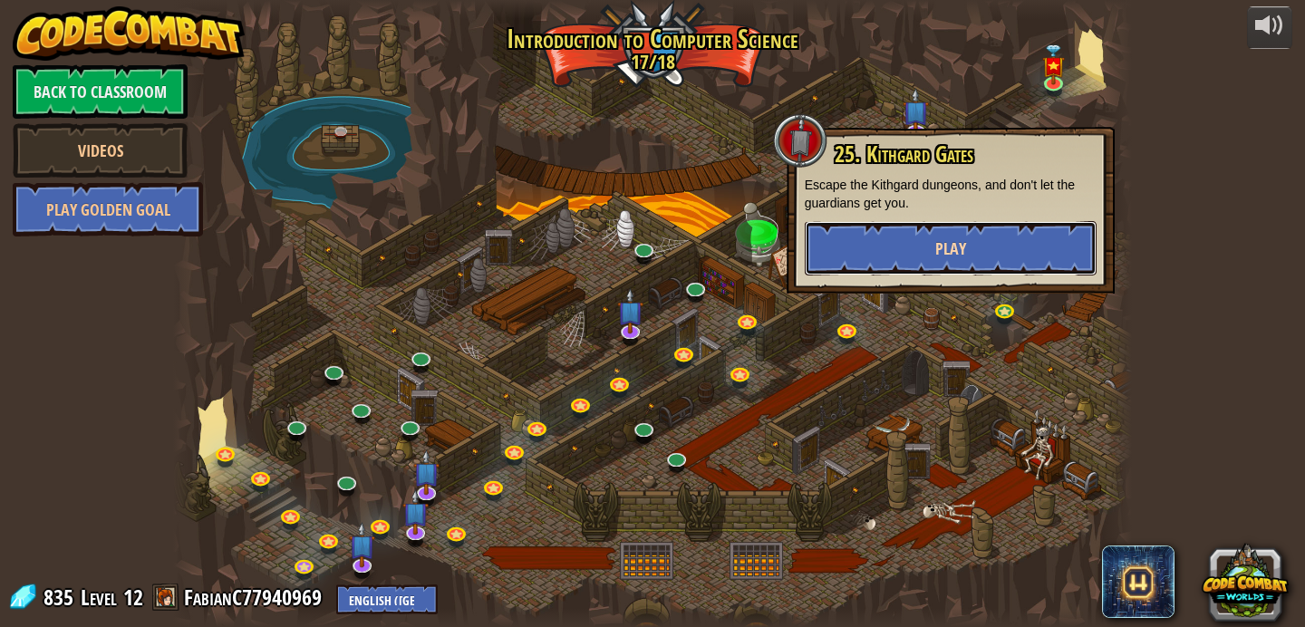
click at [965, 263] on button "Play" at bounding box center [951, 248] width 292 height 54
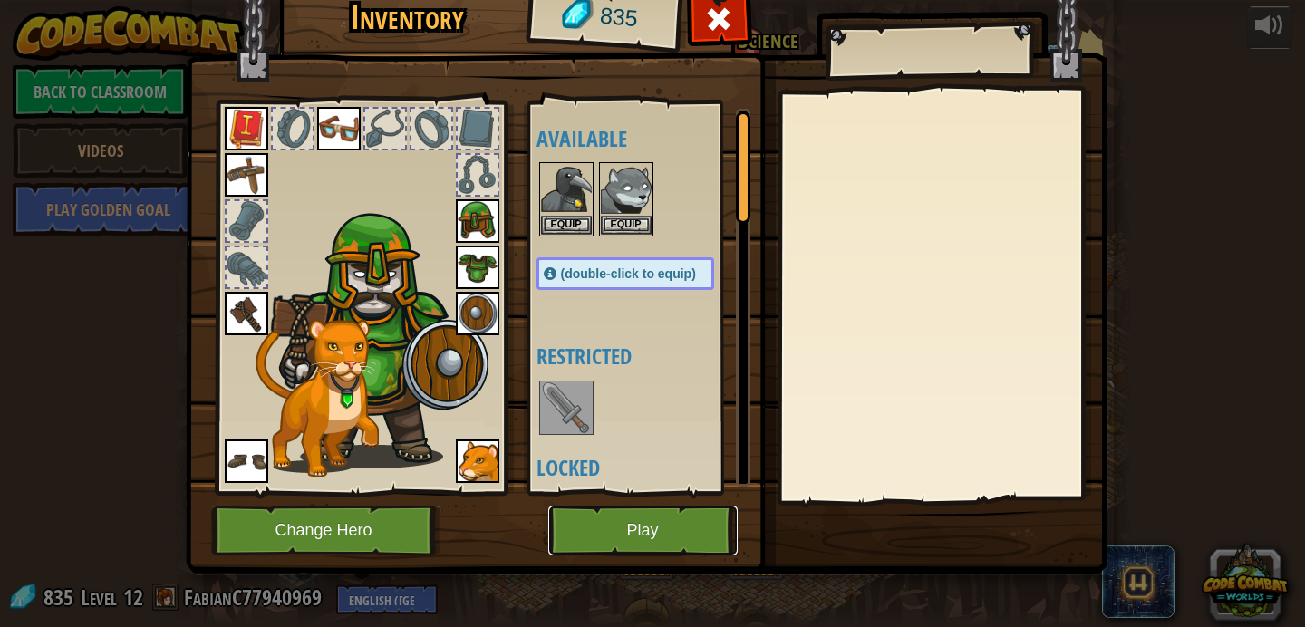
click at [629, 537] on button "Play" at bounding box center [642, 531] width 189 height 50
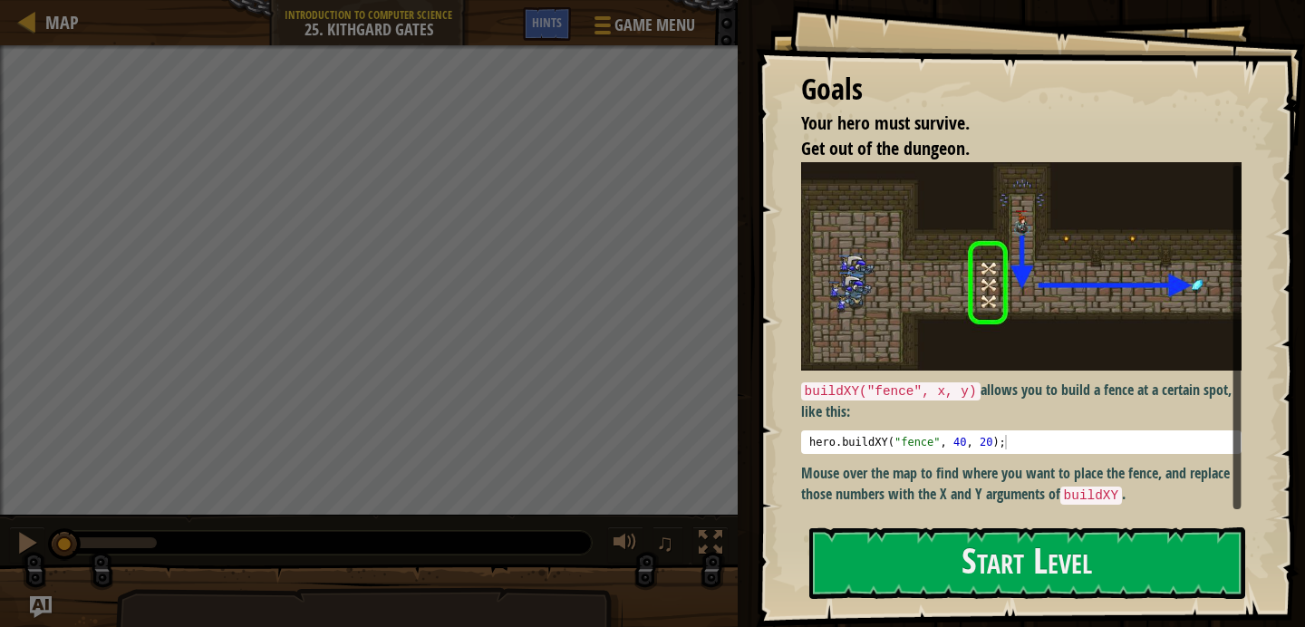
scroll to position [4, 0]
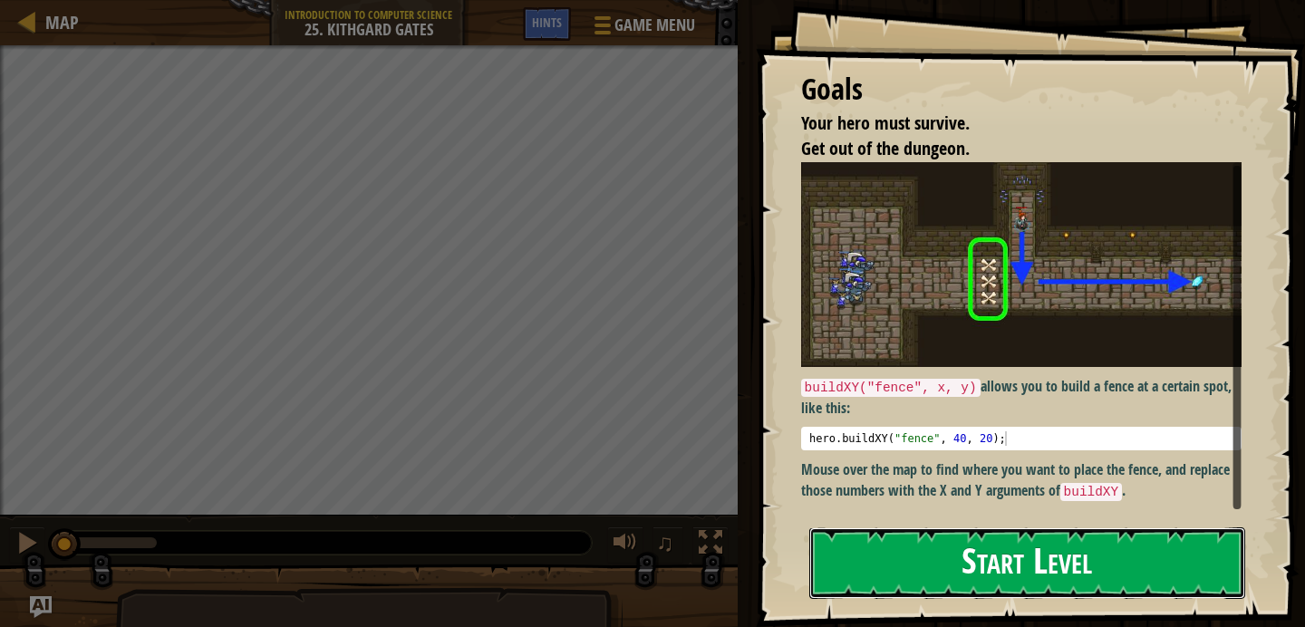
click at [905, 581] on button "Start Level" at bounding box center [1027, 563] width 436 height 72
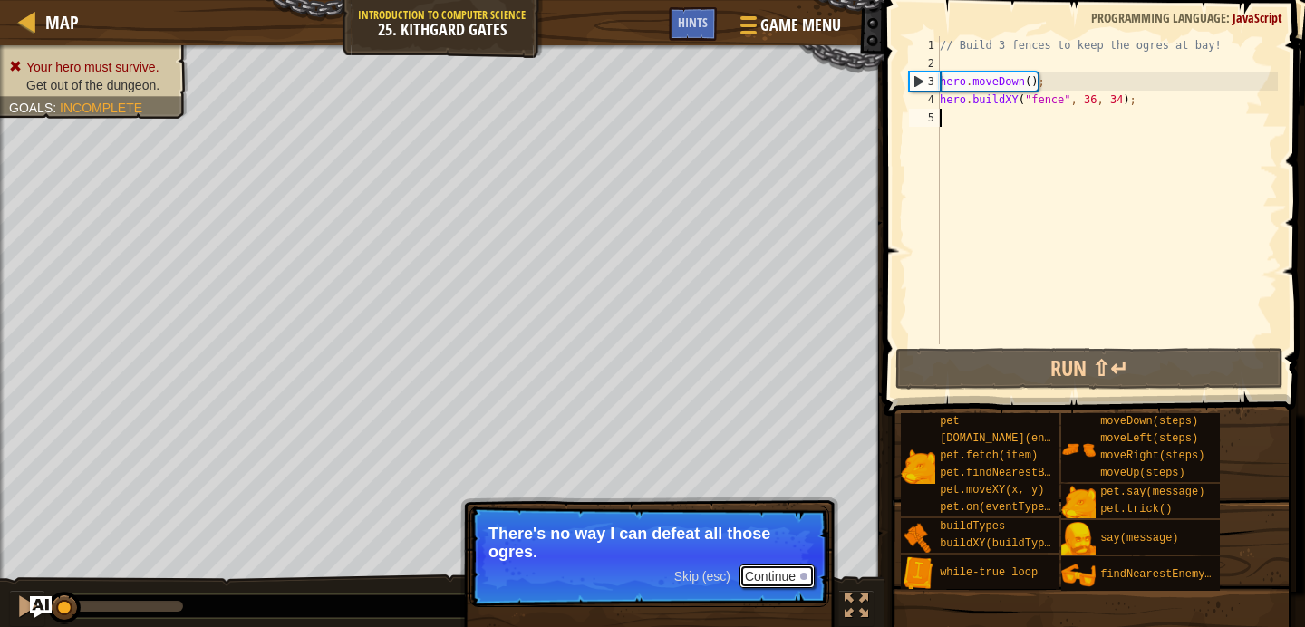
click at [767, 585] on button "Continue" at bounding box center [776, 577] width 75 height 24
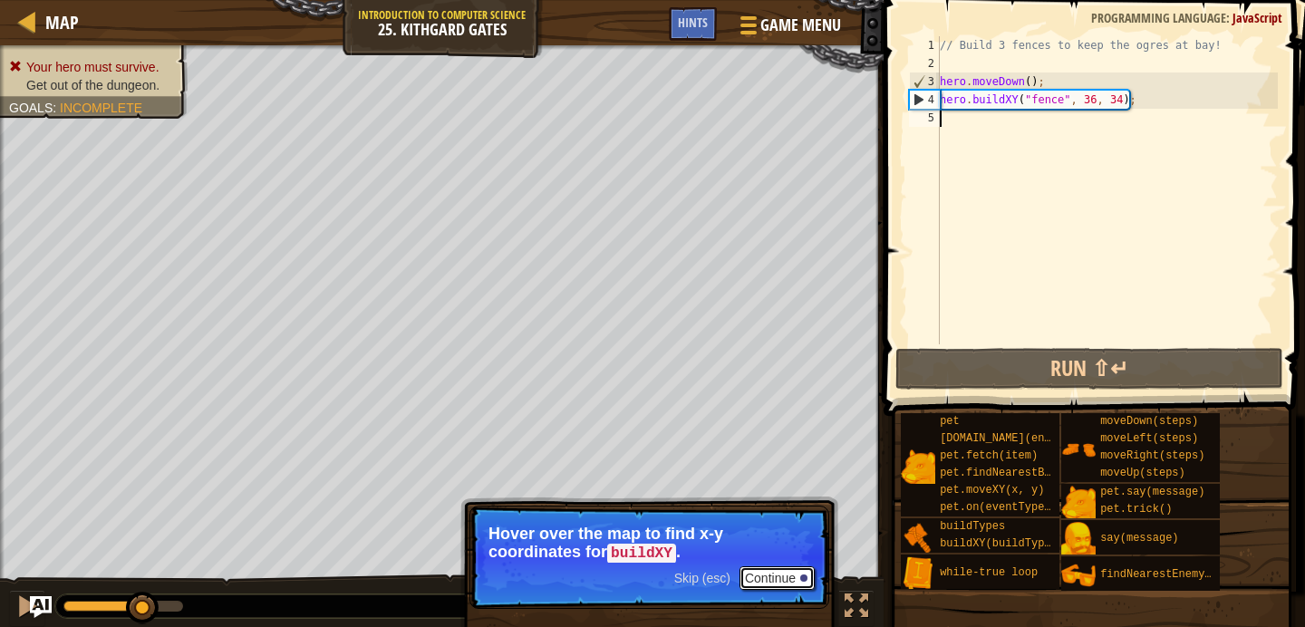
click at [767, 584] on button "Continue" at bounding box center [776, 578] width 75 height 24
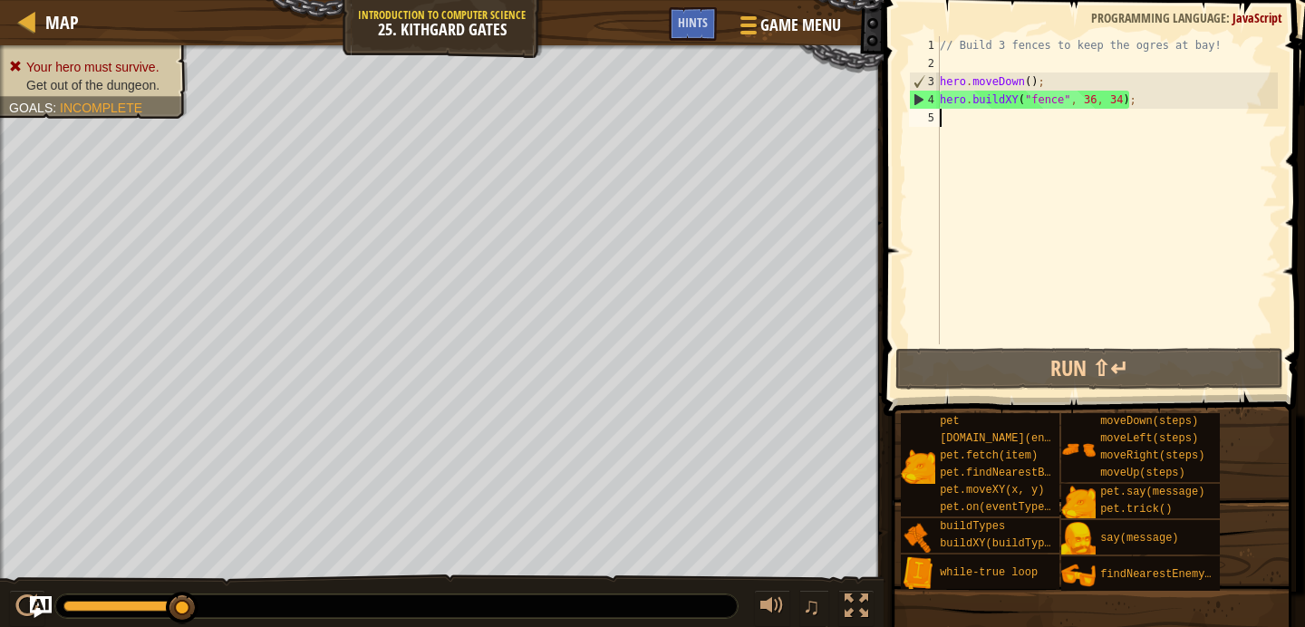
click at [1121, 101] on div "// Build 3 fences to keep the ogres at bay! hero . moveDown ( ) ; hero . buildX…" at bounding box center [1107, 208] width 342 height 344
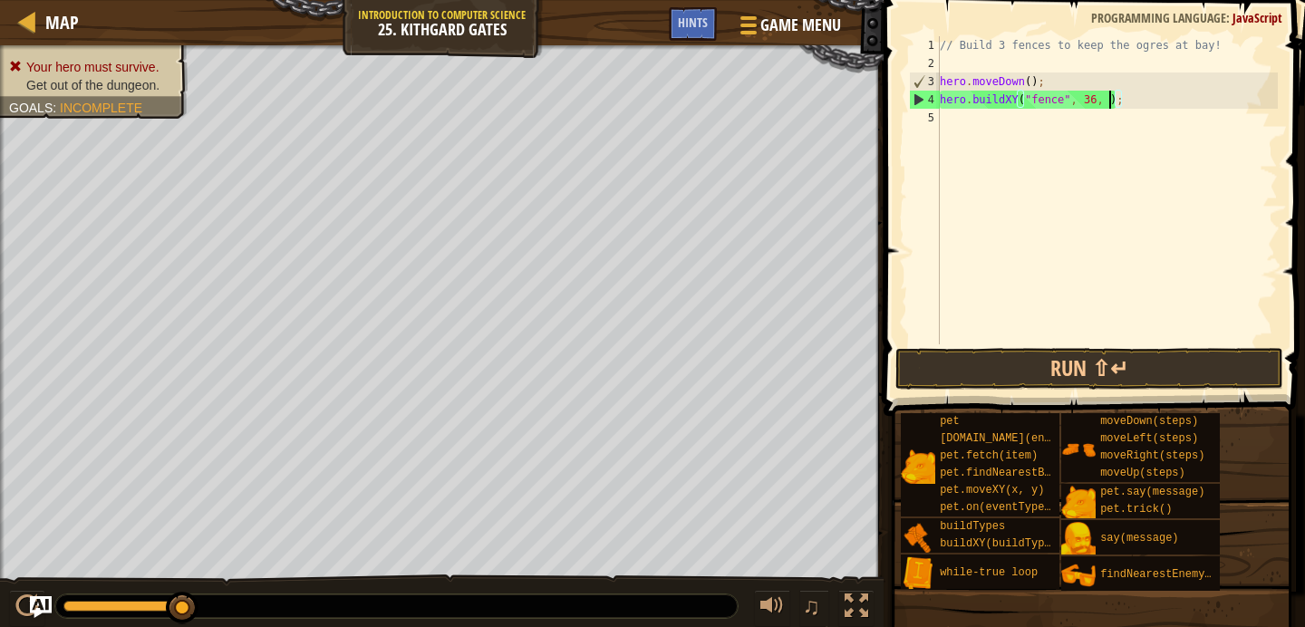
scroll to position [8, 14]
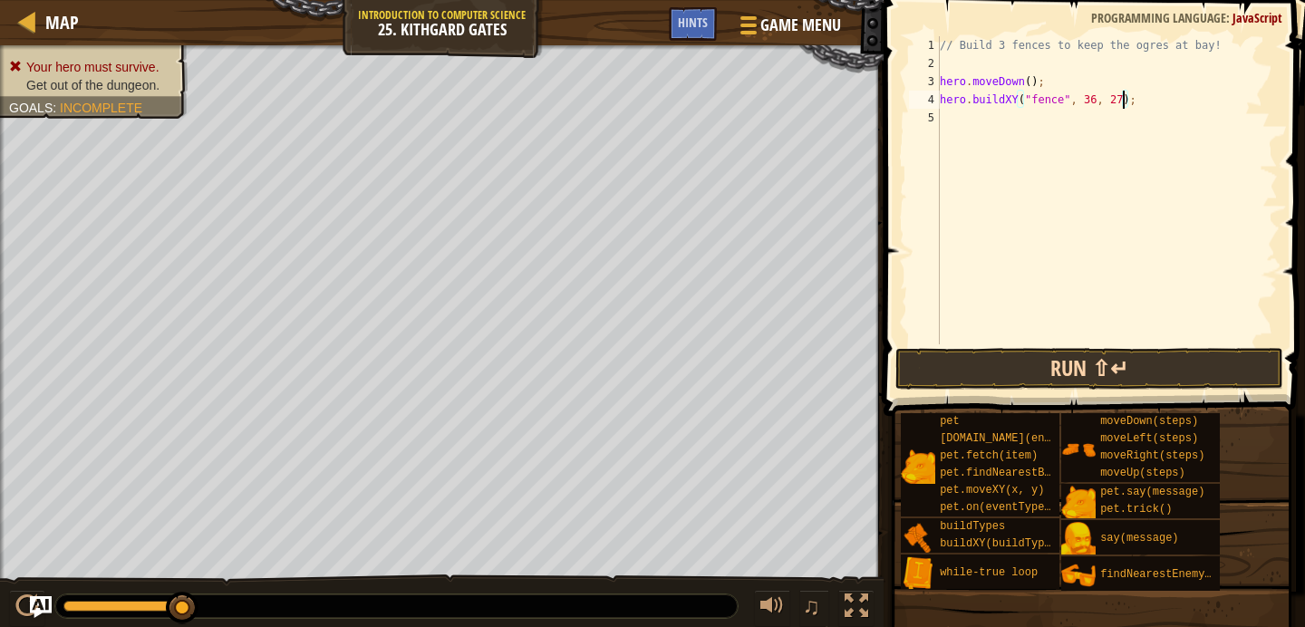
type textarea "hero.buildXY("fence", 36, 27);"
click at [989, 365] on button "Run ⇧↵" at bounding box center [1089, 369] width 388 height 42
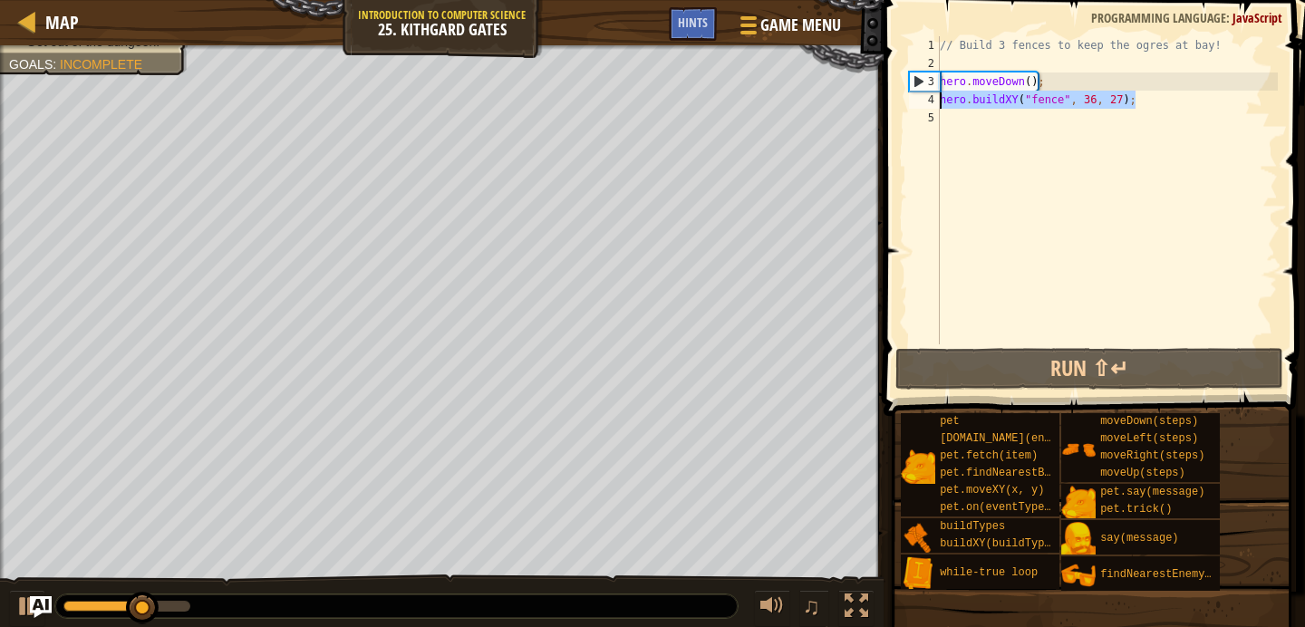
drag, startPoint x: 1146, startPoint y: 97, endPoint x: 926, endPoint y: 93, distance: 220.2
click at [925, 93] on div "hero.buildXY("fence", 36, 27); 1 2 3 4 5 // Build 3 fences to keep the ogres at…" at bounding box center [1091, 190] width 372 height 308
click at [954, 120] on div "// Build 3 fences to keep the ogres at bay! hero . moveDown ( ) ; hero . buildX…" at bounding box center [1107, 208] width 342 height 344
paste textarea "hero.buildXY("fence", 36, 27);"
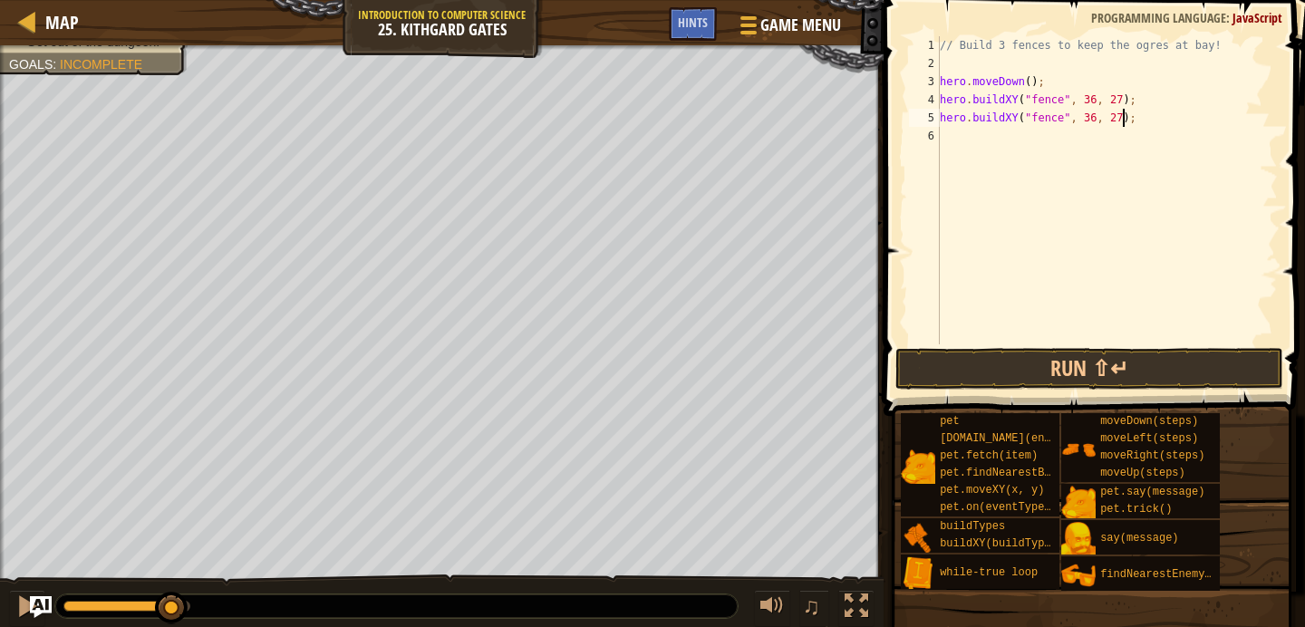
click at [1124, 118] on div "// Build 3 fences to keep the ogres at bay! hero . moveDown ( ) ; hero . buildX…" at bounding box center [1107, 208] width 342 height 344
type textarea "hero.buildXY("fence", 36, 34);"
click at [1100, 350] on button "Run ⇧↵" at bounding box center [1089, 369] width 388 height 42
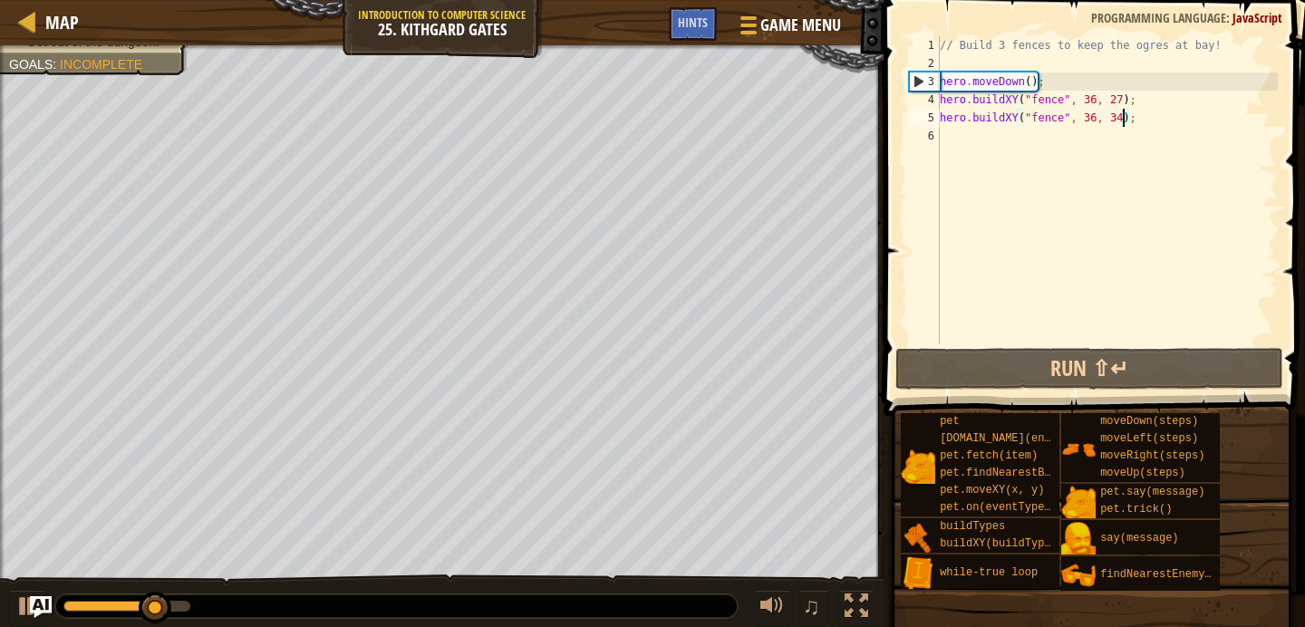
click at [1145, 146] on div "// Build 3 fences to keep the ogres at bay! hero . moveDown ( ) ; hero . buildX…" at bounding box center [1107, 208] width 342 height 344
drag, startPoint x: 1156, startPoint y: 123, endPoint x: 936, endPoint y: 120, distance: 220.2
click at [936, 120] on div "1 2 3 4 5 6 // Build 3 fences to keep the ogres at bay! hero . moveDown ( ) ; h…" at bounding box center [1091, 190] width 372 height 308
type textarea "hero.buildXY("fence", 36, 34);"
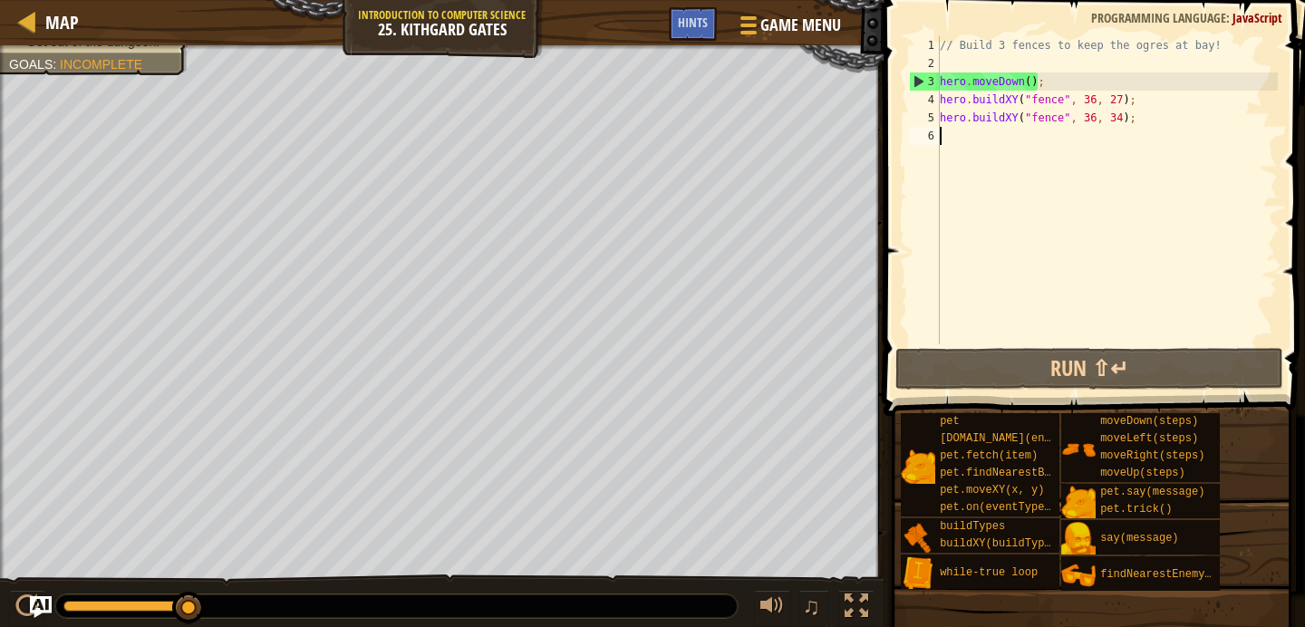
click at [952, 138] on div "// Build 3 fences to keep the ogres at bay! hero . moveDown ( ) ; hero . buildX…" at bounding box center [1107, 208] width 342 height 344
paste textarea "hero.buildXY("fence", 36, 34);"
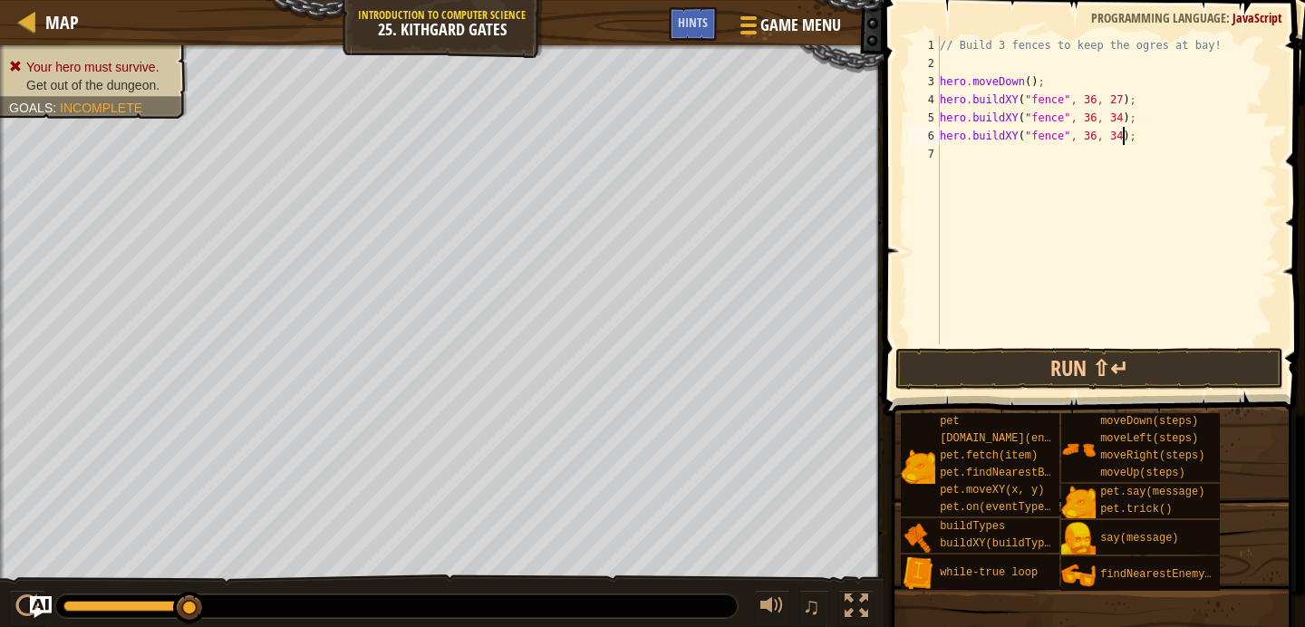
click at [1125, 139] on div "// Build 3 fences to keep the ogres at bay! hero . moveDown ( ) ; hero . buildX…" at bounding box center [1107, 208] width 342 height 344
type textarea "hero.buildXY("fence", 36, 31);"
click at [1068, 359] on button "Run ⇧↵" at bounding box center [1089, 369] width 388 height 42
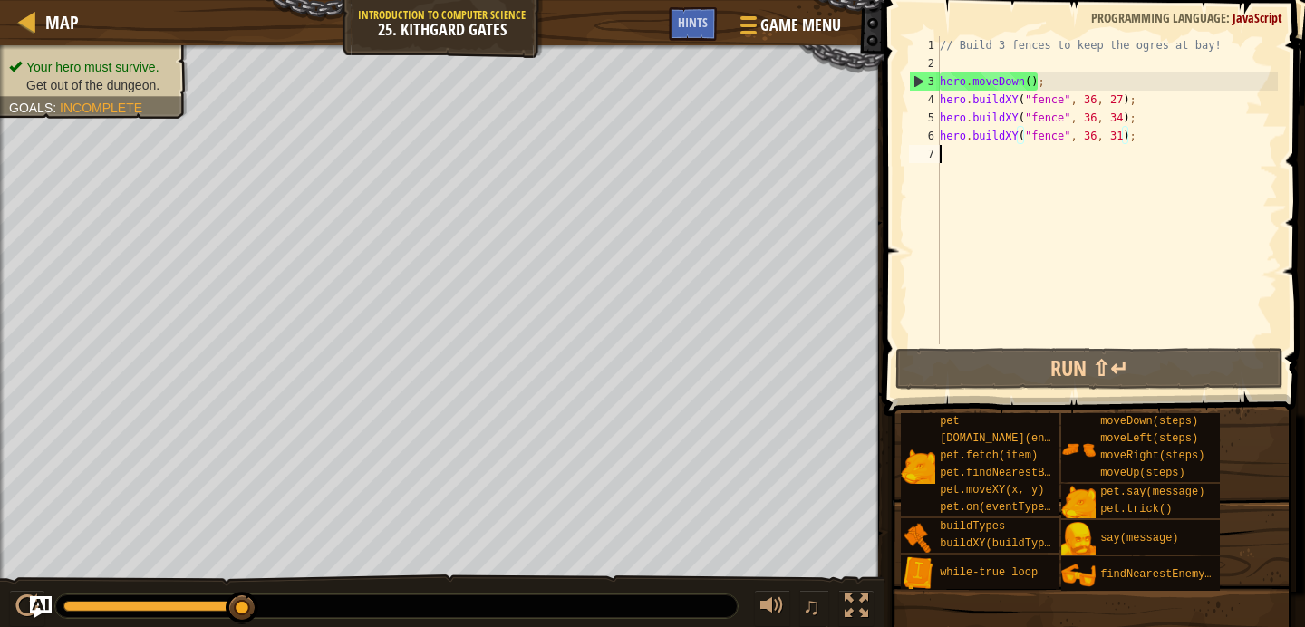
click at [984, 155] on div "// Build 3 fences to keep the ogres at bay! hero . moveDown ( ) ; hero . buildX…" at bounding box center [1107, 208] width 342 height 344
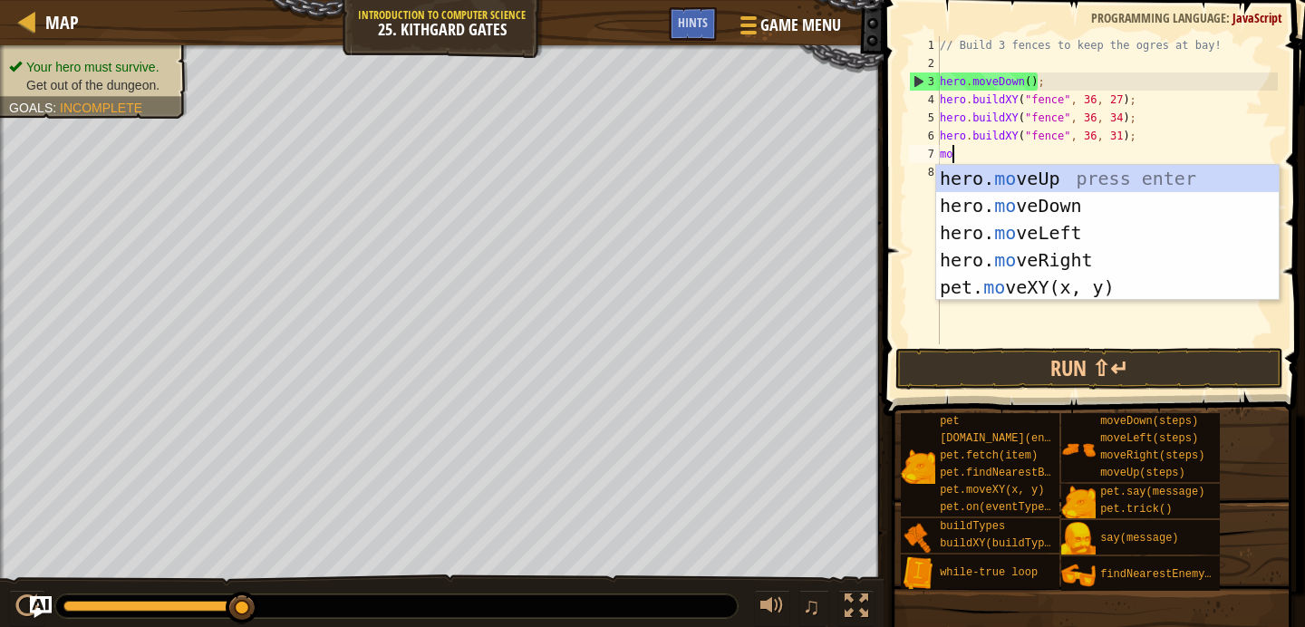
type textarea "move"
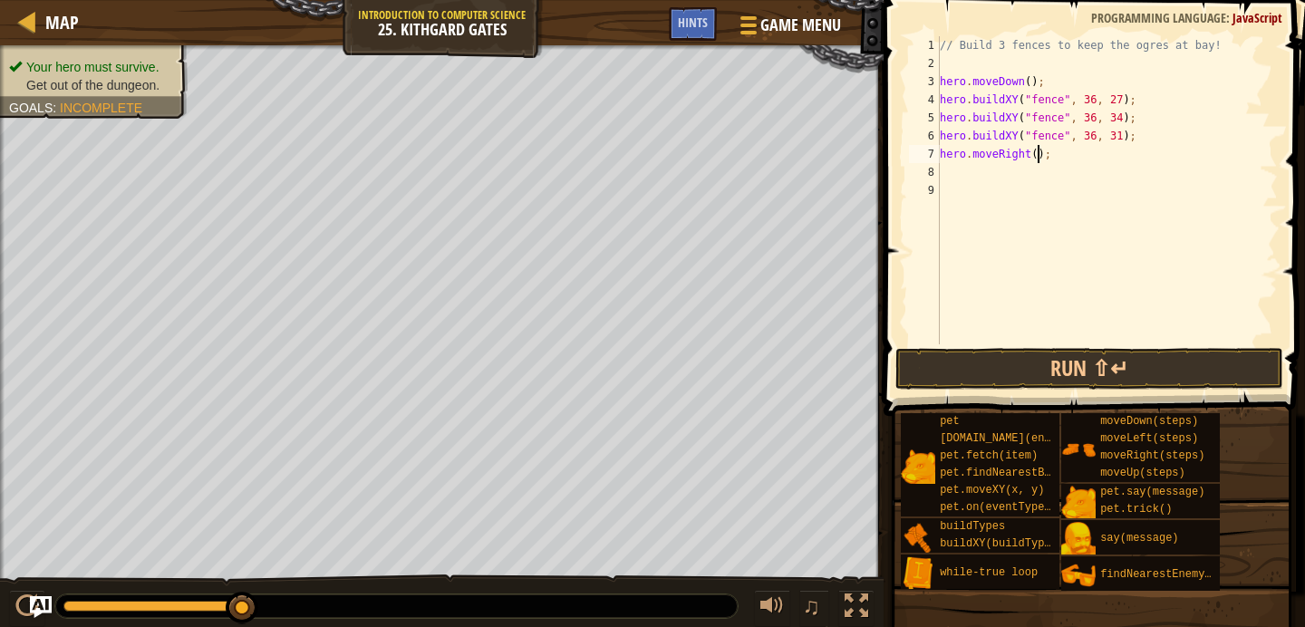
click at [1039, 154] on div "// Build 3 fences to keep the ogres at bay! hero . moveDown ( ) ; hero . buildX…" at bounding box center [1107, 208] width 342 height 344
type textarea "hero.moveRight(4);"
click at [999, 376] on button "Run ⇧↵" at bounding box center [1089, 369] width 388 height 42
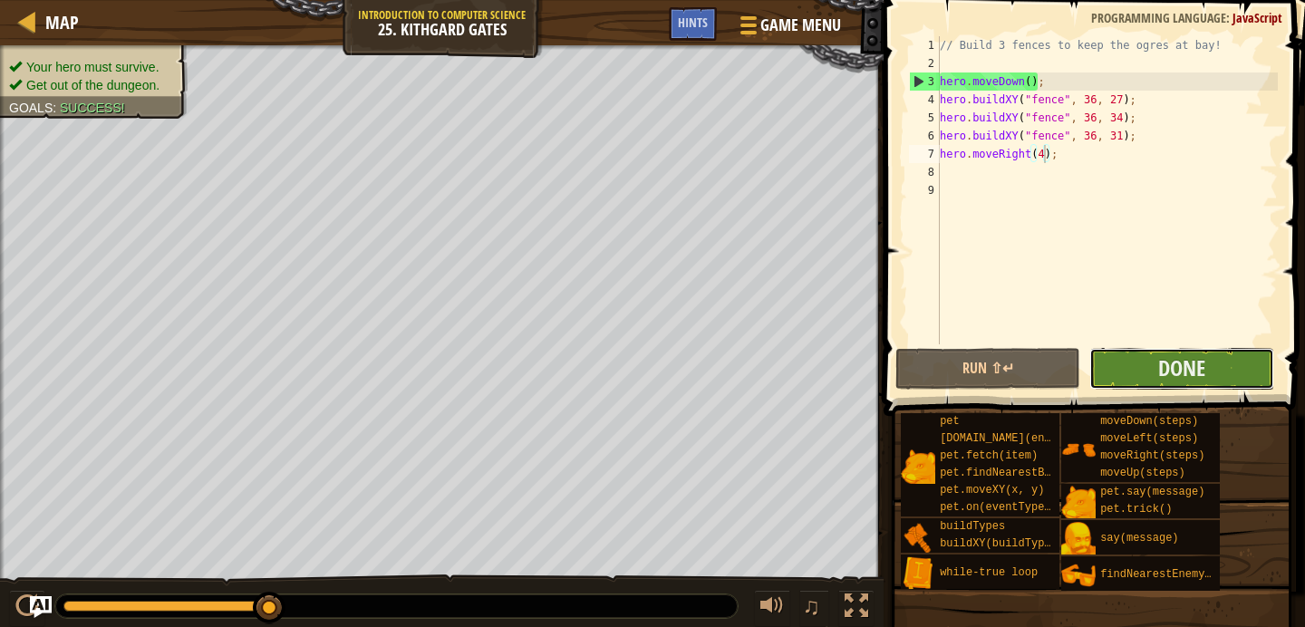
click at [1136, 362] on button "Done" at bounding box center [1181, 369] width 185 height 42
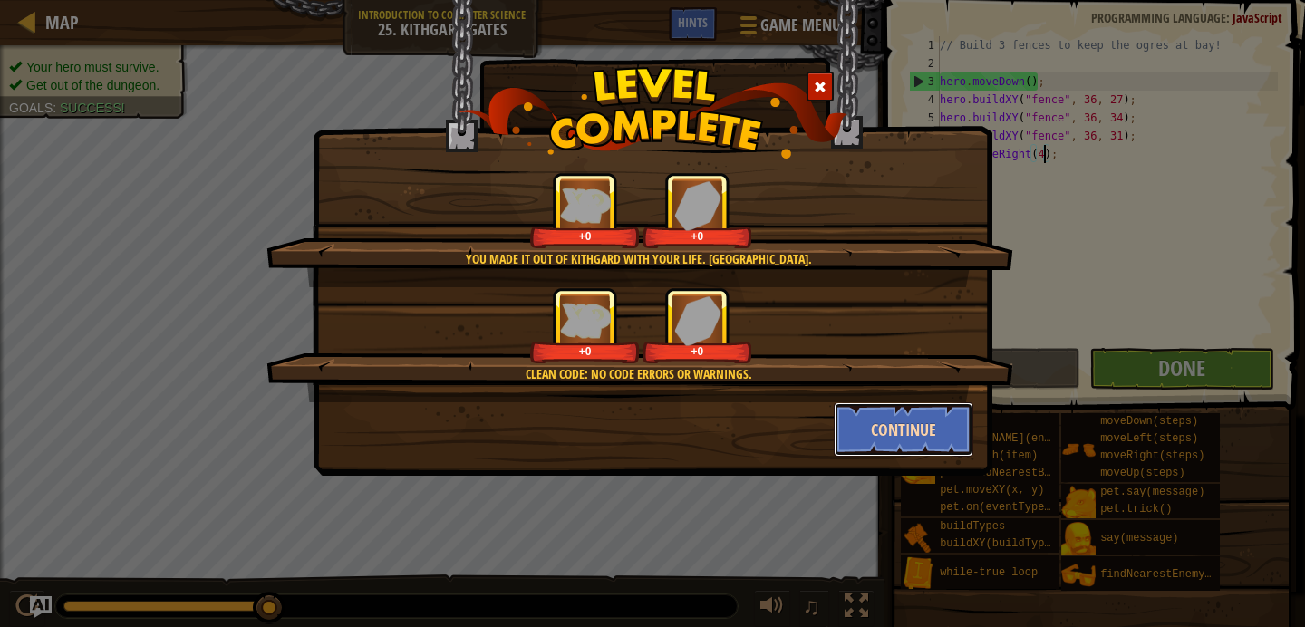
click at [888, 414] on button "Continue" at bounding box center [904, 429] width 140 height 54
